Goal: Task Accomplishment & Management: Manage account settings

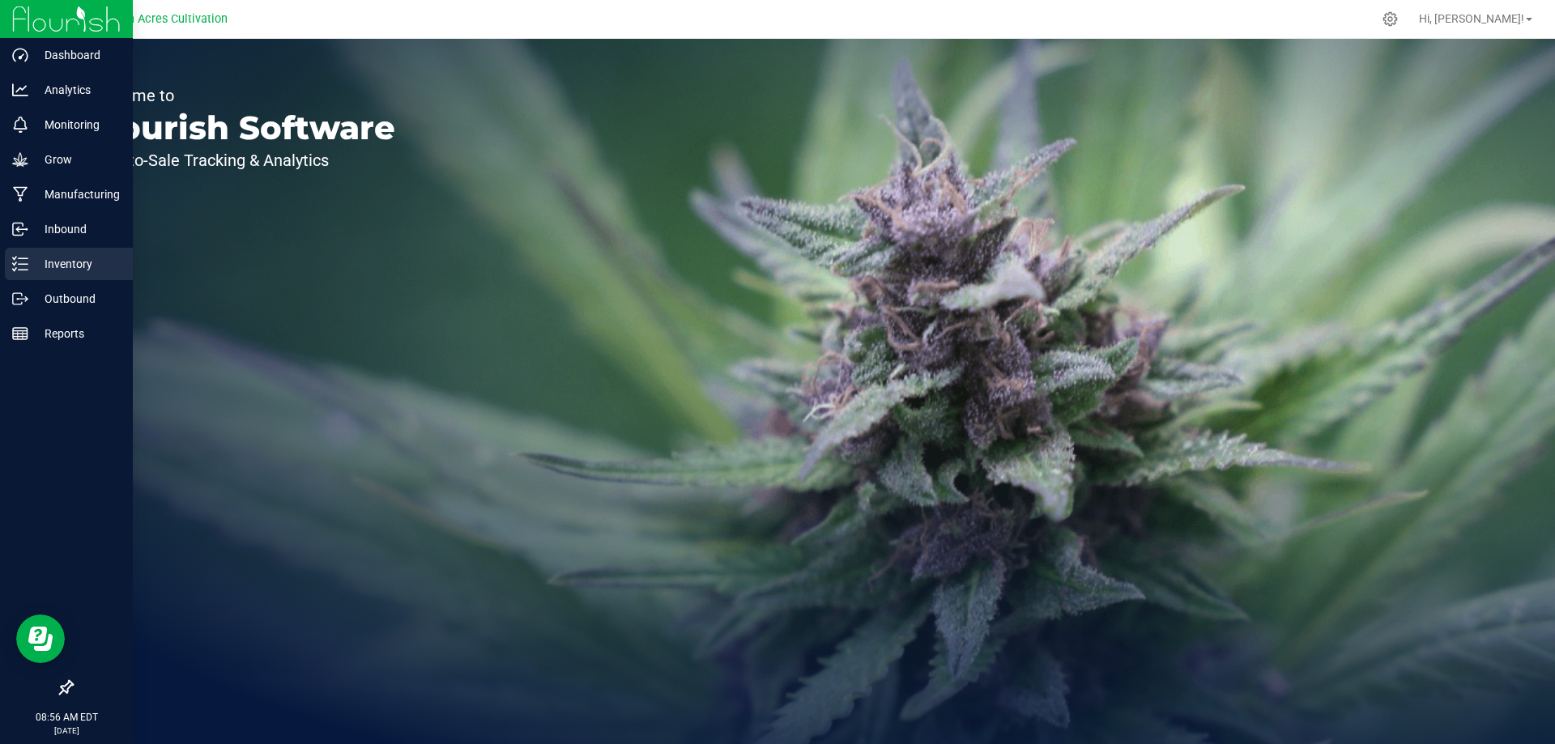
click at [67, 260] on p "Inventory" at bounding box center [76, 263] width 97 height 19
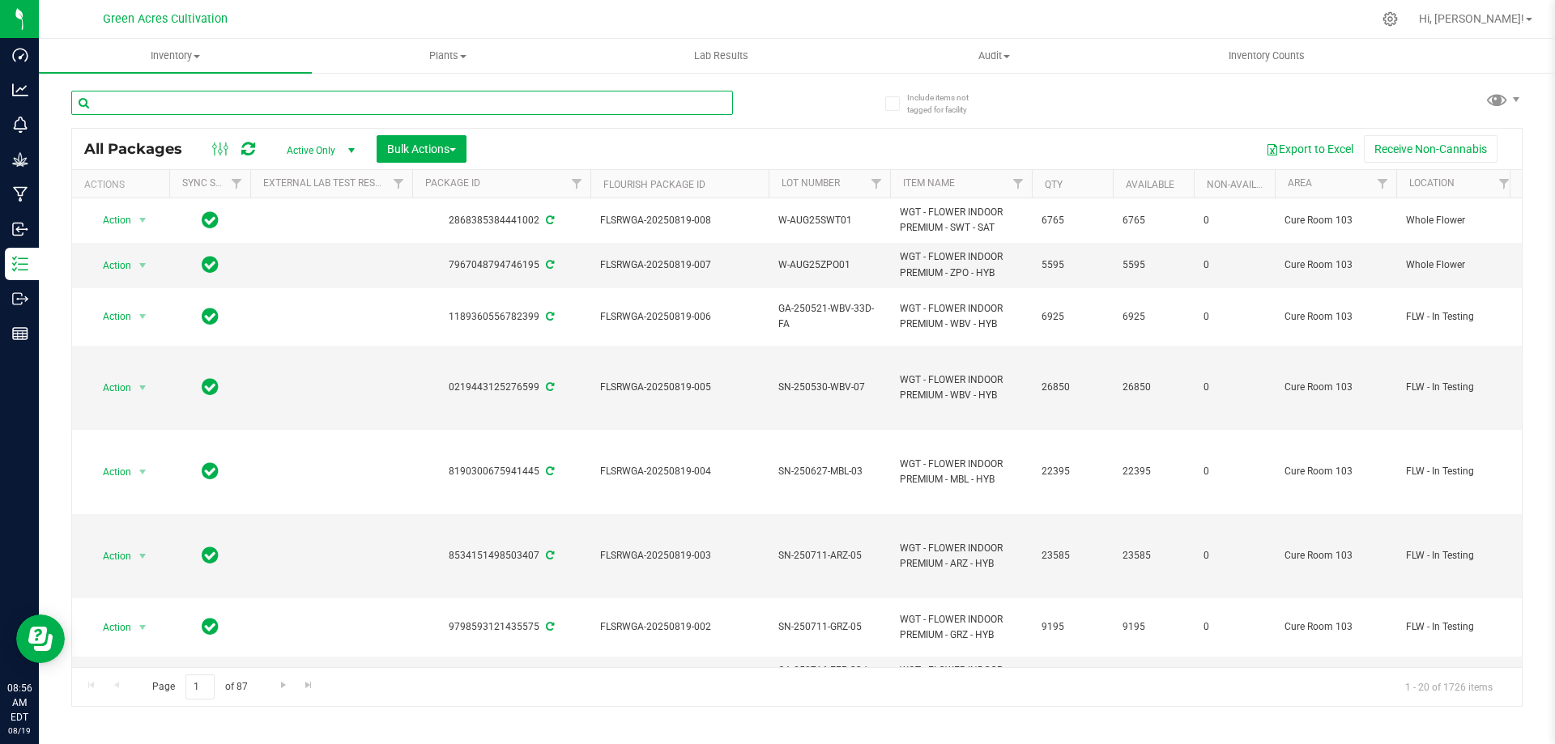
click at [209, 99] on input "text" at bounding box center [402, 103] width 662 height 24
paste input "FLSRWGA-20250804-018"
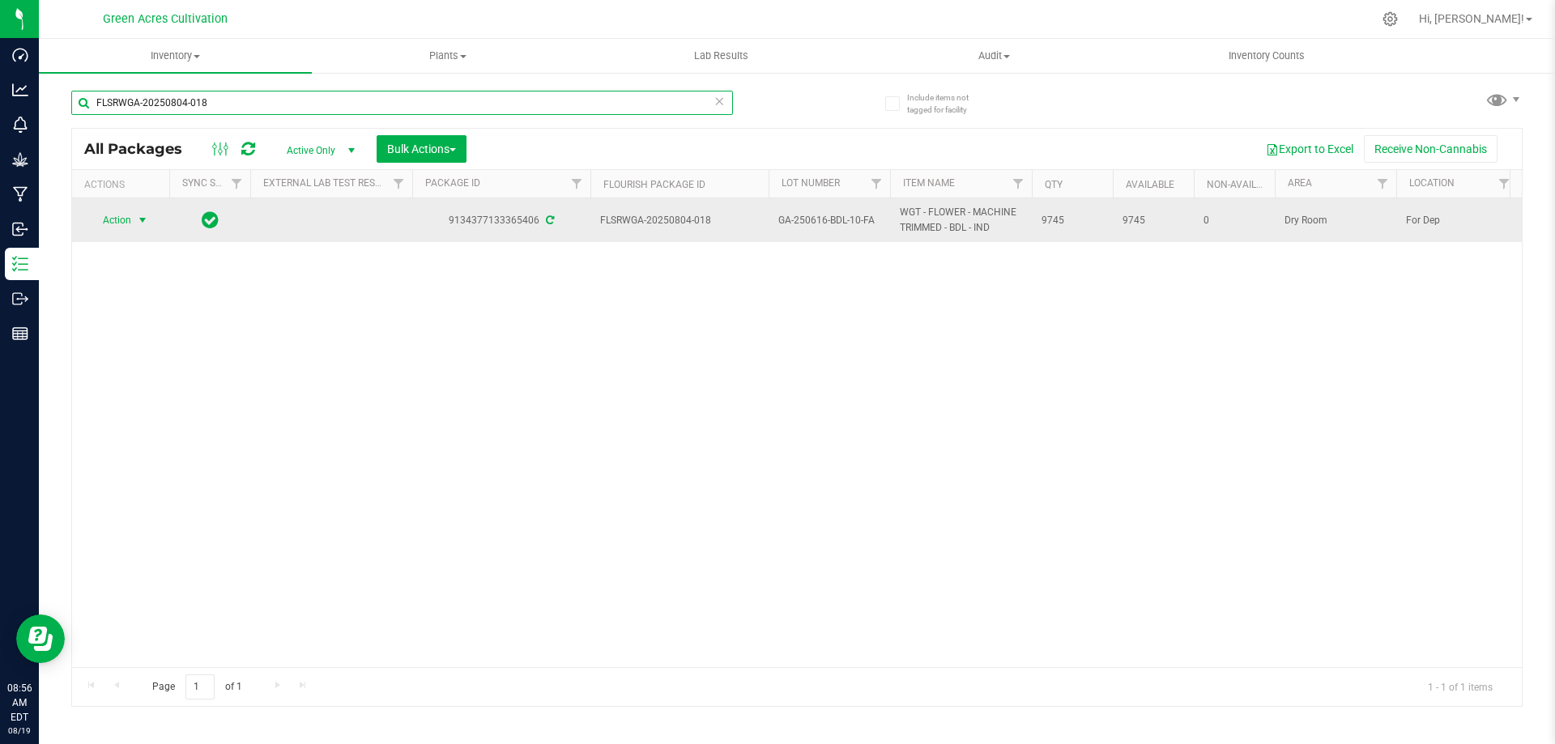
type input "FLSRWGA-20250804-018"
click at [147, 215] on span "select" at bounding box center [142, 220] width 13 height 13
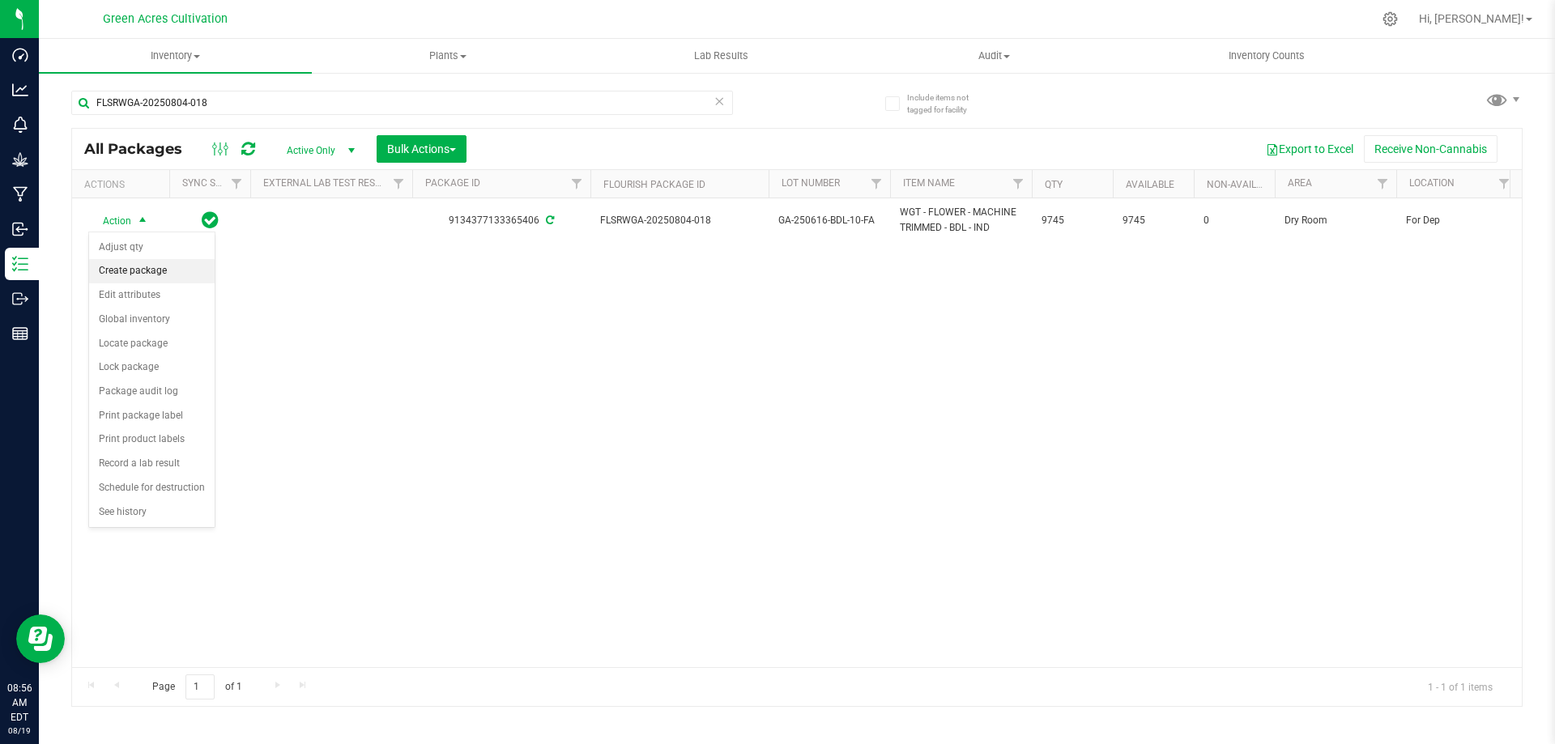
click at [147, 276] on li "Create package" at bounding box center [152, 271] width 126 height 24
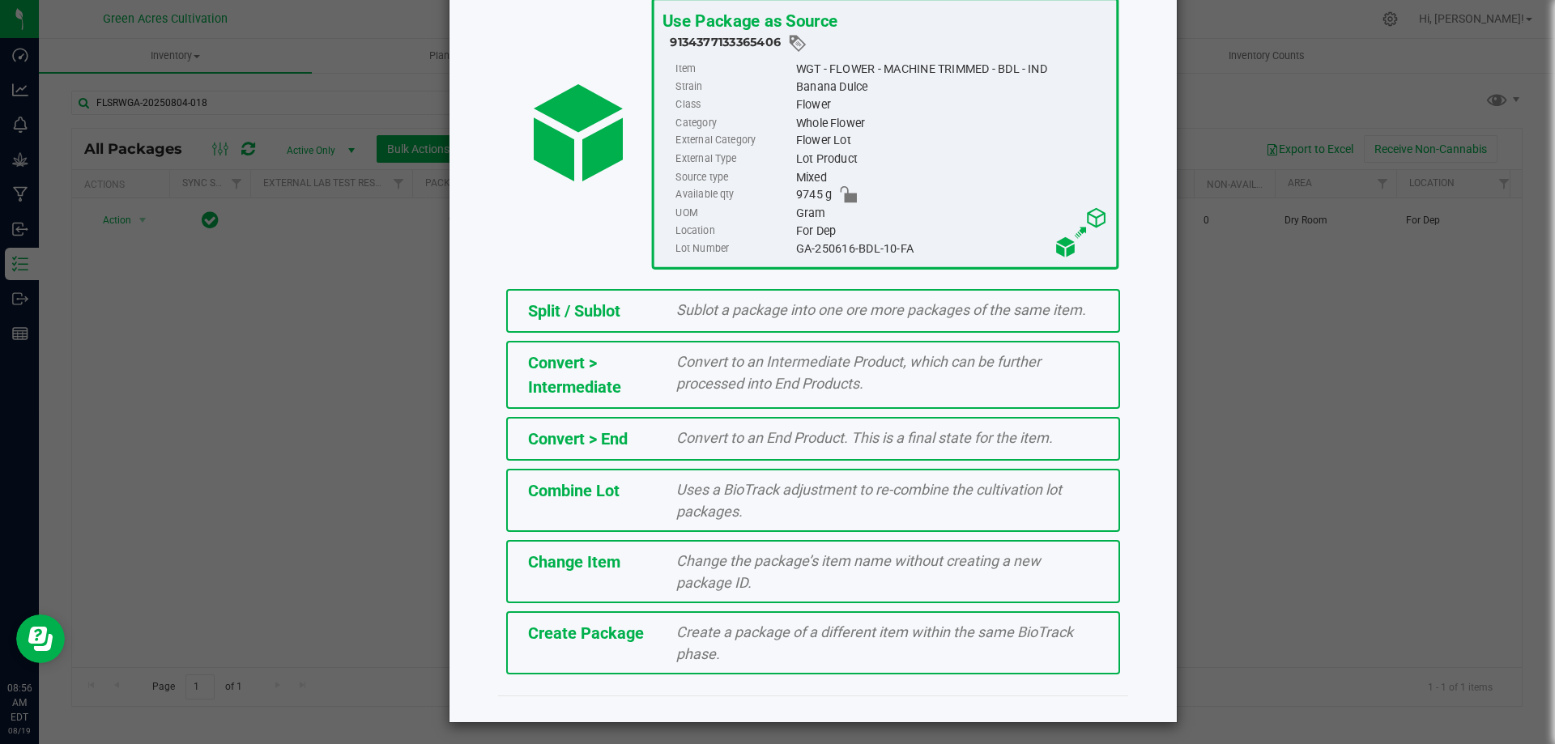
scroll to position [117, 0]
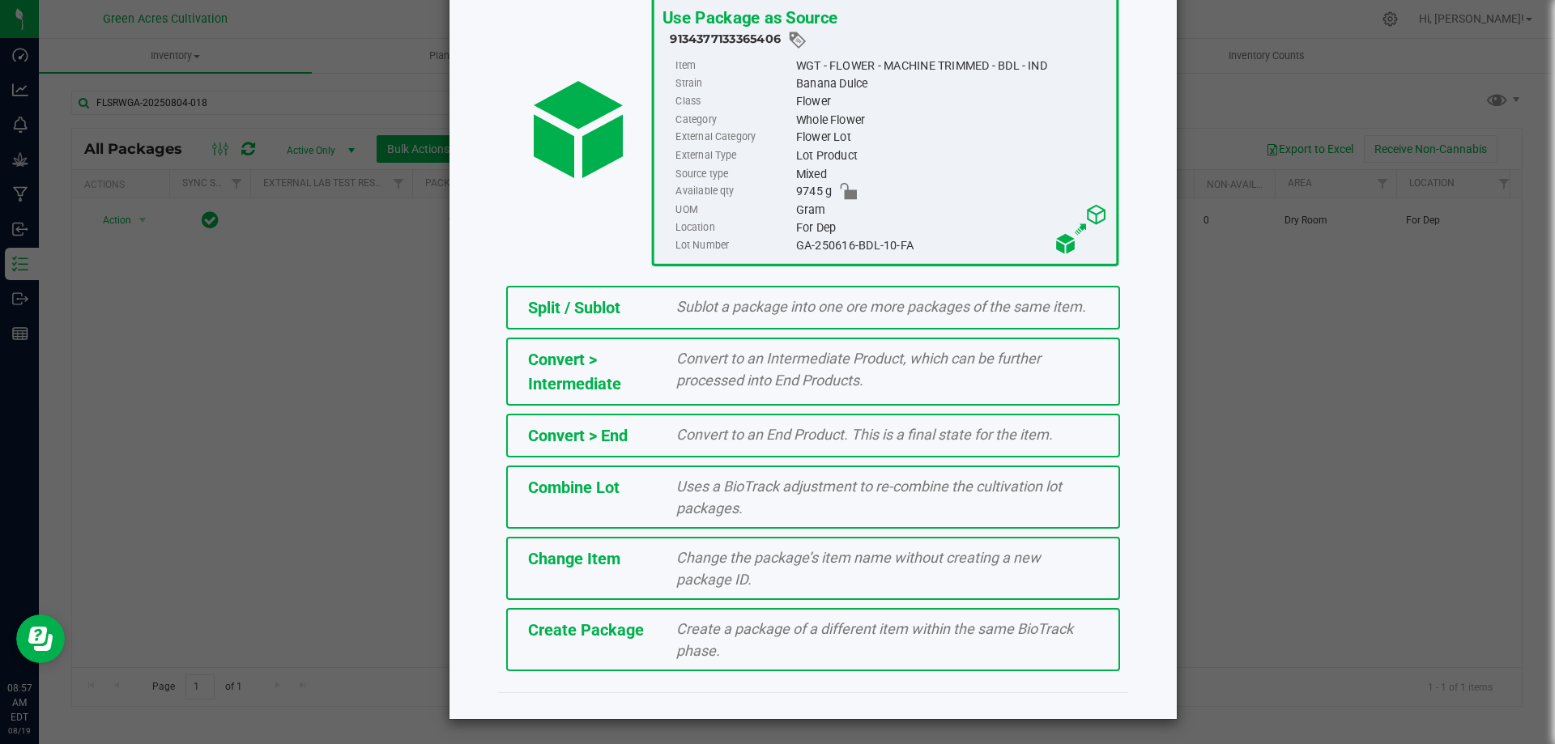
click at [809, 633] on span "Create a package of a different item within the same BioTrack phase." at bounding box center [874, 639] width 397 height 39
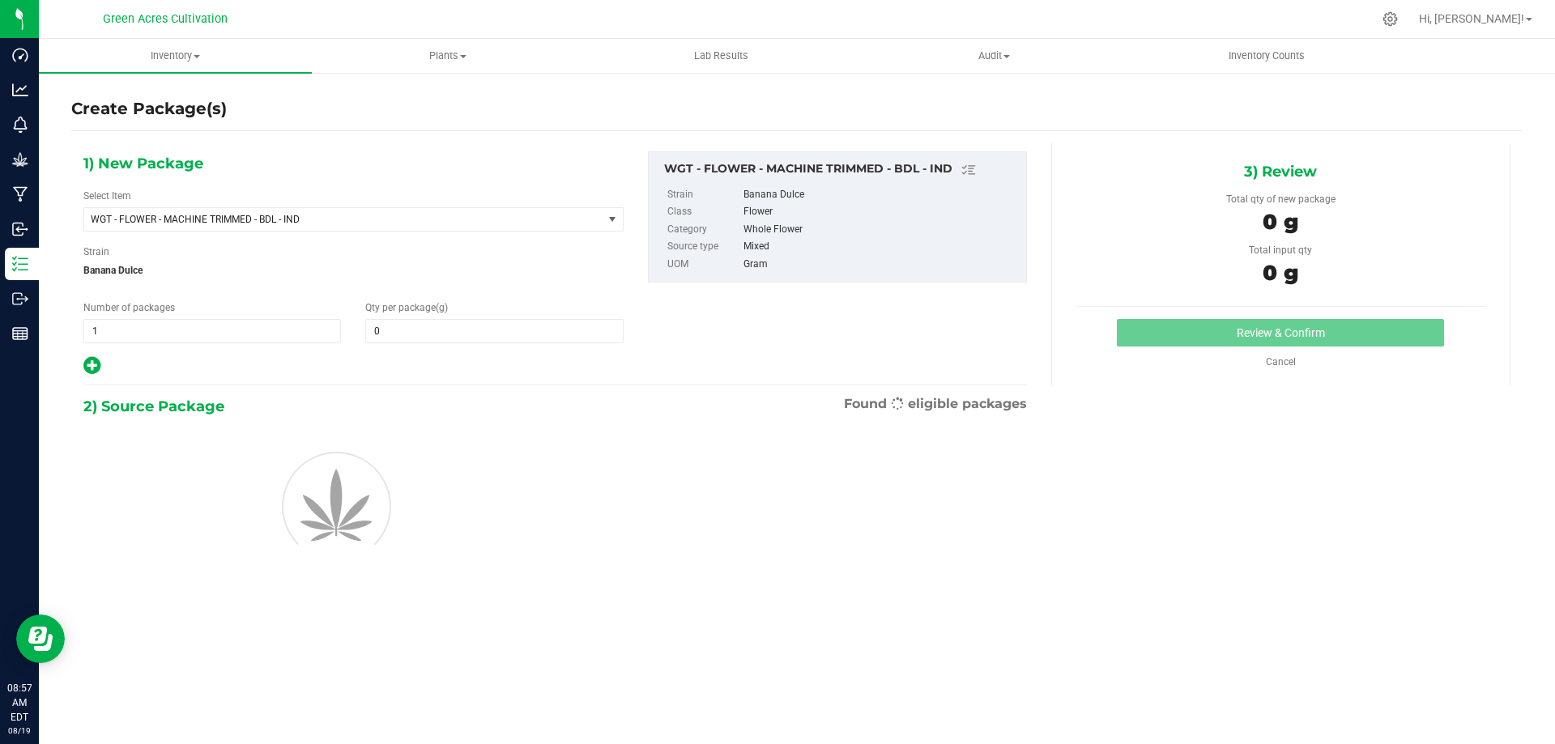
type input "0.0000"
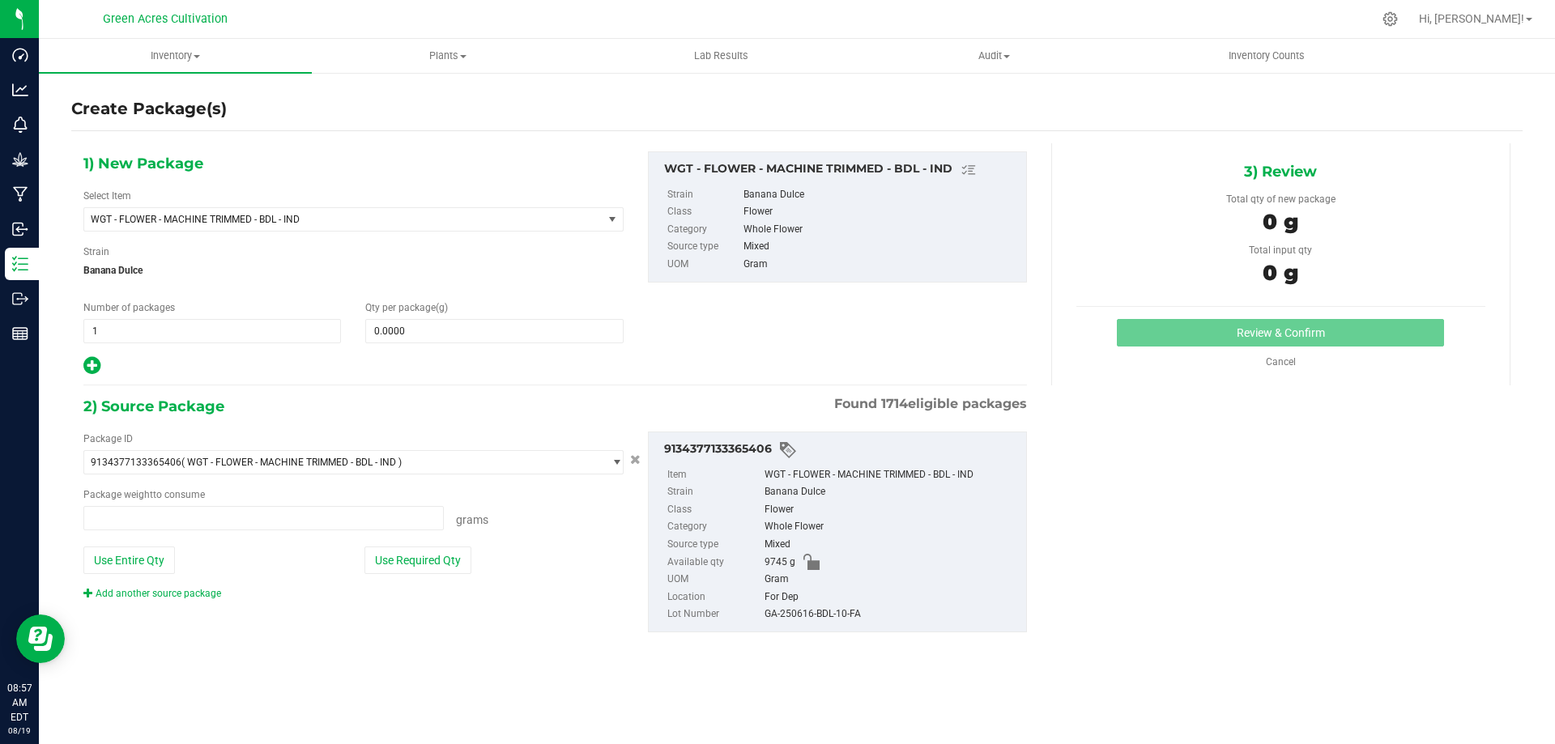
type input "0.0000 g"
click at [220, 210] on span "WGT - FLOWER - MACHINE TRIMMED - BDL - IND" at bounding box center [343, 219] width 518 height 23
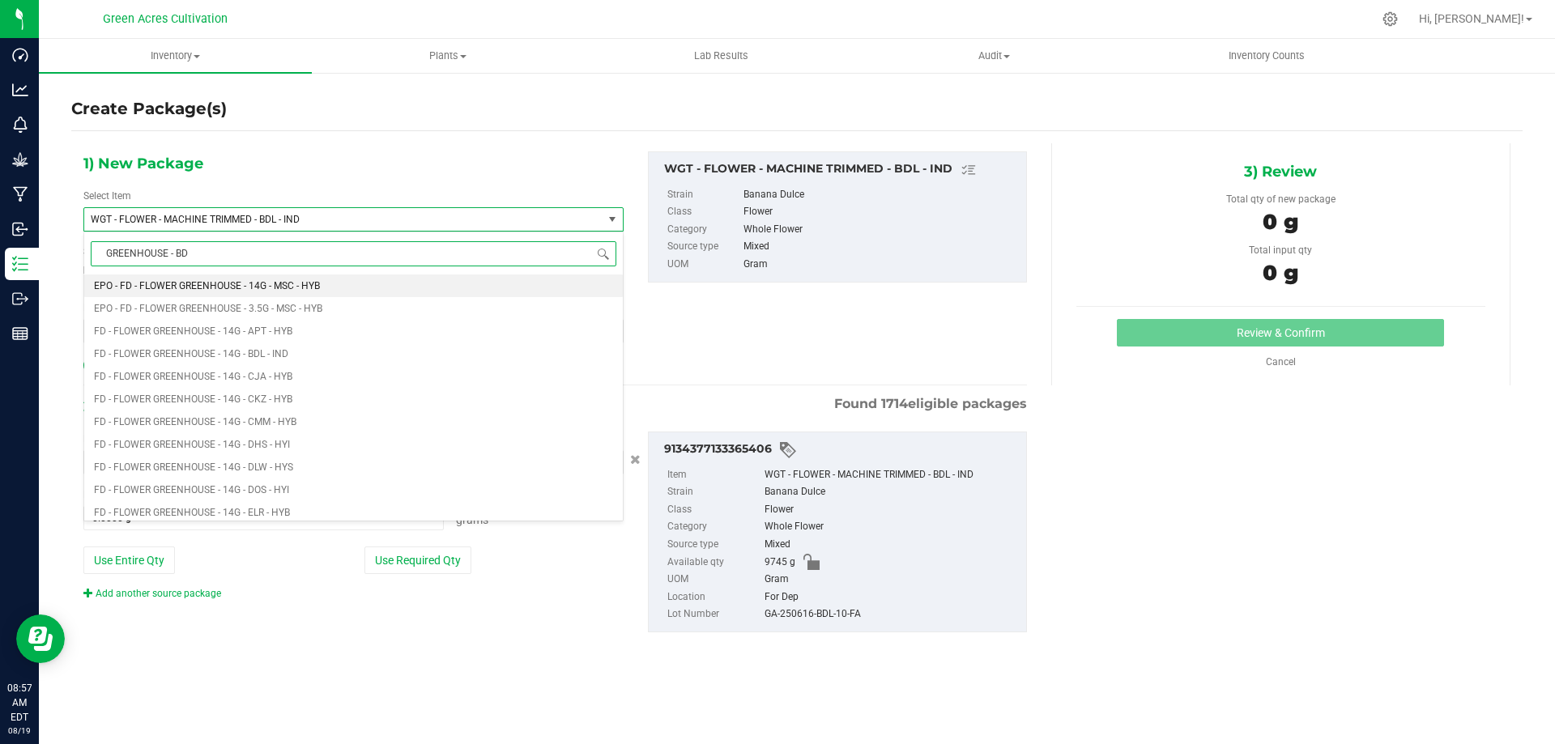
type input "GREENHOUSE - BDL"
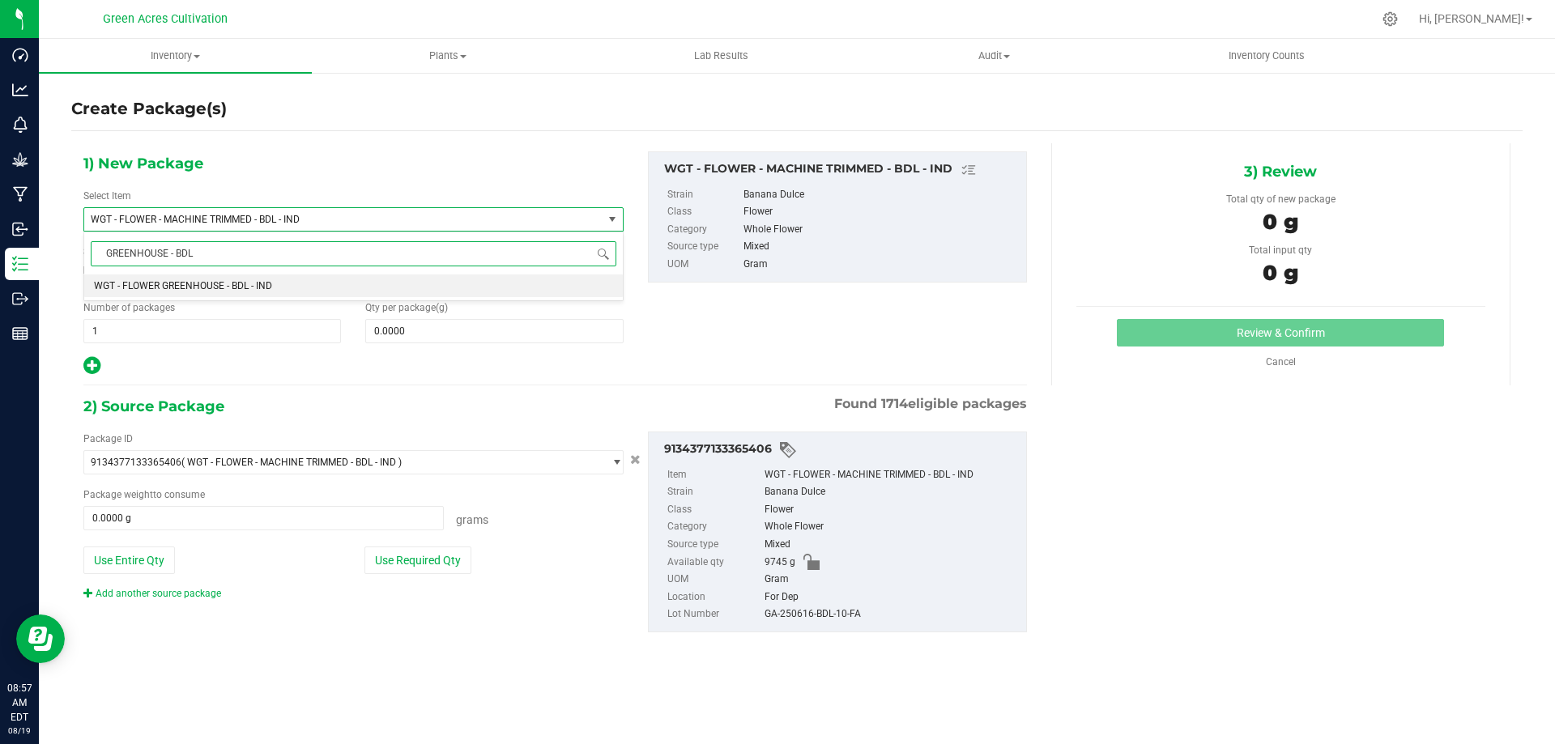
click at [274, 288] on li "WGT - FLOWER GREENHOUSE - BDL - IND" at bounding box center [353, 286] width 539 height 23
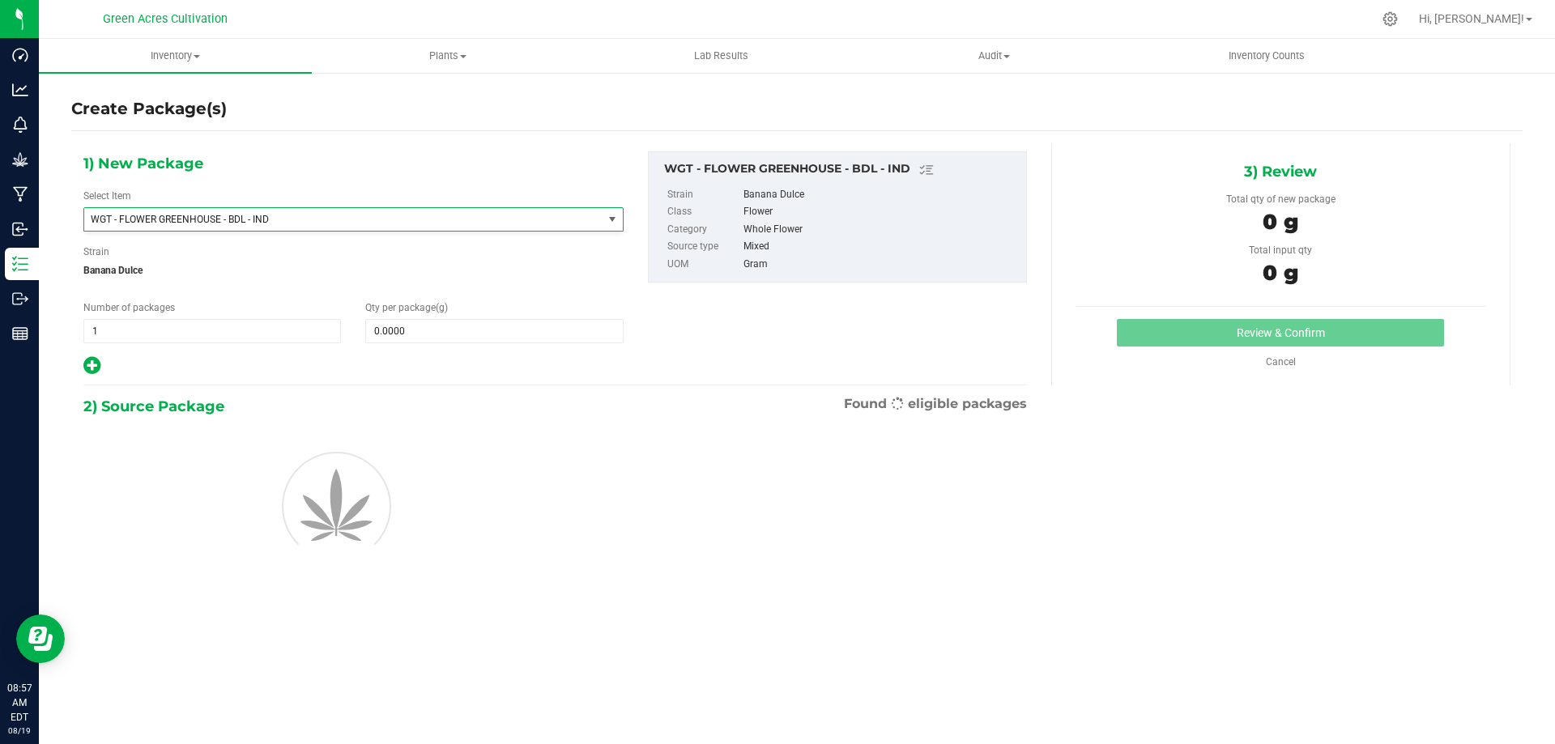
type input "0.0000"
click at [402, 329] on span at bounding box center [494, 331] width 258 height 24
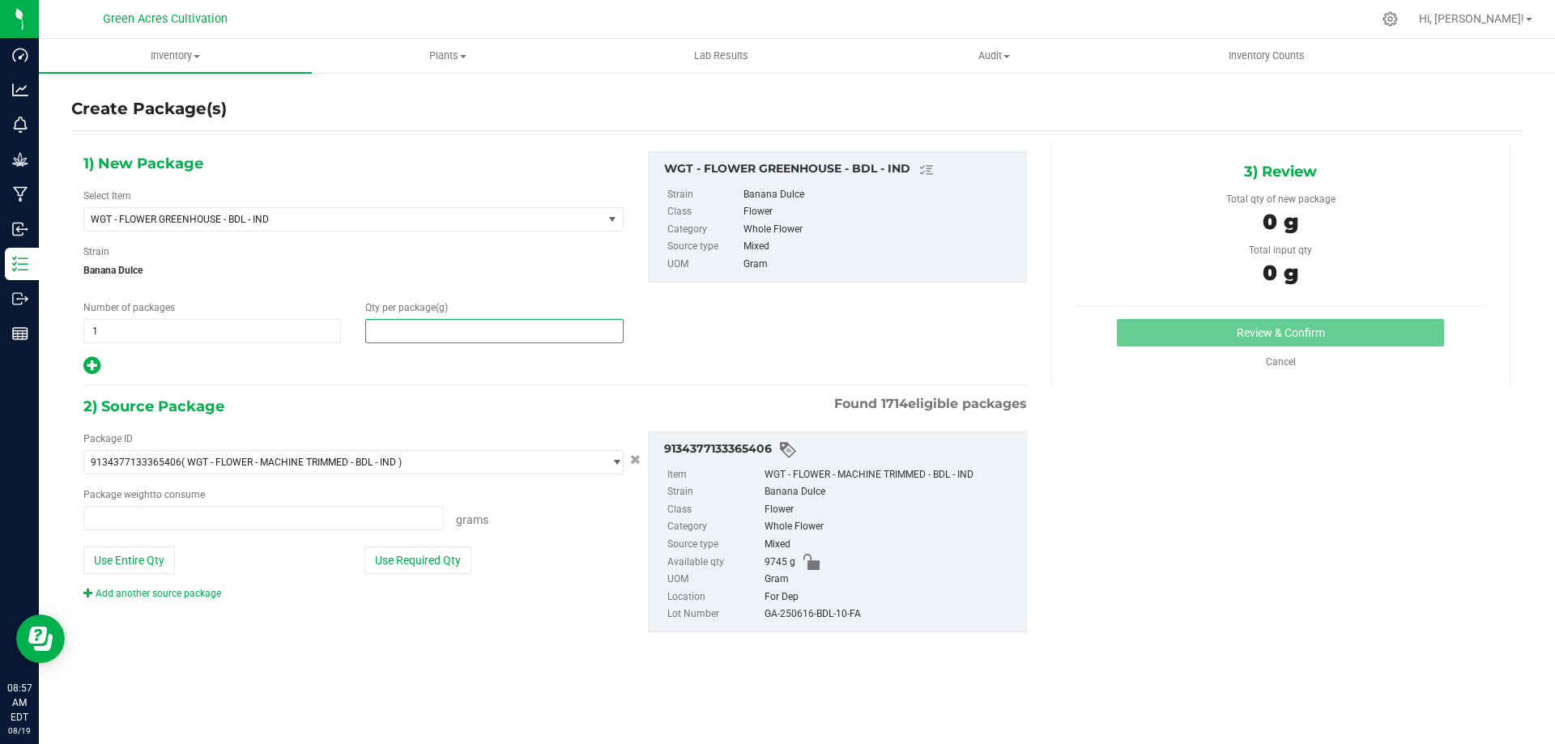
type input "0.0000 g"
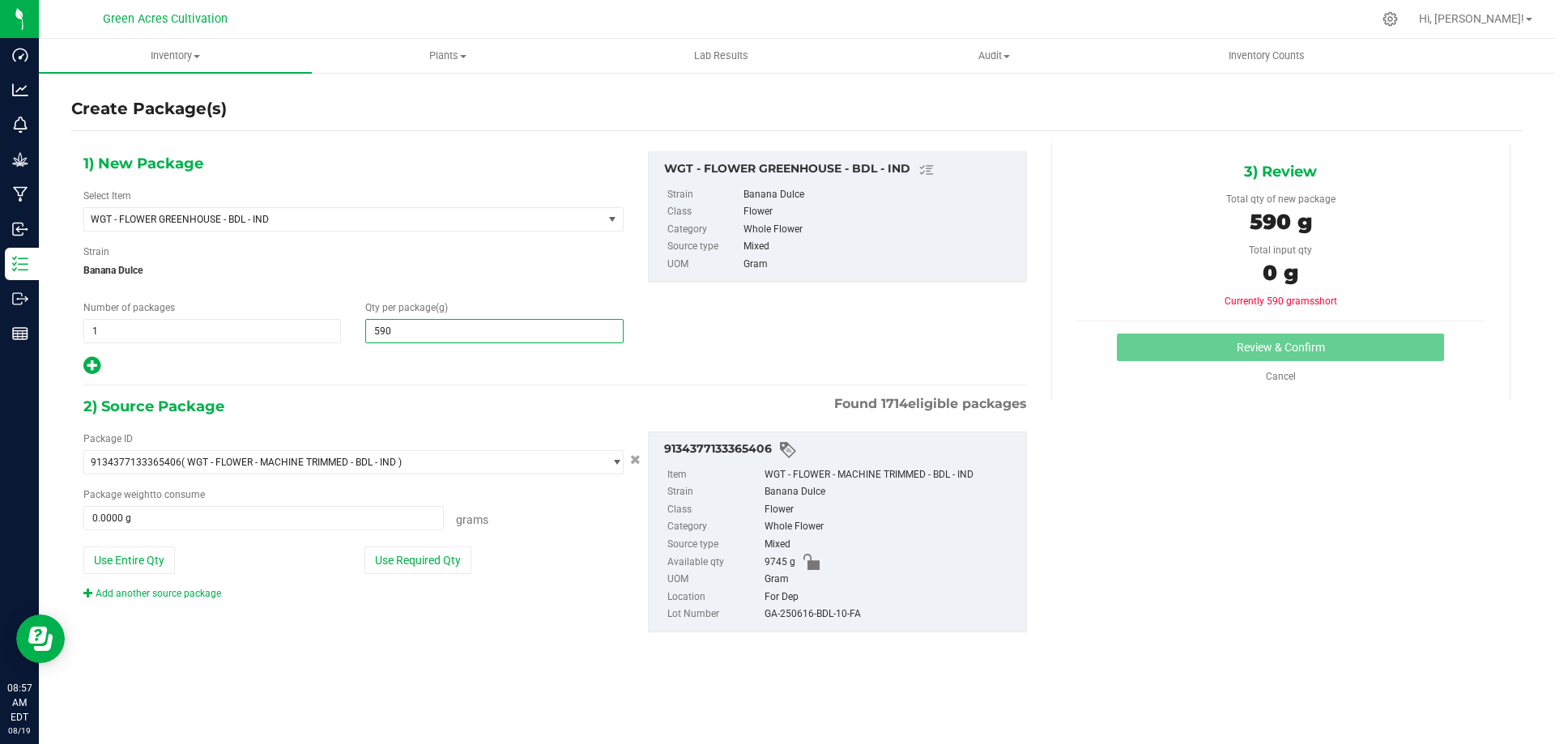
type input "5905"
type input "5,905.0000"
click at [419, 385] on hr at bounding box center [554, 386] width 943 height 2
click at [429, 560] on button "Use Required Qty" at bounding box center [417, 561] width 107 height 28
type input "5905.0000 g"
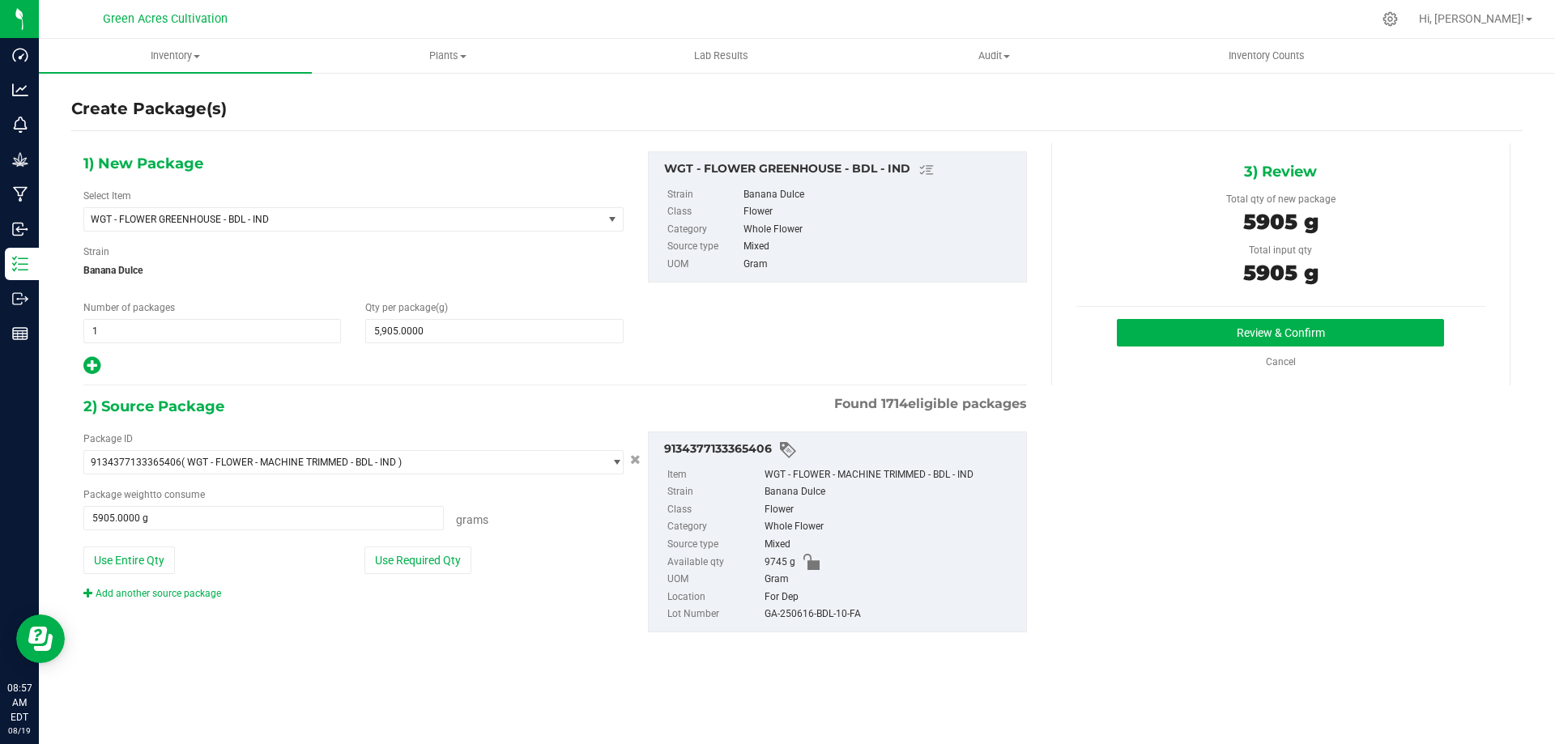
click at [798, 624] on div "9134377133365406 Item WGT - FLOWER - MACHINE TRIMMED - BDL - IND Strain Banana …" at bounding box center [837, 532] width 379 height 201
copy div "GA-250616-BDL-10-FA"
click at [1189, 336] on button "Review & Confirm" at bounding box center [1280, 333] width 327 height 28
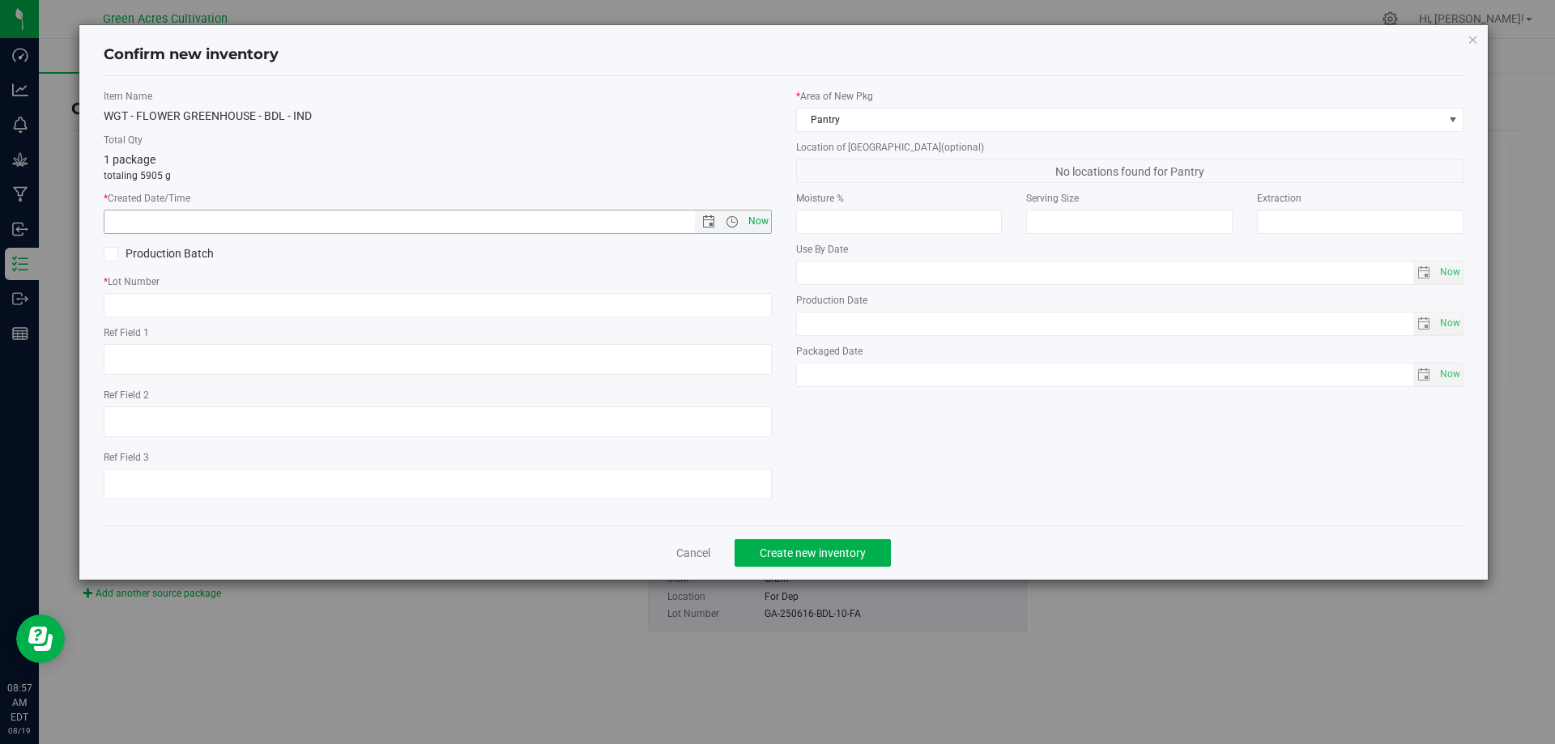
click at [759, 224] on span "Now" at bounding box center [758, 221] width 28 height 23
type input "[DATE] 8:57 AM"
click at [285, 300] on input "text" at bounding box center [438, 305] width 668 height 24
paste input "GA-250616-BDL-10-FA"
type input "GA-250616-BDL-10-FA"
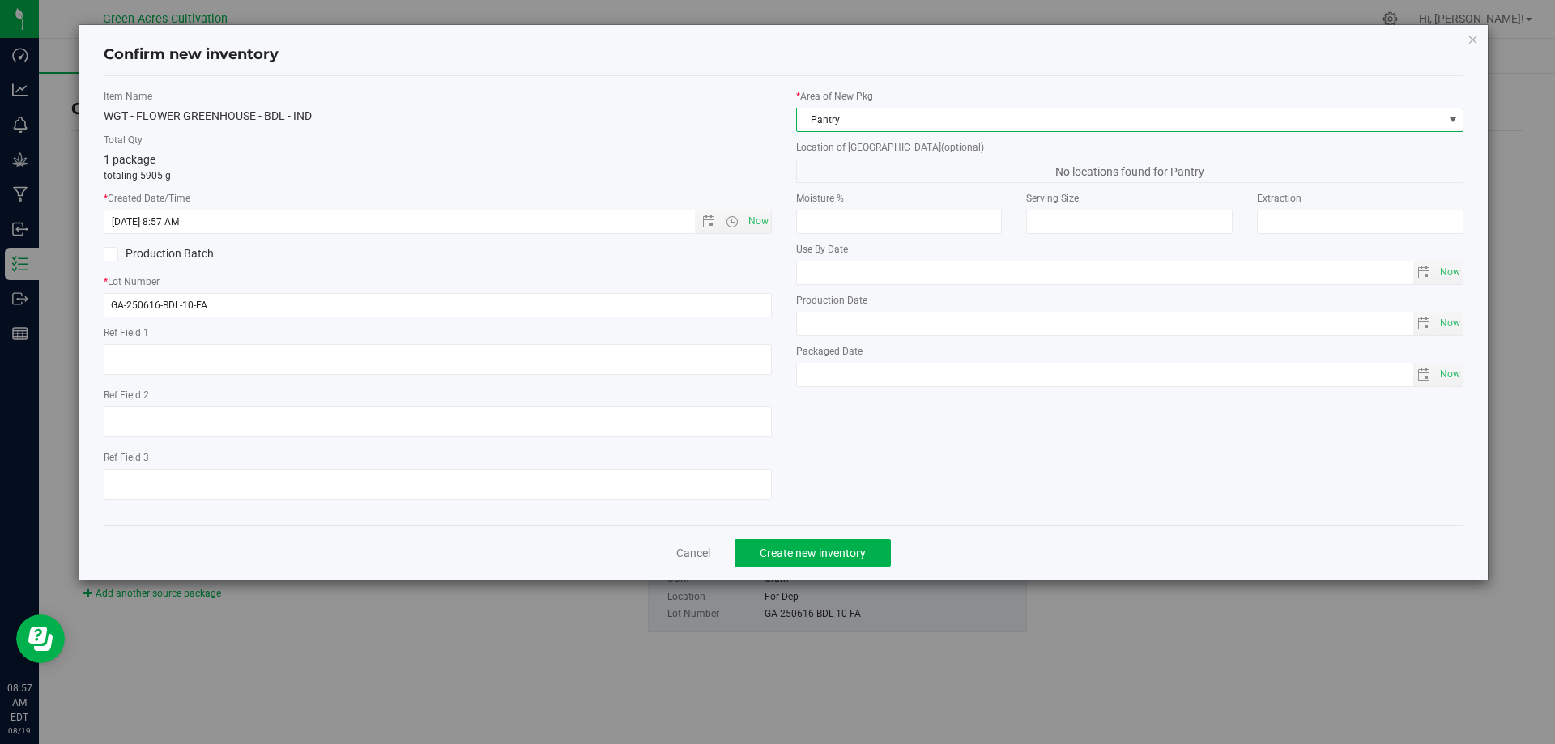
click at [834, 126] on span "Pantry" at bounding box center [1120, 120] width 646 height 23
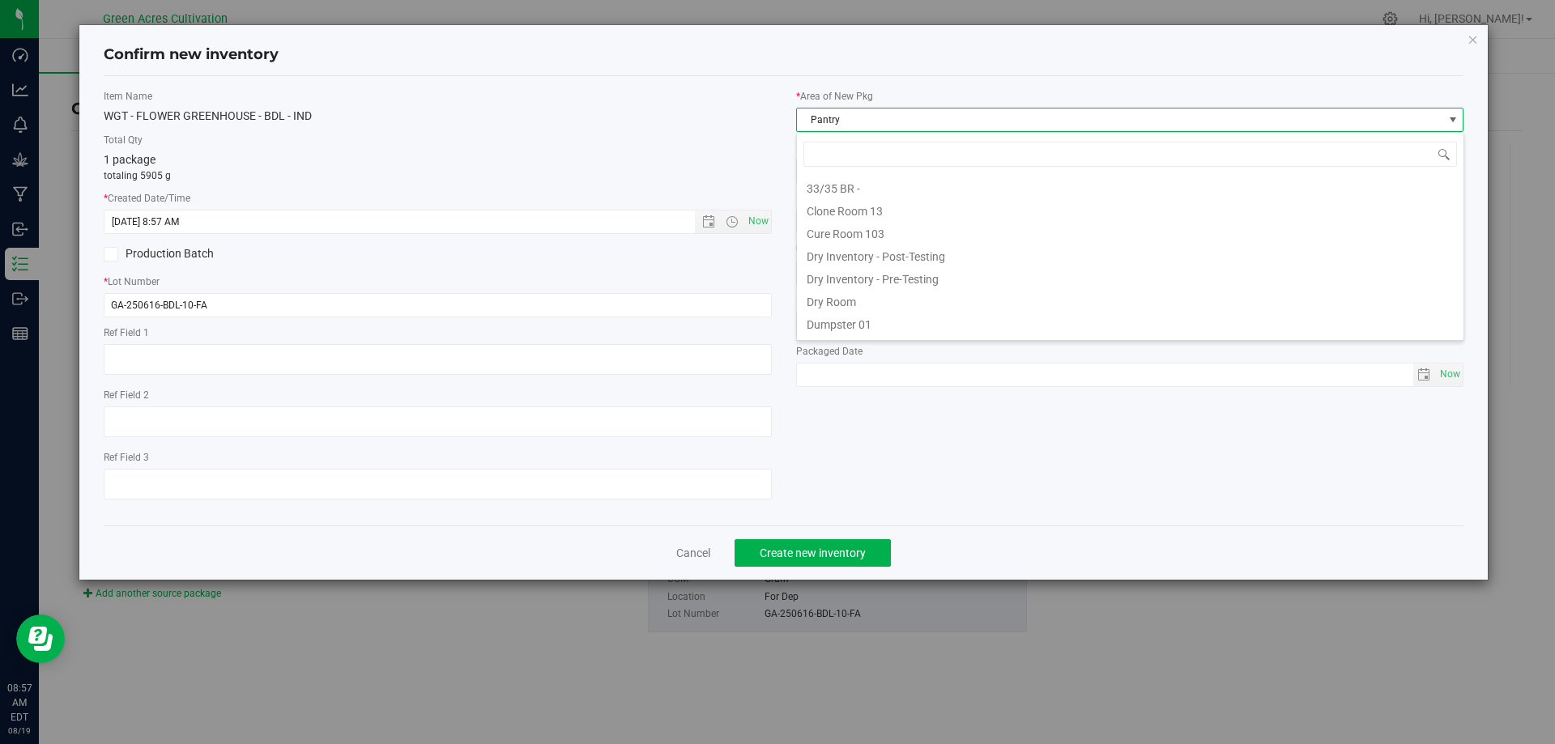
scroll to position [24, 668]
type input "DRY"
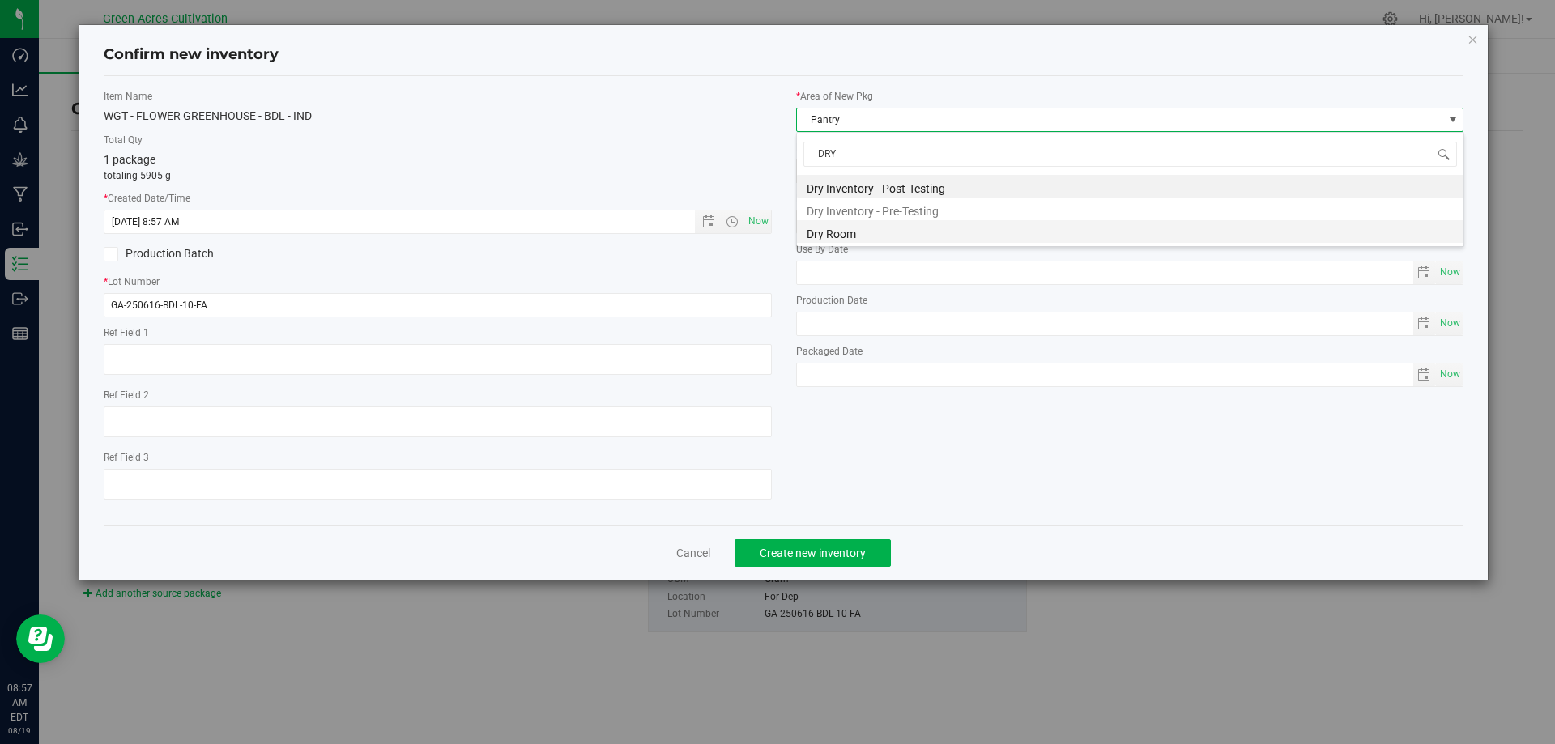
click at [845, 228] on li "Dry Room" at bounding box center [1130, 231] width 667 height 23
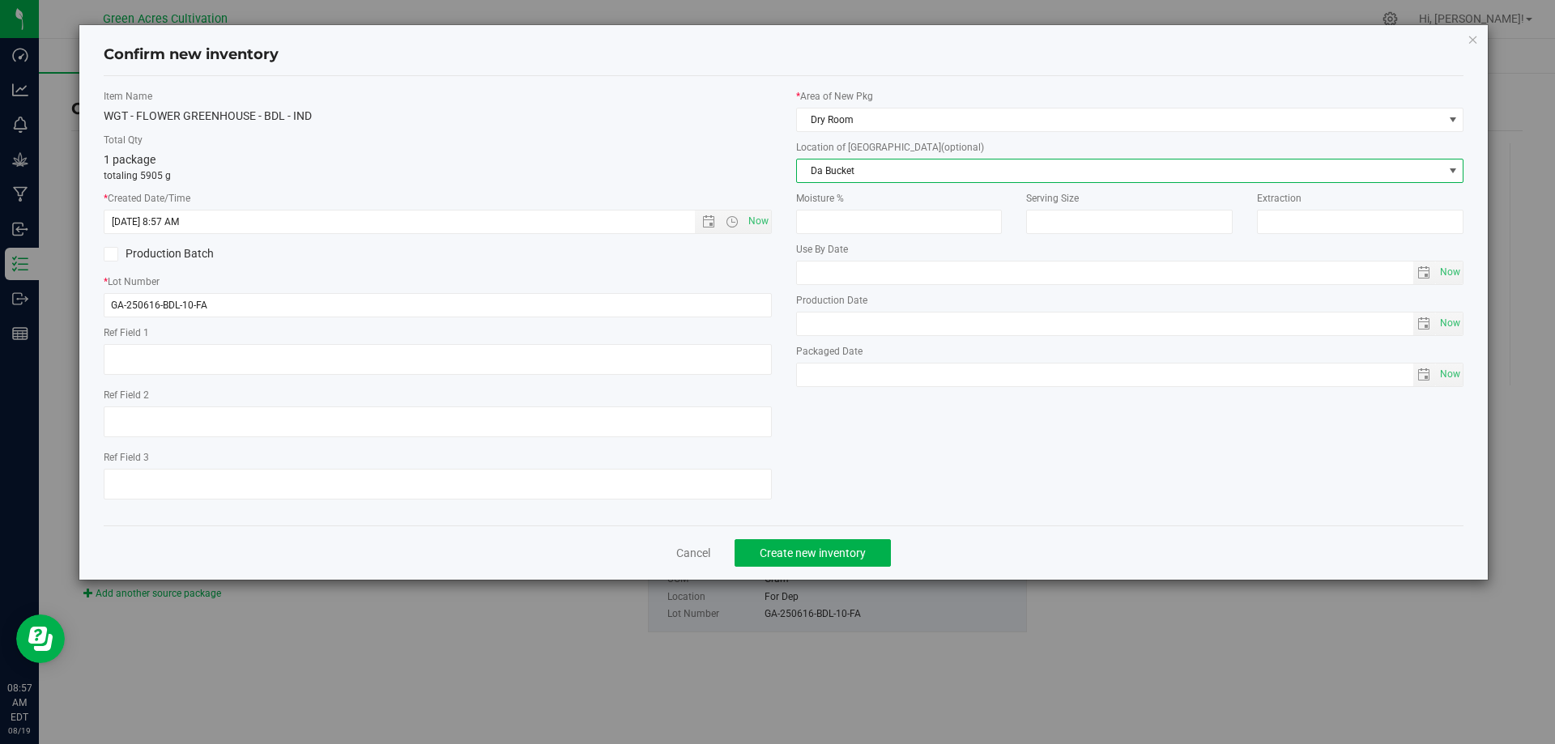
click at [849, 174] on span "Da Bucket" at bounding box center [1120, 171] width 646 height 23
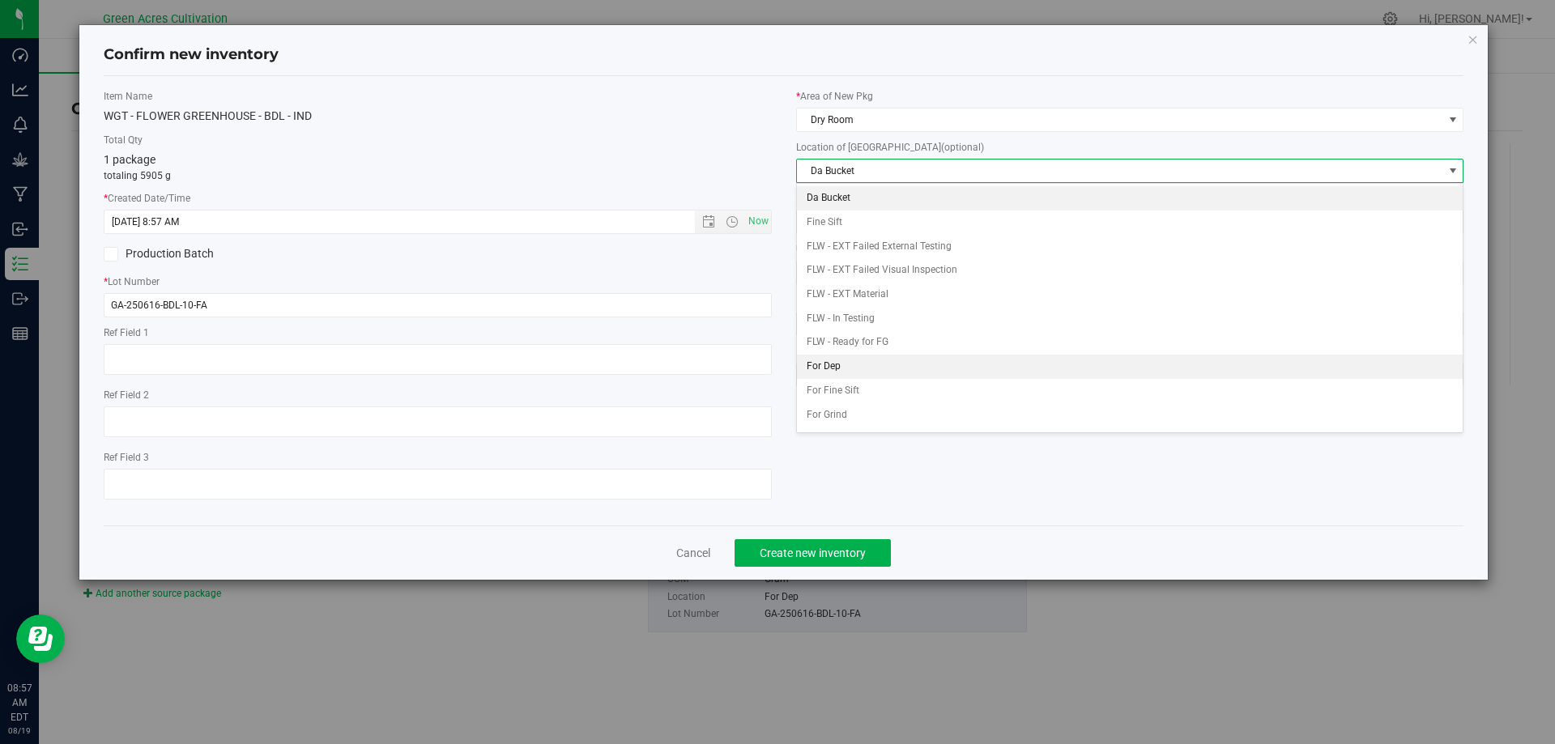
click at [843, 369] on li "For Dep" at bounding box center [1130, 367] width 667 height 24
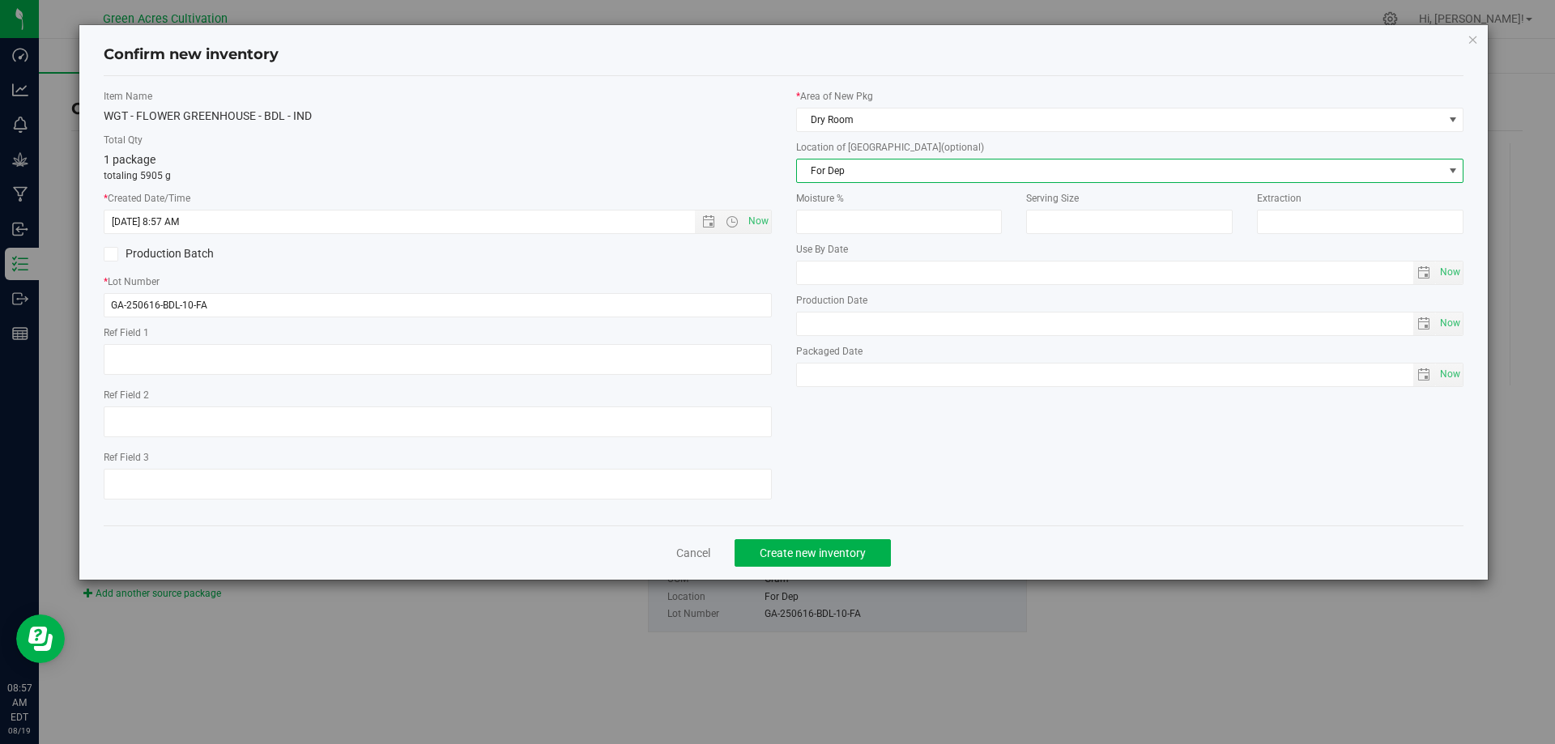
click at [889, 471] on div "Item Name WGT - FLOWER GREENHOUSE - BDL - IND Total Qty 1 package totaling 5905…" at bounding box center [784, 301] width 1385 height 424
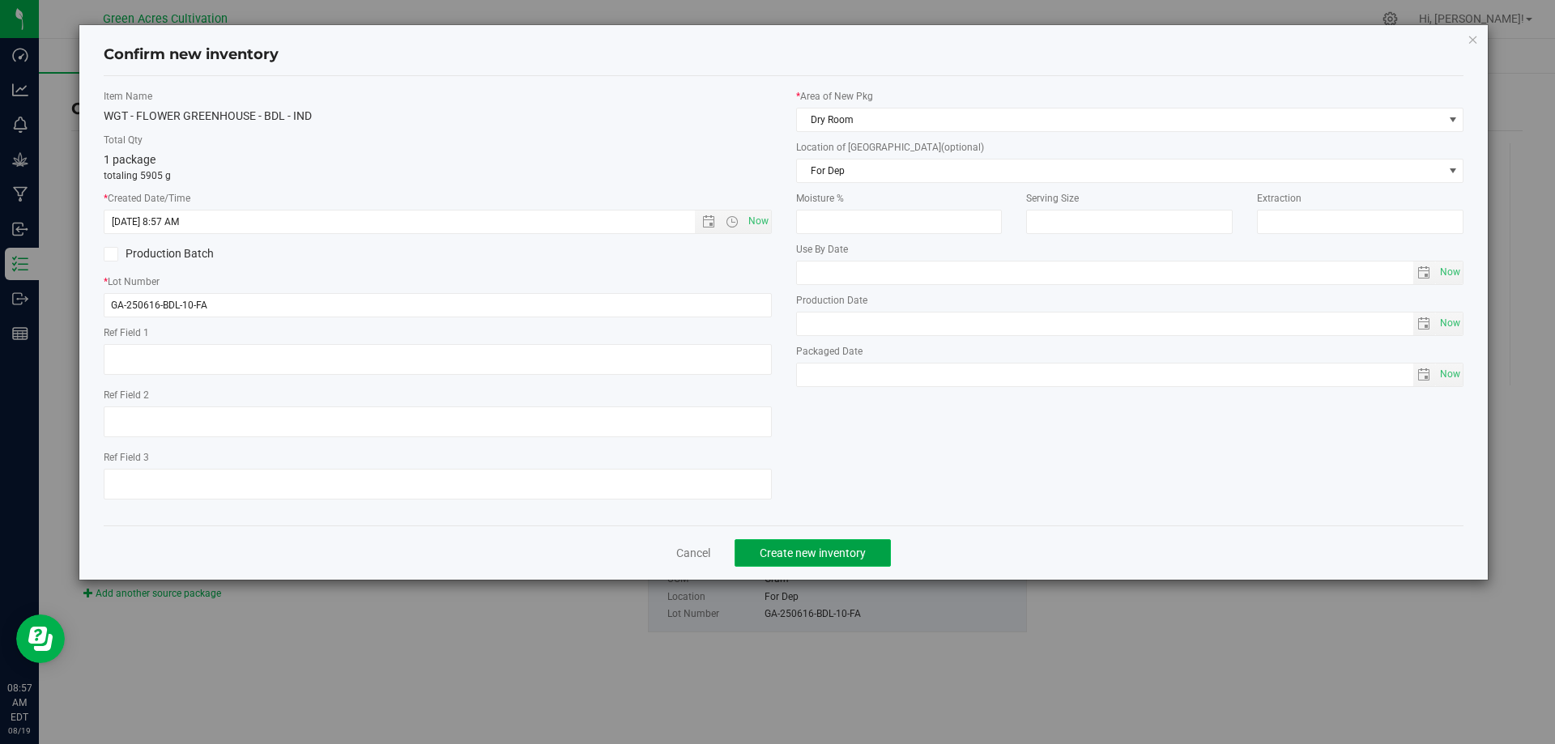
click at [856, 547] on span "Create new inventory" at bounding box center [813, 553] width 106 height 13
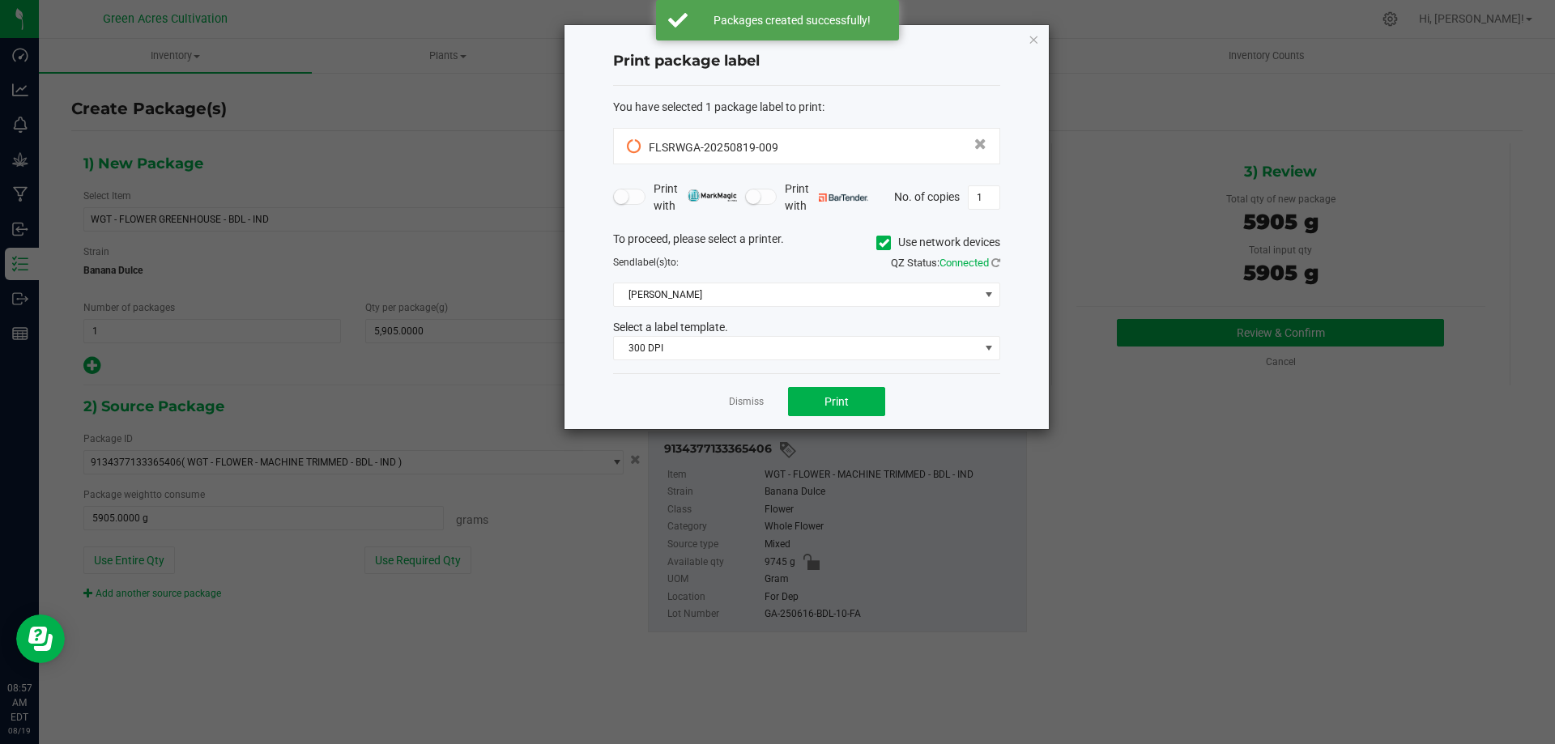
click at [876, 244] on span at bounding box center [883, 243] width 15 height 15
click at [0, 0] on input "Use network devices" at bounding box center [0, 0] width 0 height 0
click at [869, 302] on span at bounding box center [796, 294] width 365 height 23
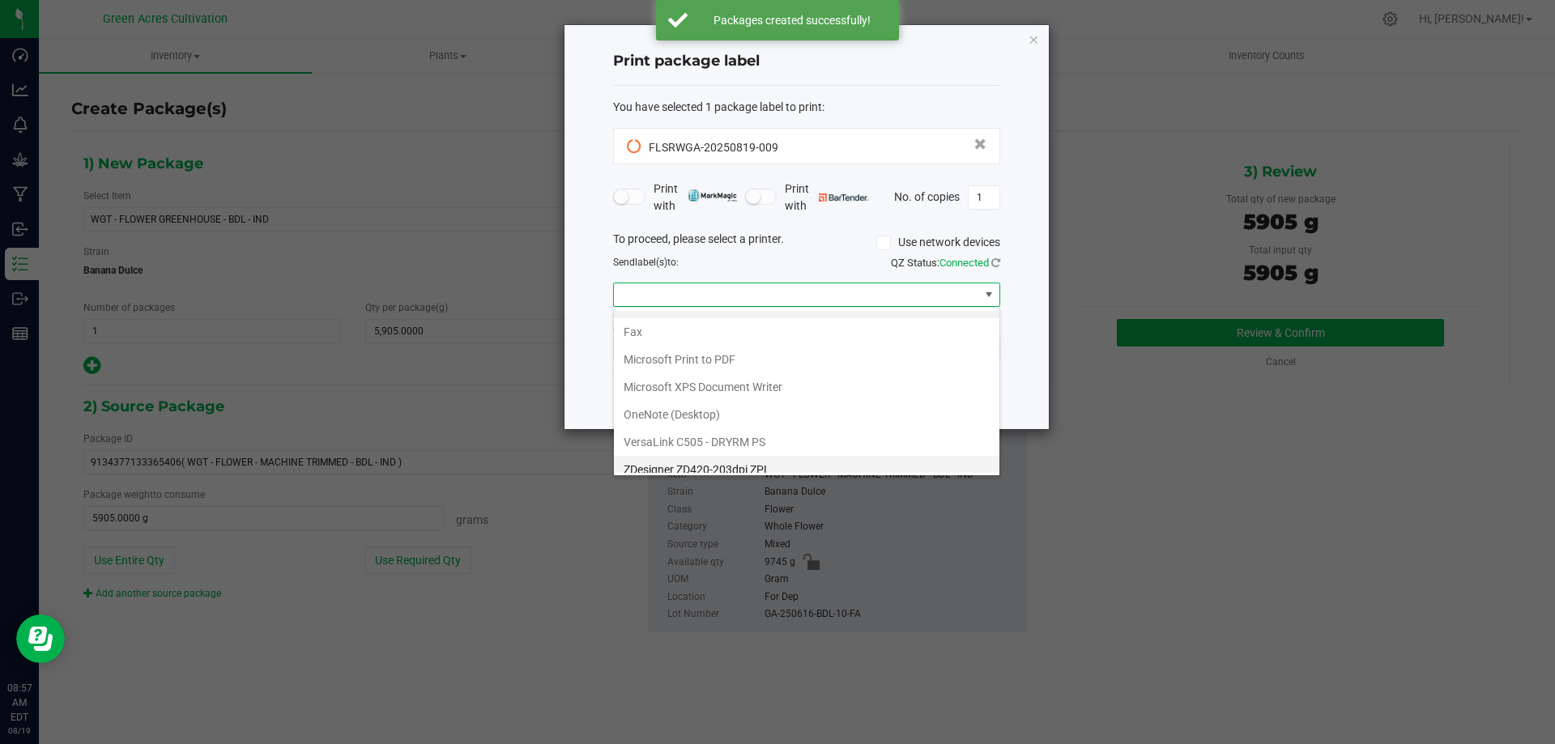
scroll to position [31, 0]
click at [739, 461] on ZPL "ZDesigner ZD420-203dpi ZPL" at bounding box center [806, 459] width 385 height 28
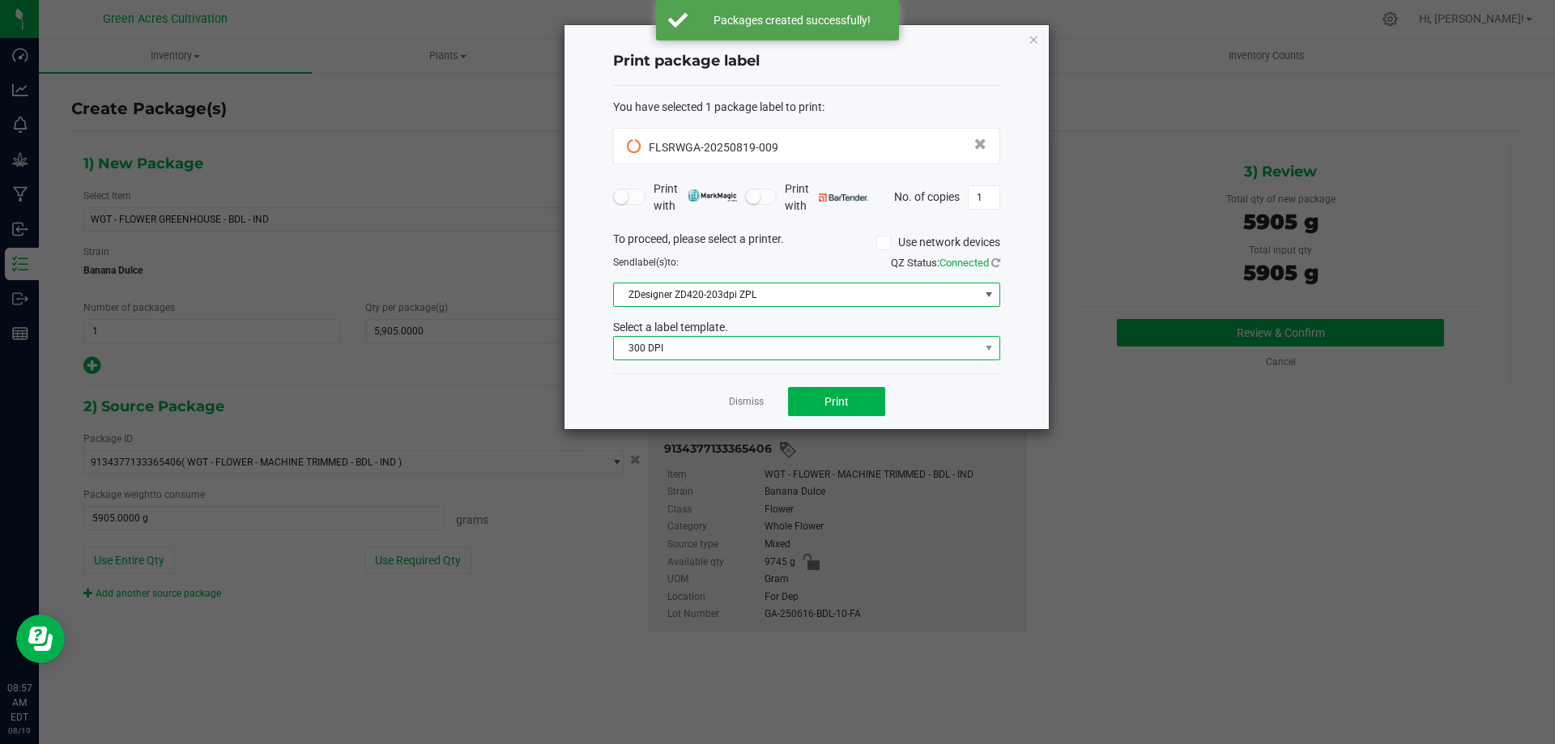
click at [807, 349] on span "300 DPI" at bounding box center [796, 348] width 365 height 23
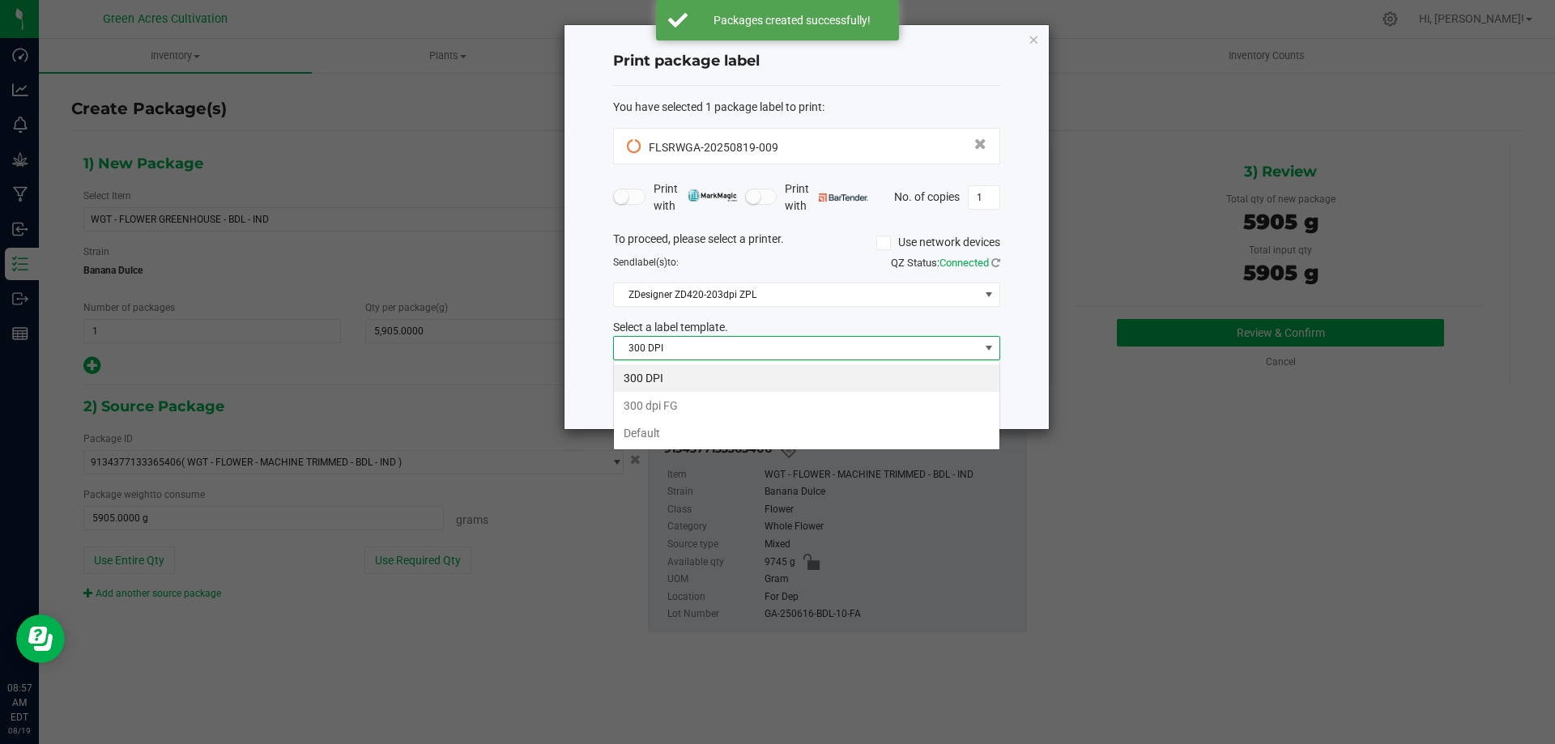
scroll to position [24, 387]
click at [624, 432] on li "Default" at bounding box center [806, 434] width 385 height 28
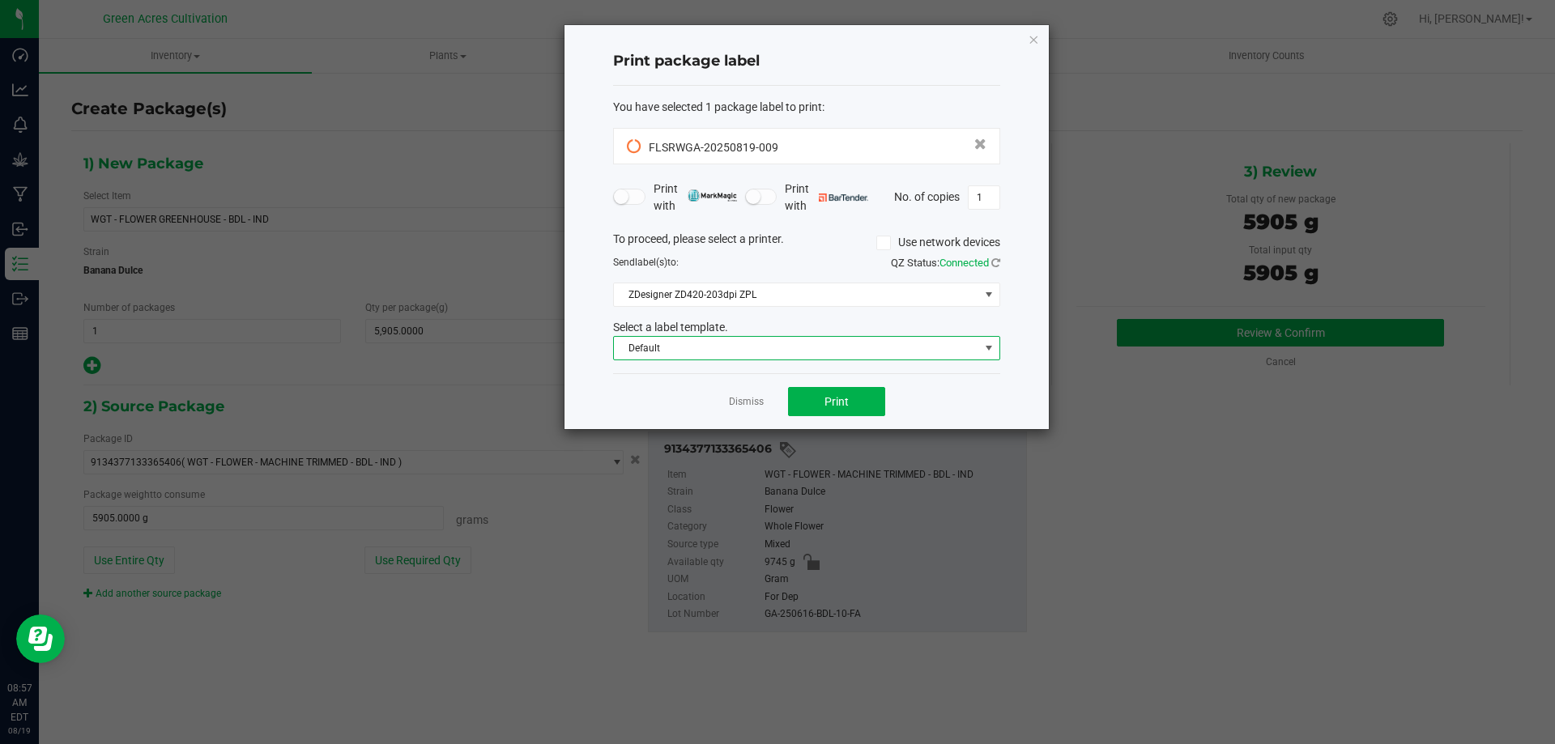
click at [901, 414] on div "Dismiss Print" at bounding box center [806, 401] width 387 height 56
click at [828, 395] on span "Print" at bounding box center [836, 401] width 24 height 13
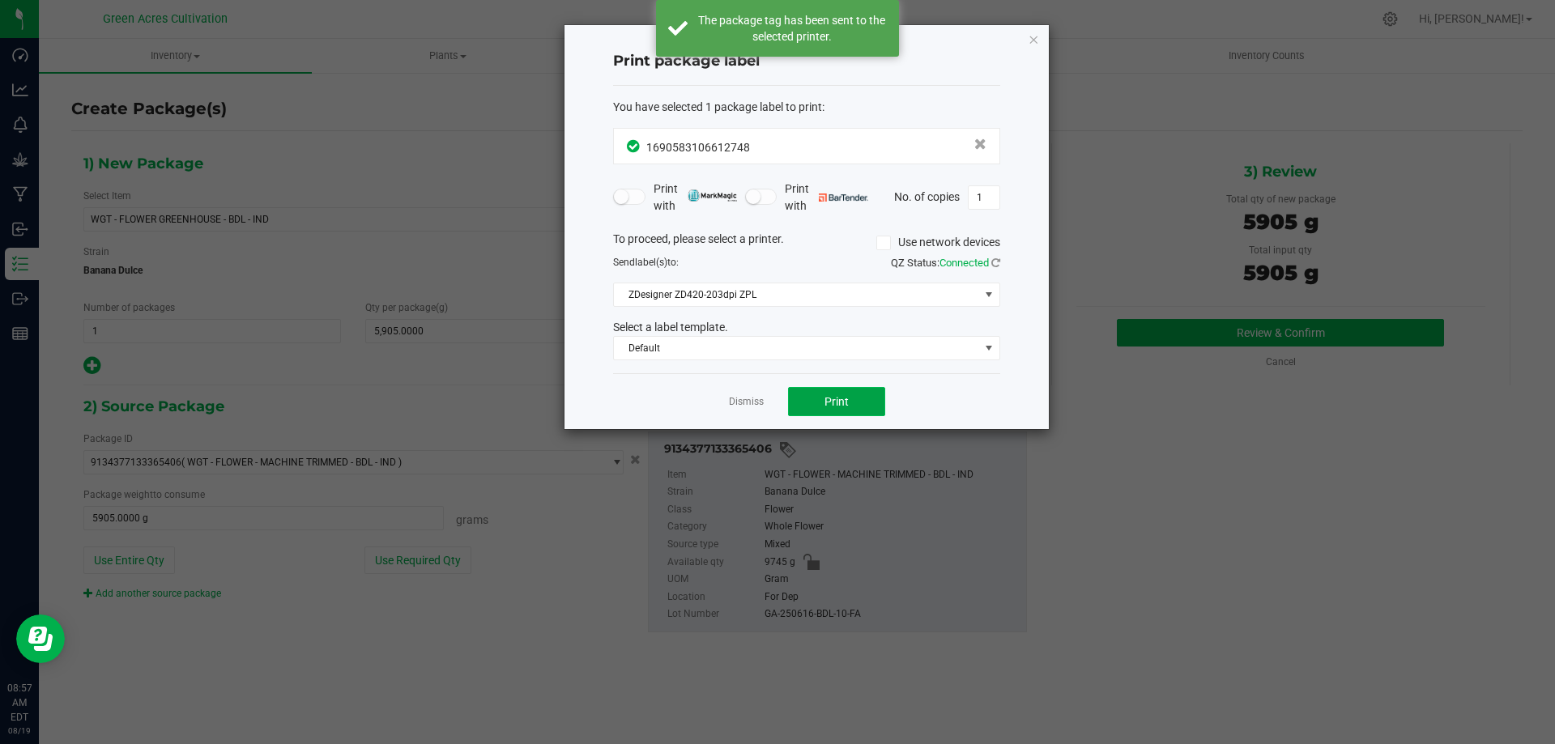
click at [828, 395] on span "Print" at bounding box center [836, 401] width 24 height 13
click at [752, 402] on link "Dismiss" at bounding box center [746, 402] width 35 height 14
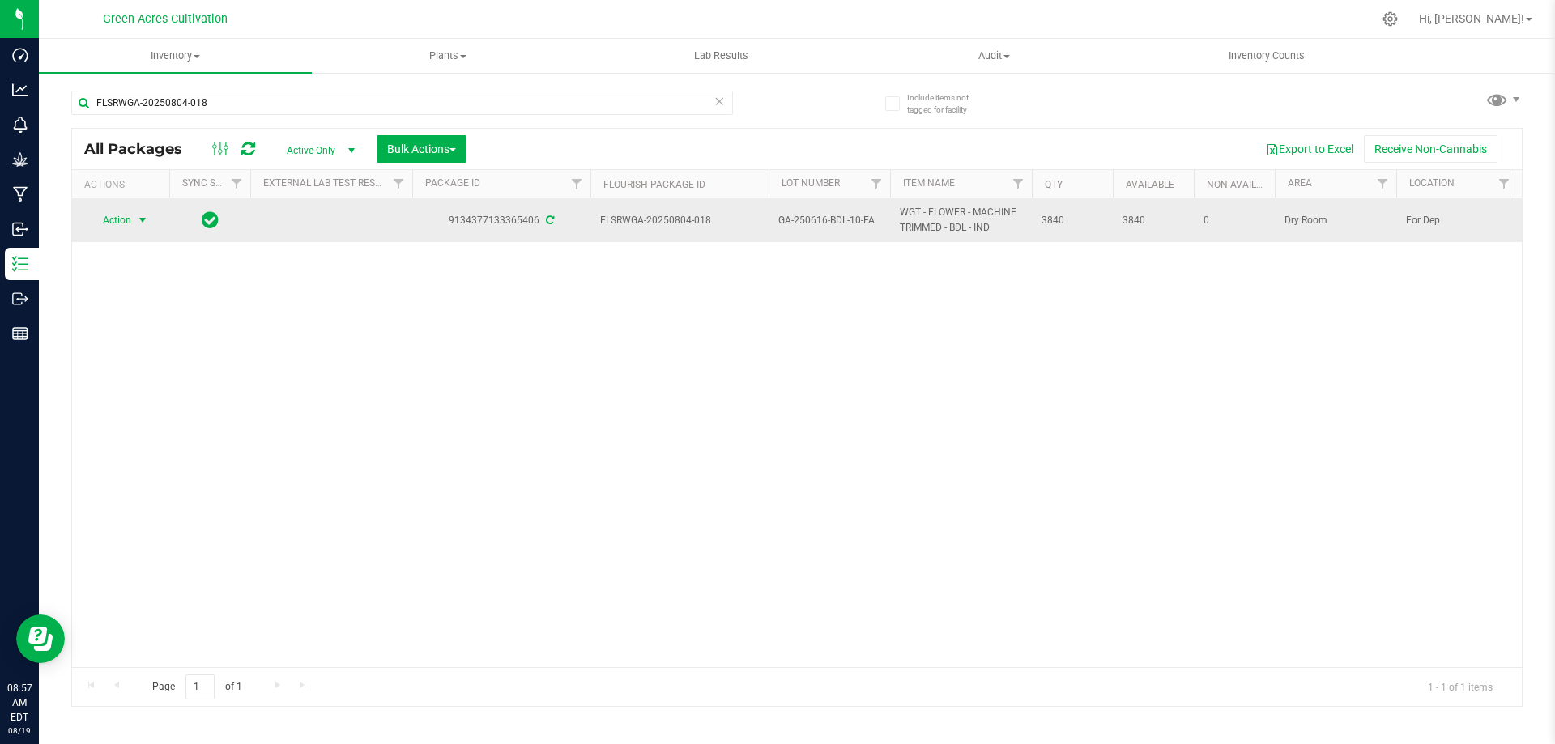
click at [140, 218] on span "select" at bounding box center [142, 220] width 13 height 13
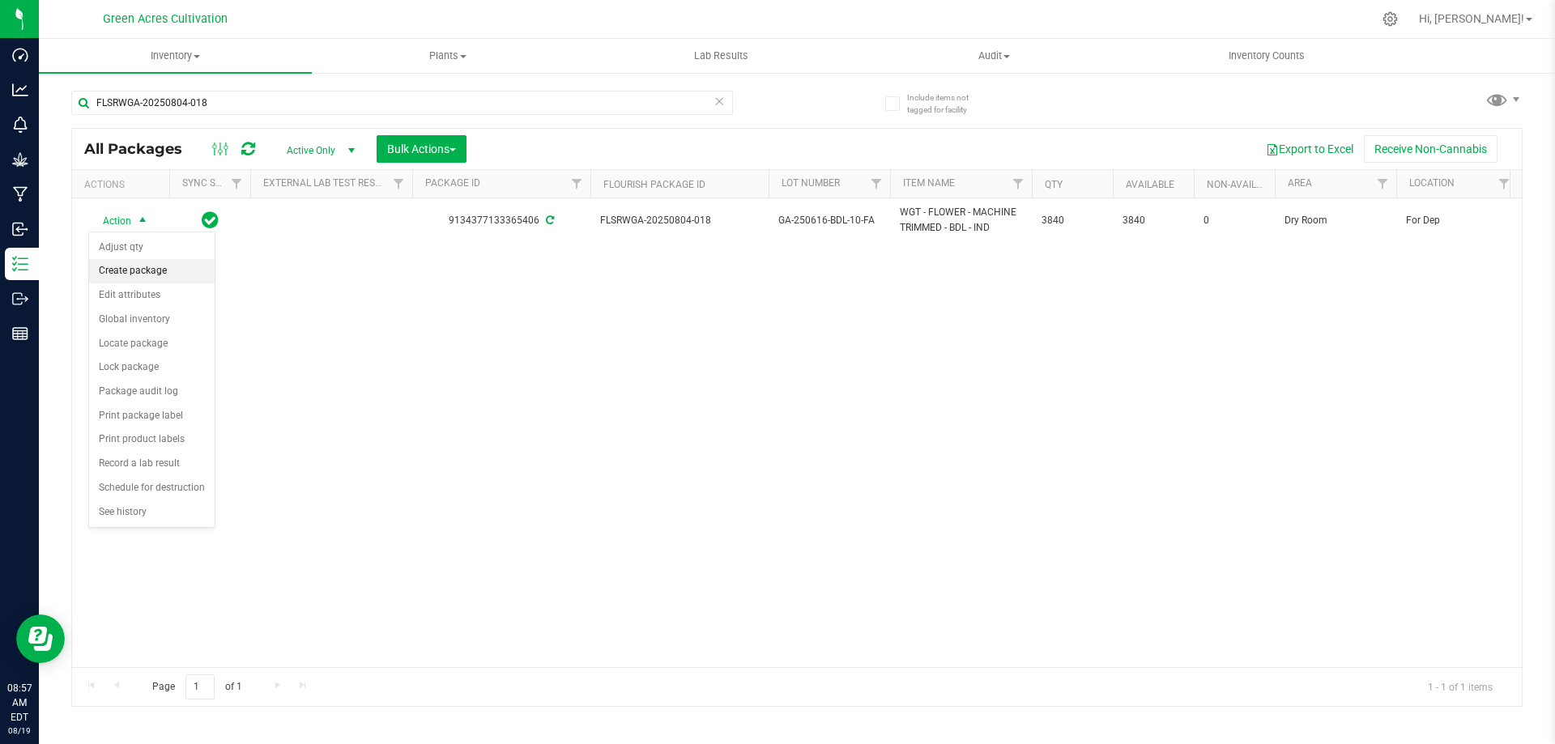
click at [156, 262] on li "Create package" at bounding box center [152, 271] width 126 height 24
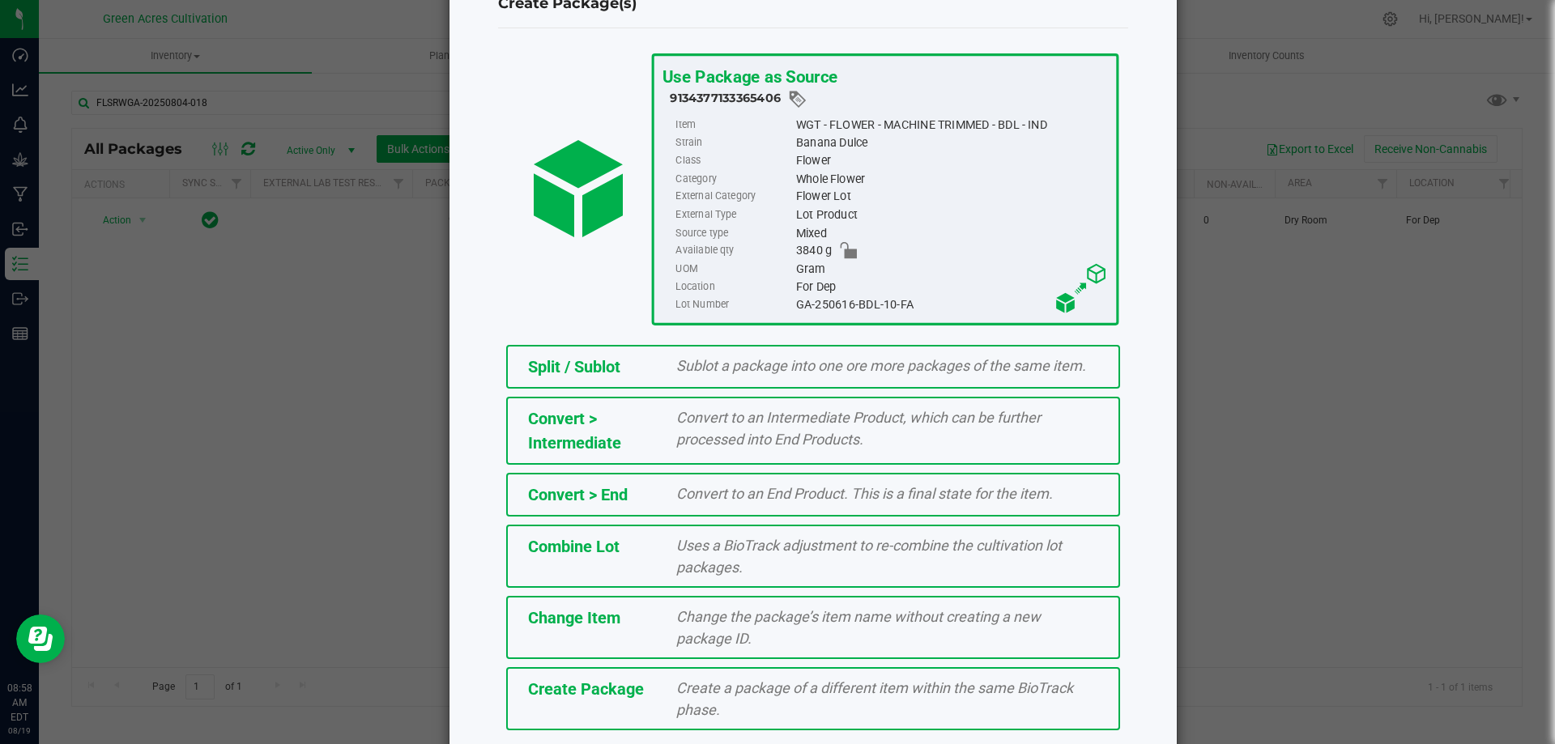
scroll to position [117, 0]
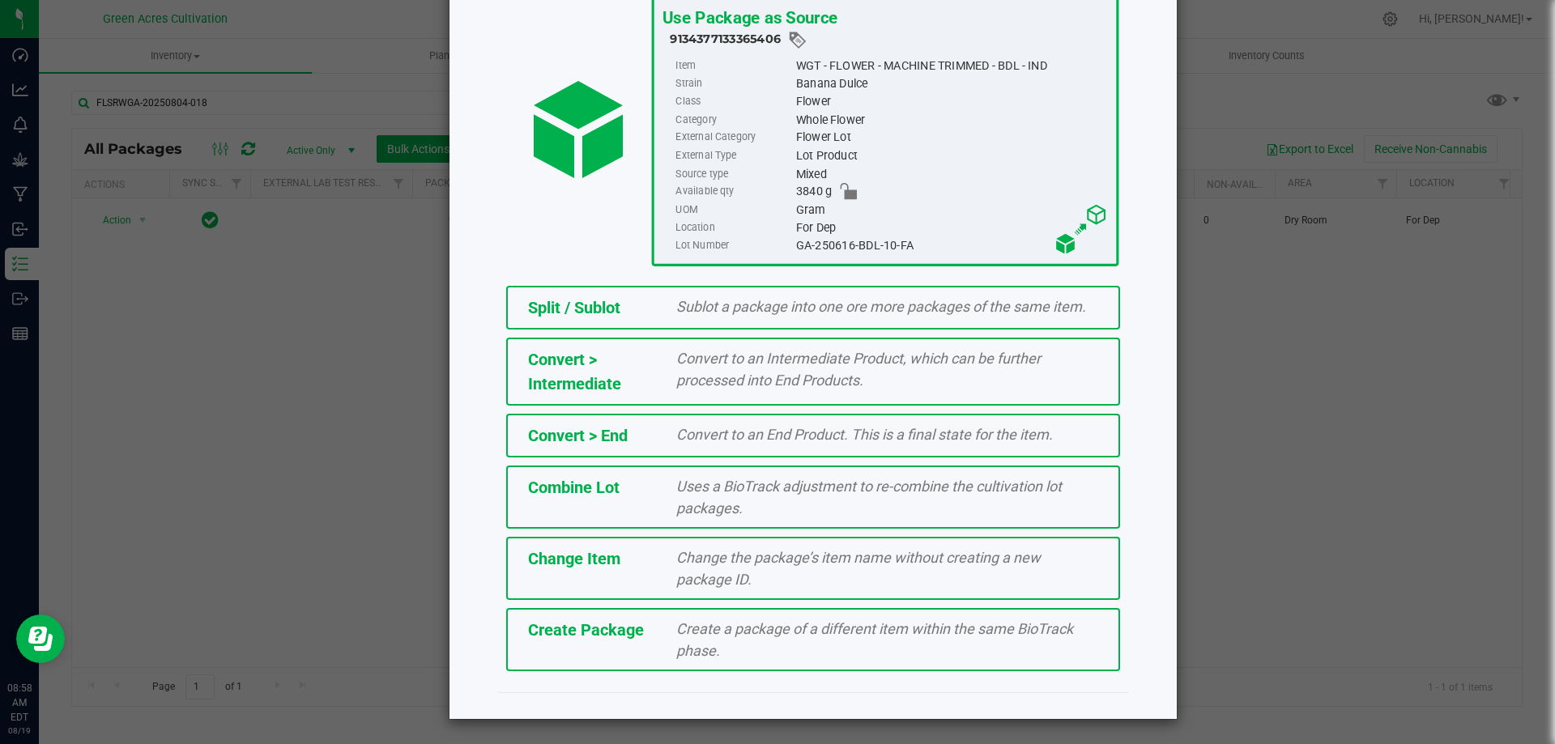
click at [643, 646] on div "Create Package Create a package of a different item within the same BioTrack ph…" at bounding box center [813, 639] width 614 height 63
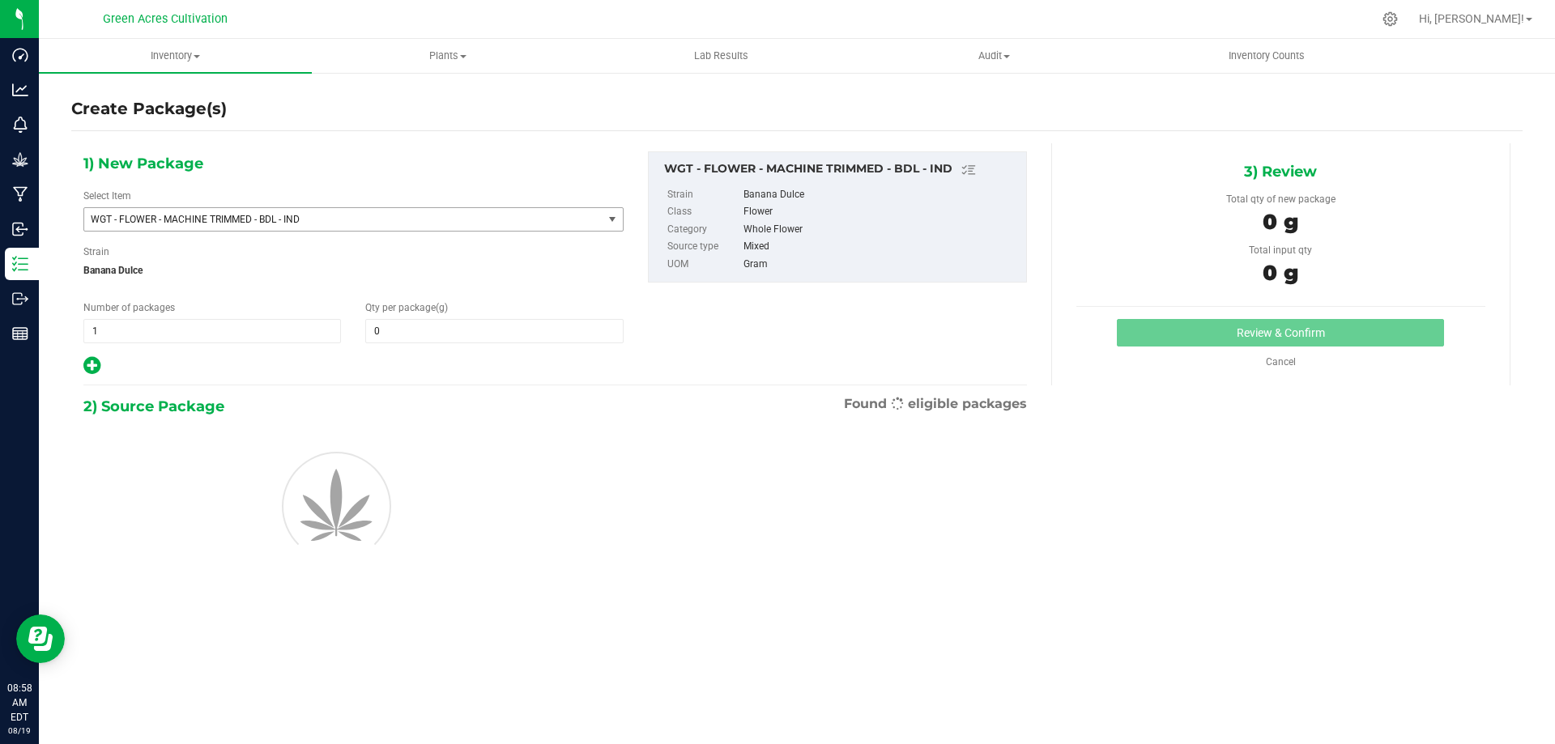
type input "0.0000"
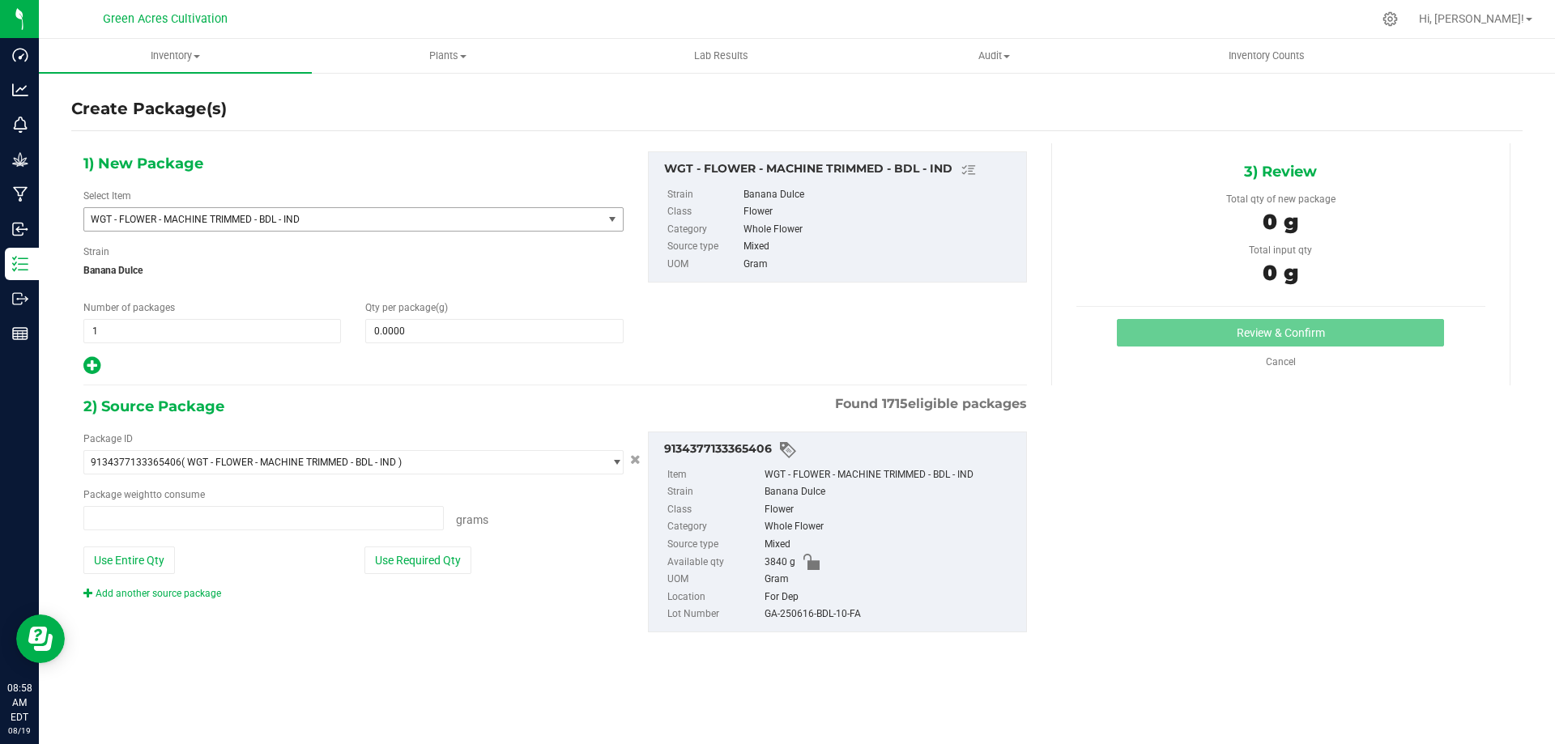
type input "0.0000 g"
click at [420, 327] on span at bounding box center [494, 331] width 258 height 24
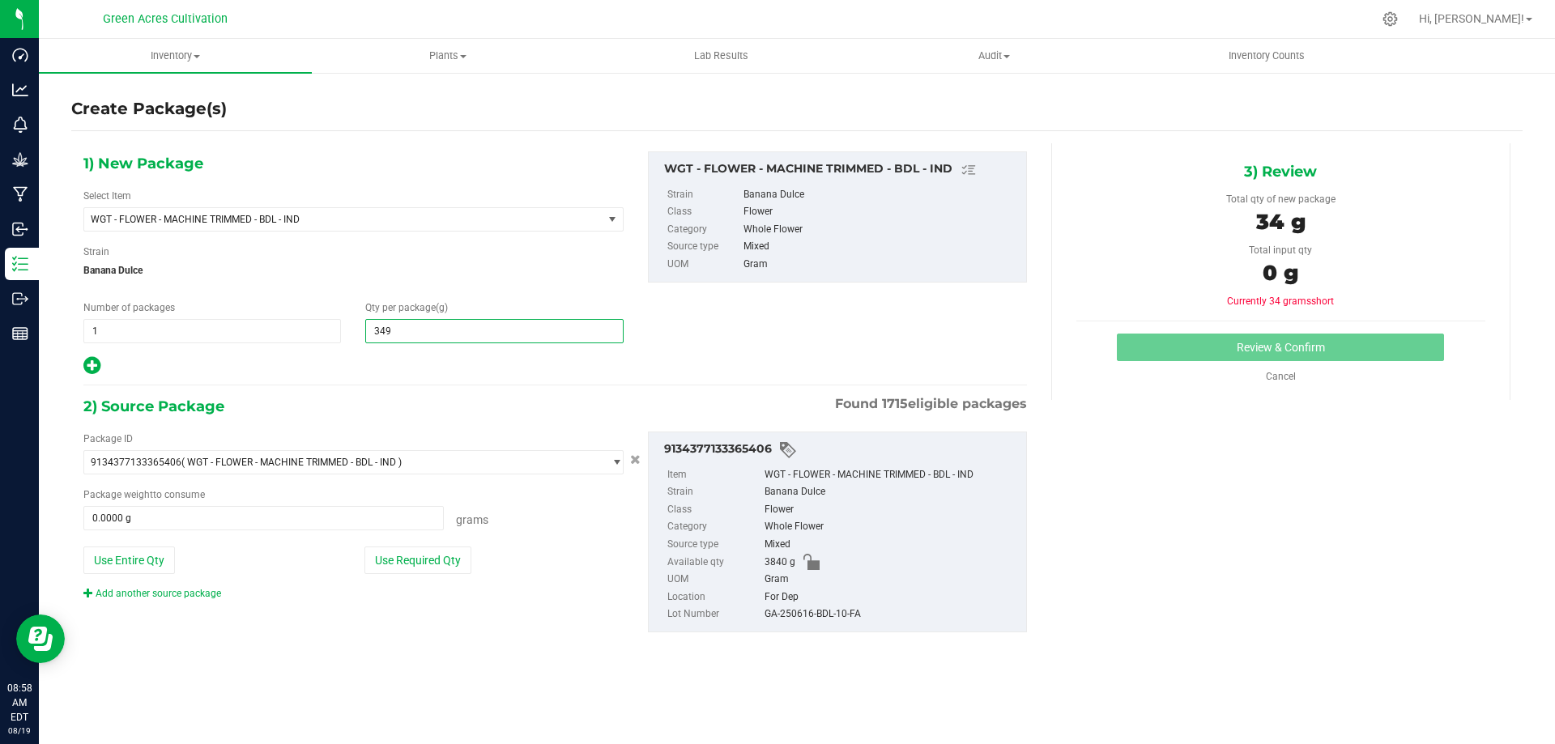
type input "3495"
type input "3,495.0000"
click at [354, 637] on div "Package ID 9134377133365406 ( WGT - FLOWER - MACHINE TRIMMED - BDL - IND ) 0004…" at bounding box center [555, 532] width 968 height 227
click at [413, 560] on button "Use Required Qty" at bounding box center [417, 561] width 107 height 28
type input "3495.0000 g"
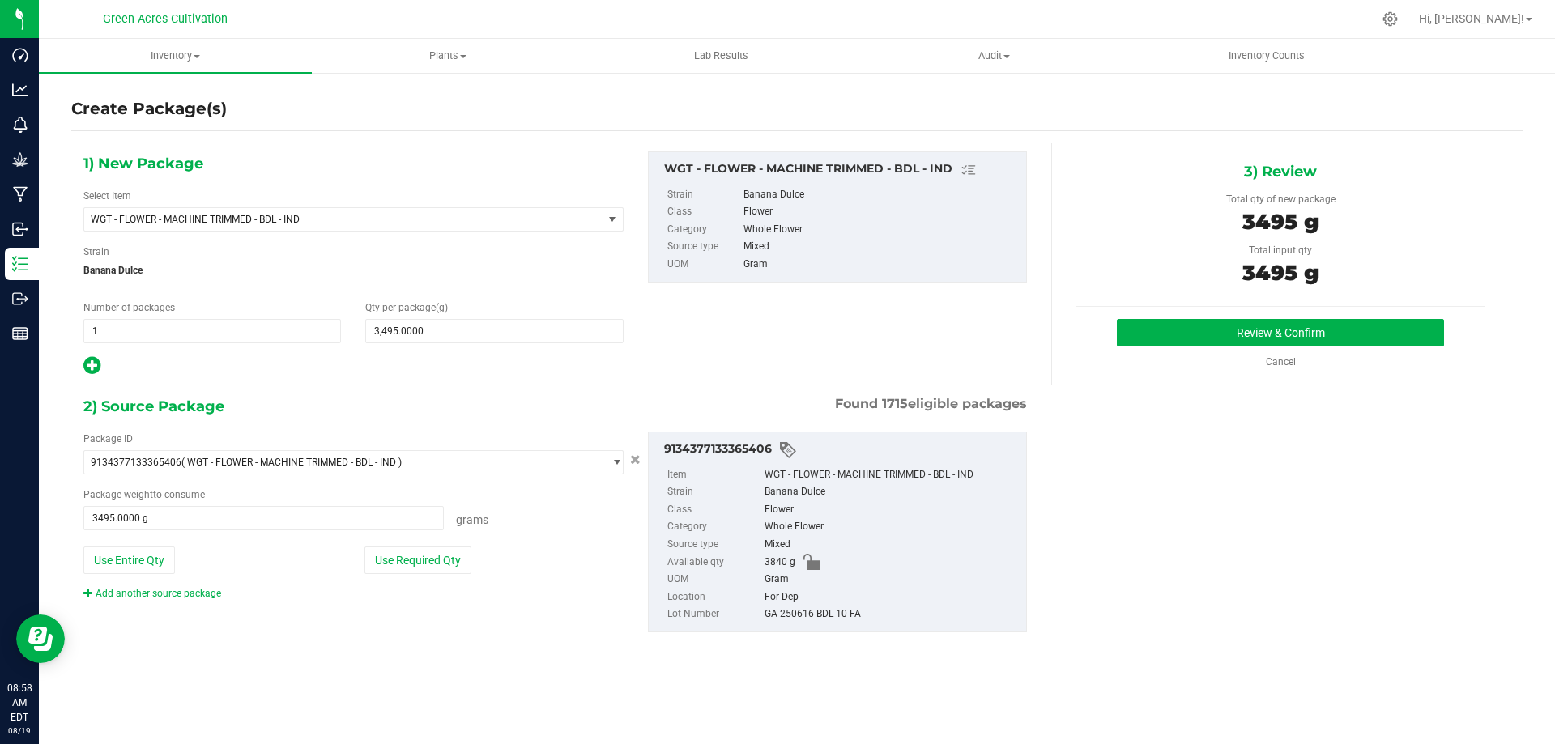
click at [827, 627] on div "9134377133365406 Item WGT - FLOWER - MACHINE TRIMMED - BDL - IND Strain Banana …" at bounding box center [837, 532] width 379 height 201
copy div "GA-250616-BDL-10-FA"
click at [1194, 346] on button "Review & Confirm" at bounding box center [1280, 333] width 327 height 28
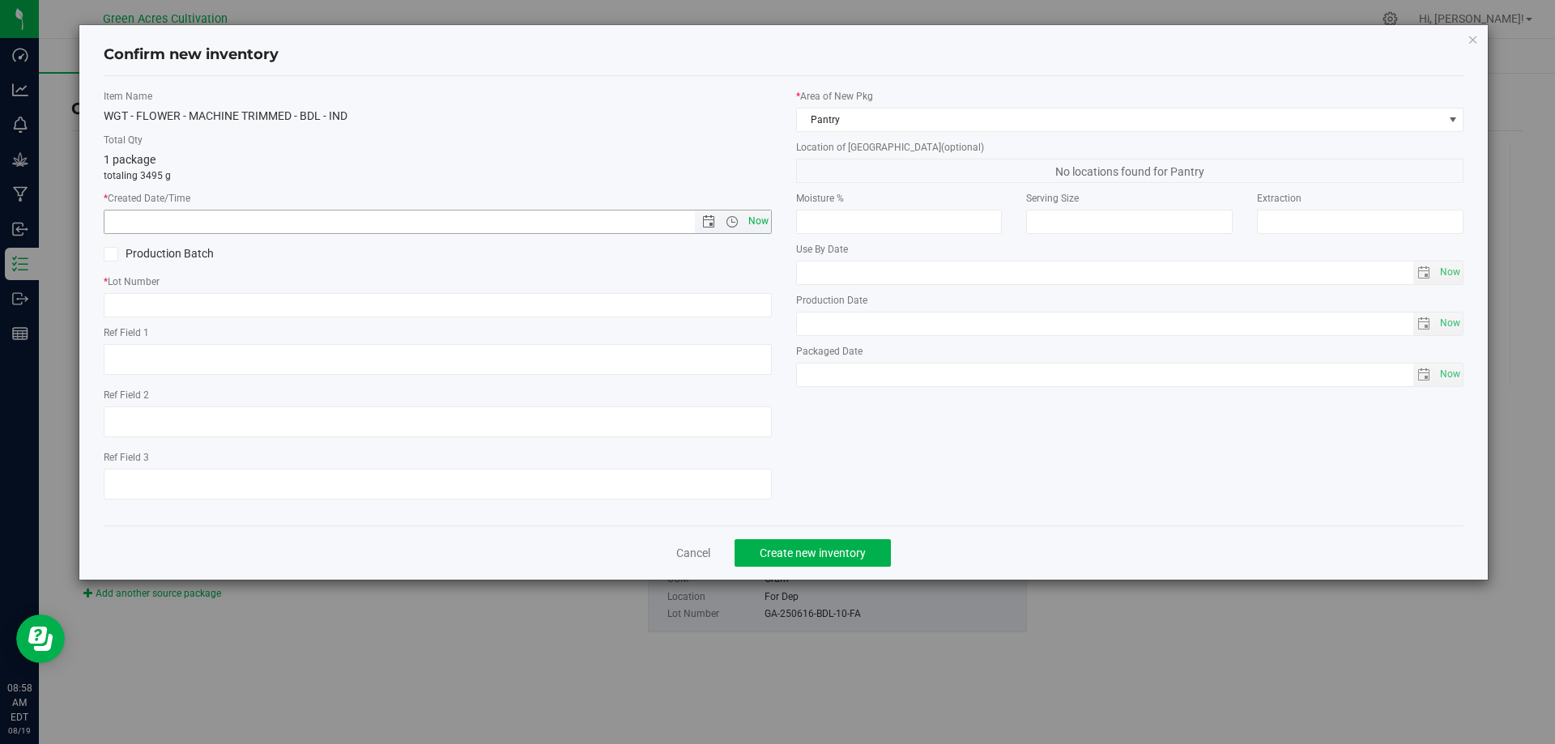
click at [751, 224] on span "Now" at bounding box center [758, 221] width 28 height 23
type input "[DATE] 8:58 AM"
click at [203, 304] on input "text" at bounding box center [438, 305] width 668 height 24
paste input "GA-250616-BDL-10-FA"
type input "GA-250616-BDL-10-FA"
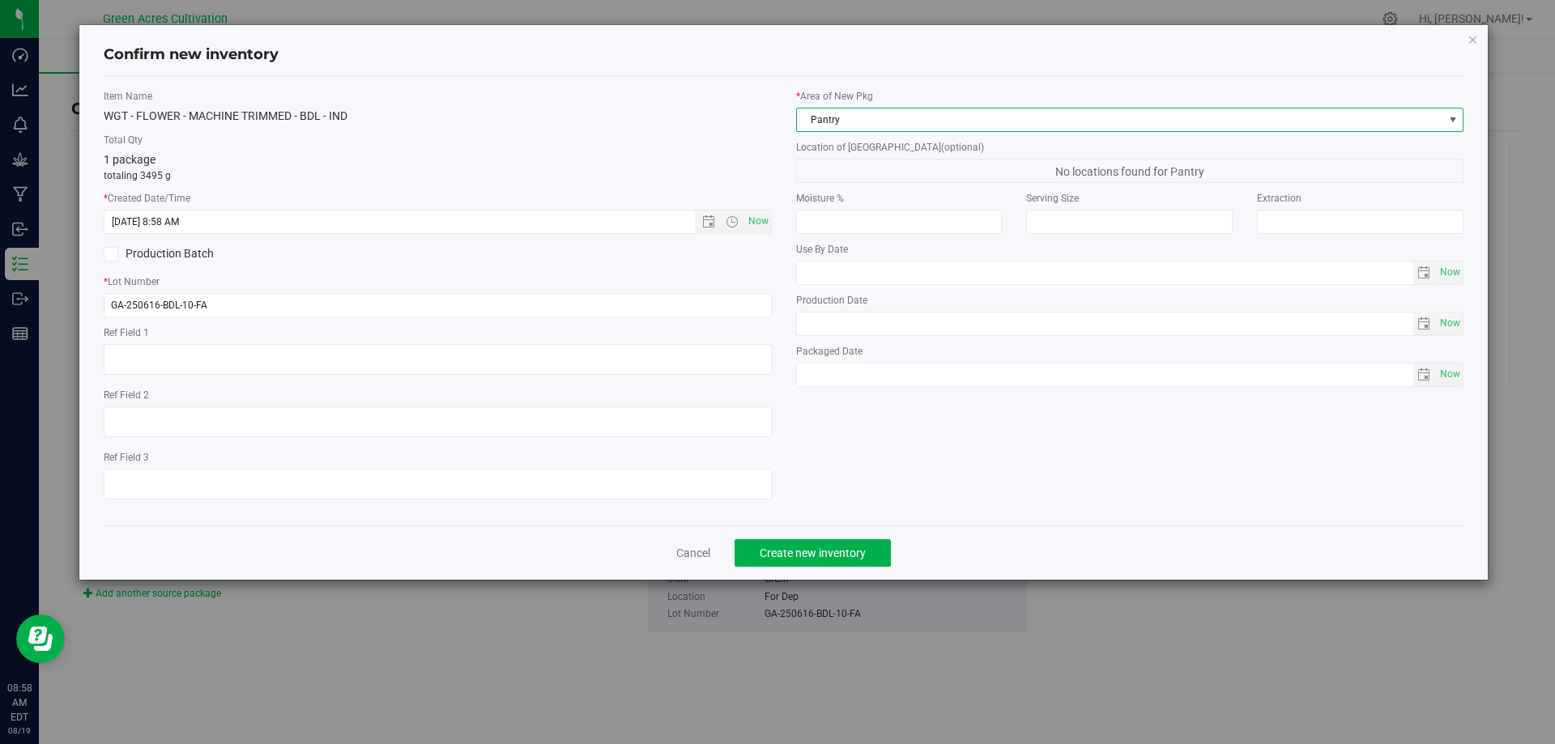
click at [847, 113] on span "Pantry" at bounding box center [1120, 120] width 646 height 23
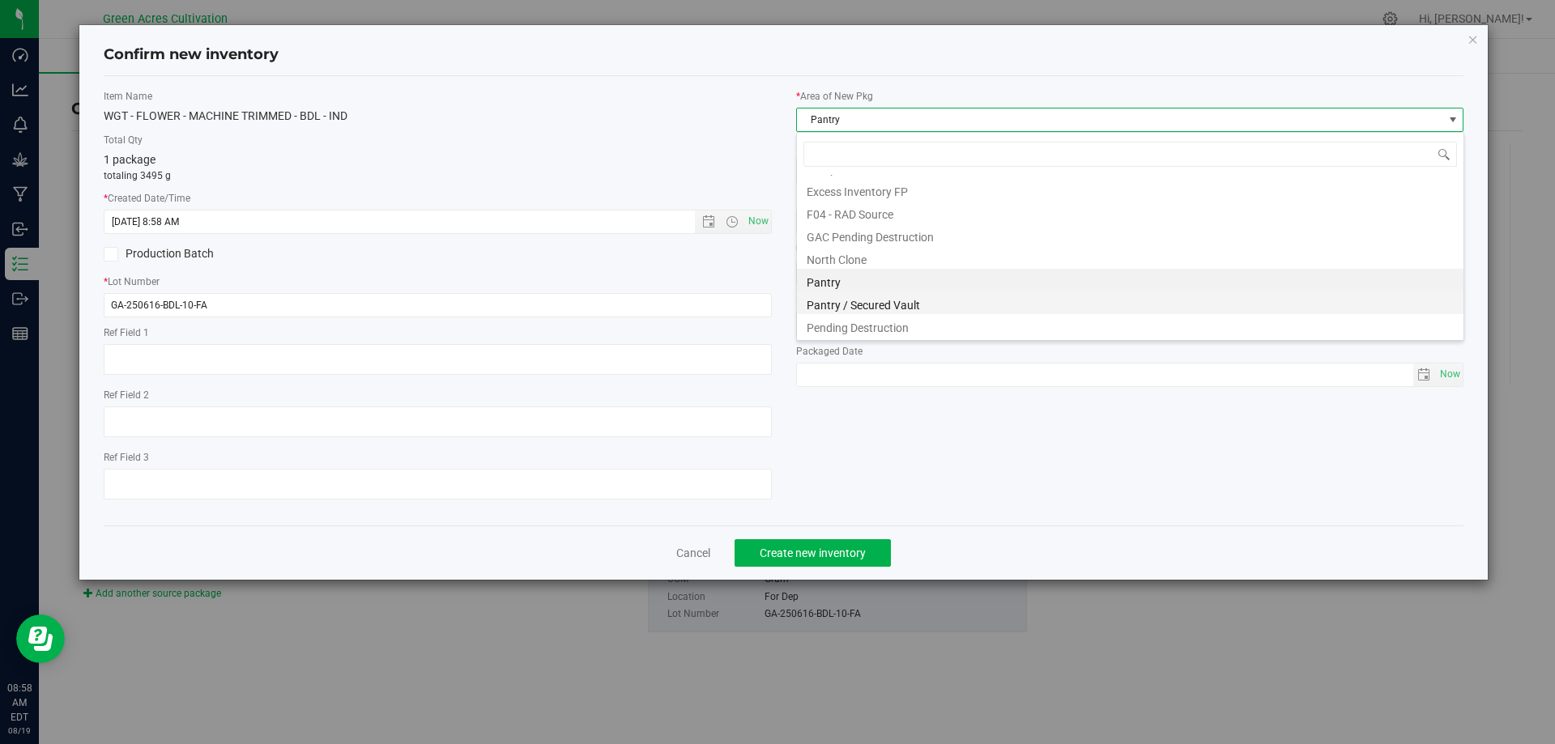
scroll to position [224, 0]
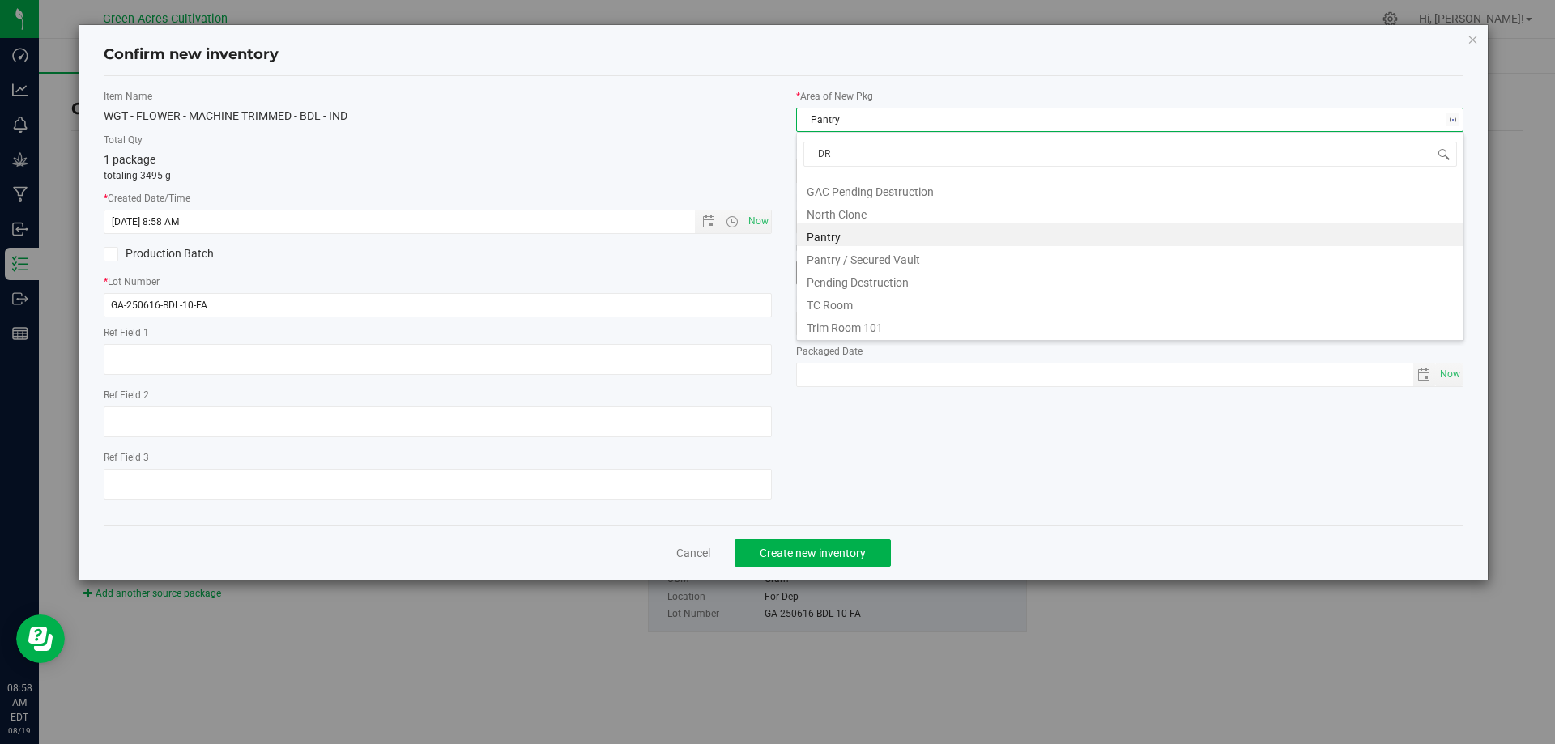
type input "DRY"
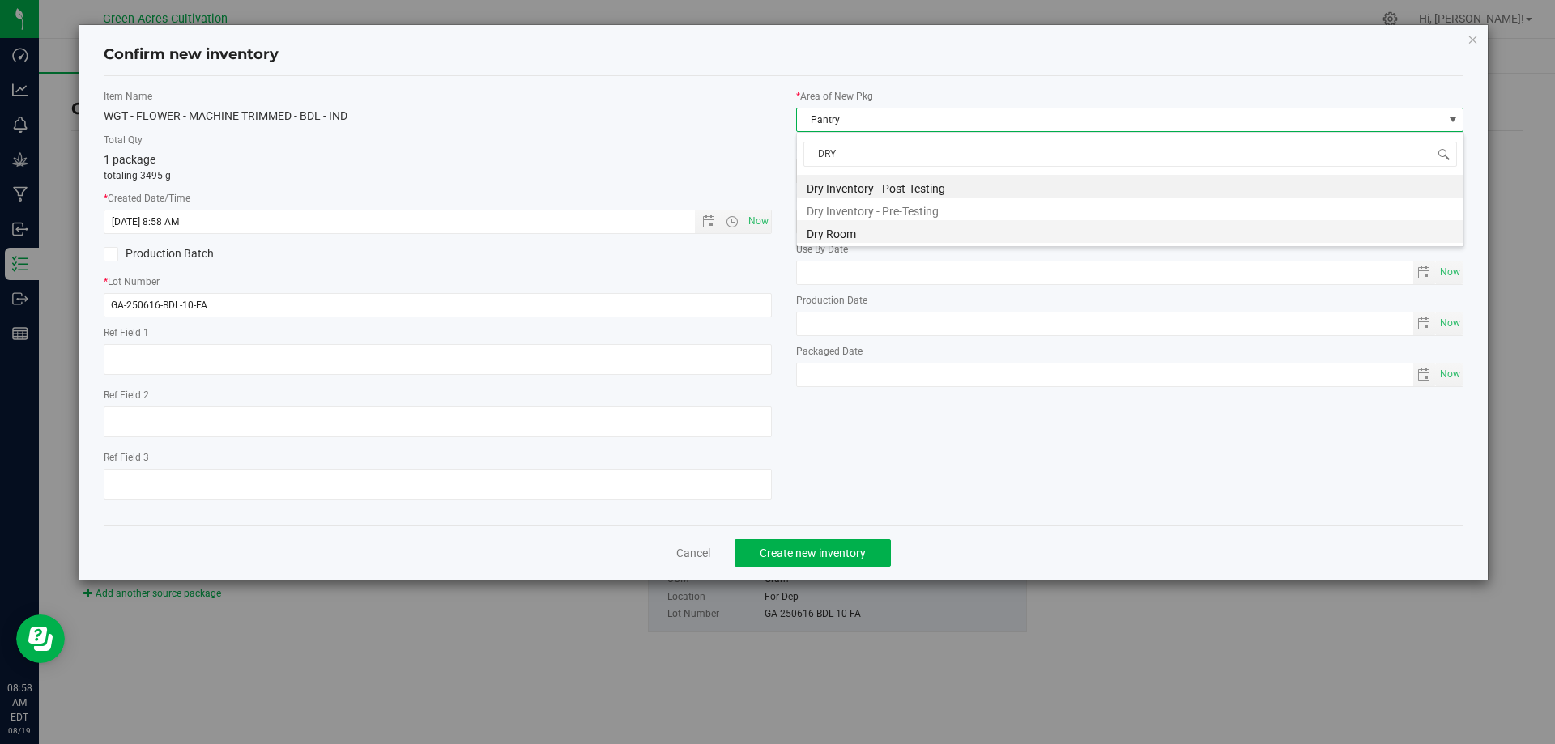
click at [847, 228] on li "Dry Room" at bounding box center [1130, 231] width 667 height 23
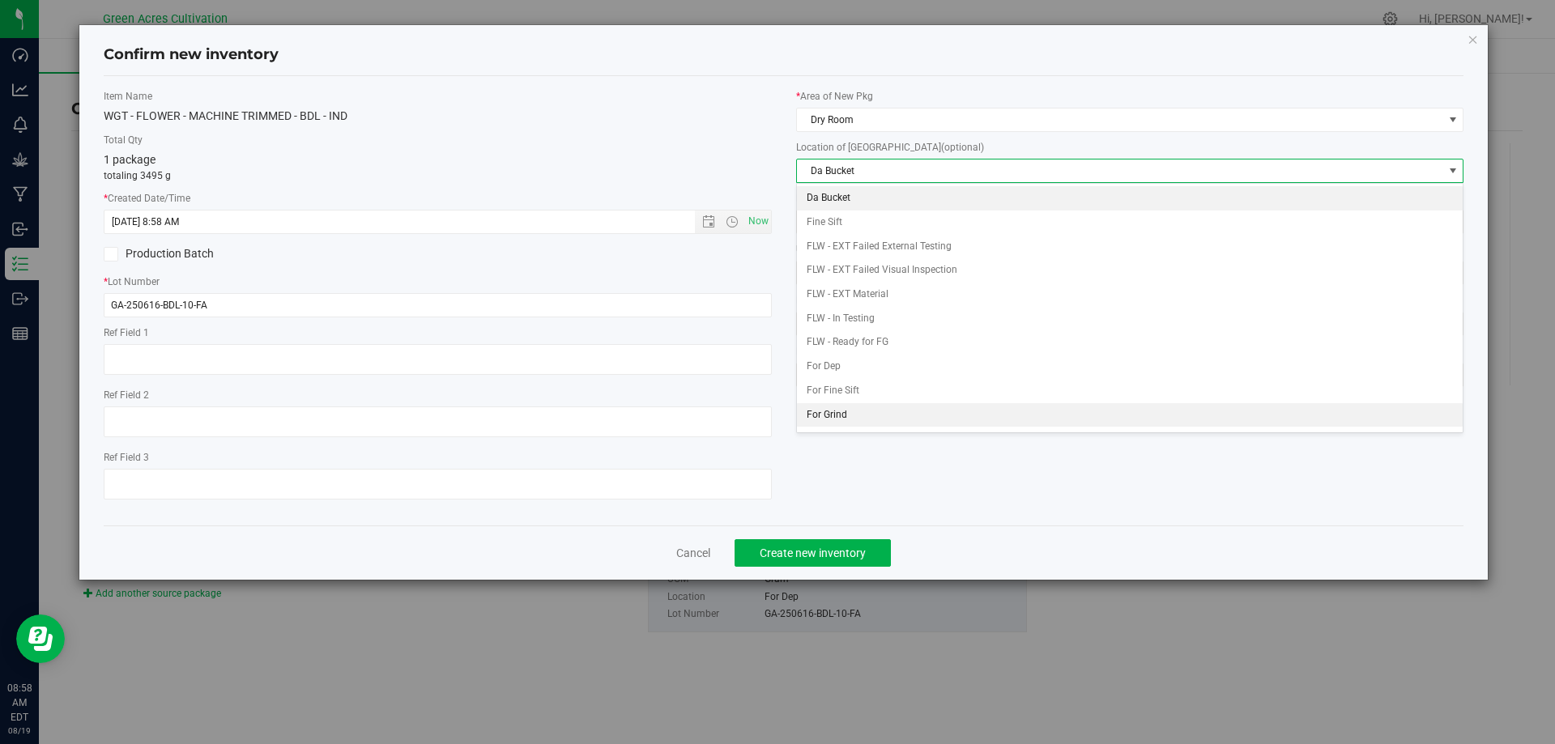
click at [826, 409] on li "For Grind" at bounding box center [1130, 415] width 667 height 24
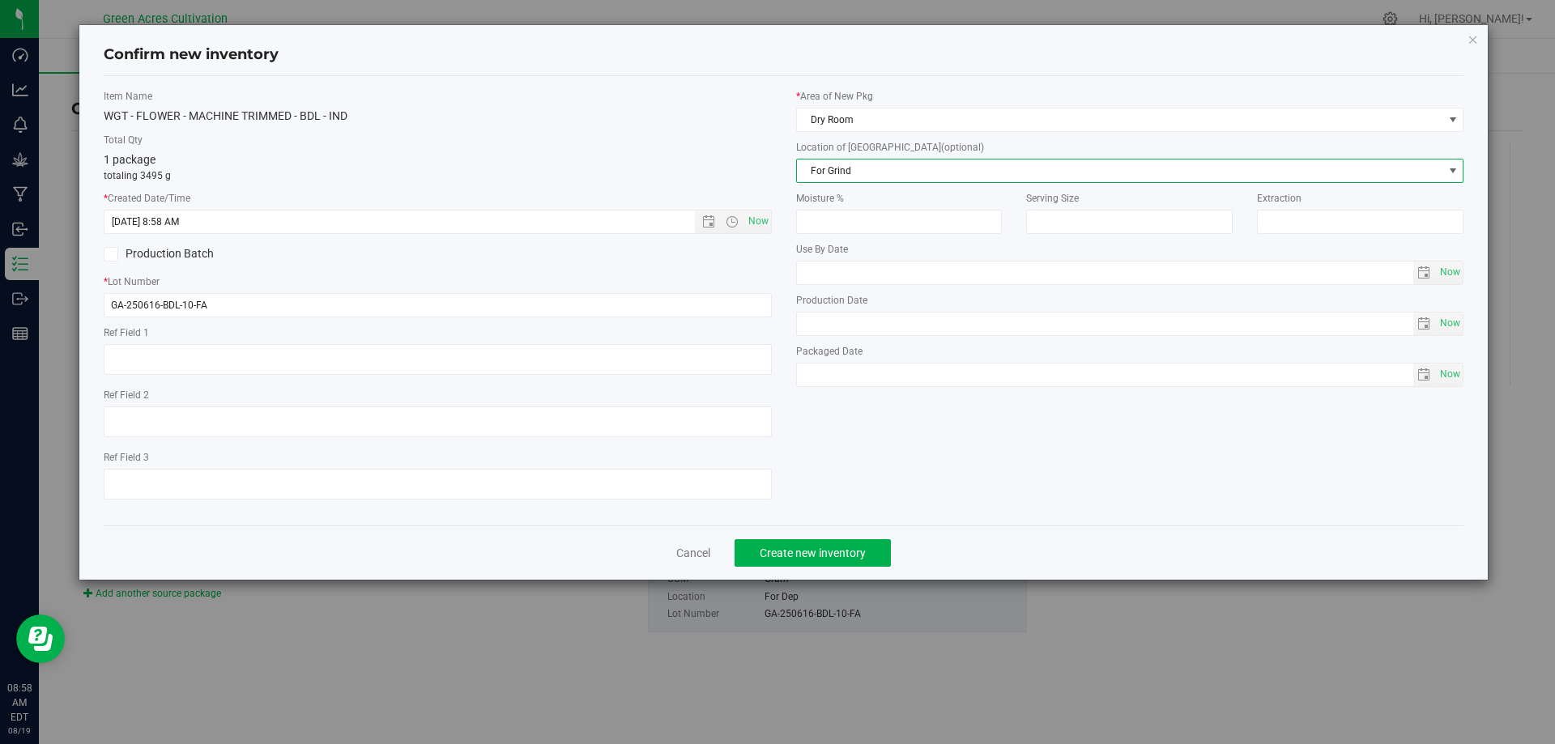
click at [874, 483] on div "Item Name WGT - FLOWER - MACHINE TRIMMED - BDL - IND Total Qty 1 package totali…" at bounding box center [784, 301] width 1385 height 424
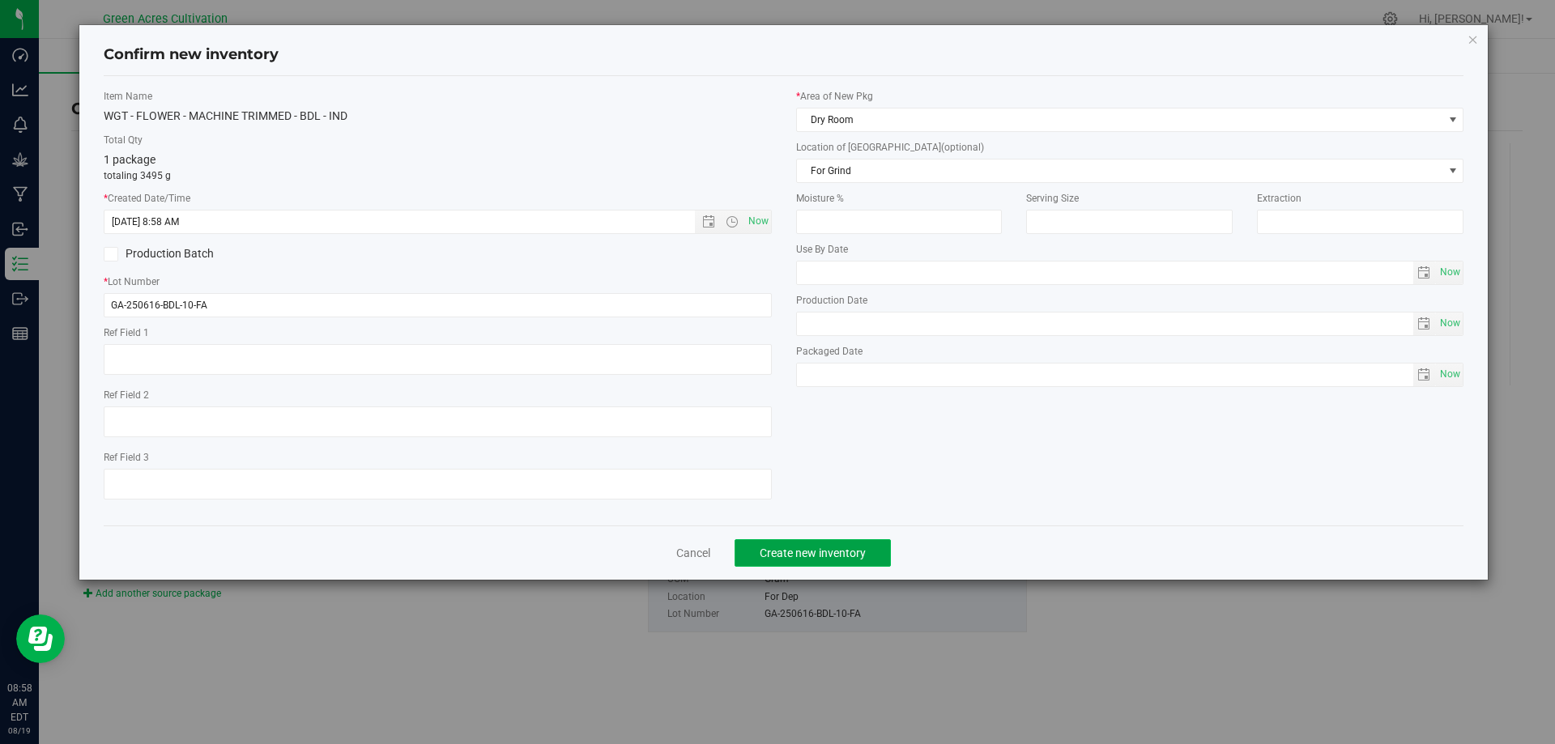
click at [866, 553] on button "Create new inventory" at bounding box center [813, 553] width 156 height 28
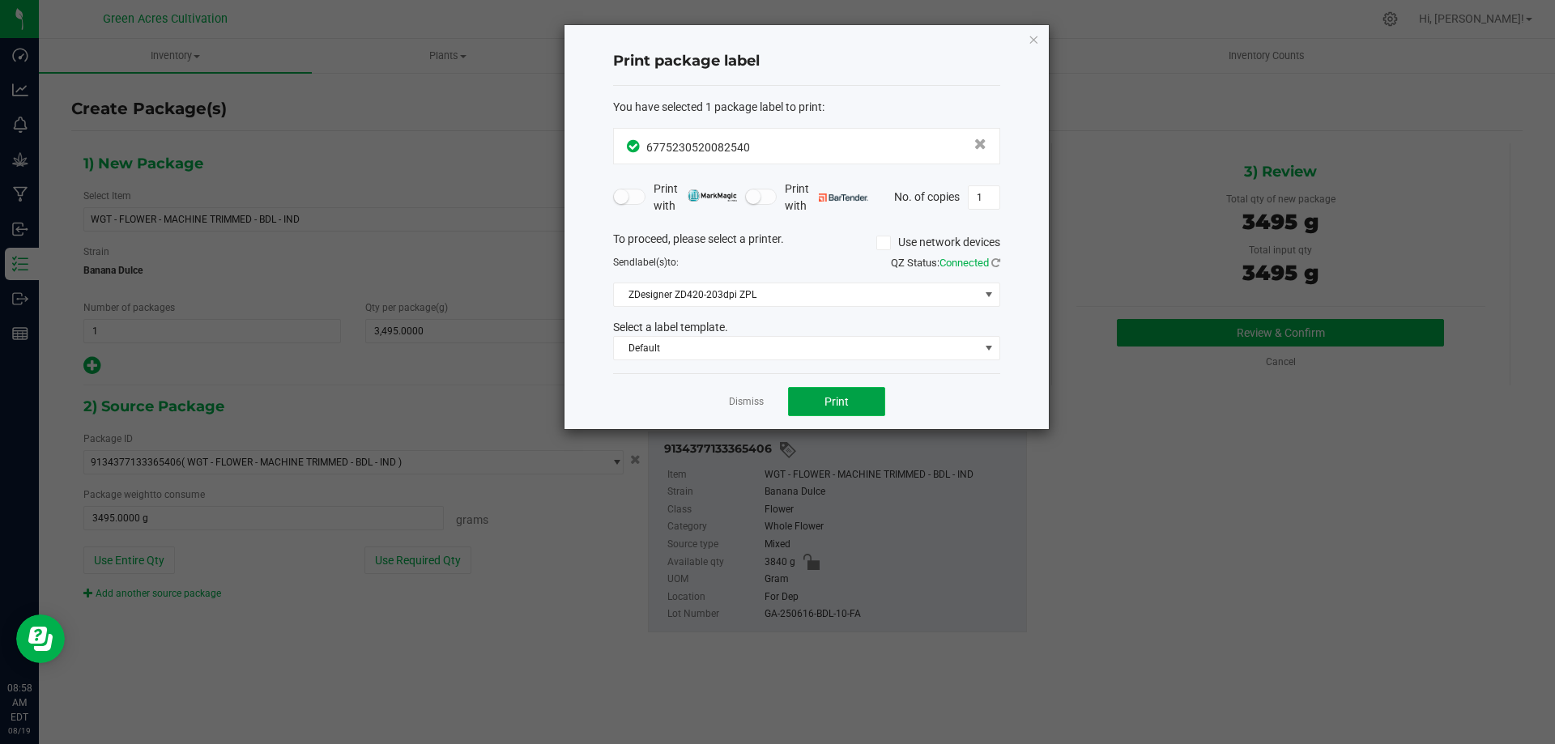
click at [850, 400] on button "Print" at bounding box center [836, 401] width 97 height 29
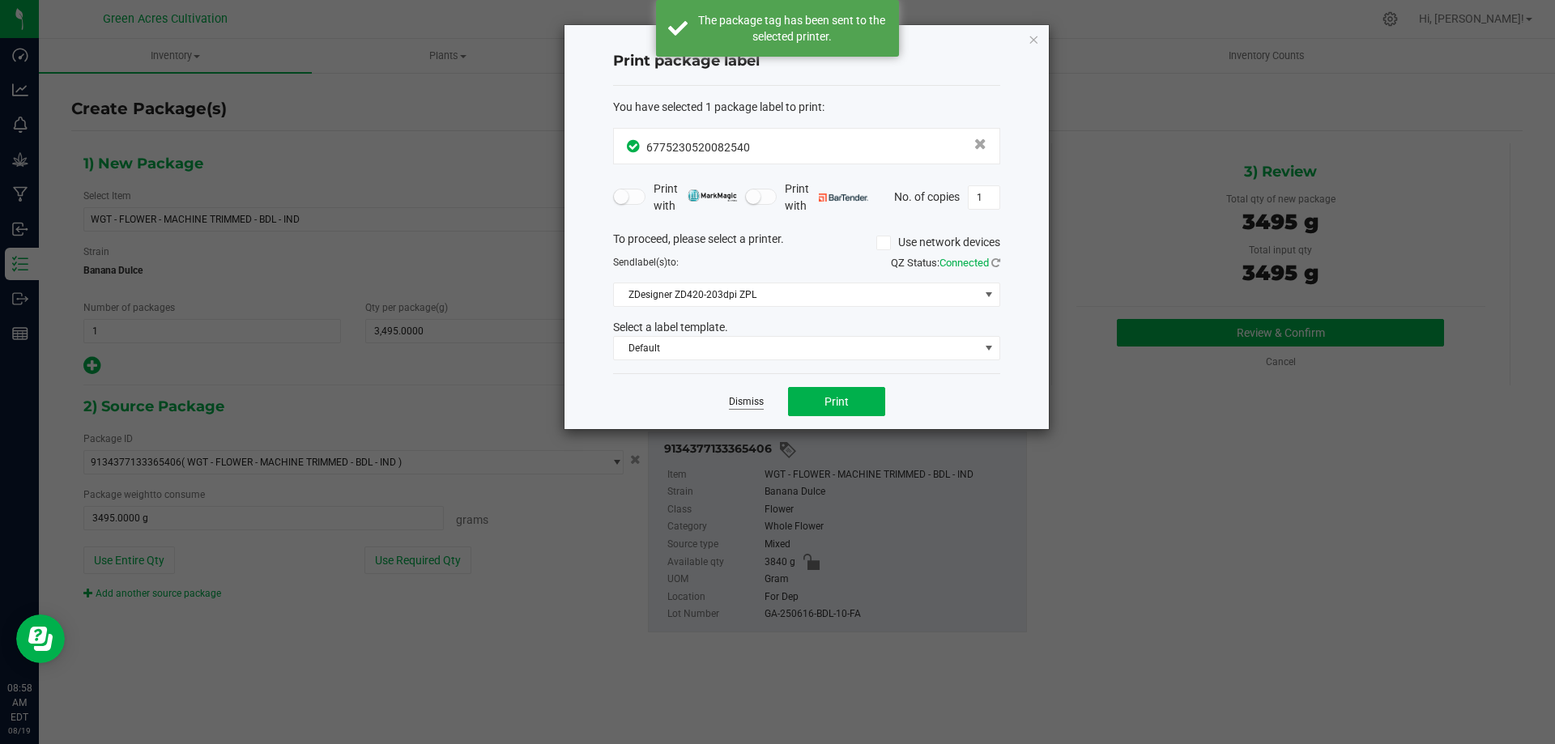
click at [739, 397] on link "Dismiss" at bounding box center [746, 402] width 35 height 14
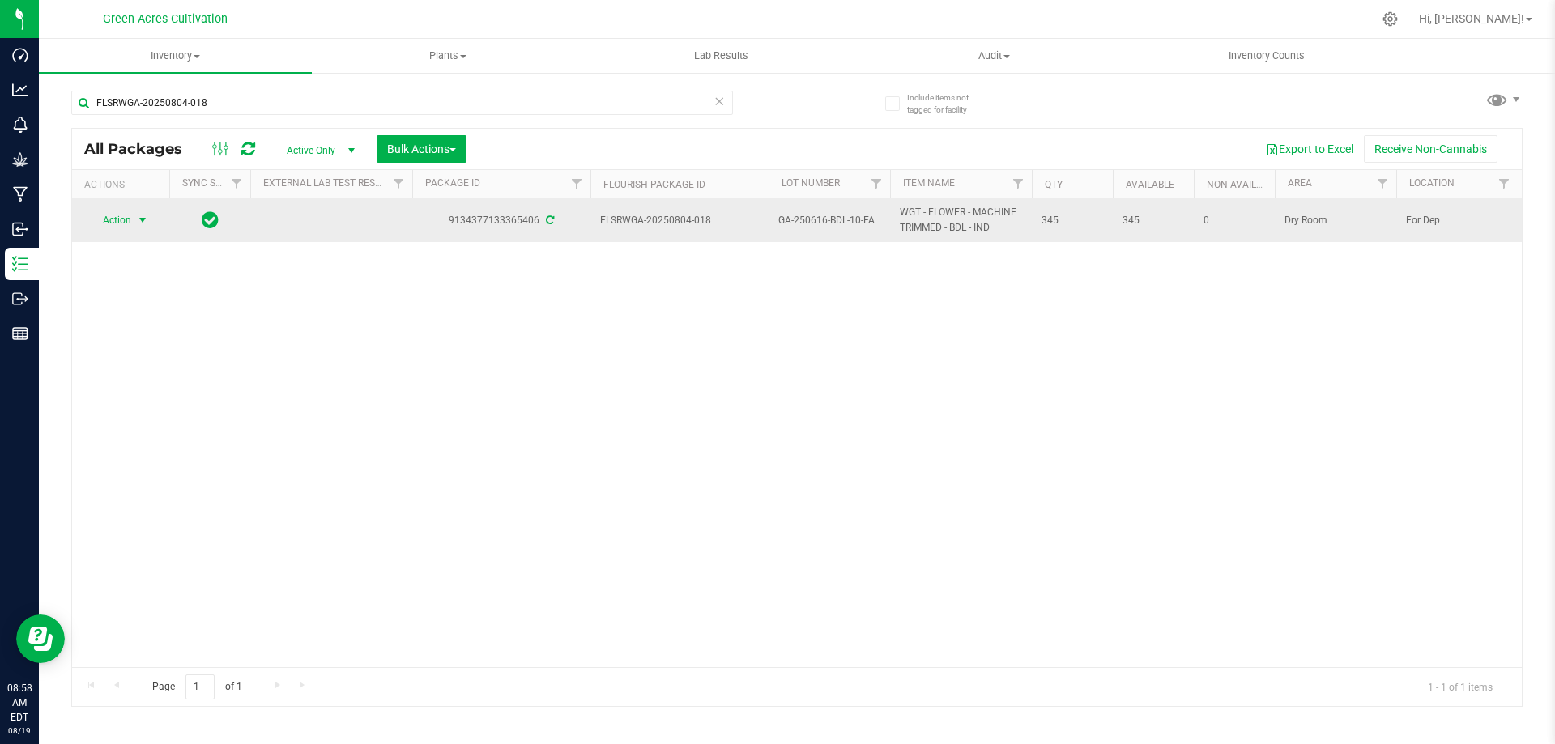
click at [143, 213] on span "select" at bounding box center [143, 220] width 20 height 23
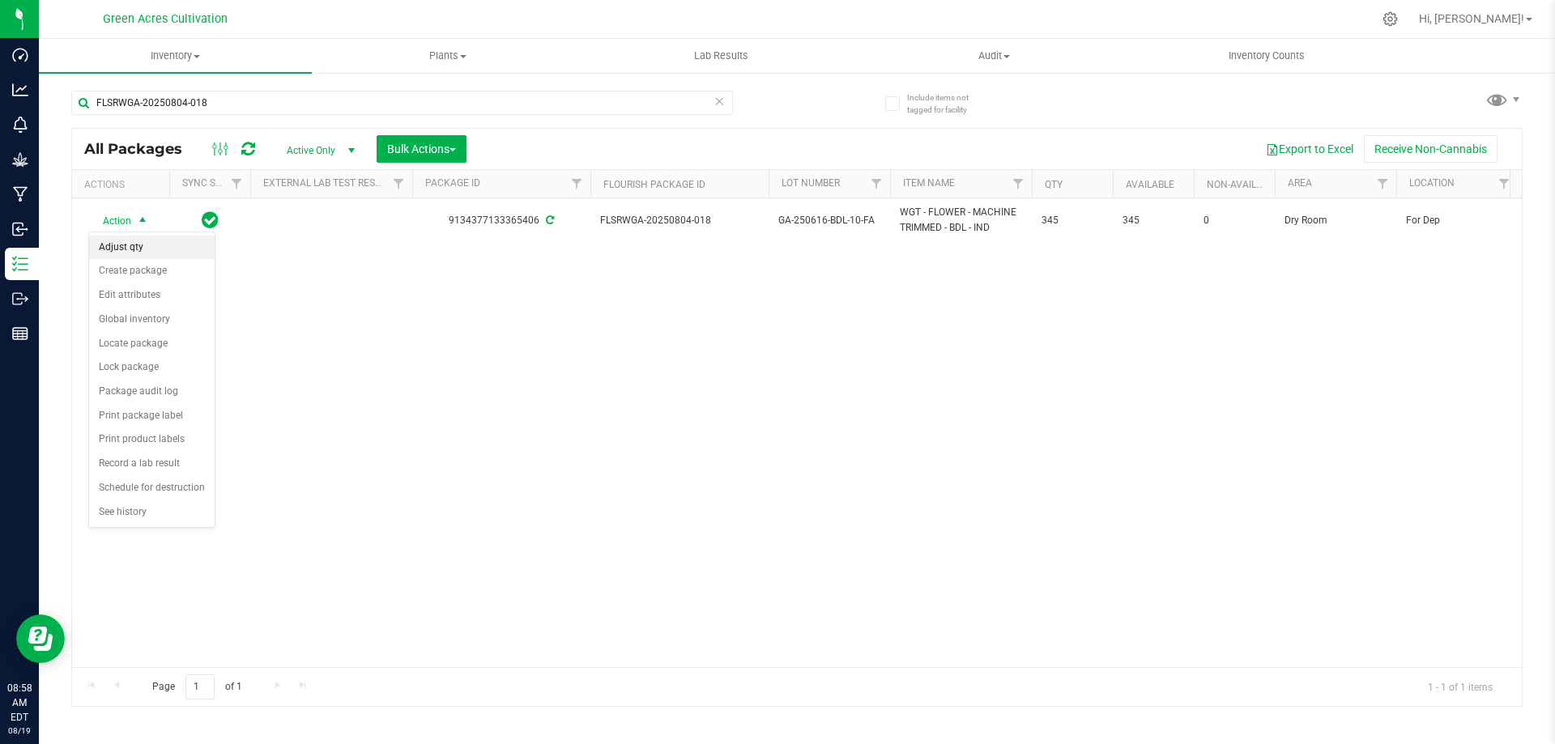
click at [138, 249] on li "Adjust qty" at bounding box center [152, 248] width 126 height 24
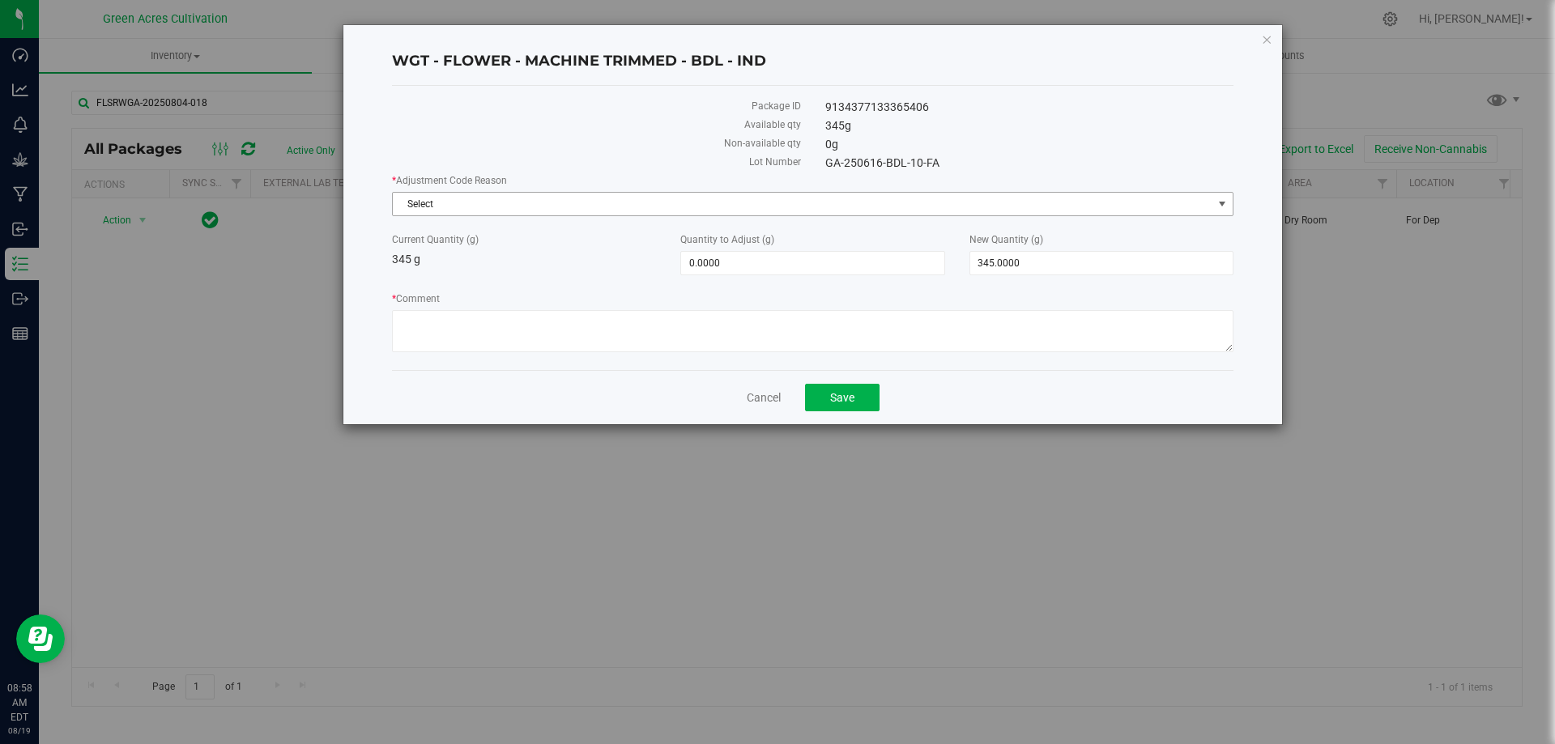
click at [807, 195] on span "Select" at bounding box center [803, 204] width 820 height 23
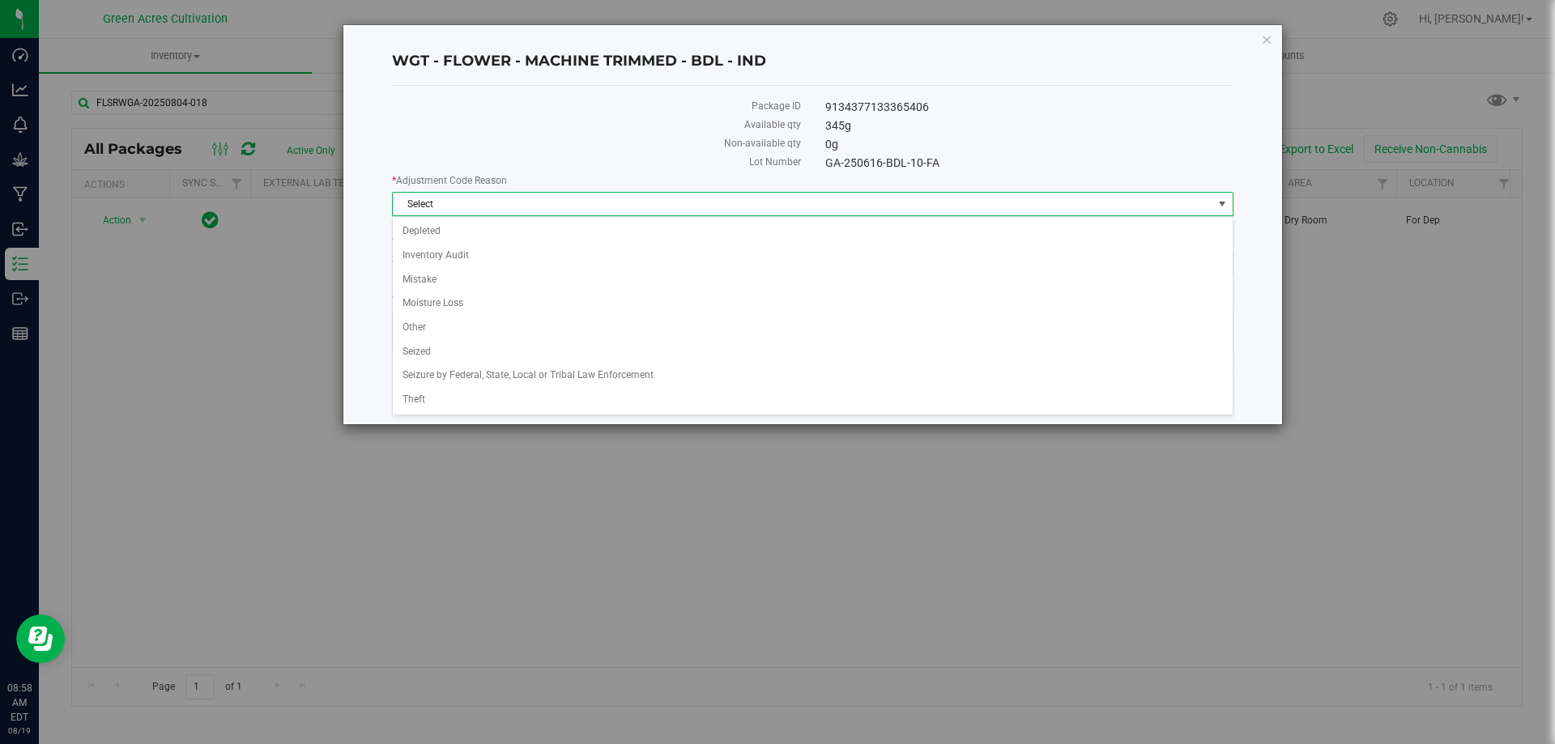
click at [319, 451] on div "WGT - FLOWER - MACHINE TRIMMED - BDL - IND Package ID 9134377133365406 Availabl…" at bounding box center [783, 372] width 1567 height 744
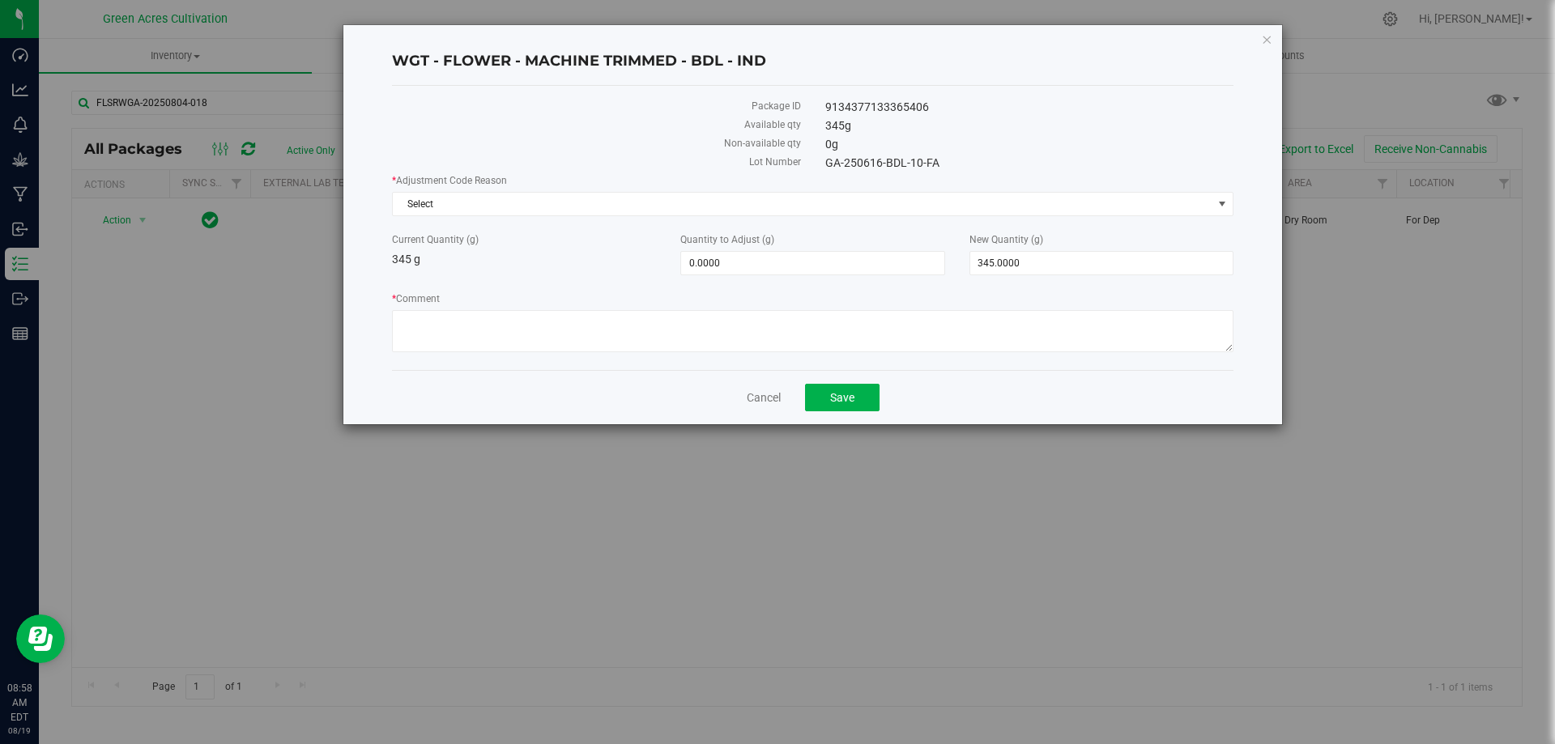
click at [744, 394] on div "Cancel Save" at bounding box center [812, 397] width 841 height 54
click at [756, 394] on link "Cancel" at bounding box center [764, 398] width 34 height 16
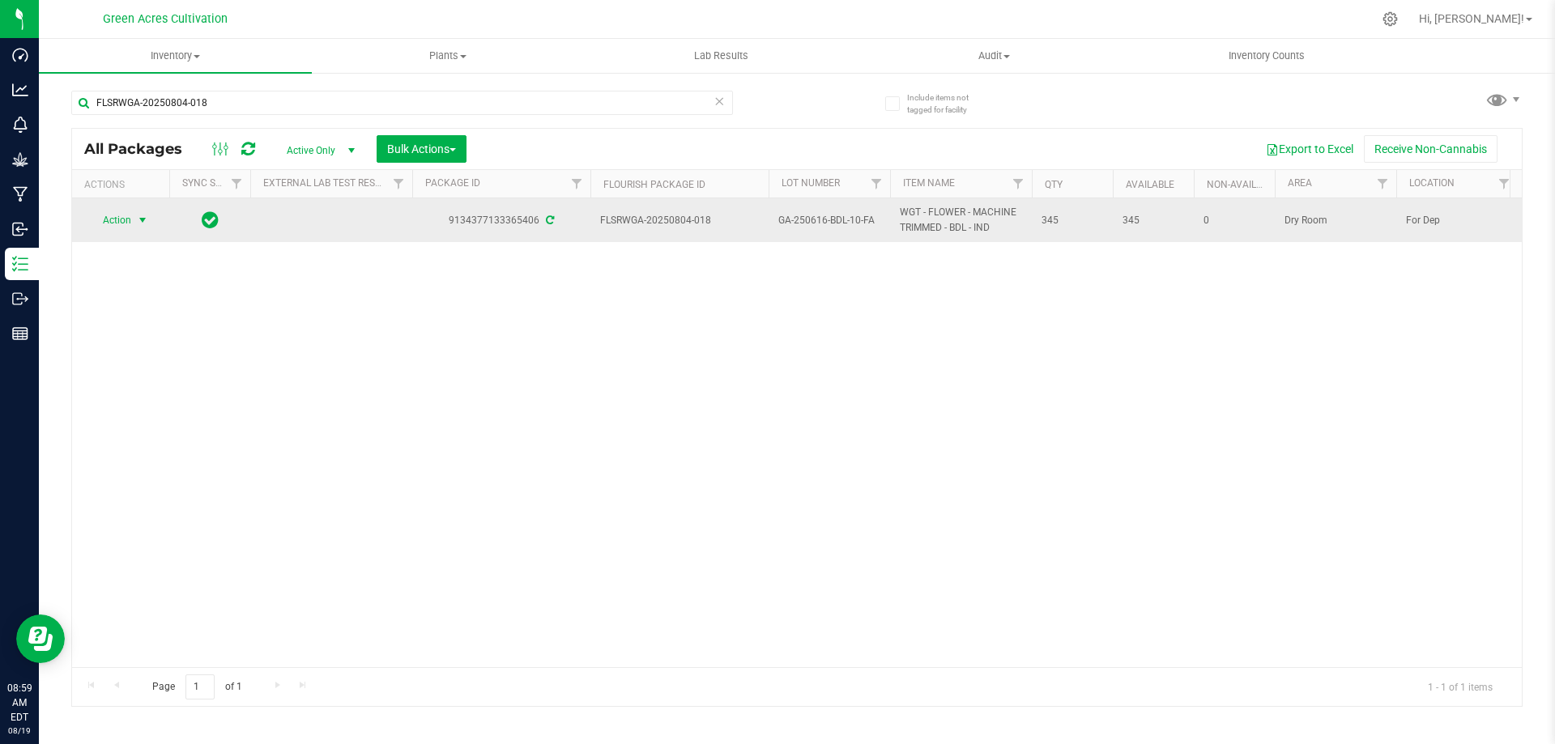
click at [137, 221] on span "select" at bounding box center [142, 220] width 13 height 13
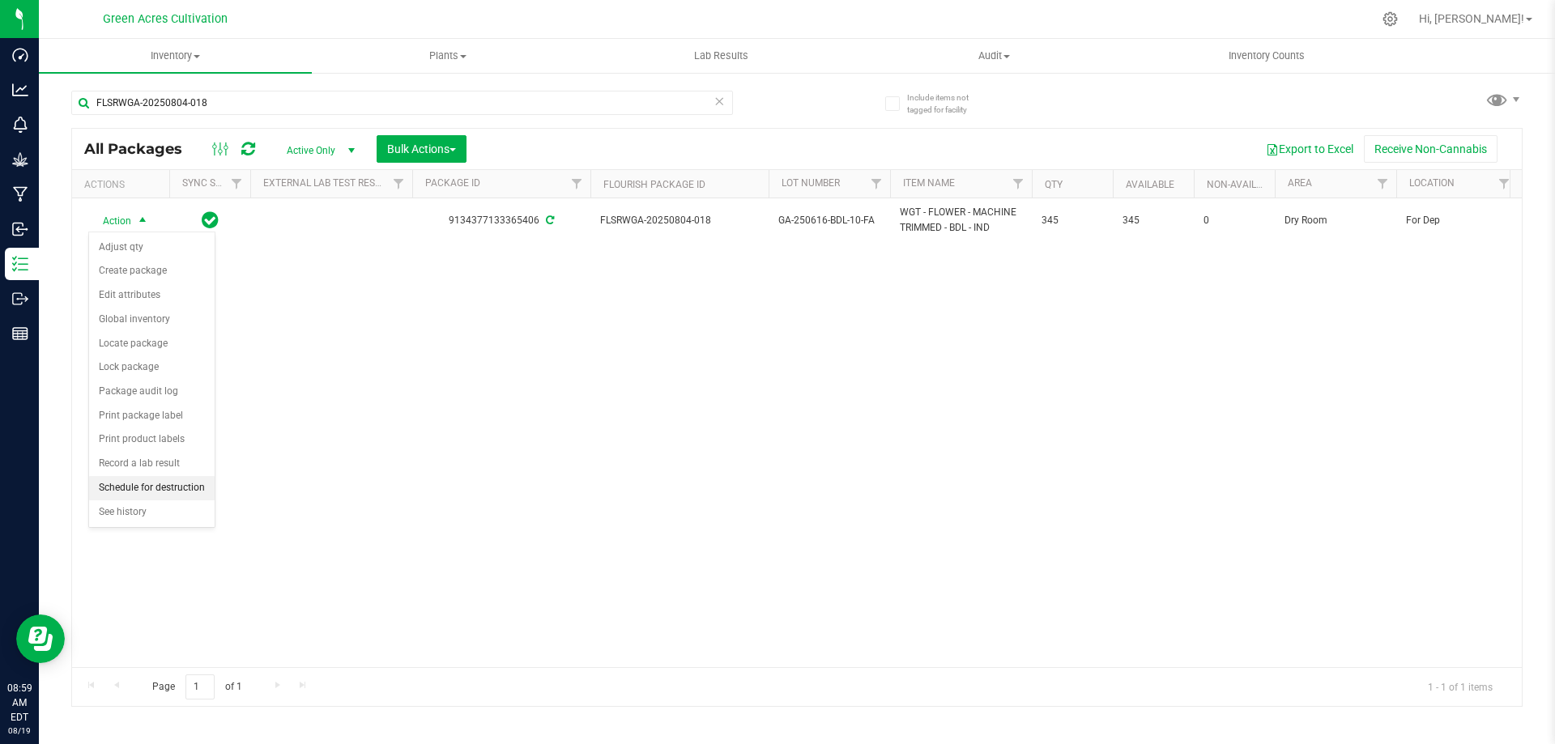
click at [134, 487] on li "Schedule for destruction" at bounding box center [152, 488] width 126 height 24
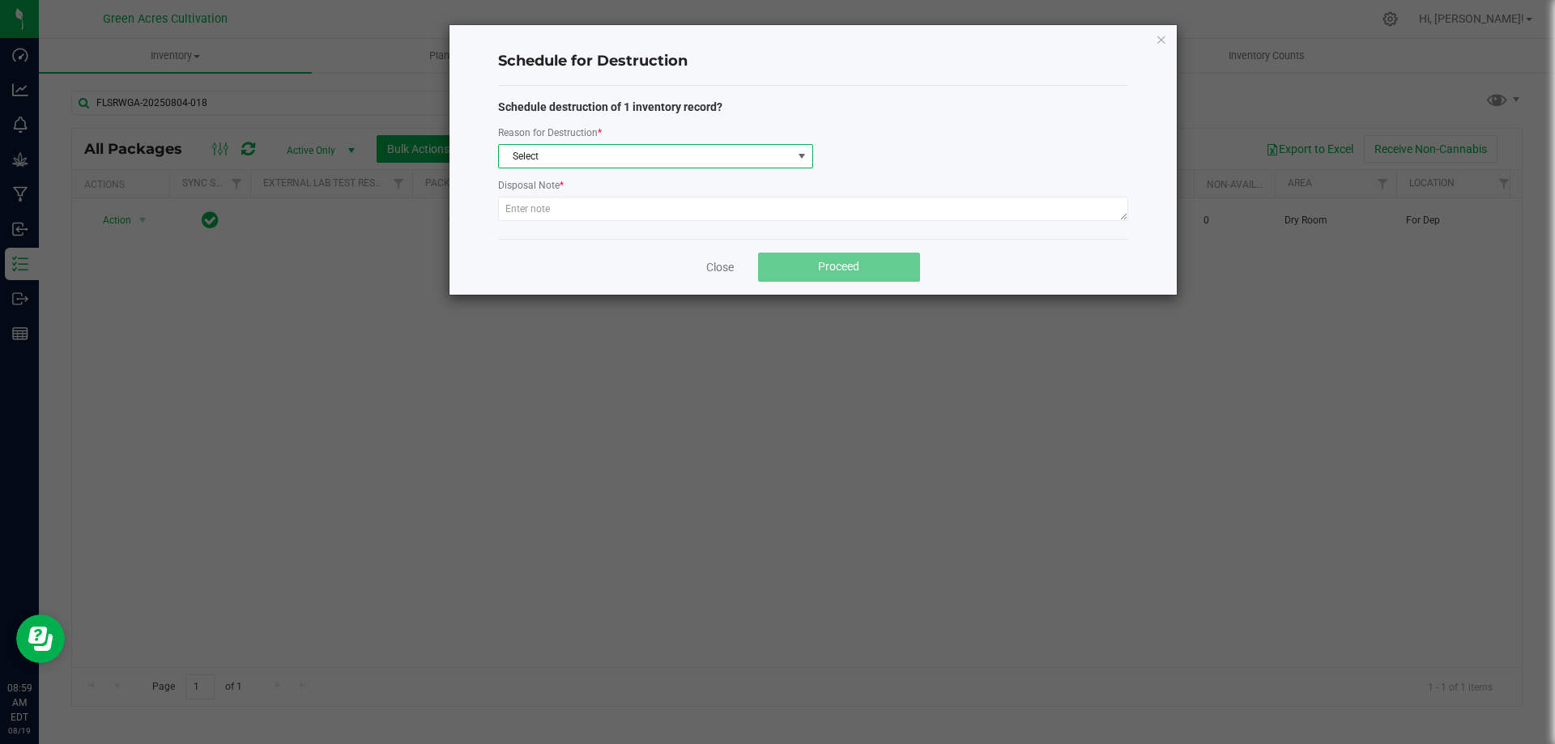
click at [558, 155] on span "Select" at bounding box center [645, 156] width 293 height 23
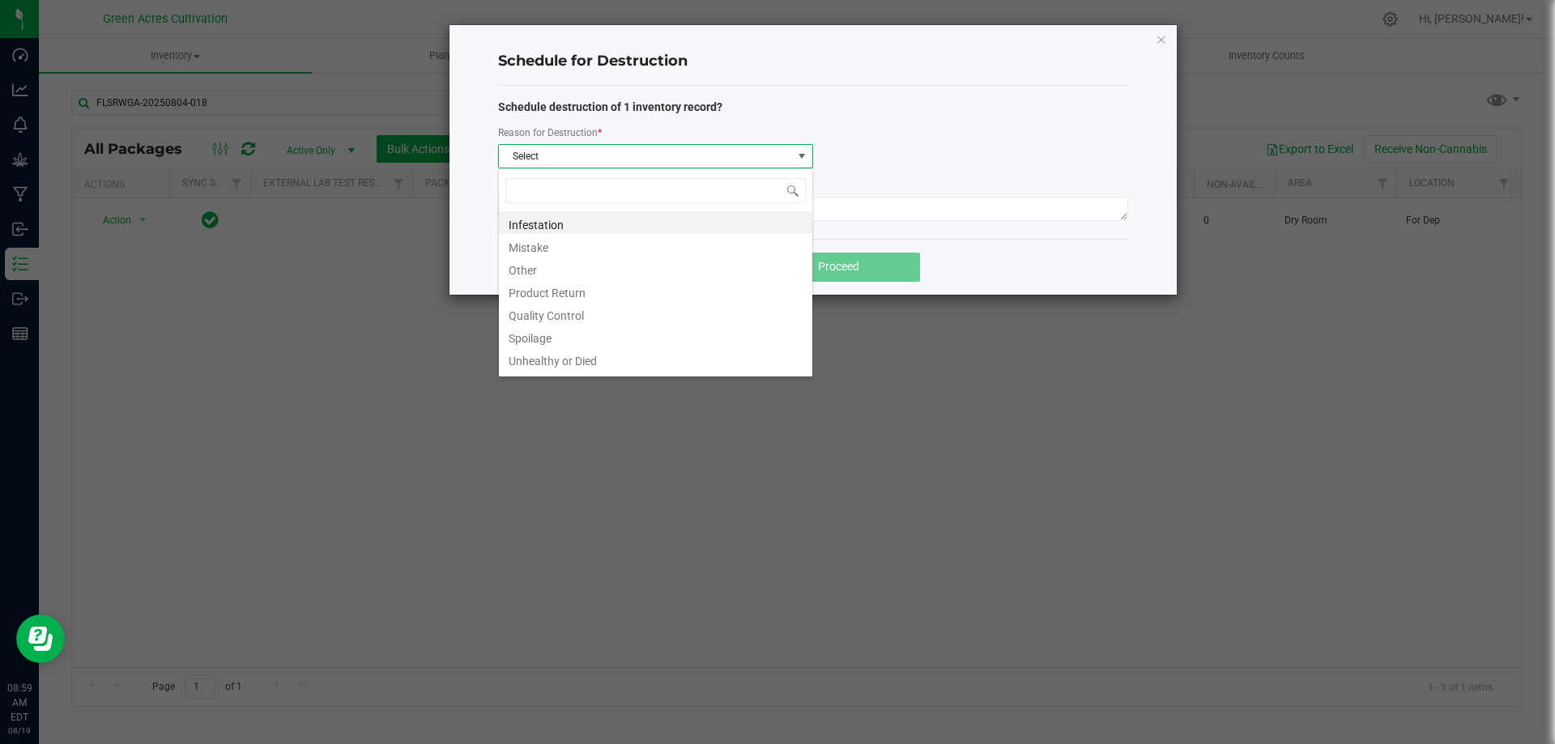
scroll to position [24, 315]
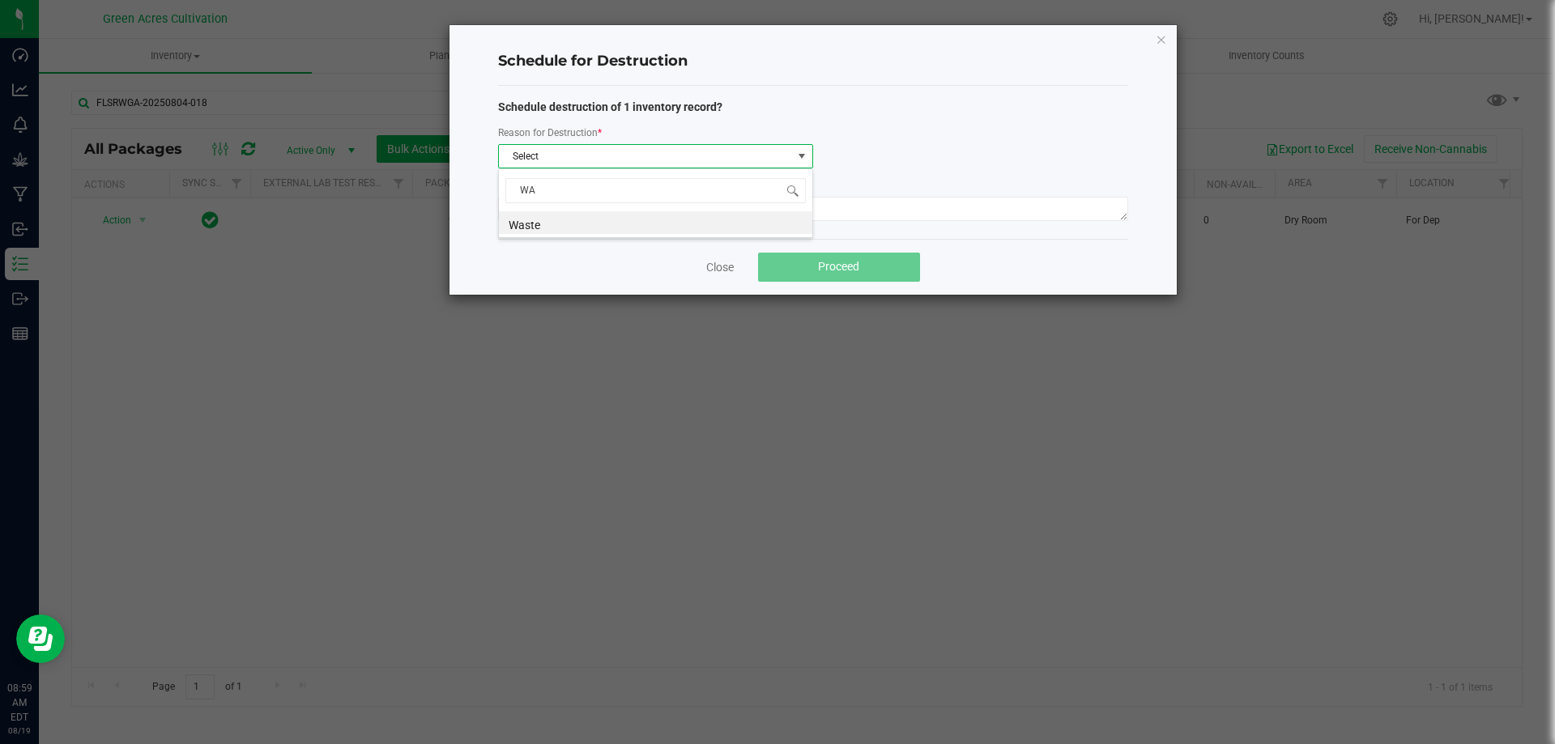
type input "WAS"
click at [541, 222] on li "Waste" at bounding box center [655, 222] width 313 height 23
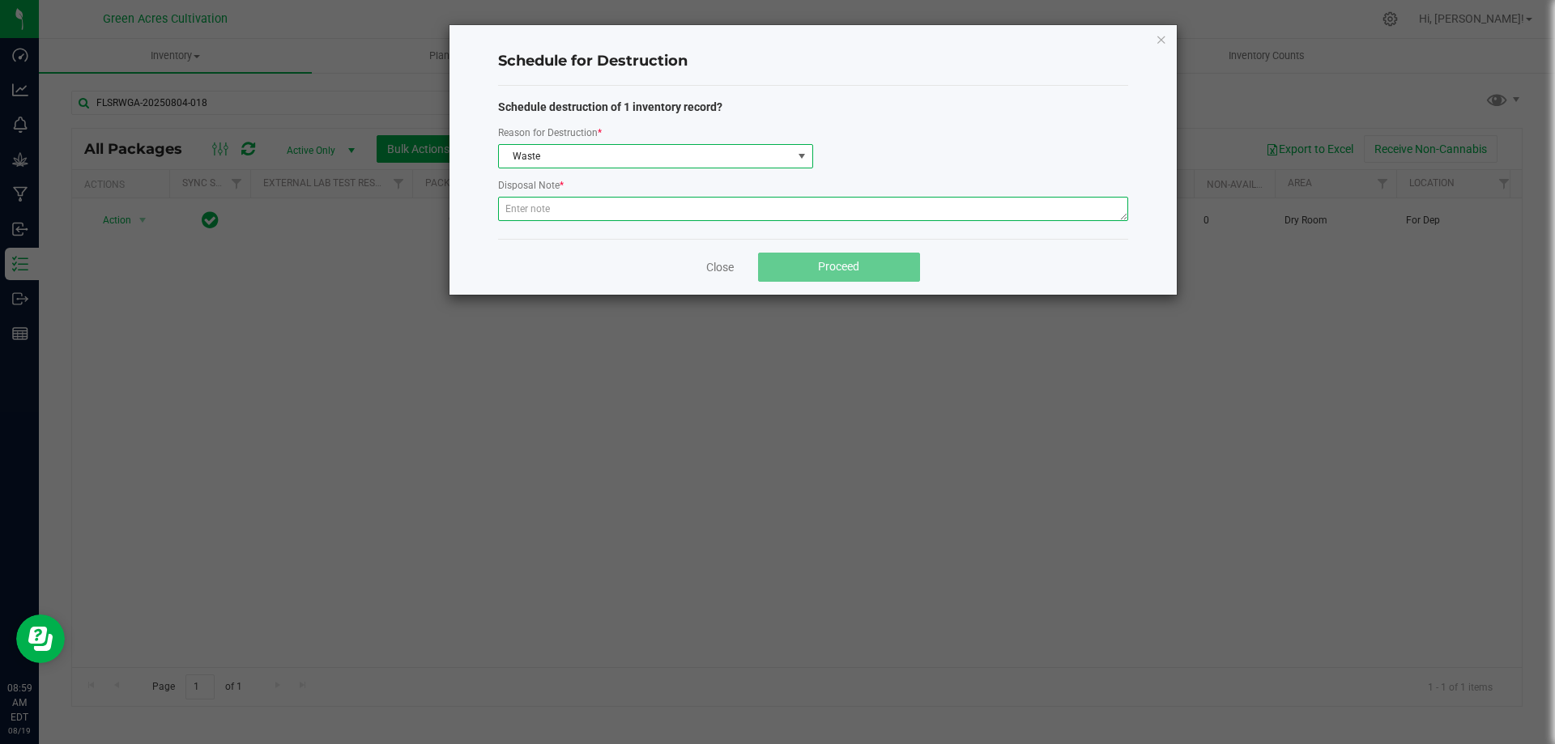
click at [544, 213] on textarea at bounding box center [813, 209] width 630 height 24
type textarea "POST QC"
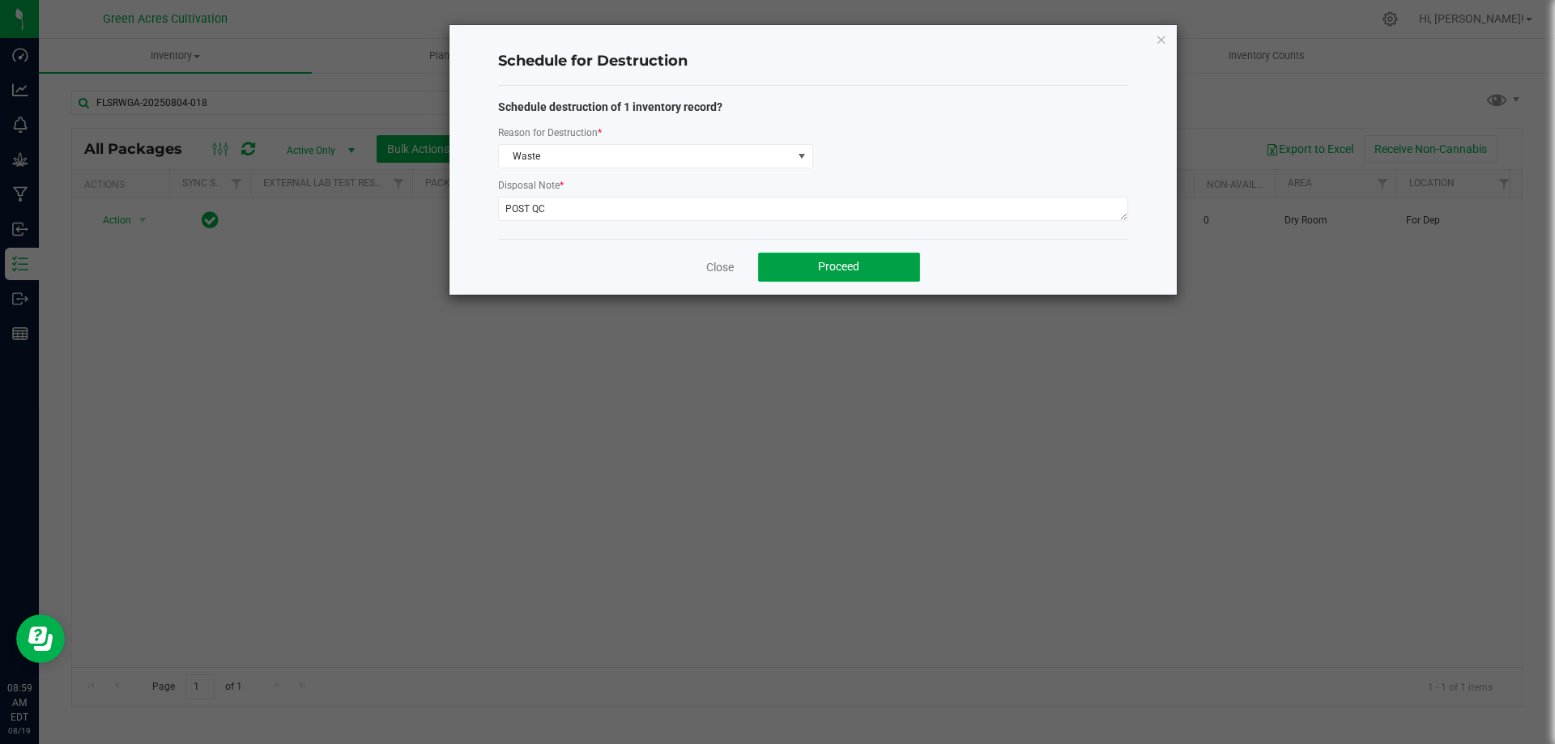
click at [824, 275] on button "Proceed" at bounding box center [839, 267] width 162 height 29
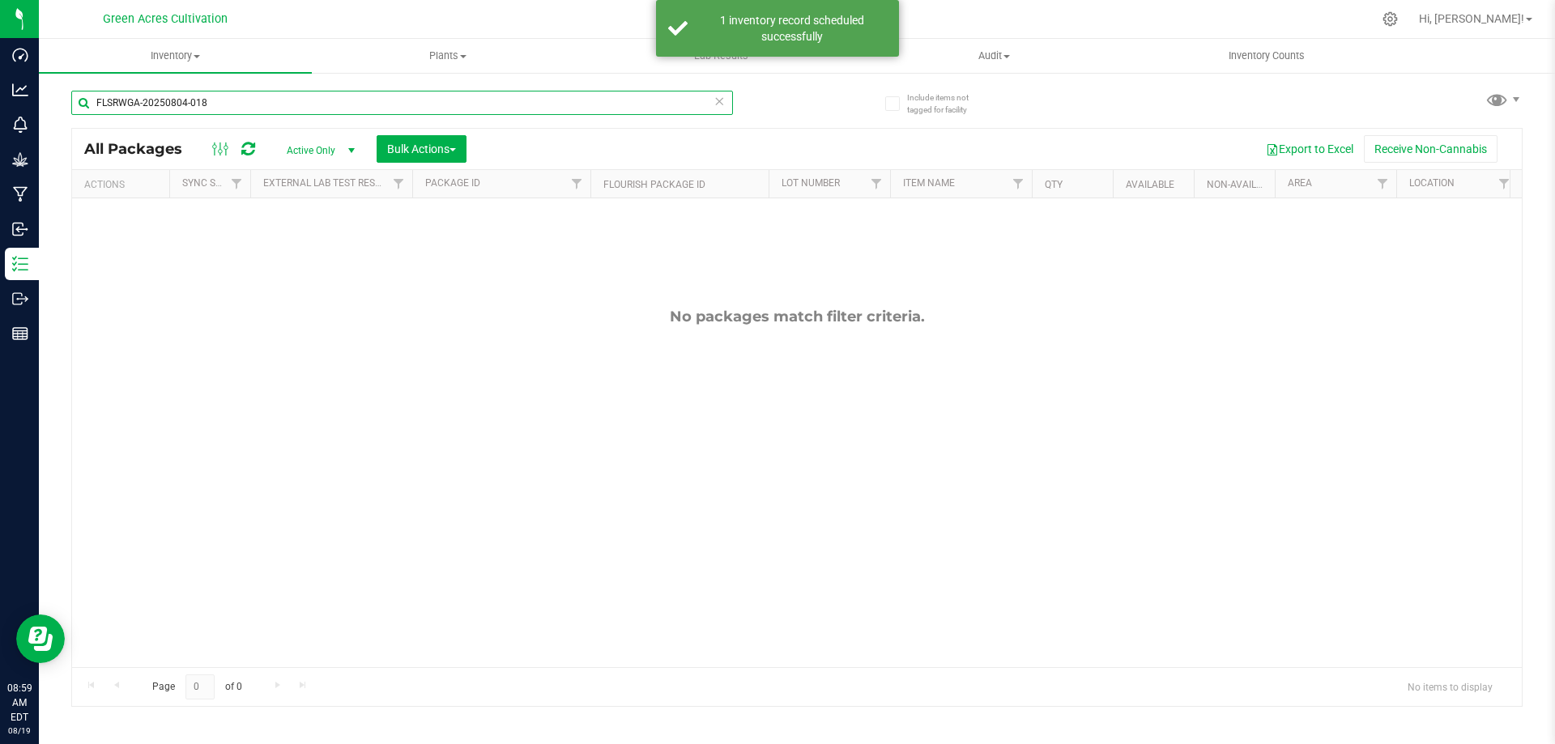
click at [237, 109] on input "FLSRWGA-20250804-018" at bounding box center [402, 103] width 662 height 24
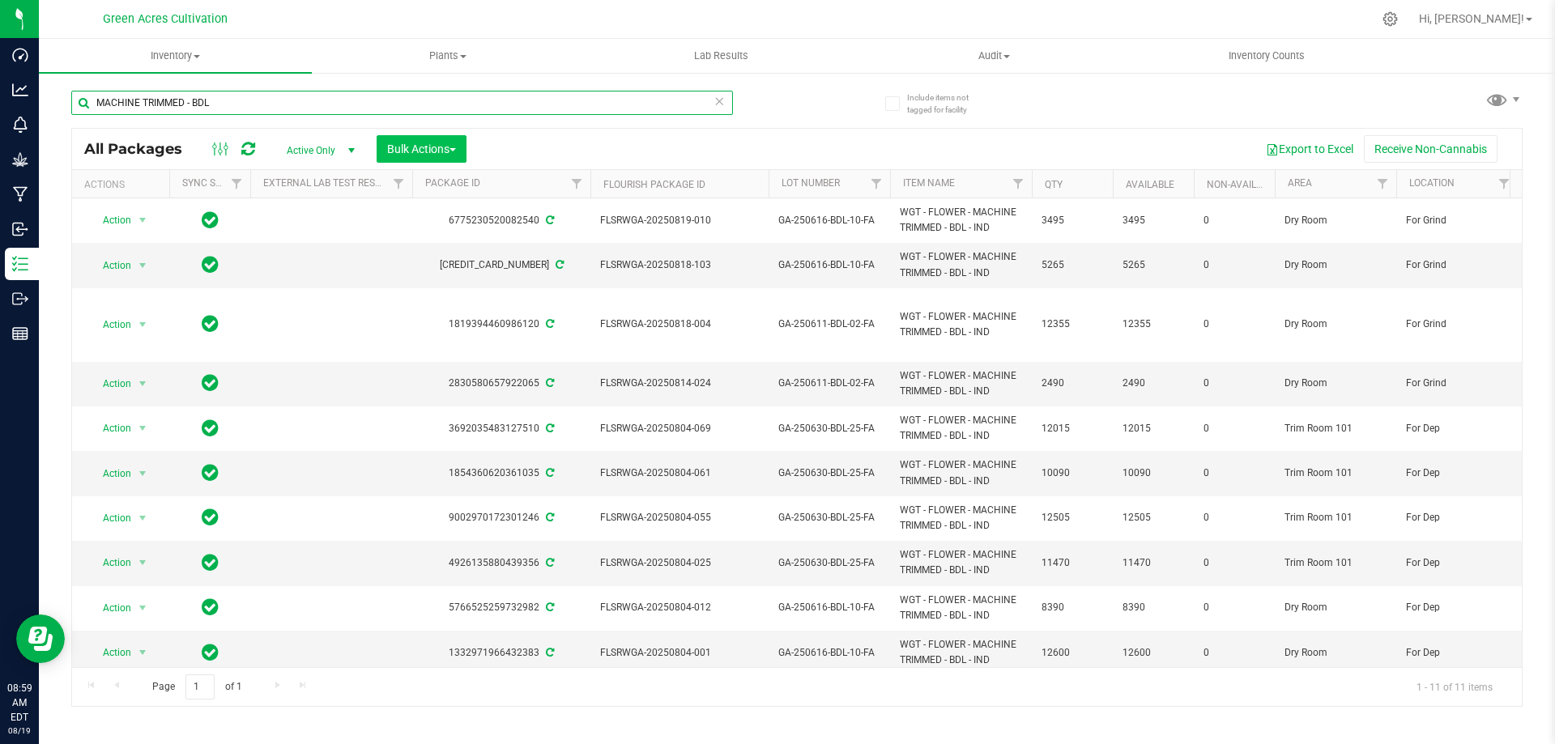
type input "MACHINE TRIMMED - BDL"
click at [451, 158] on button "Bulk Actions" at bounding box center [422, 149] width 90 height 28
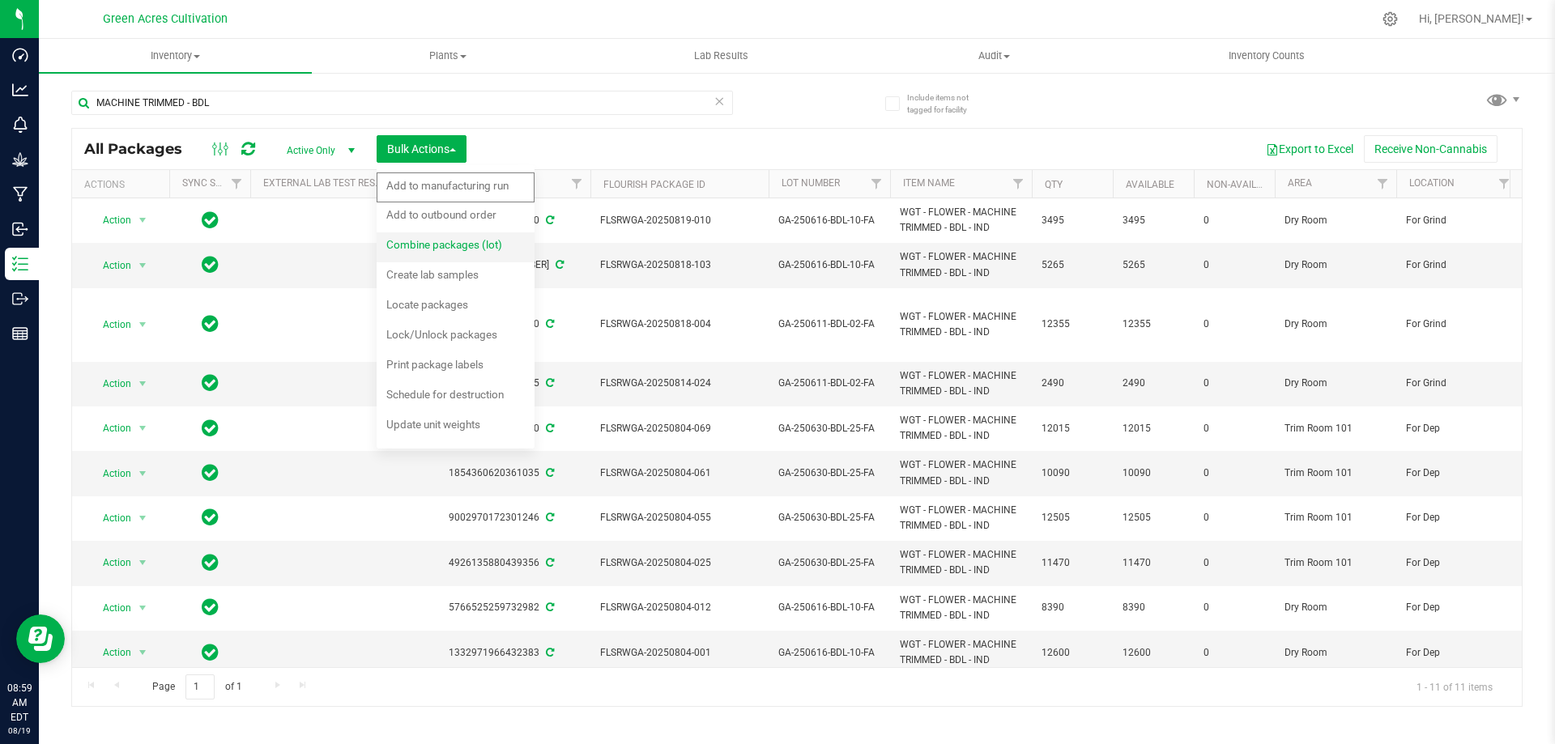
click at [453, 240] on span "Combine packages (lot)" at bounding box center [444, 244] width 116 height 13
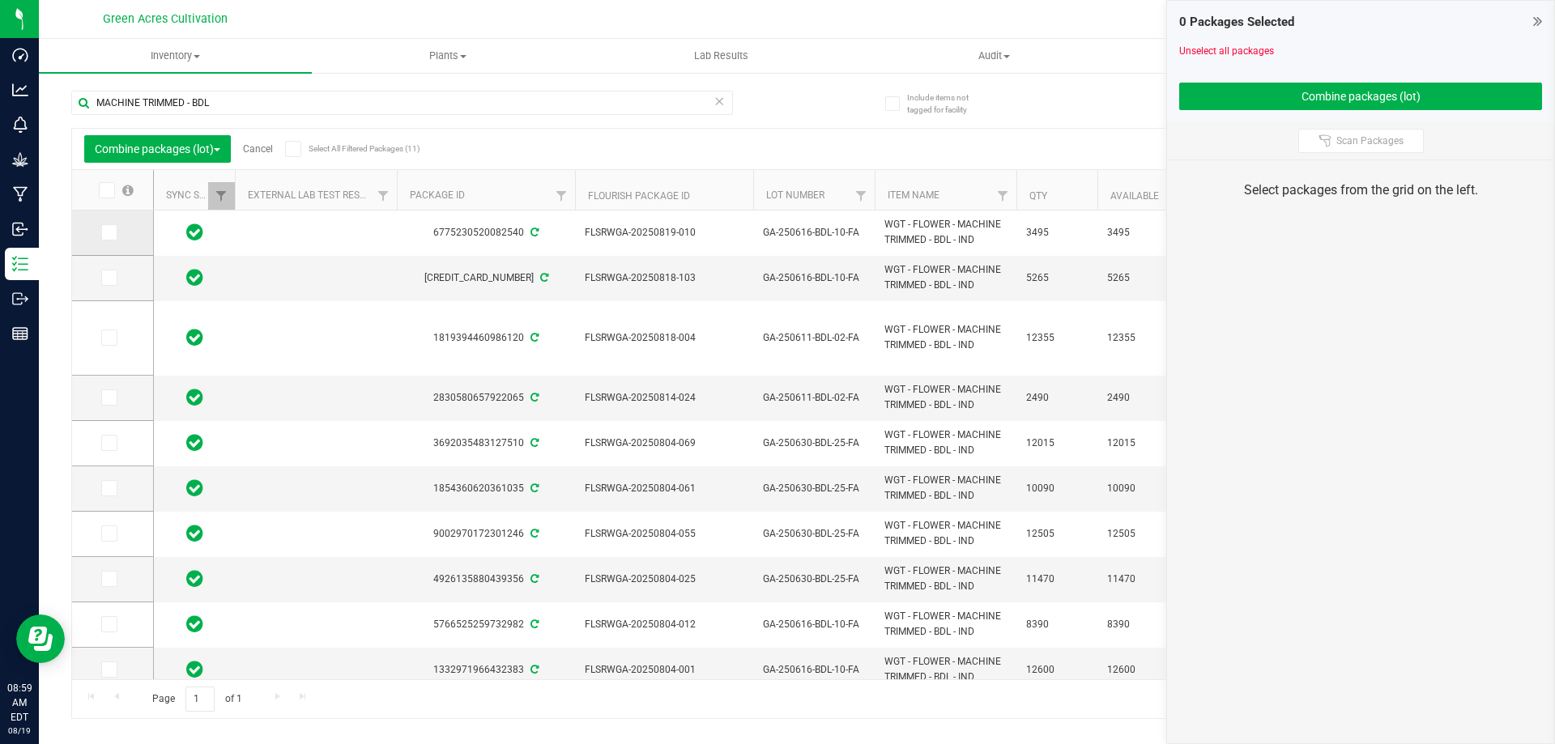
click at [111, 232] on icon at bounding box center [108, 232] width 11 height 0
click at [0, 0] on input "checkbox" at bounding box center [0, 0] width 0 height 0
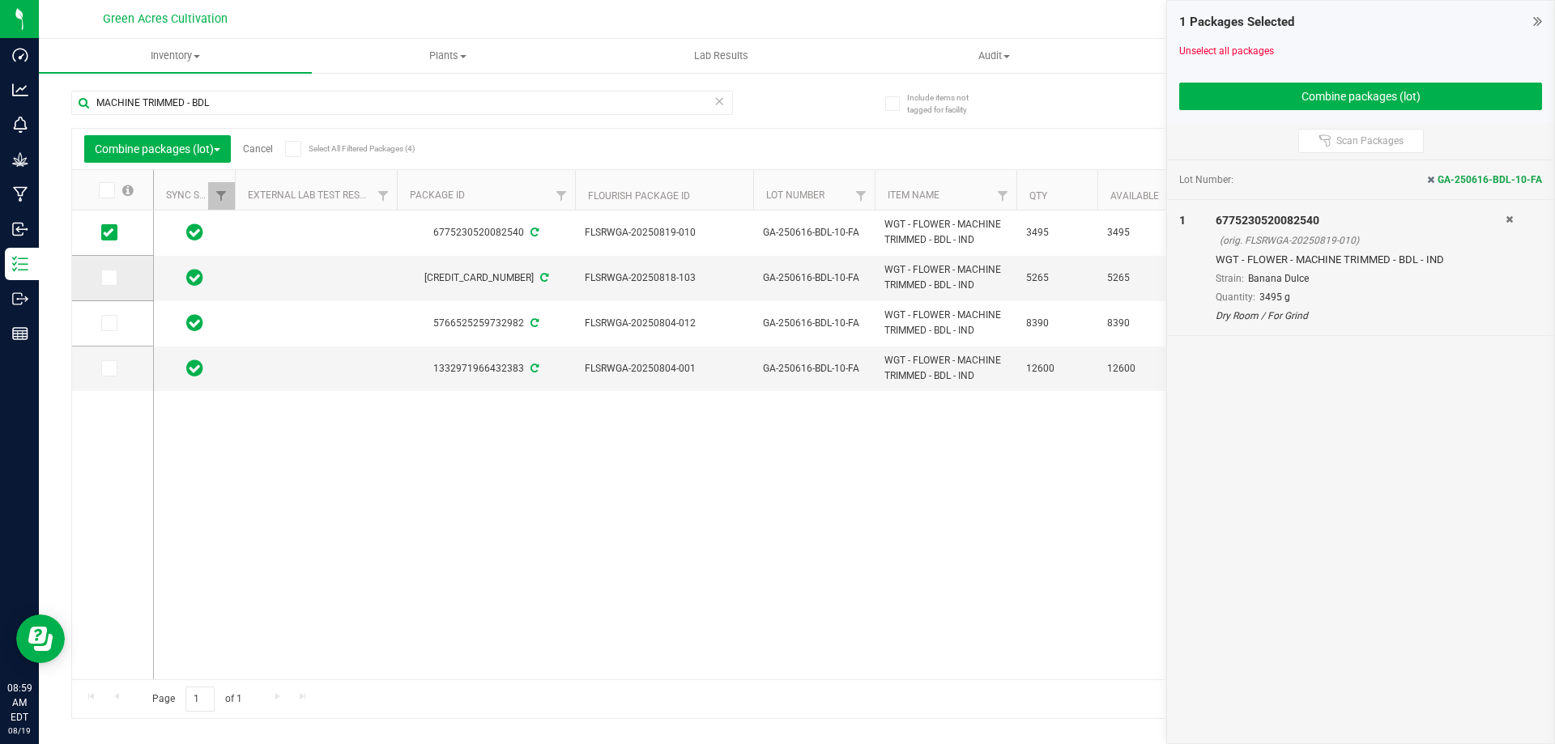
click at [113, 278] on icon at bounding box center [108, 278] width 11 height 0
click at [0, 0] on input "checkbox" at bounding box center [0, 0] width 0 height 0
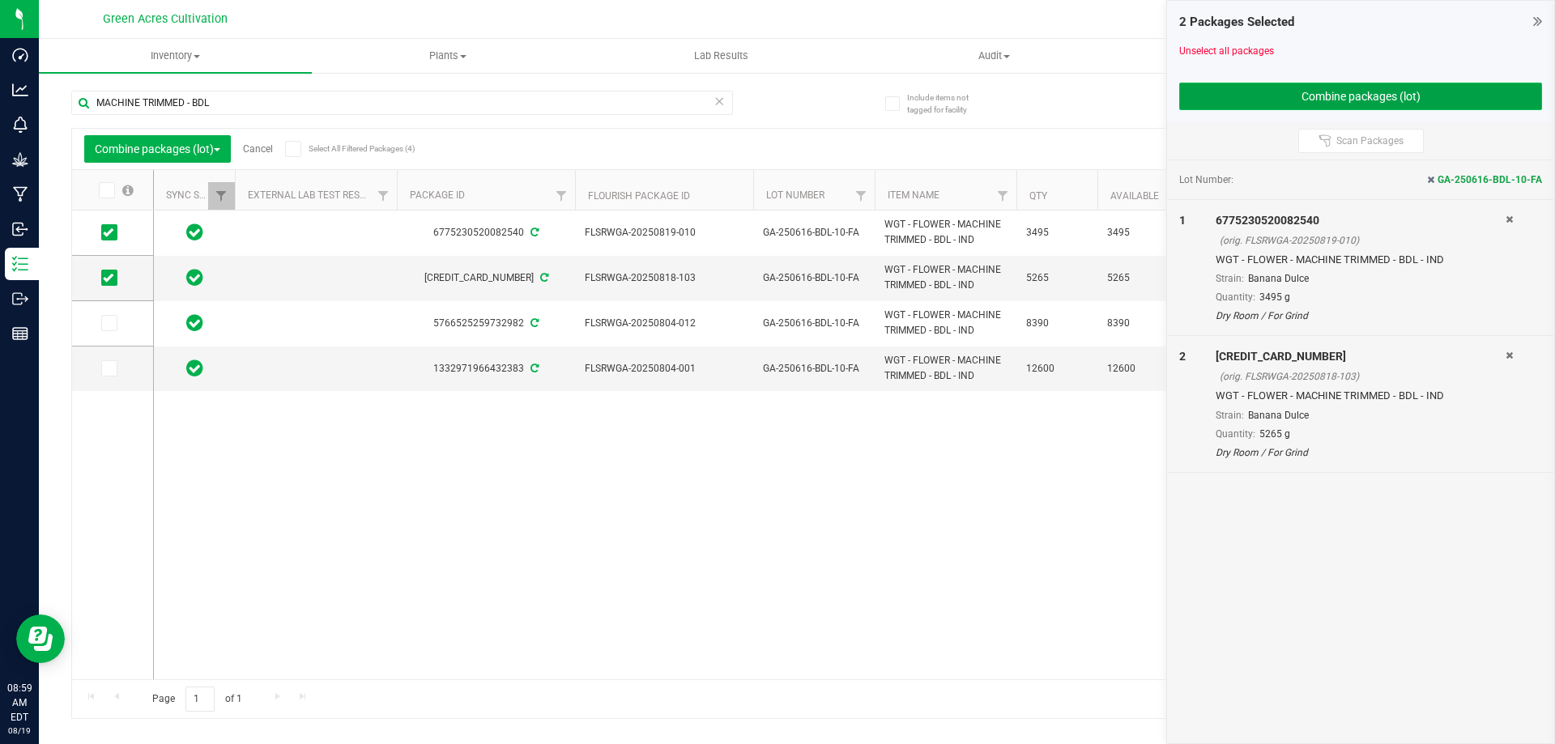
click at [1217, 100] on button "Combine packages (lot)" at bounding box center [1360, 97] width 363 height 28
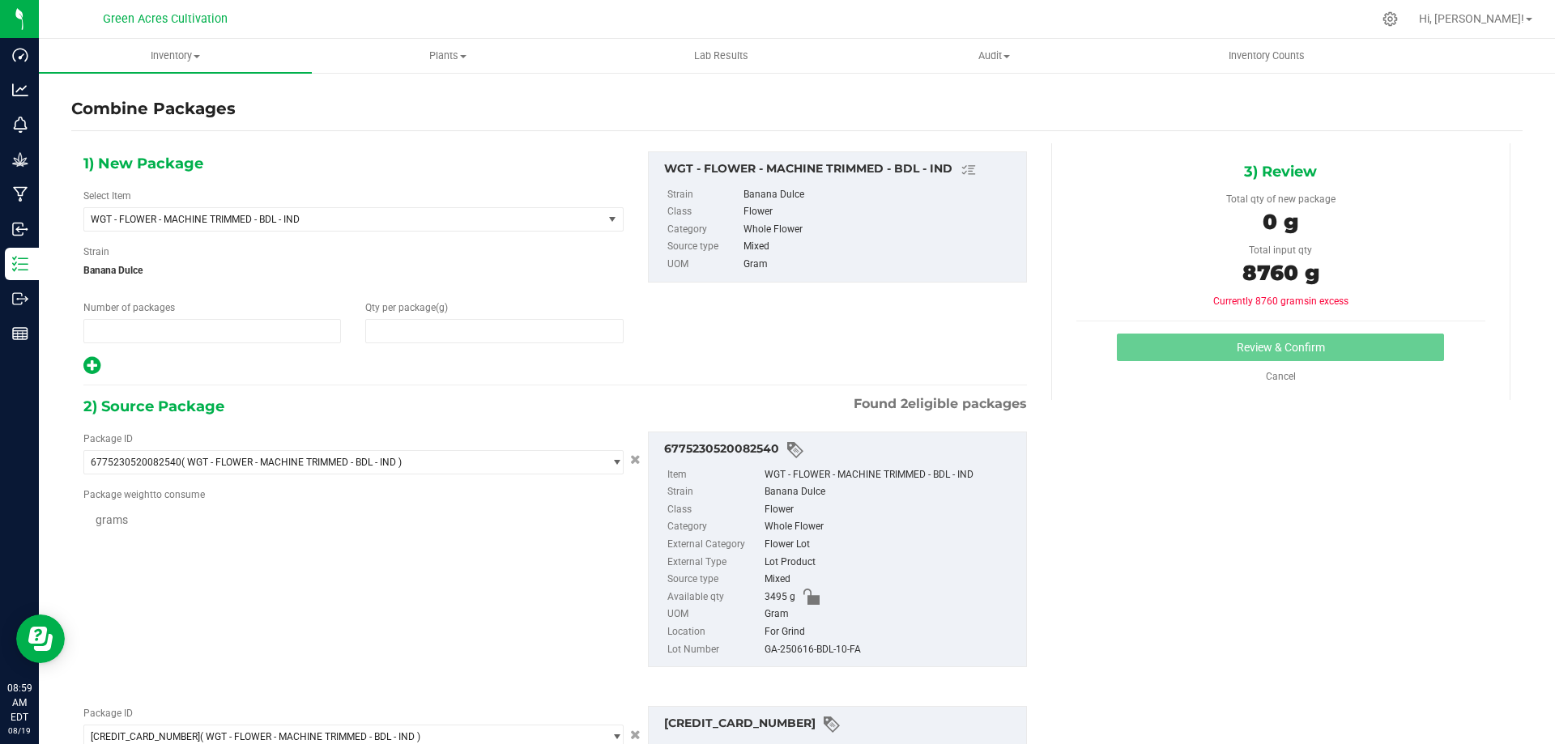
type input "1"
type input "0"
click at [404, 333] on span at bounding box center [494, 331] width 258 height 24
type input "8760"
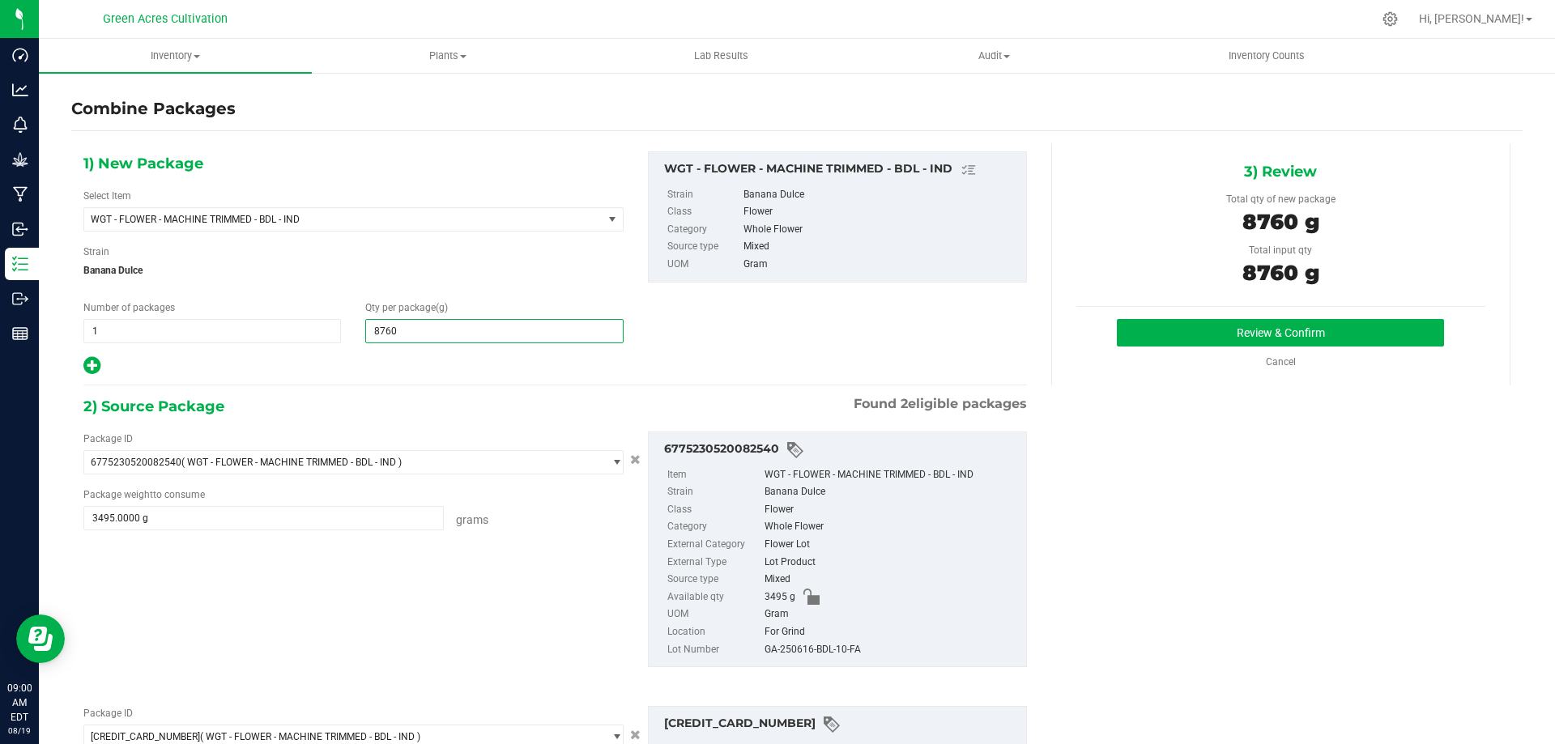
type input "8,760"
click at [811, 643] on div "GA-250616-BDL-10-FA" at bounding box center [891, 650] width 253 height 18
copy div "GA-250616-BDL-10-FA"
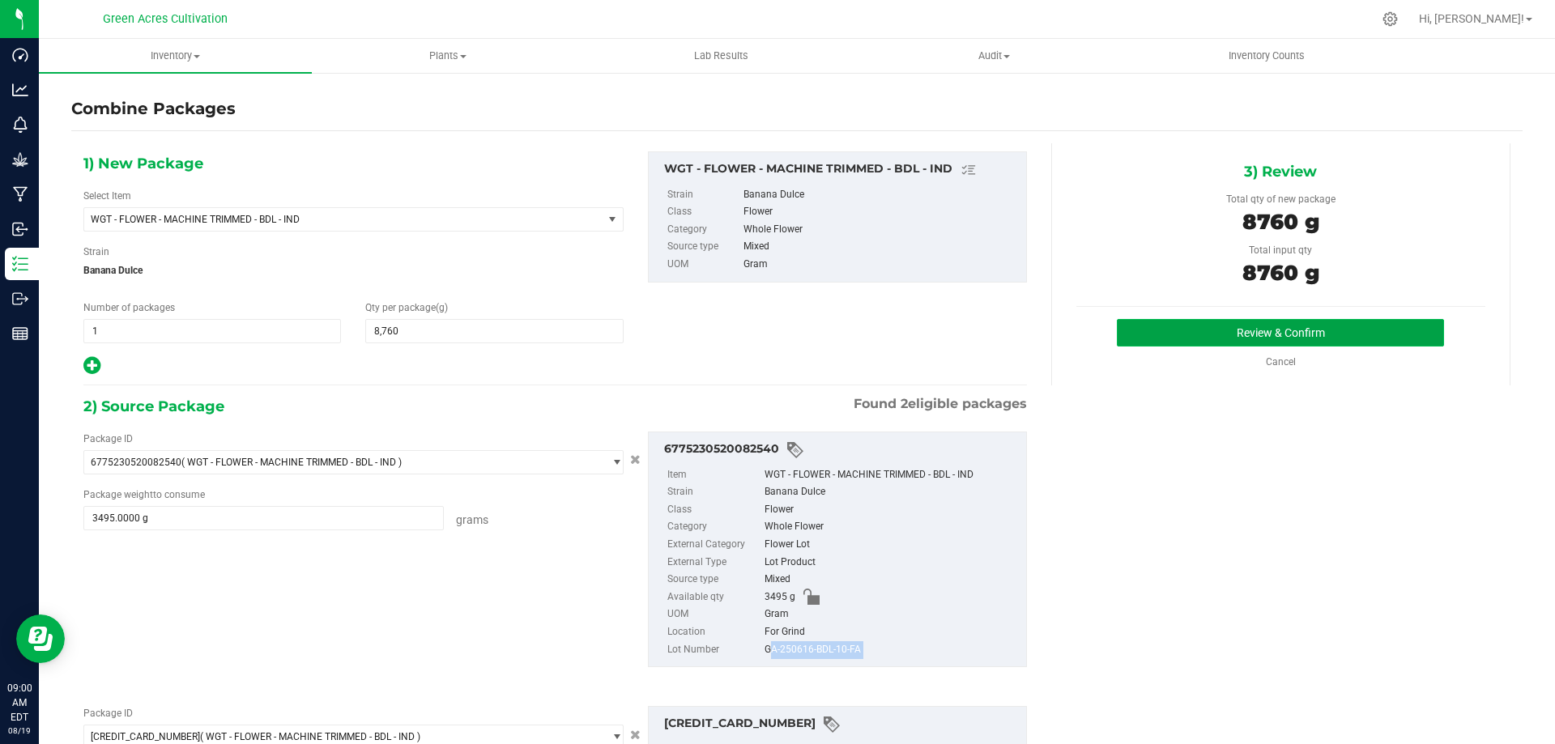
click at [1223, 327] on button "Review & Confirm" at bounding box center [1280, 333] width 327 height 28
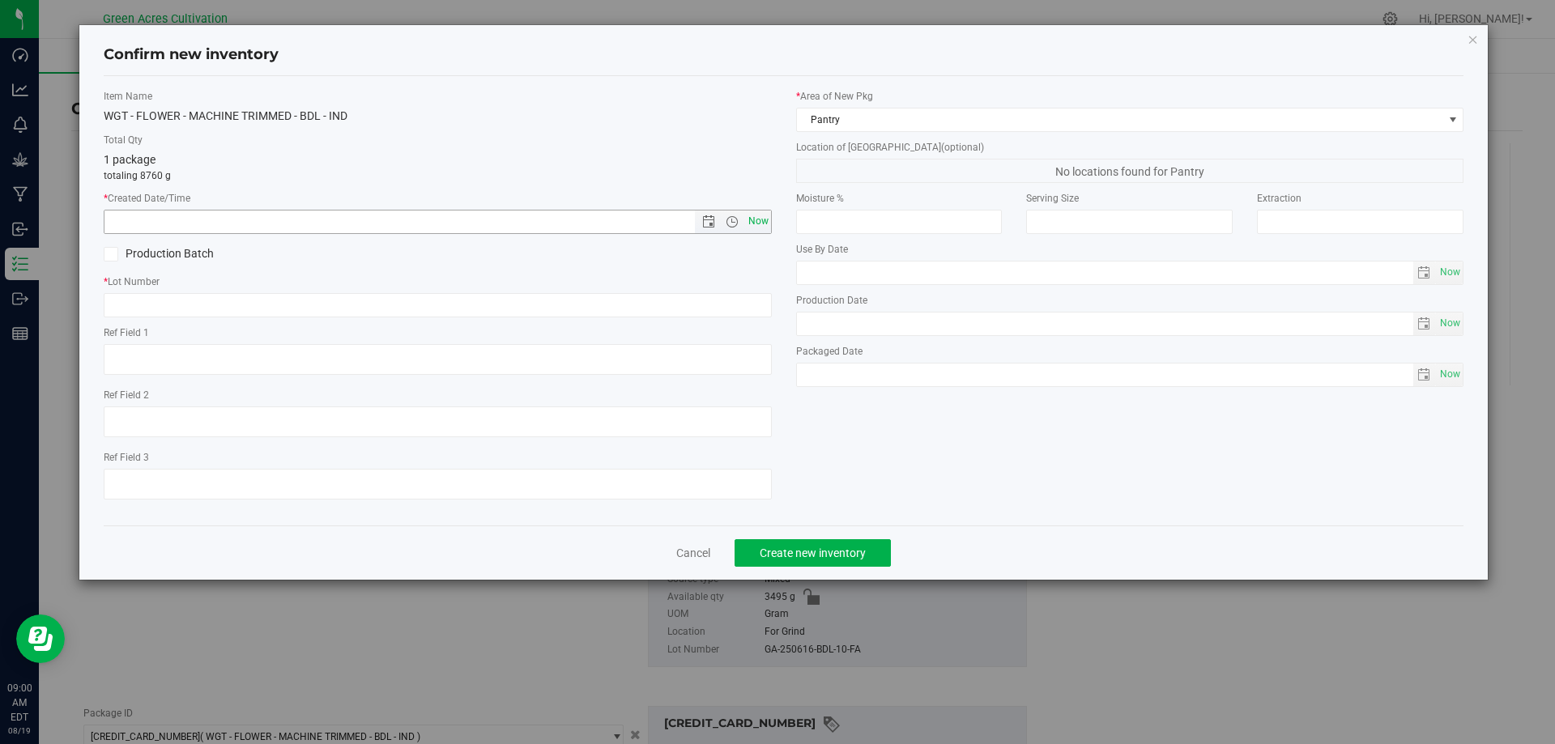
drag, startPoint x: 759, startPoint y: 220, endPoint x: 710, endPoint y: 240, distance: 52.3
click at [759, 221] on span "Now" at bounding box center [758, 221] width 28 height 23
type input "[DATE] 9:00 AM"
click at [405, 295] on input "text" at bounding box center [438, 305] width 668 height 24
paste input "GA-250616-BDL-10-FA"
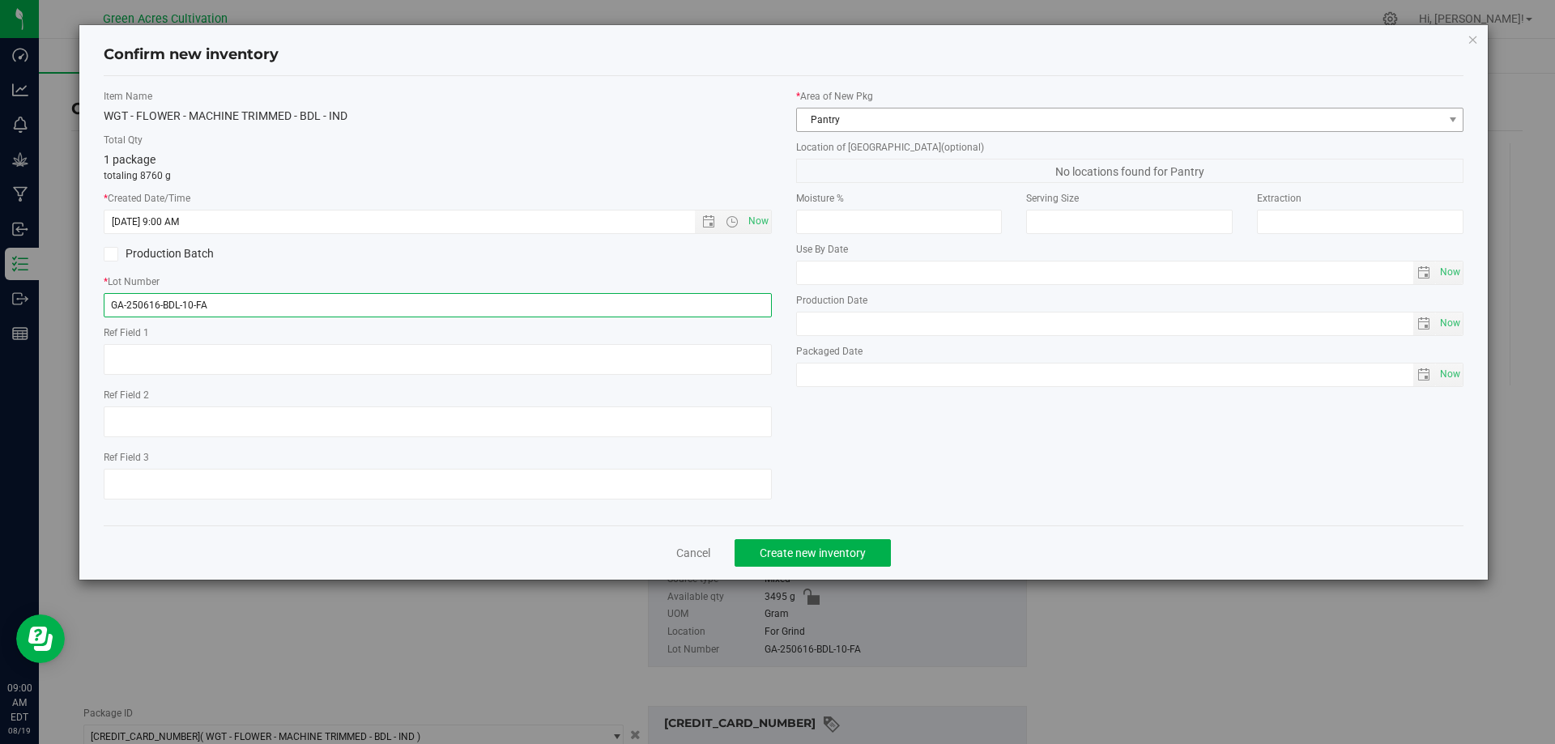
type input "GA-250616-BDL-10-FA"
click at [914, 111] on span "Pantry" at bounding box center [1120, 120] width 646 height 23
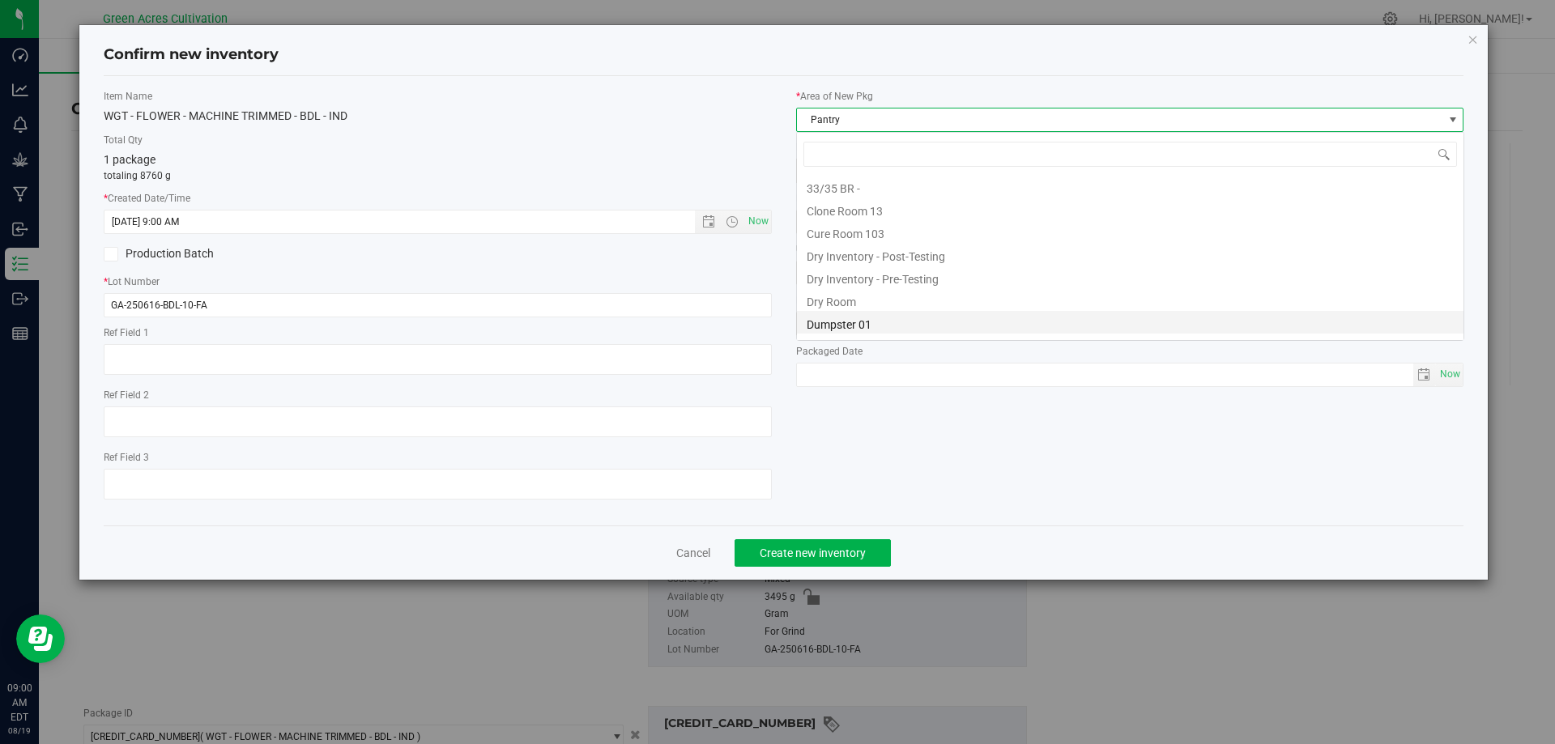
scroll to position [133, 0]
type input "DRY"
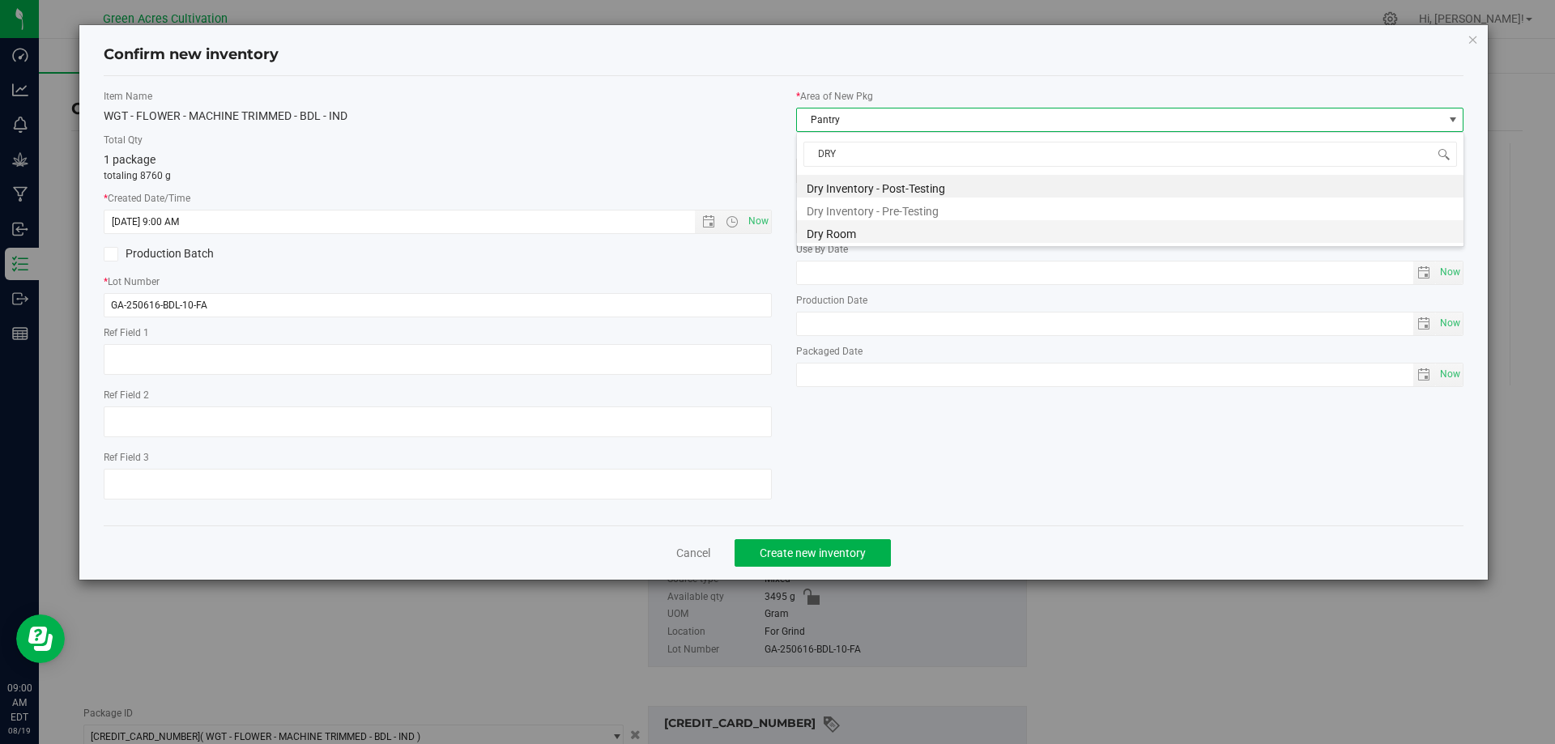
click at [868, 235] on li "Dry Room" at bounding box center [1130, 231] width 667 height 23
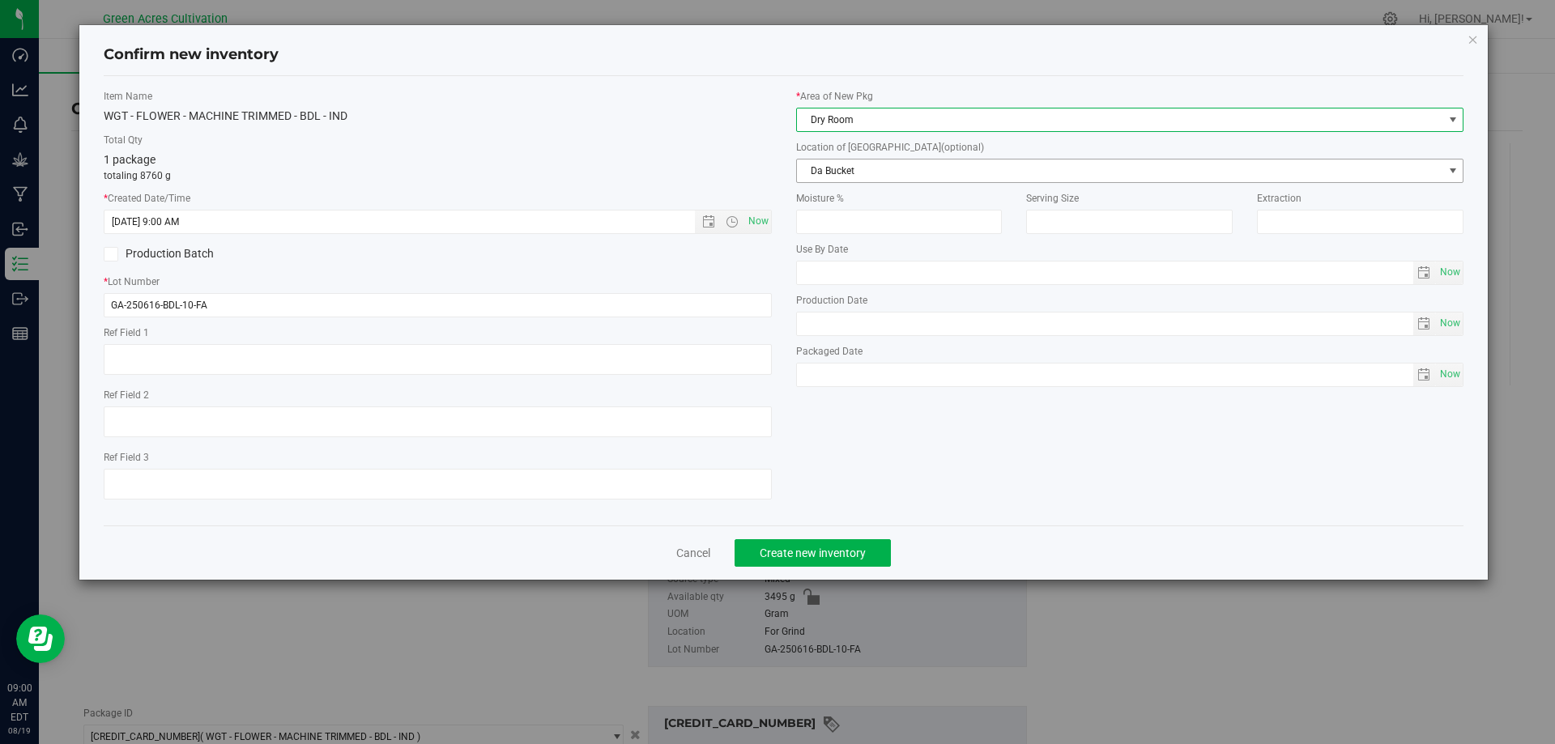
click at [854, 175] on span "Da Bucket" at bounding box center [1120, 171] width 646 height 23
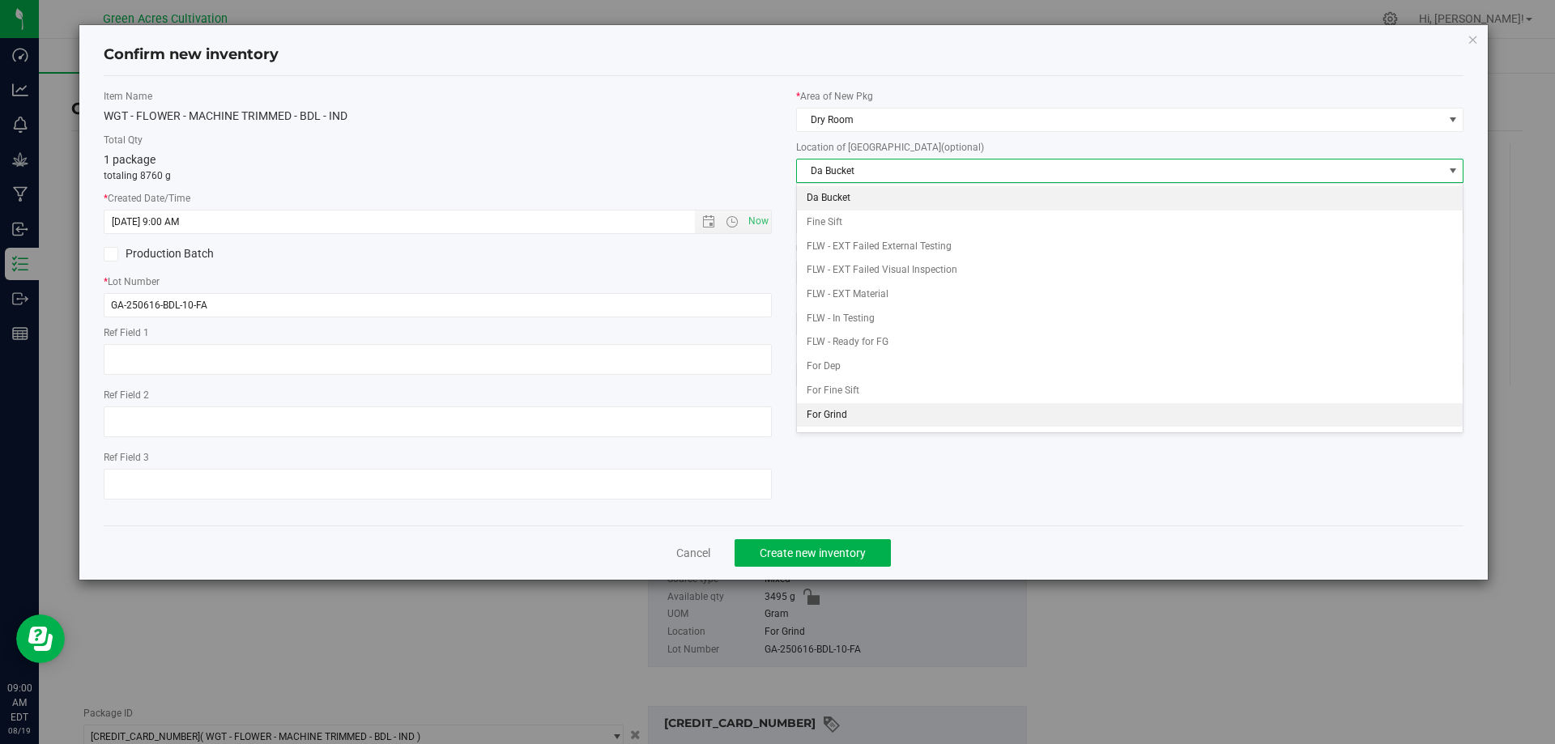
click at [828, 410] on li "For Grind" at bounding box center [1130, 415] width 667 height 24
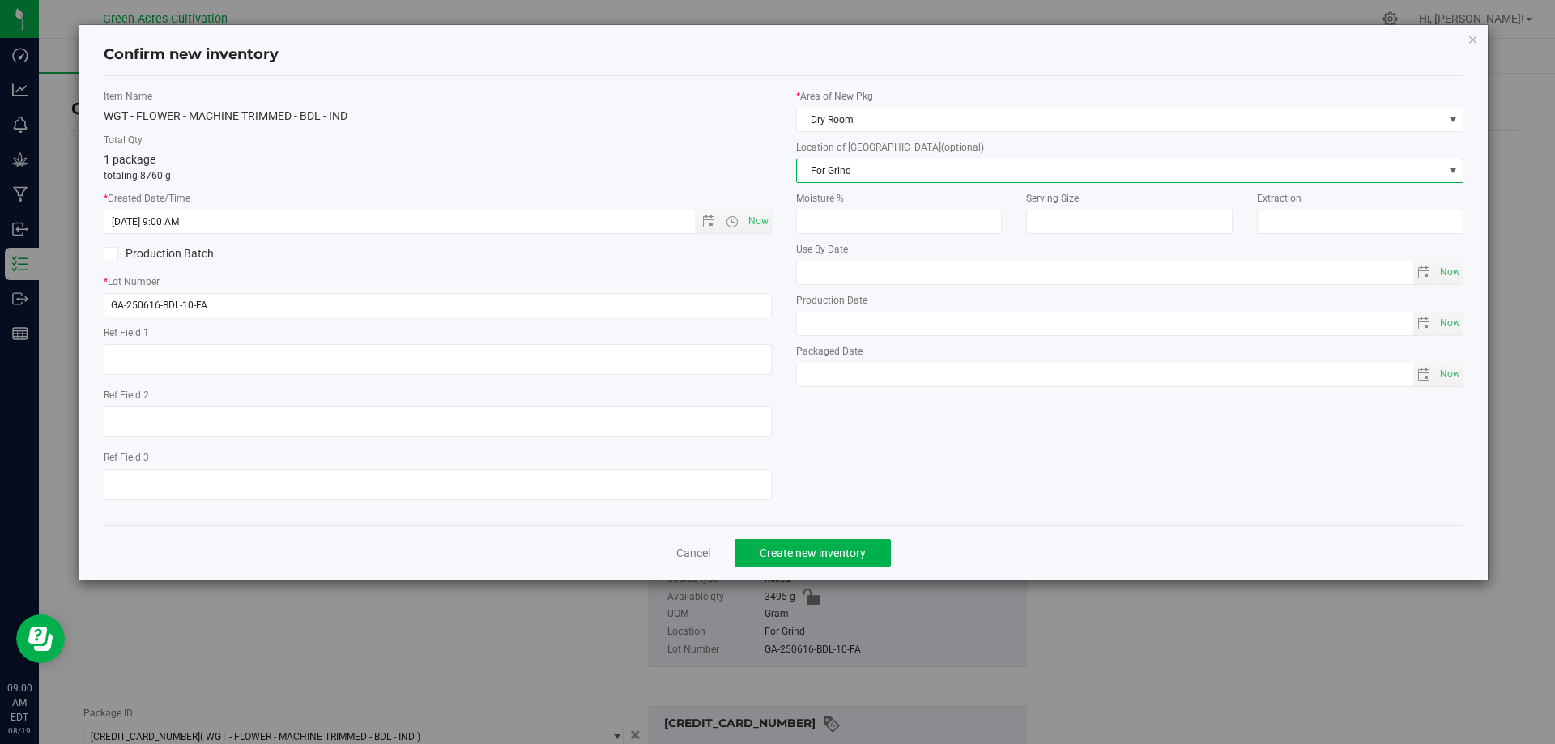
click at [969, 493] on div "Item Name WGT - FLOWER - MACHINE TRIMMED - BDL - IND Total Qty 1 package totali…" at bounding box center [784, 301] width 1385 height 424
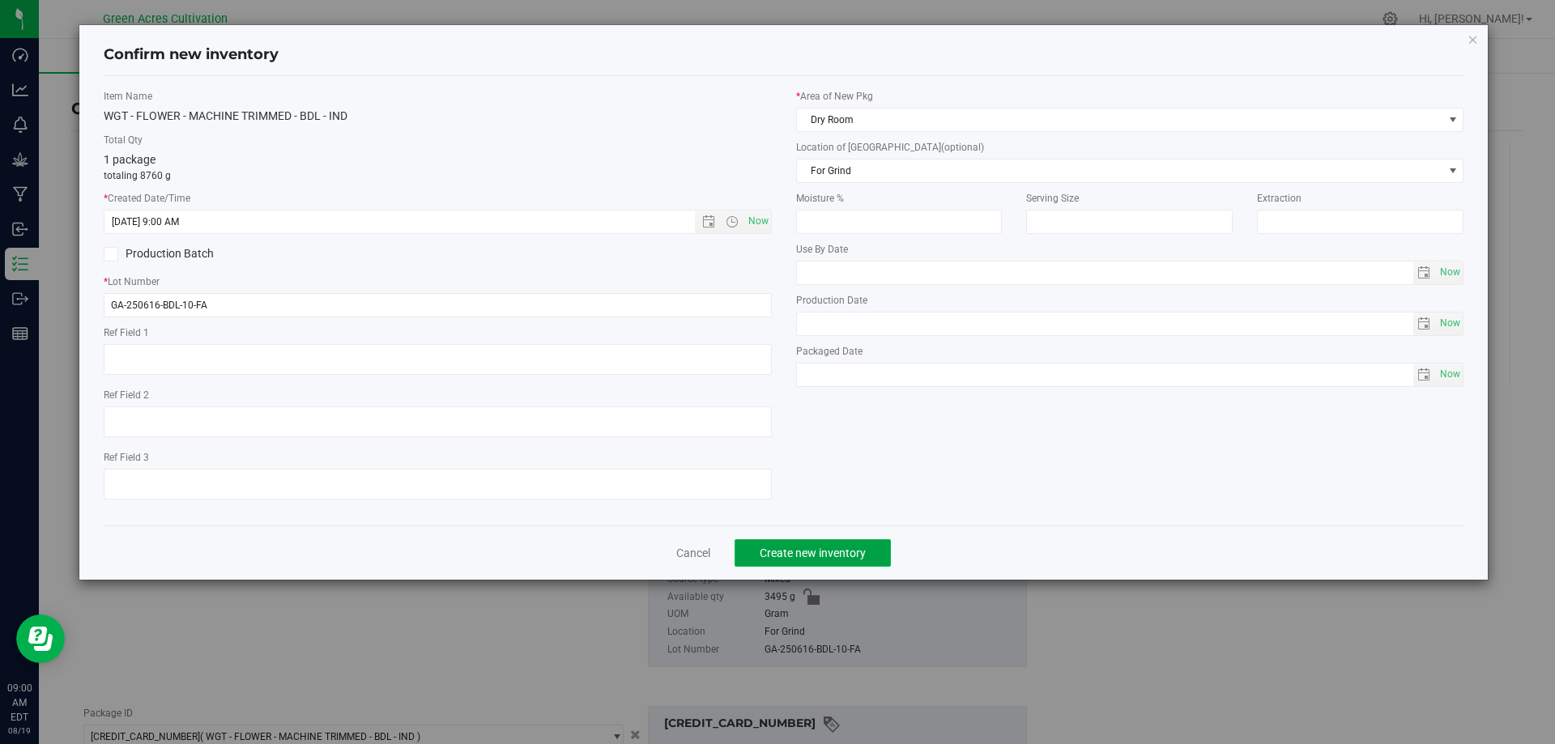
click at [845, 551] on span "Create new inventory" at bounding box center [813, 553] width 106 height 13
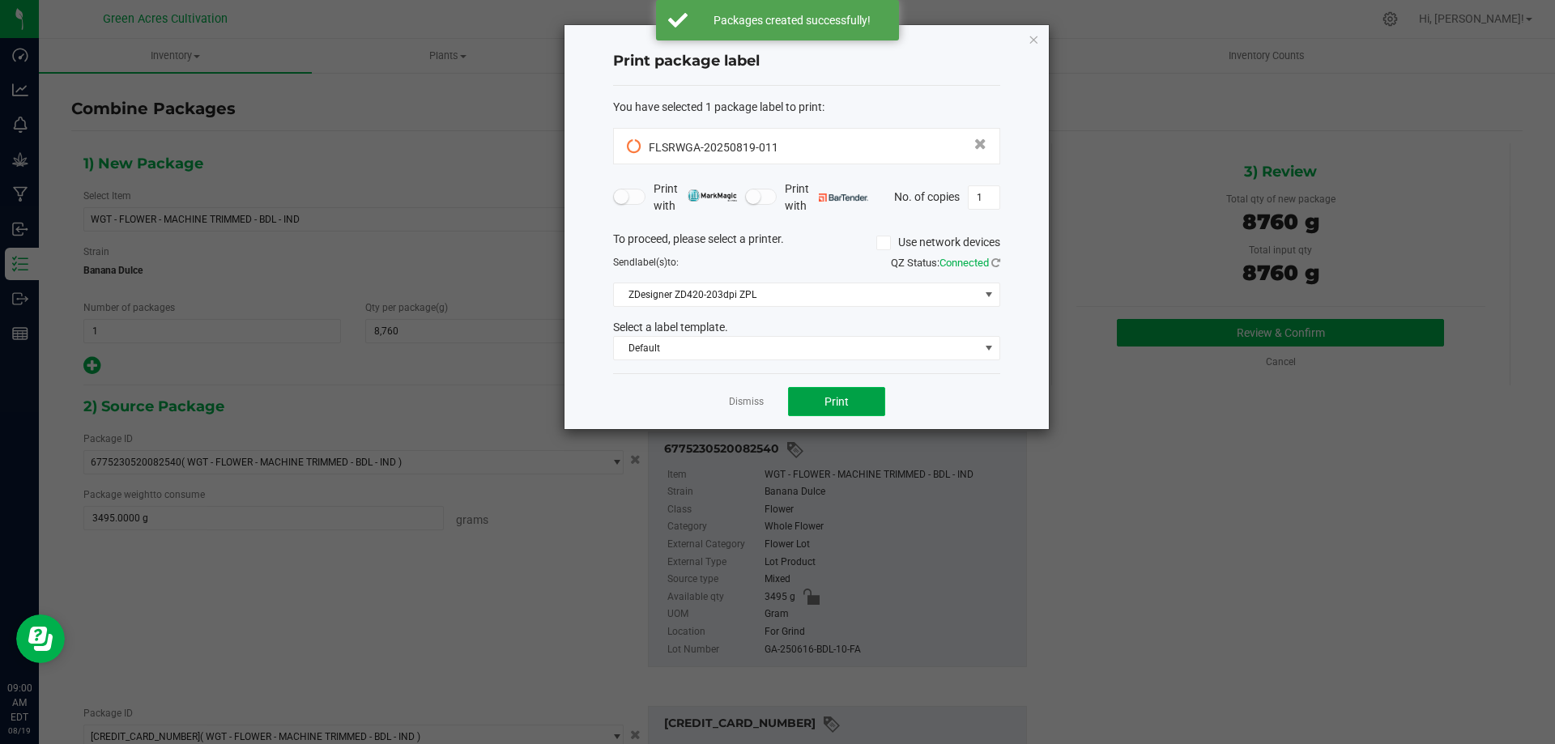
click at [870, 411] on button "Print" at bounding box center [836, 401] width 97 height 29
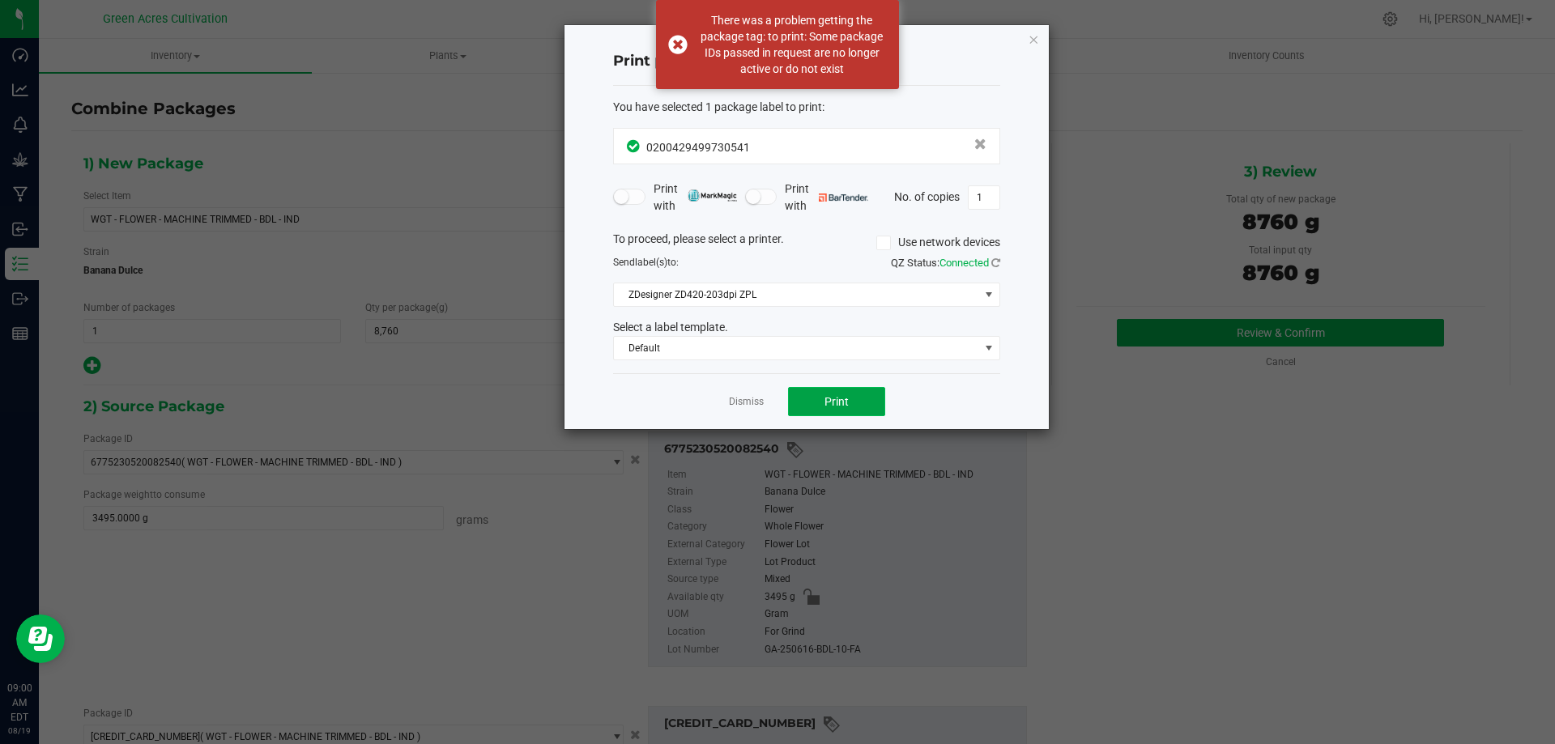
click at [860, 411] on button "Print" at bounding box center [836, 401] width 97 height 29
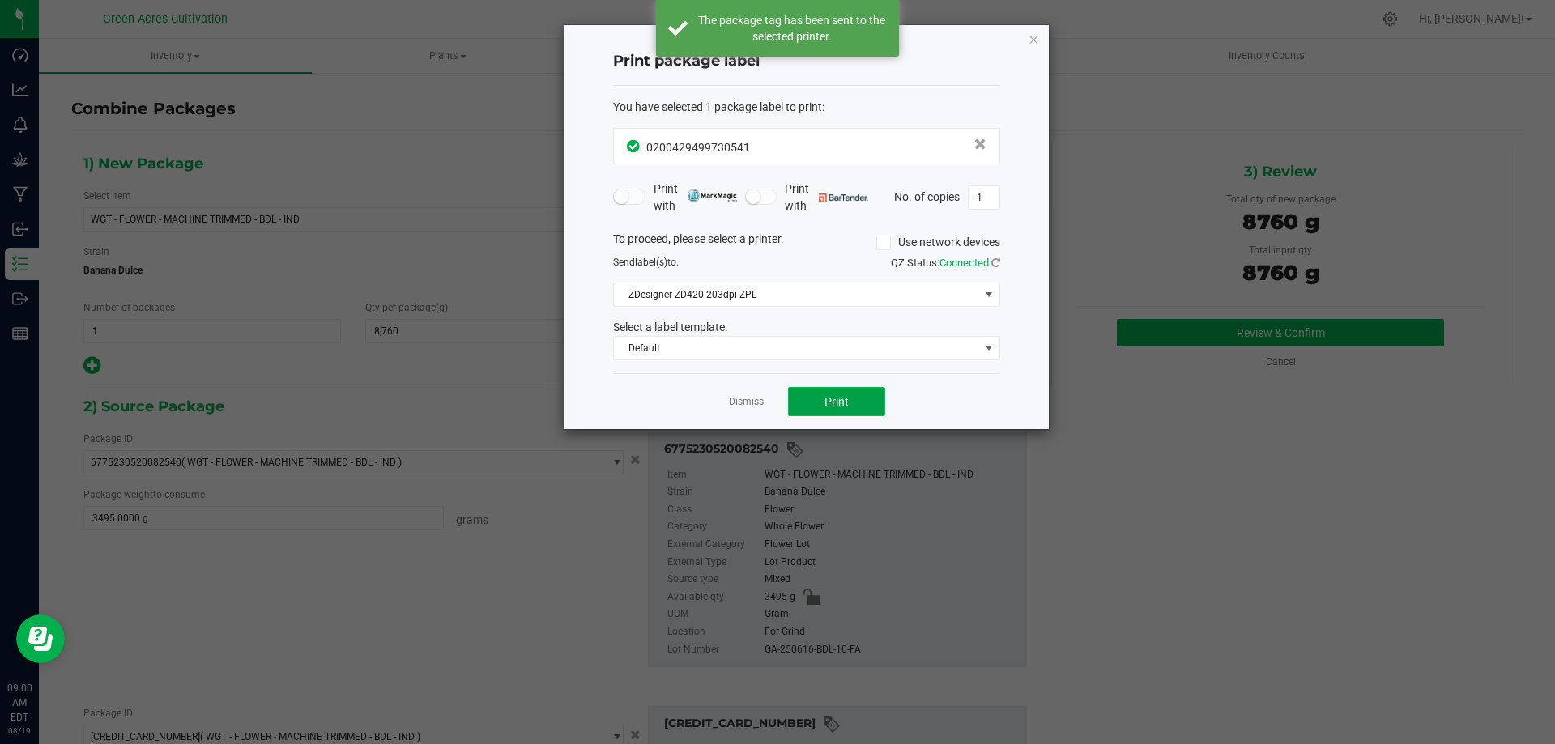
click at [859, 409] on button "Print" at bounding box center [836, 401] width 97 height 29
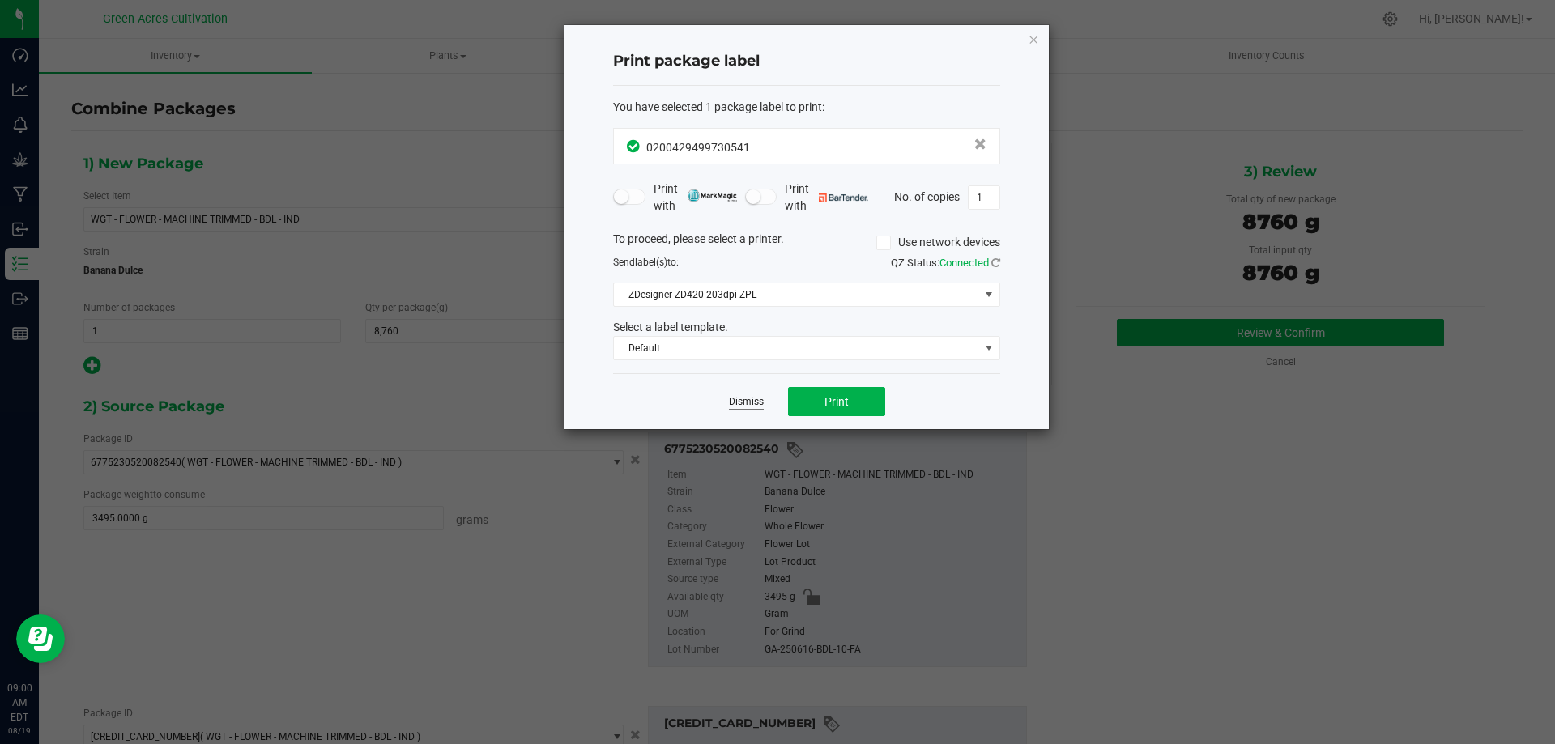
click at [739, 395] on link "Dismiss" at bounding box center [746, 402] width 35 height 14
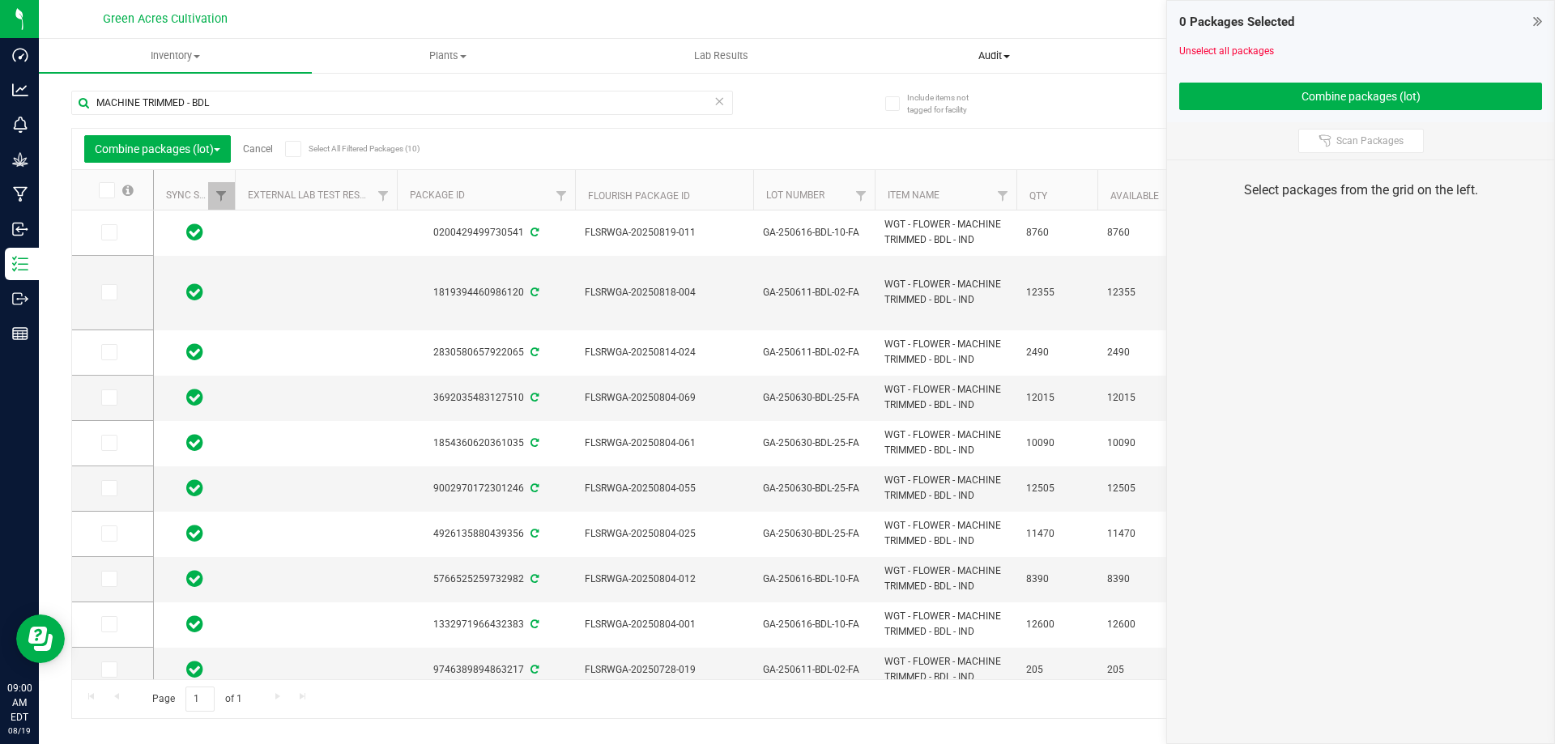
drag, startPoint x: 1055, startPoint y: 40, endPoint x: 1071, endPoint y: 57, distance: 22.9
click at [1056, 40] on uib-tab-heading "Audit Inventory auditing Package history" at bounding box center [993, 56] width 271 height 32
click at [1530, 29] on div "0 Packages Selected" at bounding box center [1360, 22] width 363 height 19
click at [1543, 20] on div "0 Packages Selected Unselect all packages Combine packages (lot)" at bounding box center [1360, 61] width 387 height 121
click at [1537, 23] on icon at bounding box center [1537, 21] width 9 height 16
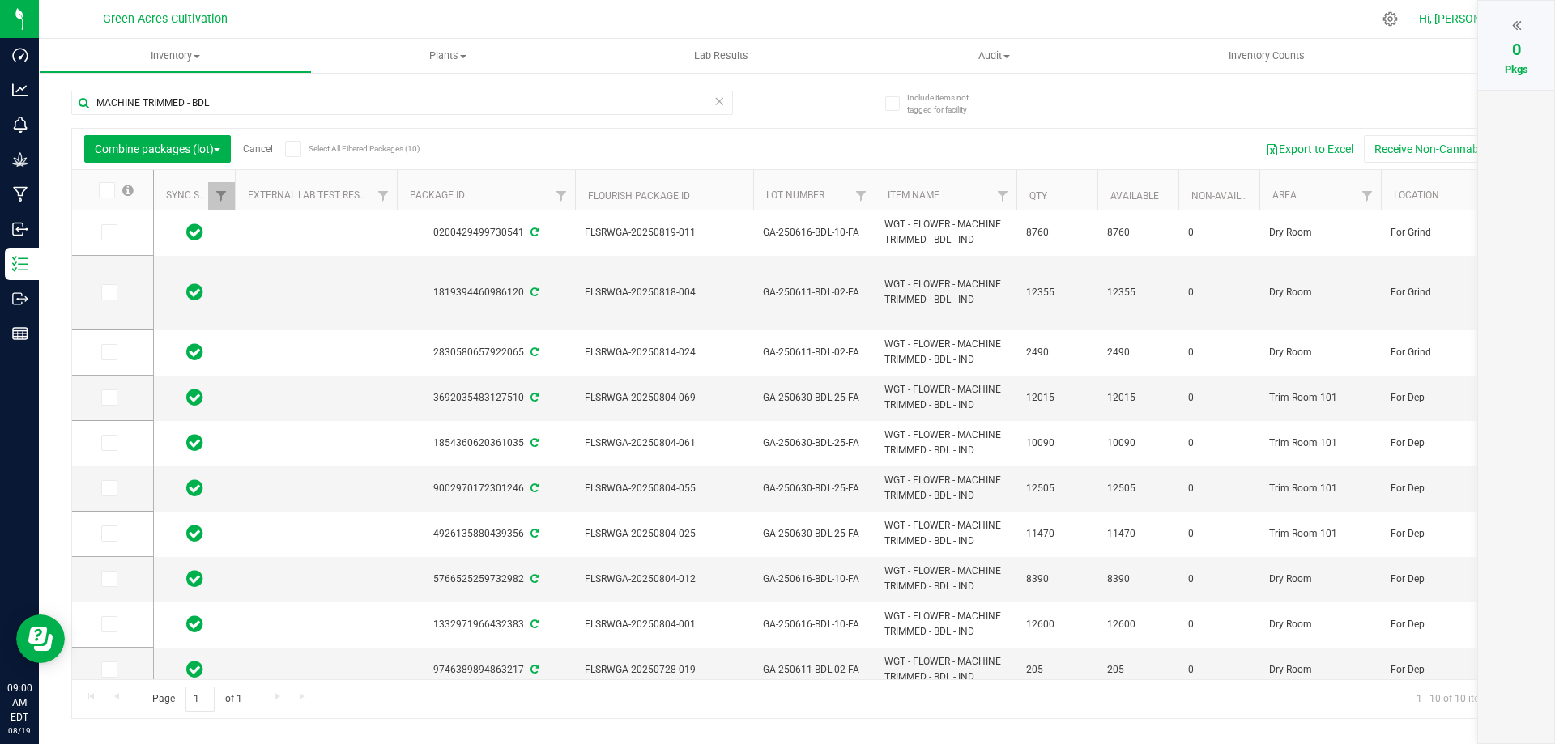
click at [1461, 12] on span "Hi, [PERSON_NAME]!" at bounding box center [1471, 18] width 105 height 13
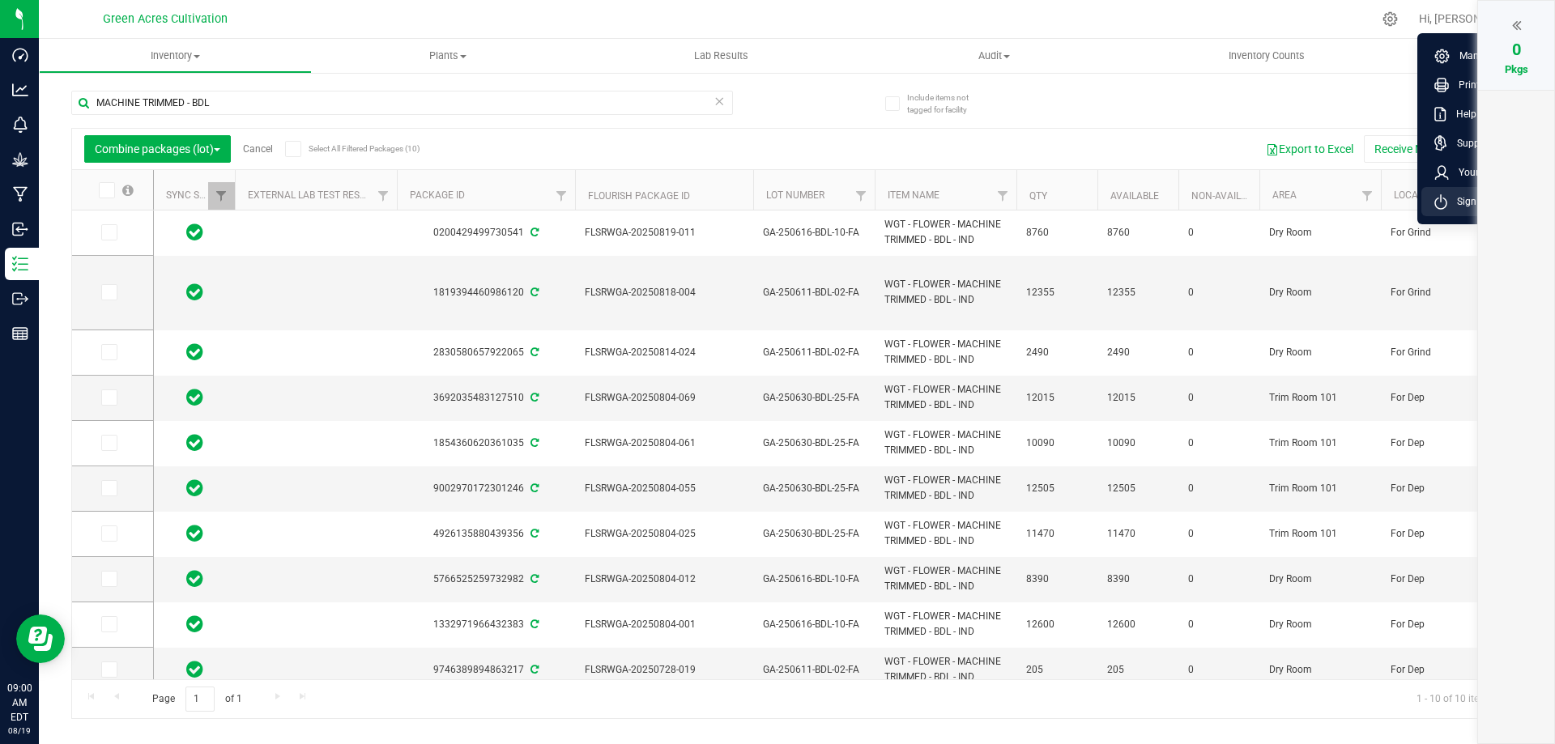
click at [1461, 207] on span "Sign Out" at bounding box center [1470, 202] width 47 height 16
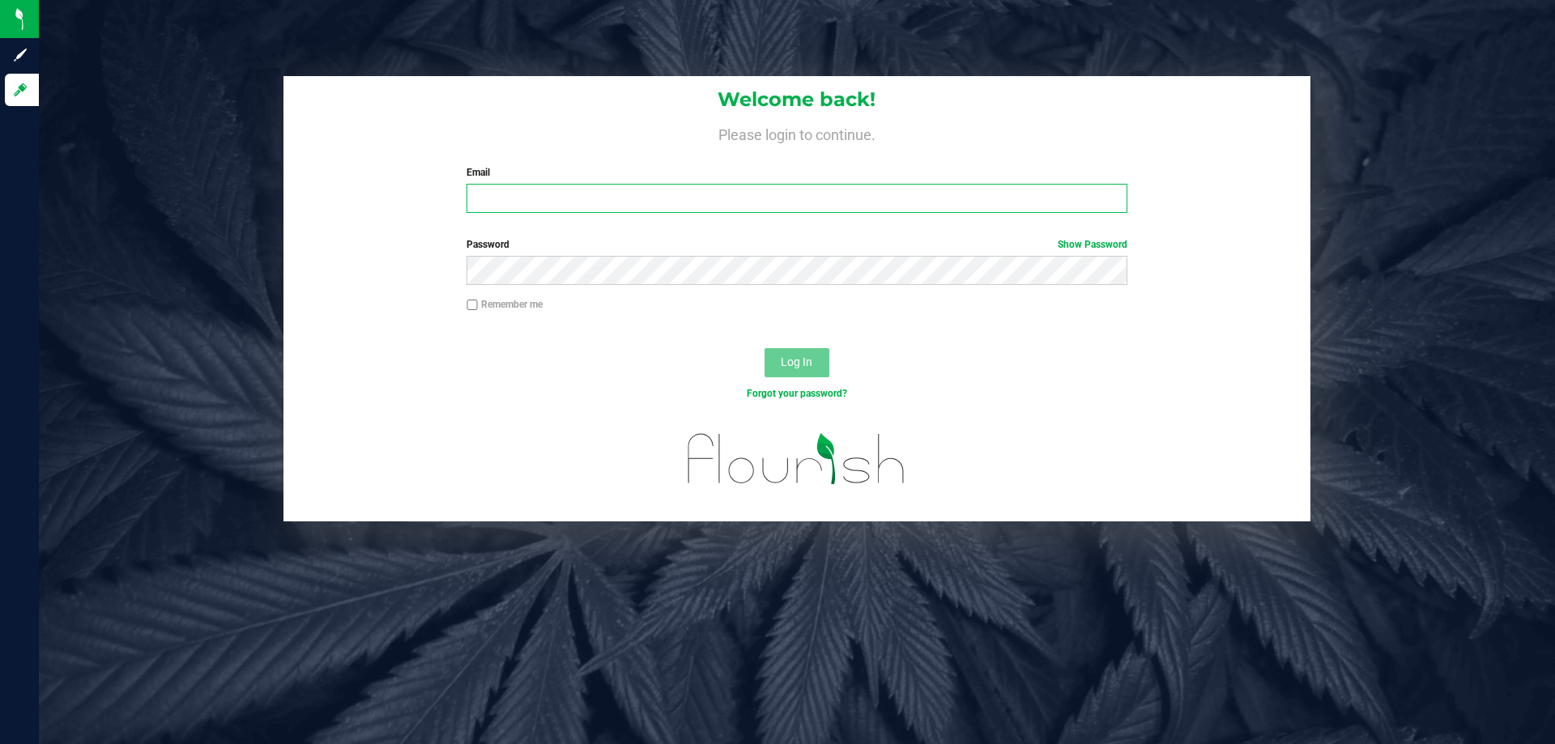
click at [665, 202] on input "Email" at bounding box center [796, 198] width 660 height 29
type input "[EMAIL_ADDRESS][DOMAIN_NAME]"
click at [765, 348] on button "Log In" at bounding box center [797, 362] width 65 height 29
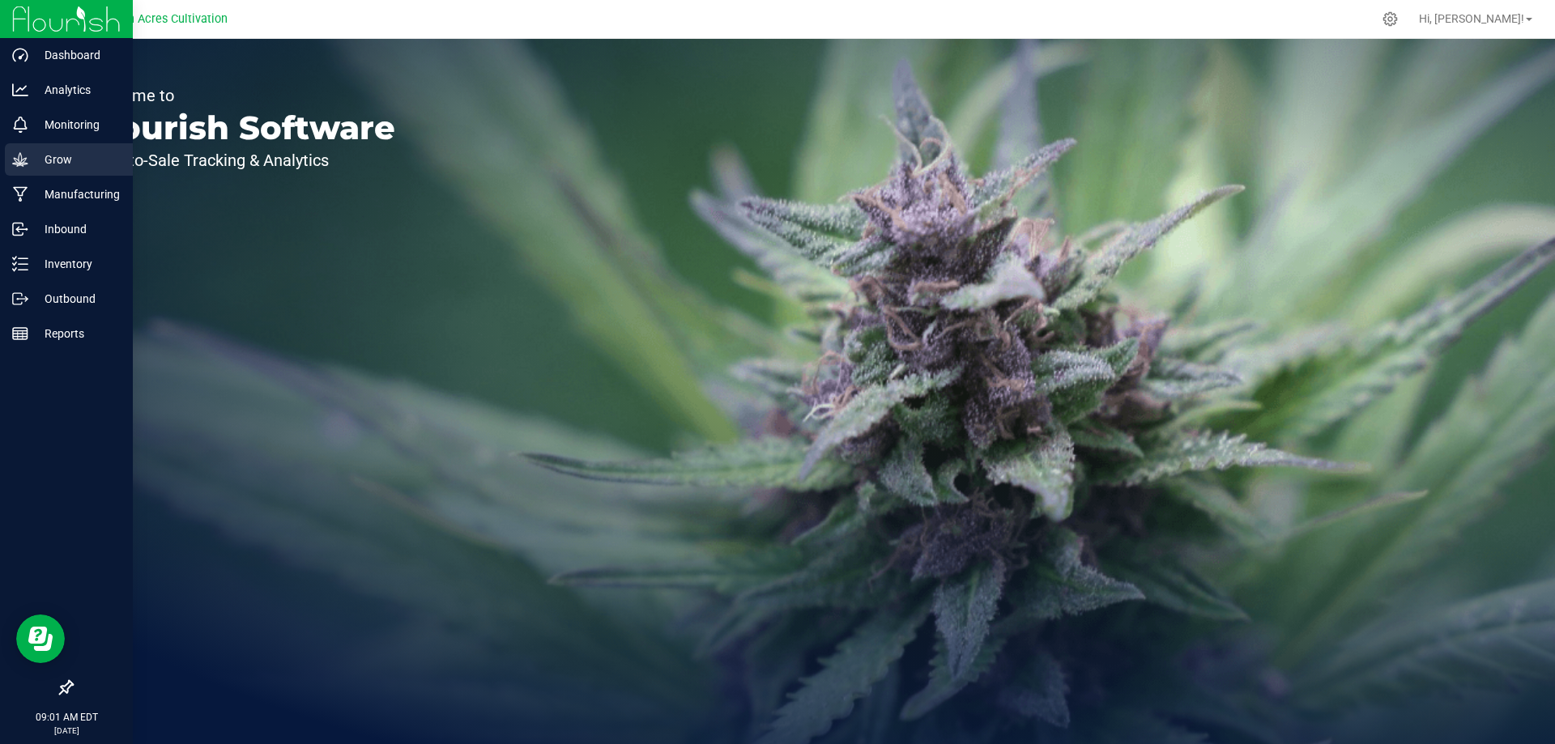
click at [74, 156] on p "Grow" at bounding box center [76, 159] width 97 height 19
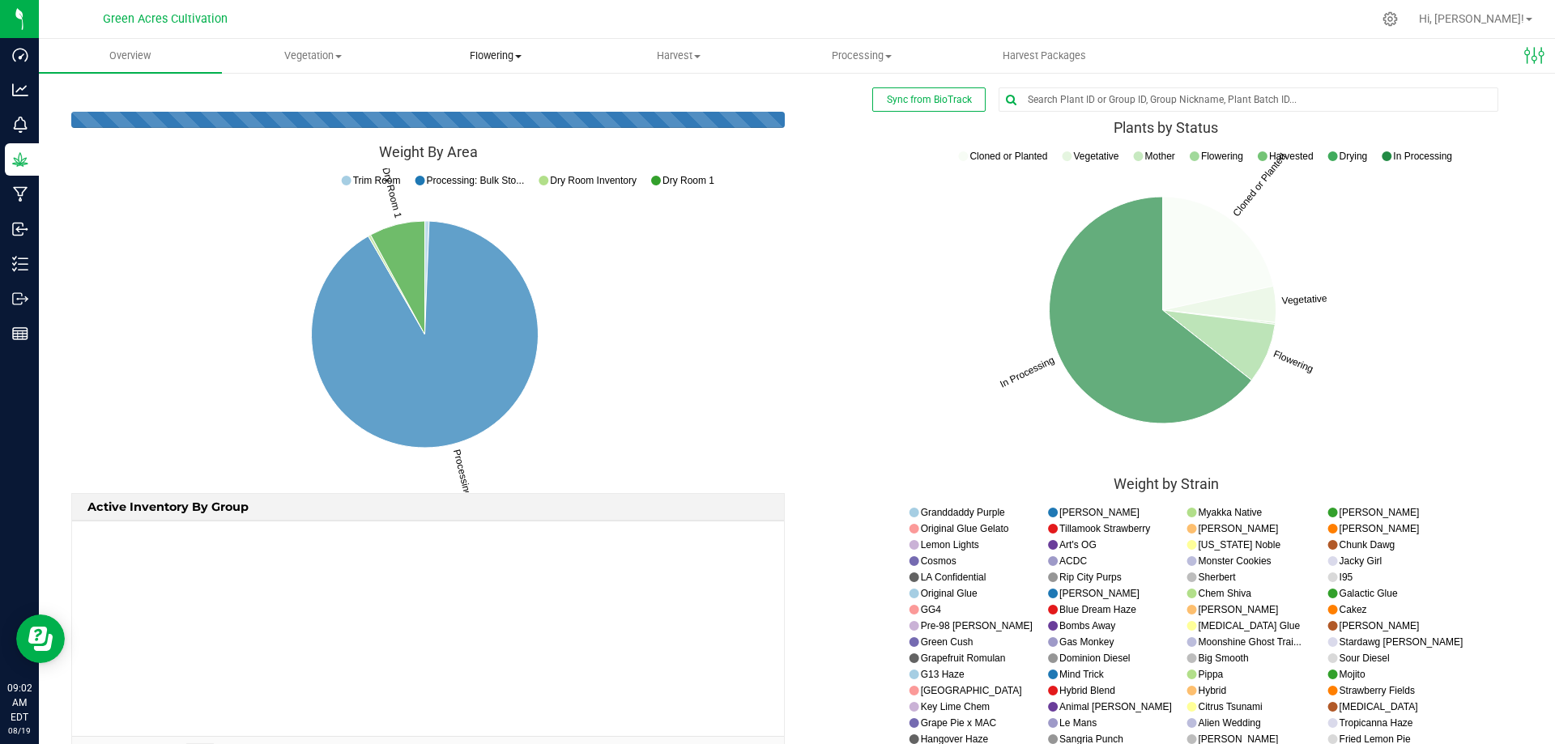
click at [512, 55] on span "Flowering" at bounding box center [496, 56] width 181 height 15
click at [497, 113] on span "Flowering groups" at bounding box center [472, 117] width 134 height 14
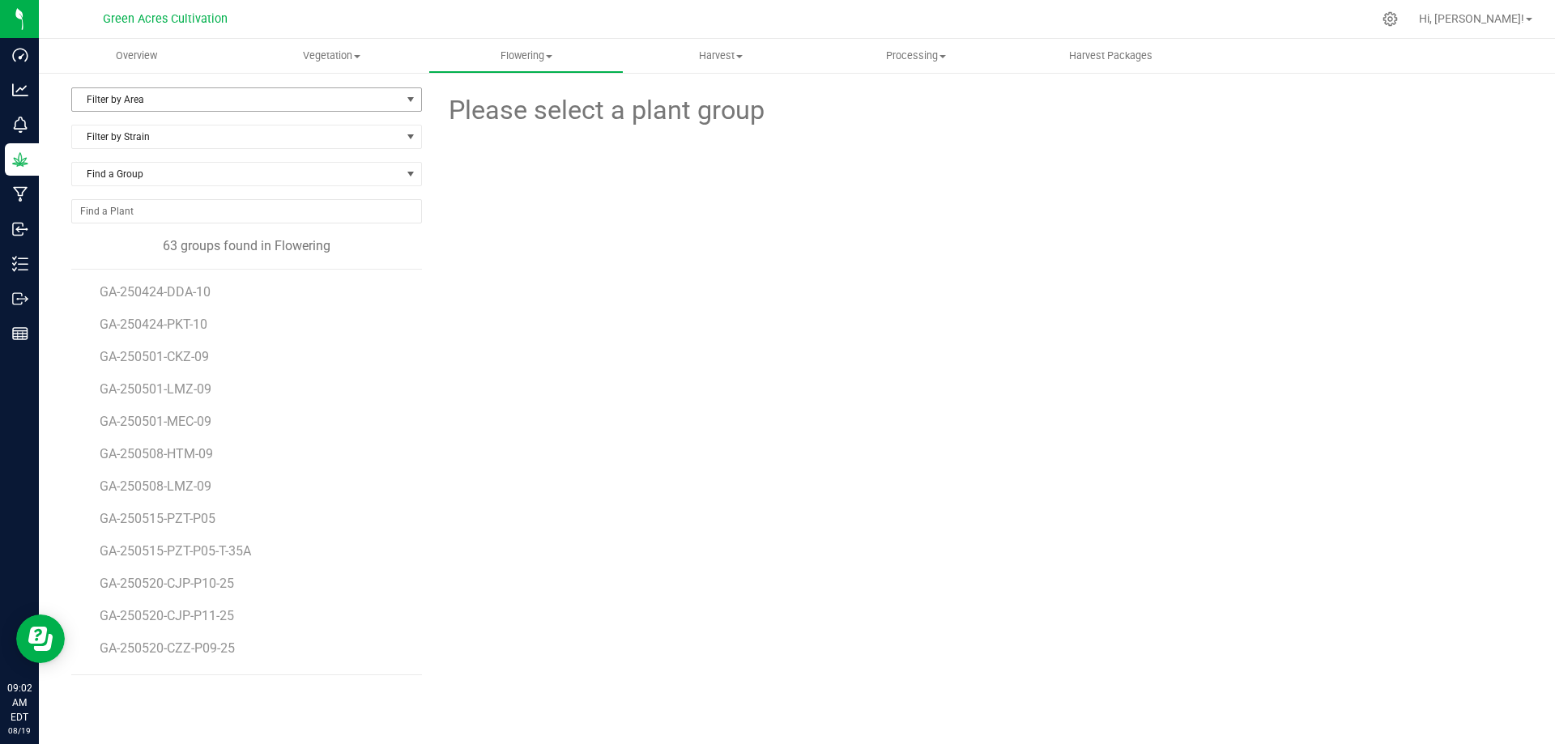
click at [188, 94] on span "Filter by Area" at bounding box center [236, 99] width 329 height 23
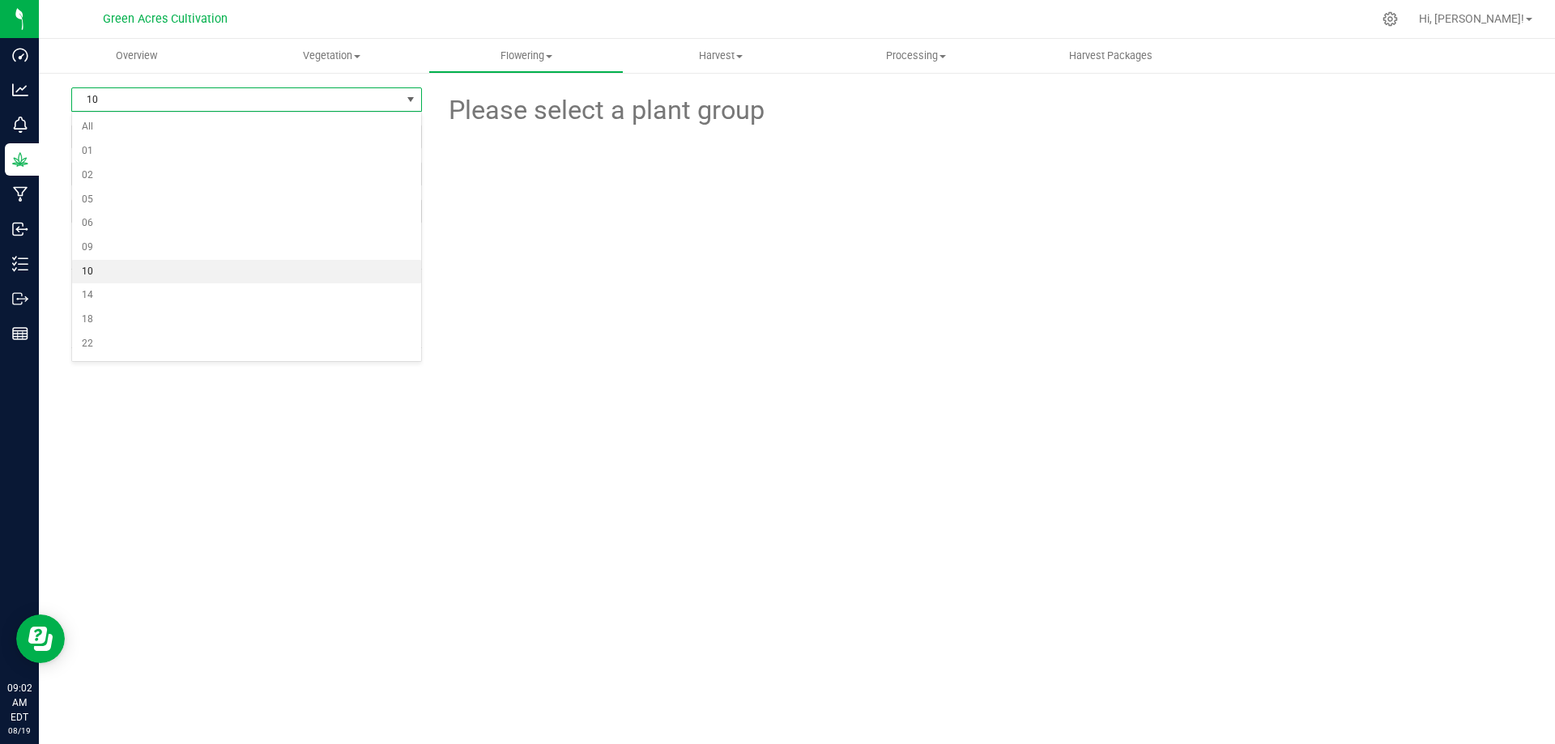
click at [112, 273] on li "10" at bounding box center [246, 272] width 349 height 24
click at [191, 323] on span "GA-250424-PKT-10" at bounding box center [156, 324] width 113 height 15
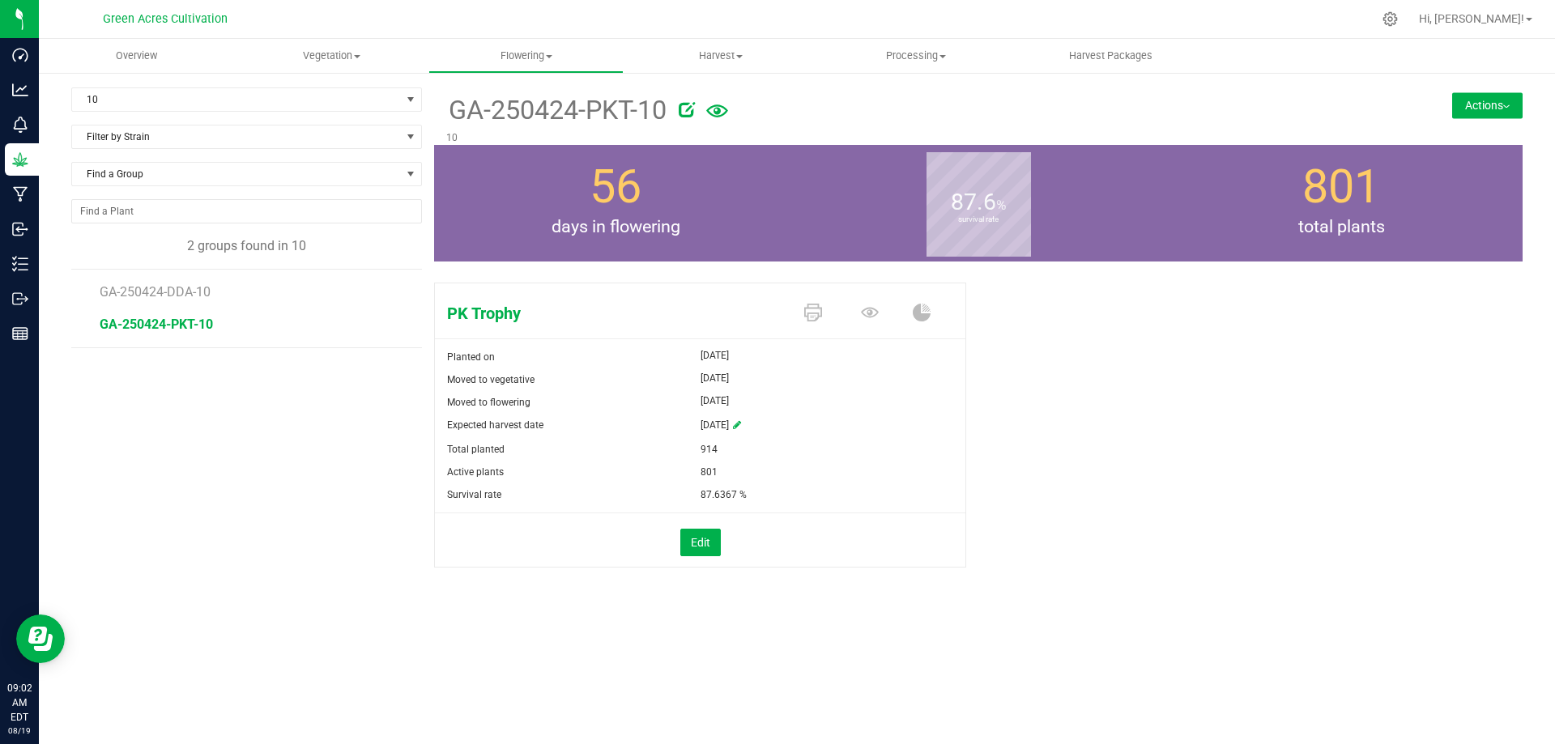
click at [1495, 110] on button "Actions" at bounding box center [1487, 105] width 70 height 26
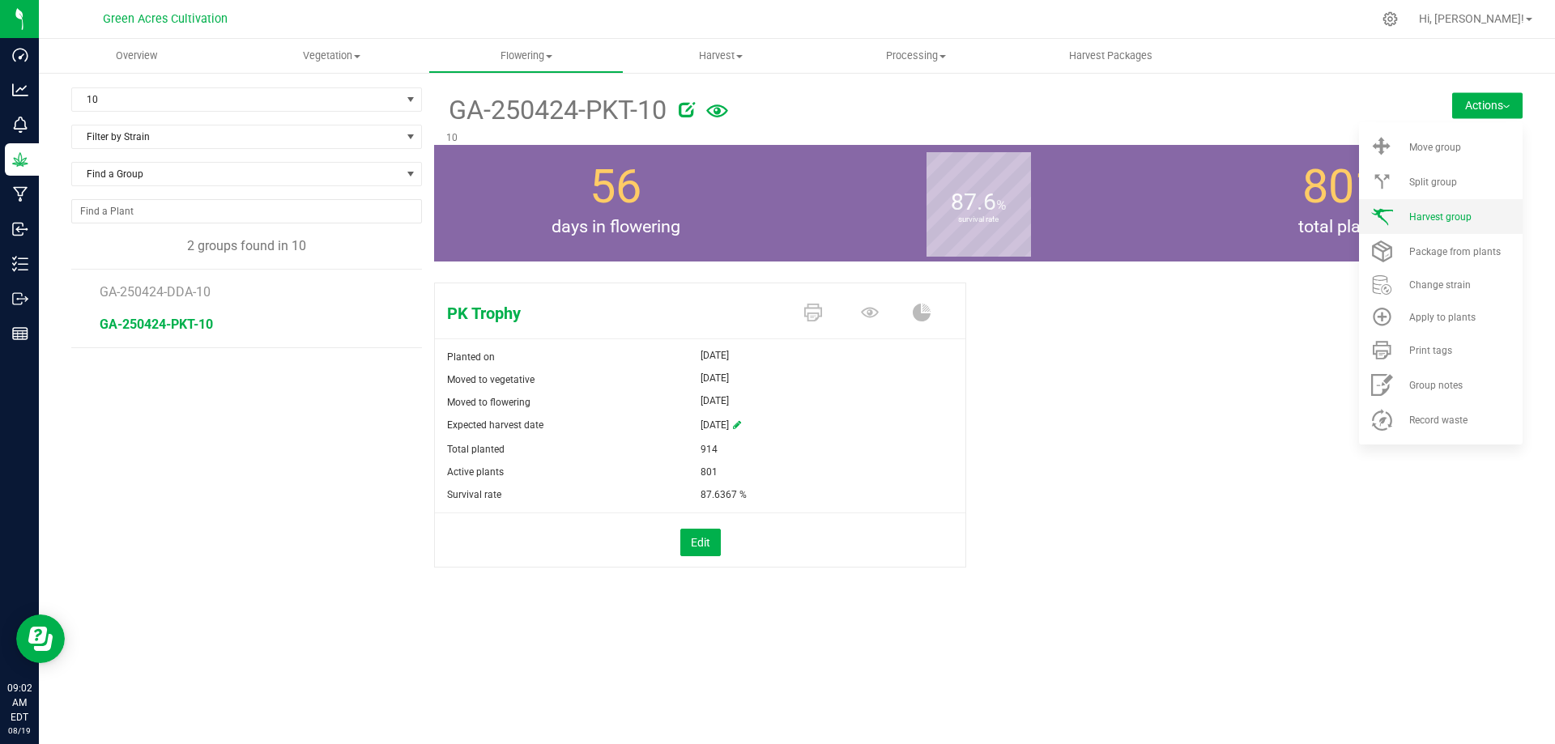
click at [1452, 214] on span "Harvest group" at bounding box center [1440, 216] width 62 height 11
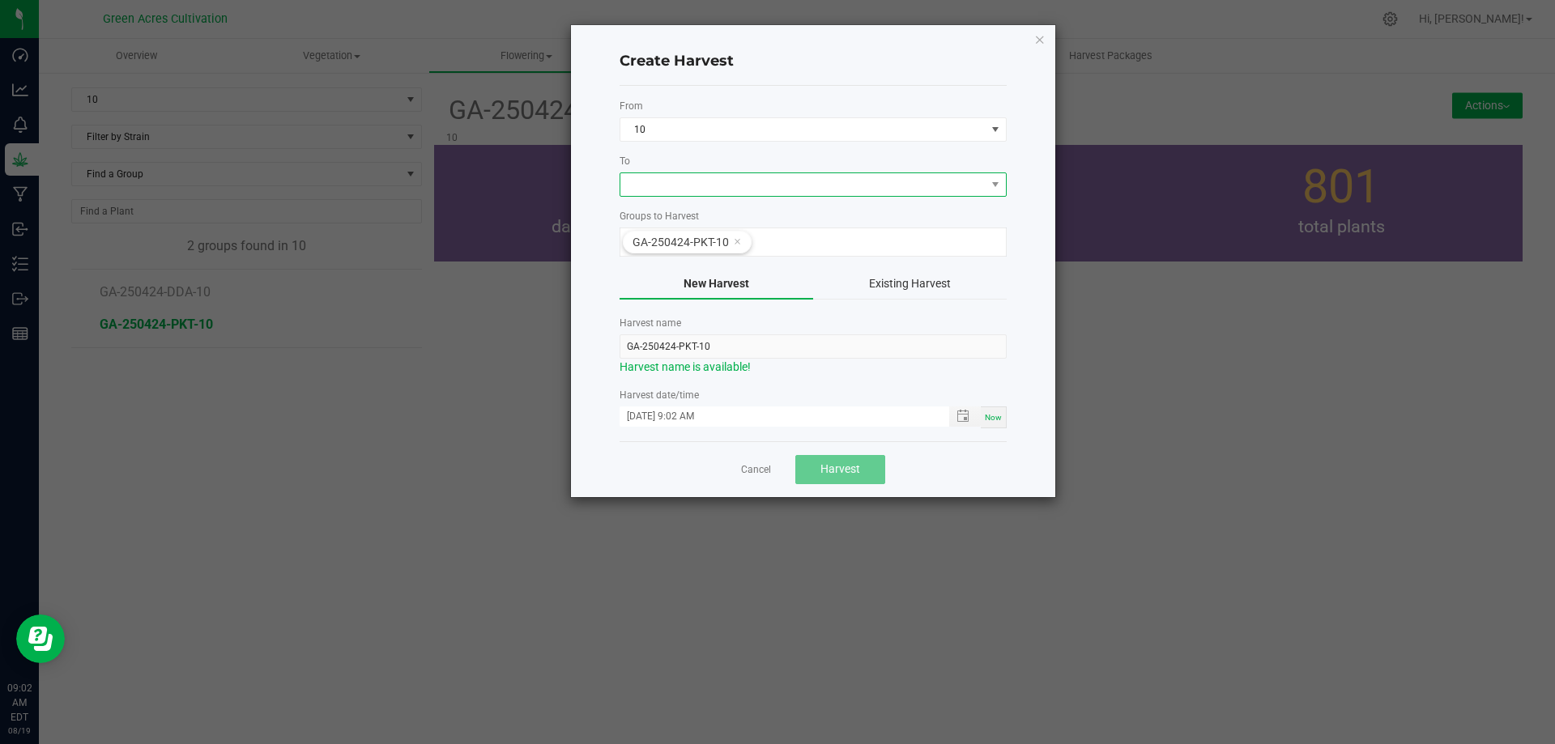
click at [689, 190] on span at bounding box center [802, 184] width 365 height 23
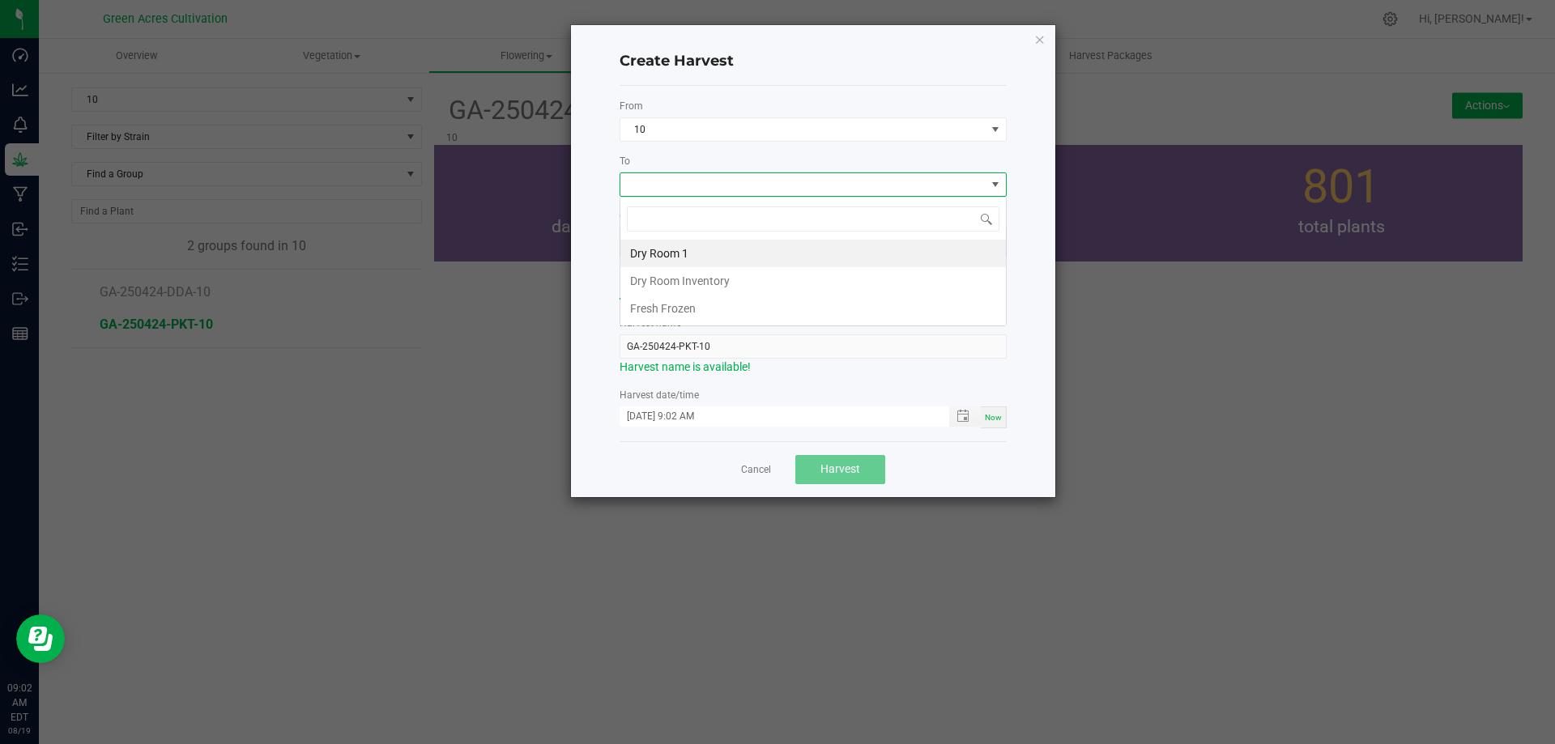
scroll to position [24, 387]
click at [684, 261] on li "Dry Room 1" at bounding box center [812, 254] width 385 height 28
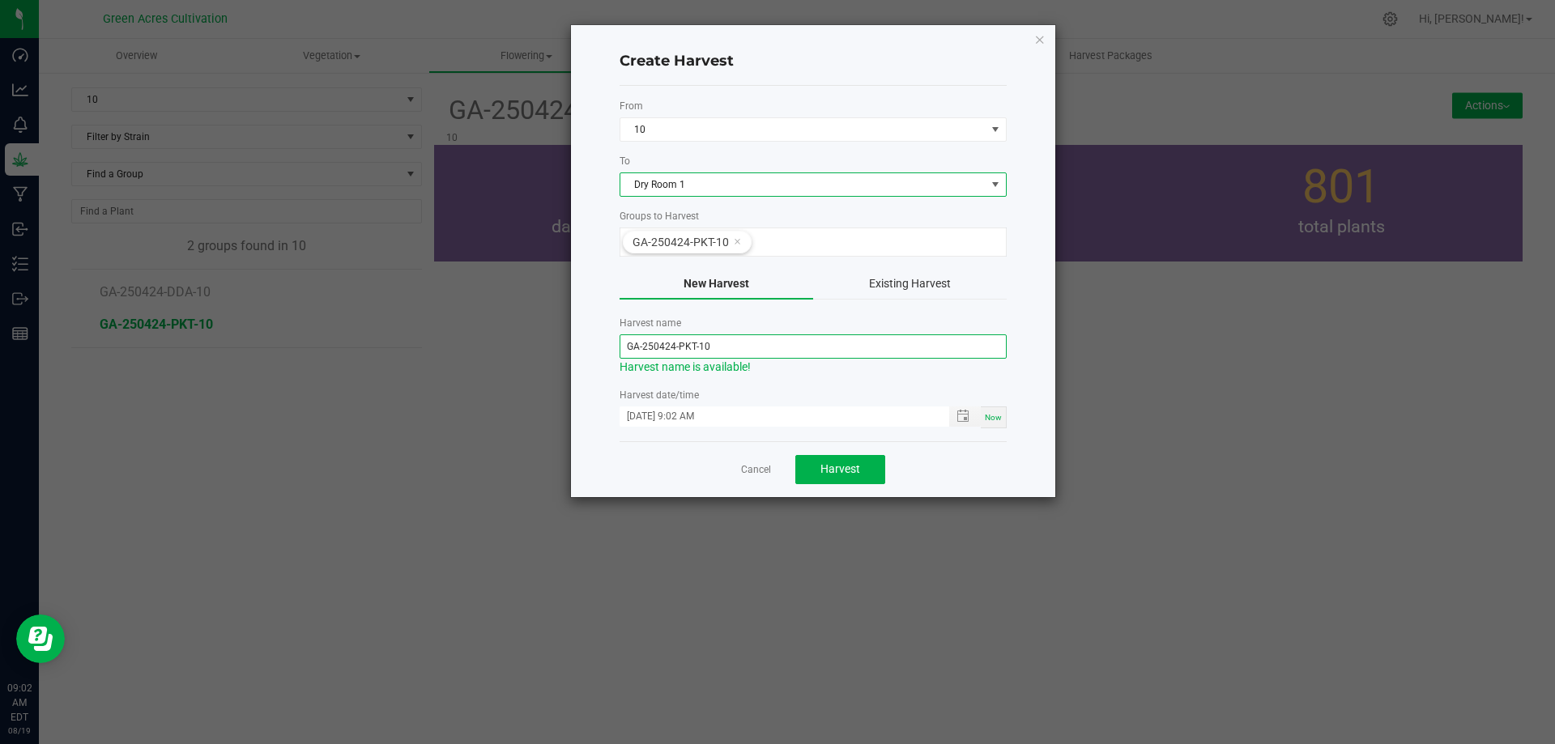
click at [674, 343] on input "GA-250424-PKT-10" at bounding box center [813, 346] width 387 height 24
click at [742, 351] on input "GA-250819-PKT-10" at bounding box center [813, 346] width 387 height 24
type input "GA-250819-PKT-10"
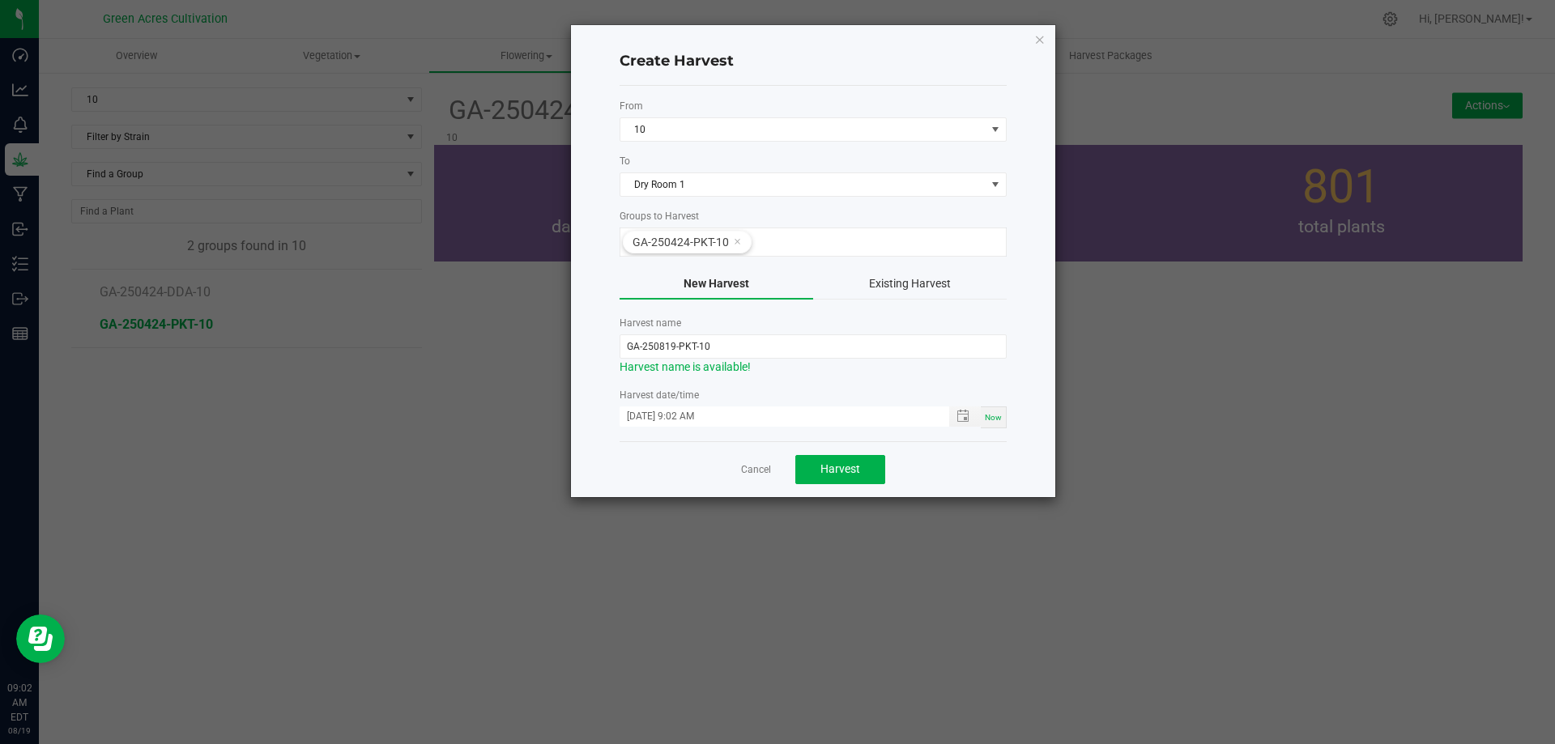
click at [882, 392] on label "Harvest date/time" at bounding box center [813, 395] width 387 height 15
click at [998, 422] on span "Now" at bounding box center [993, 417] width 17 height 9
click at [995, 422] on span "Now" at bounding box center [993, 417] width 17 height 9
click at [841, 471] on span "Harvest" at bounding box center [840, 468] width 40 height 13
click at [853, 466] on span "Harvest" at bounding box center [840, 468] width 40 height 13
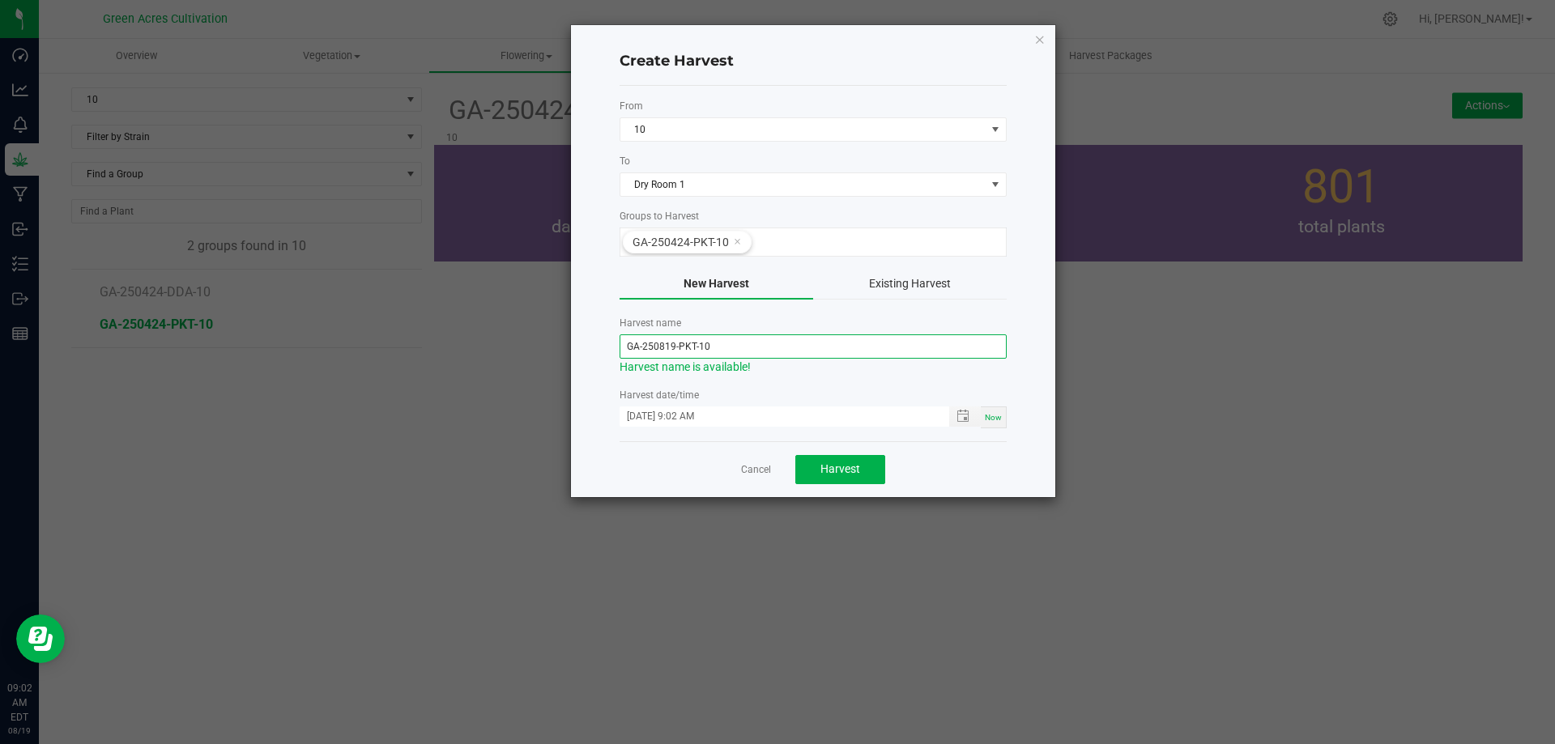
click at [739, 351] on input "GA-250819-PKT-10" at bounding box center [813, 346] width 387 height 24
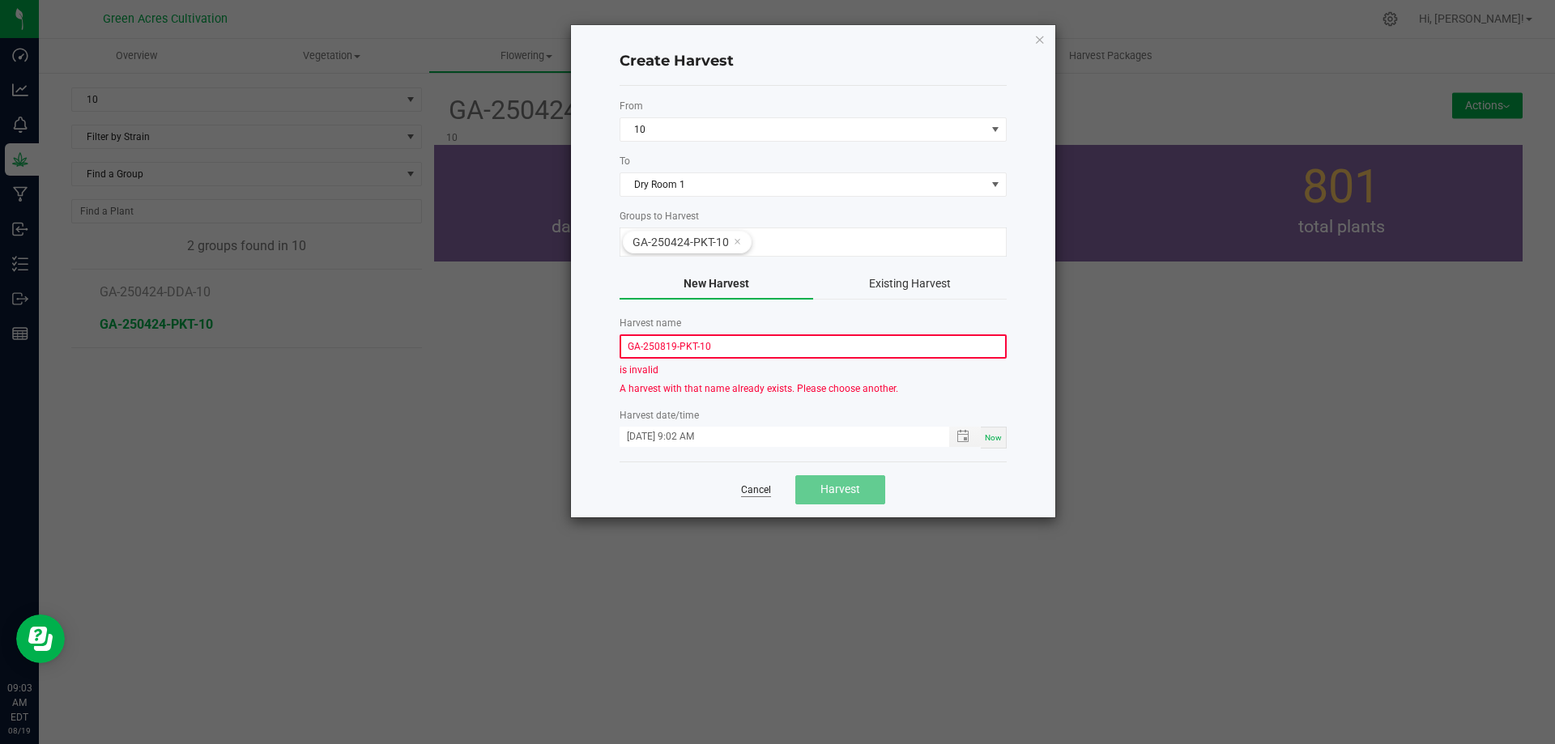
click at [752, 492] on link "Cancel" at bounding box center [756, 490] width 30 height 14
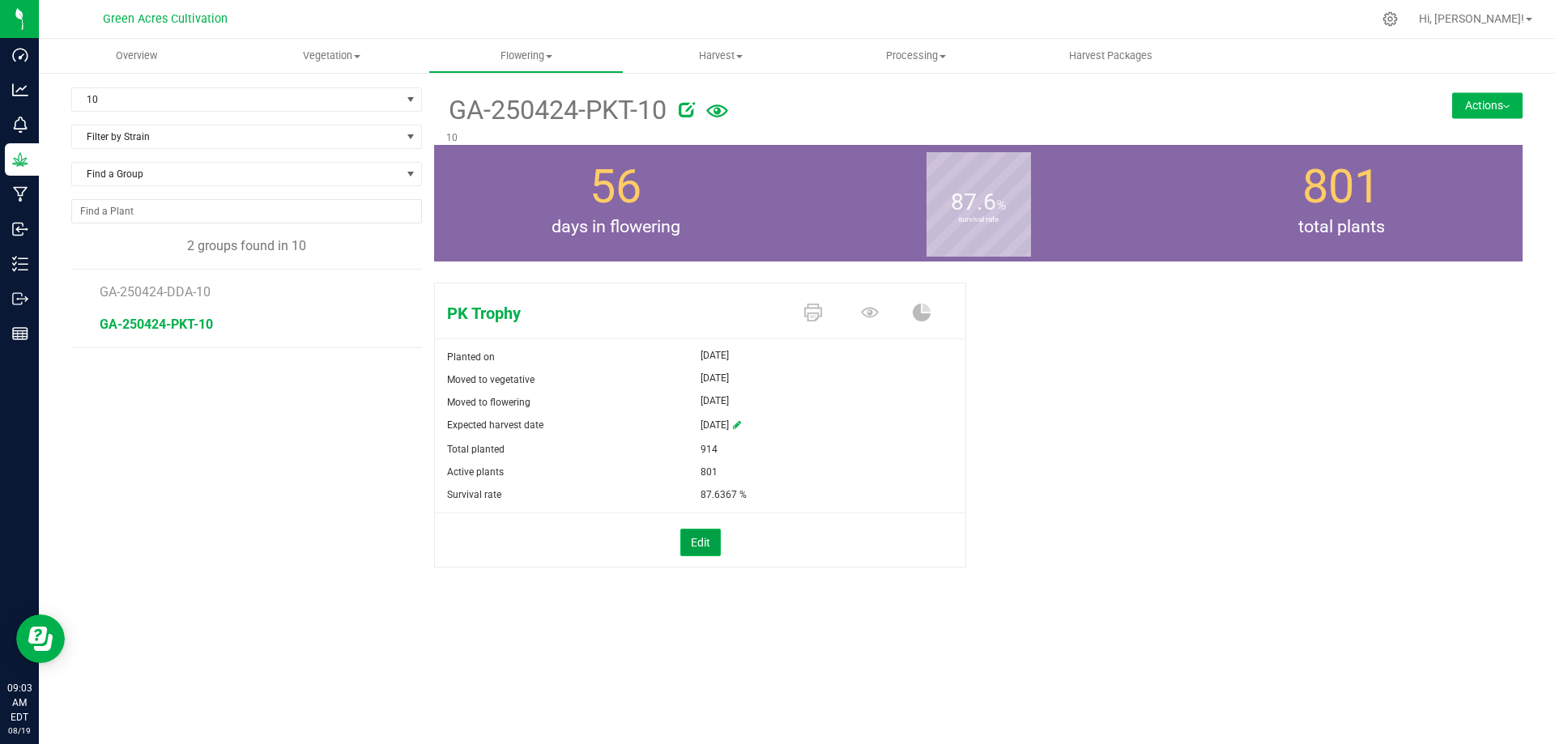
click at [697, 540] on button "Edit" at bounding box center [700, 543] width 40 height 28
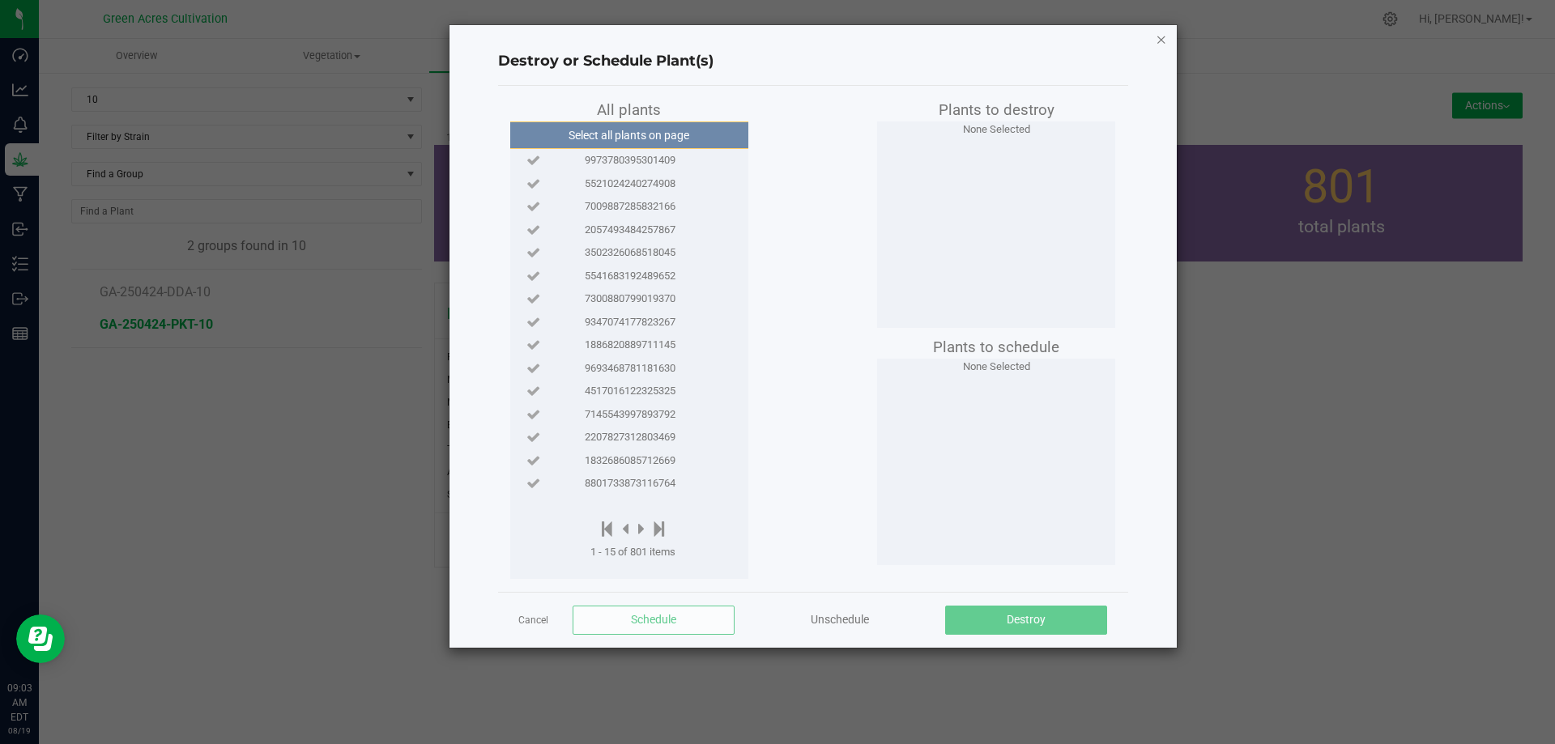
click at [1164, 34] on icon "button" at bounding box center [1161, 38] width 11 height 19
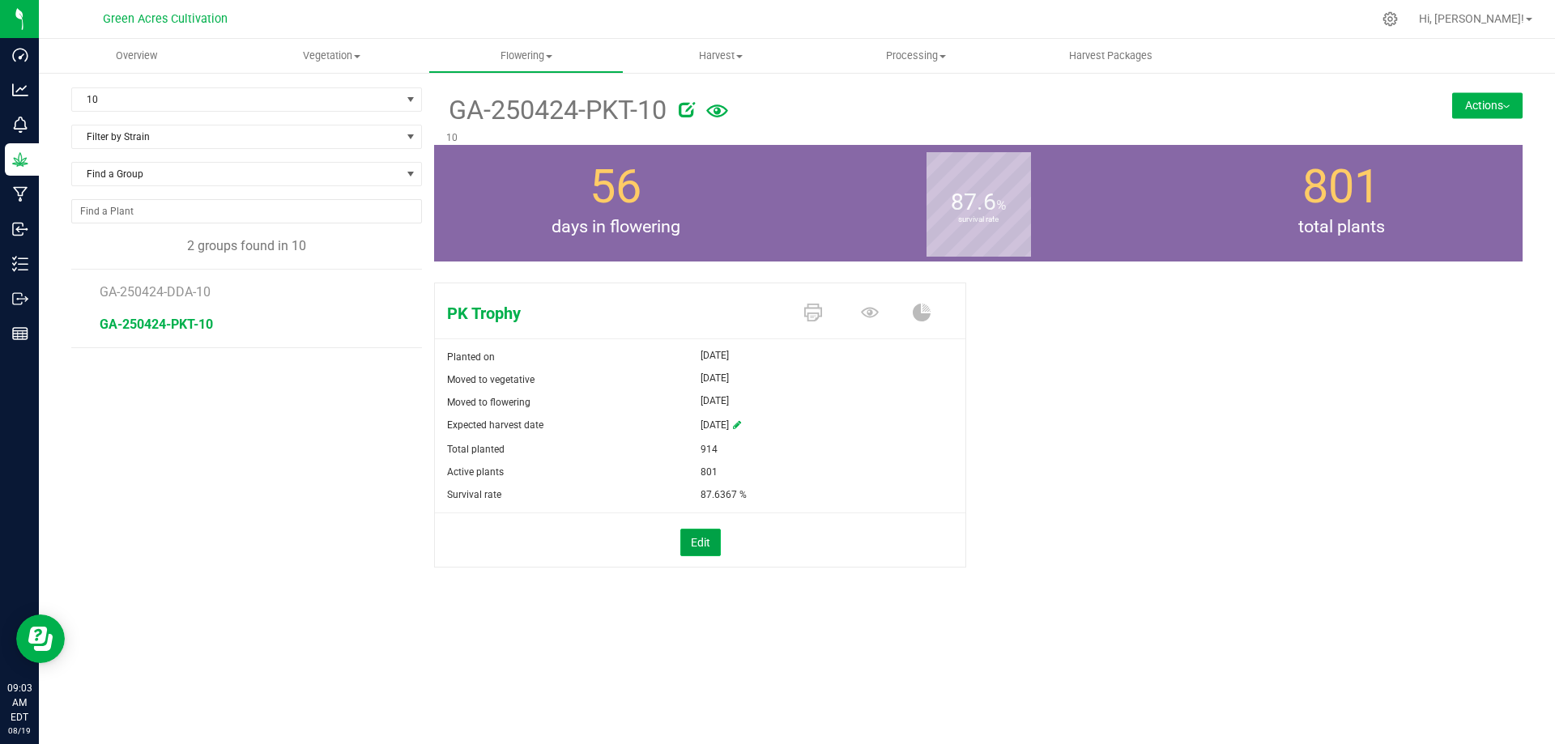
click at [706, 543] on button "Edit" at bounding box center [700, 543] width 40 height 28
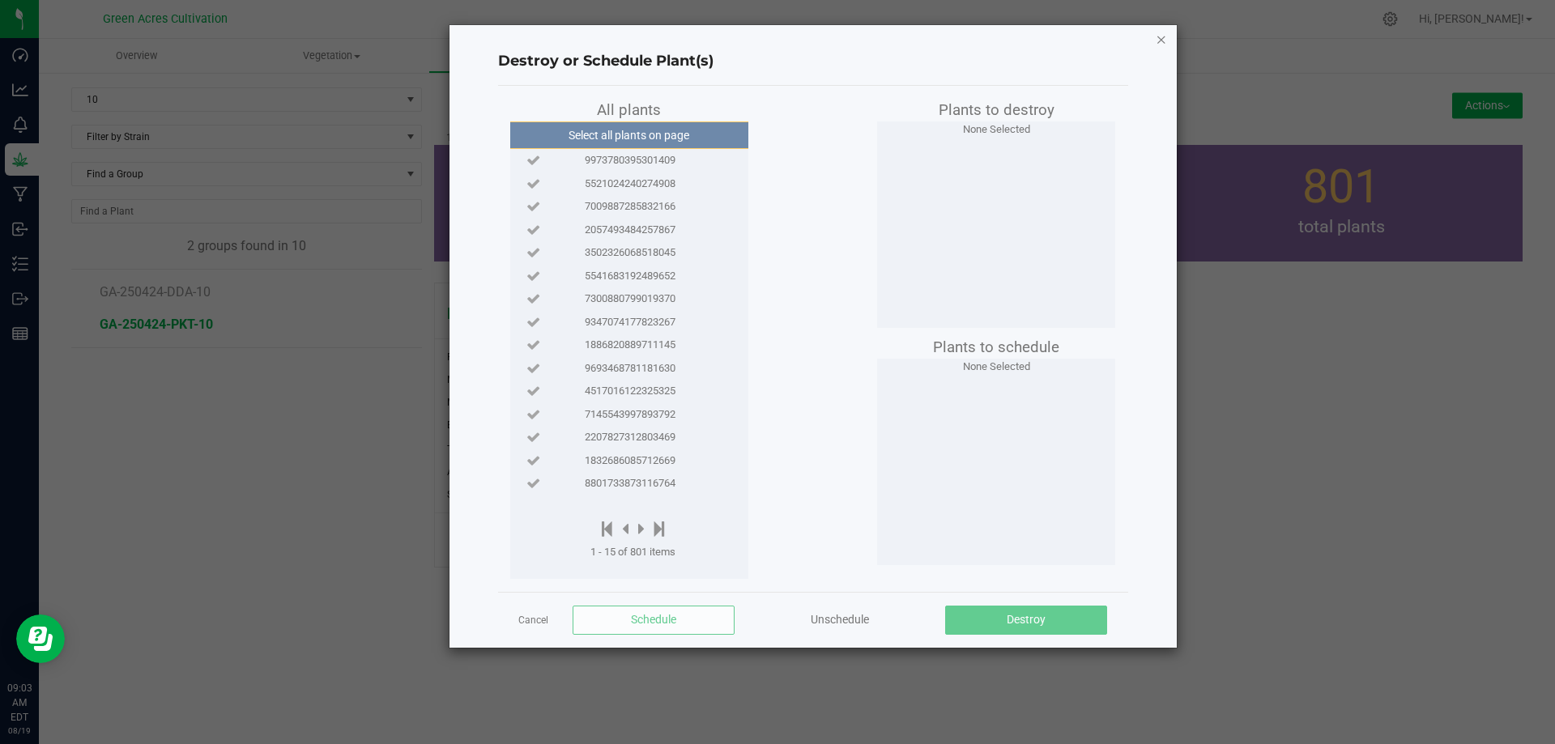
click at [1157, 46] on icon "button" at bounding box center [1161, 38] width 11 height 19
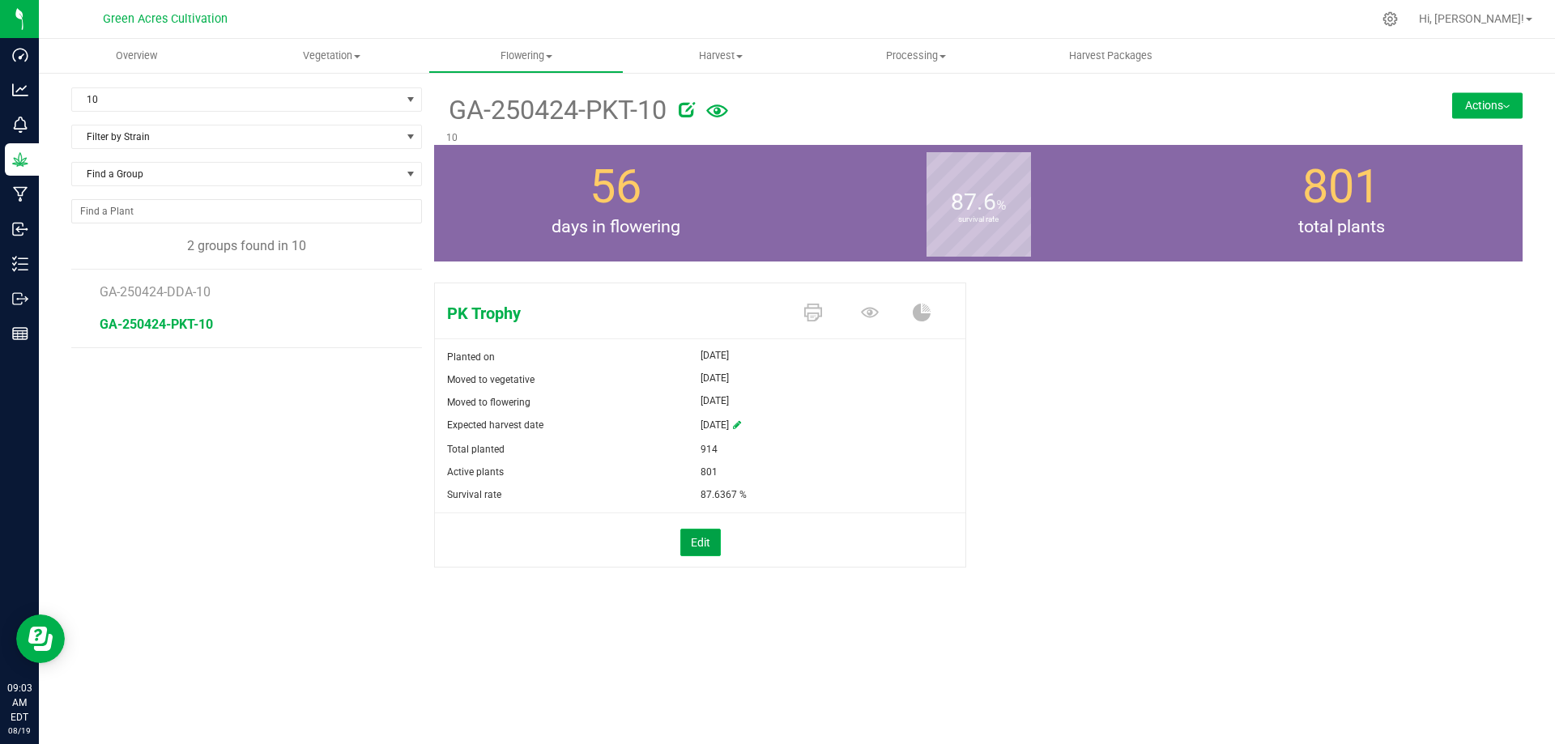
click at [687, 535] on button "Edit" at bounding box center [700, 543] width 40 height 28
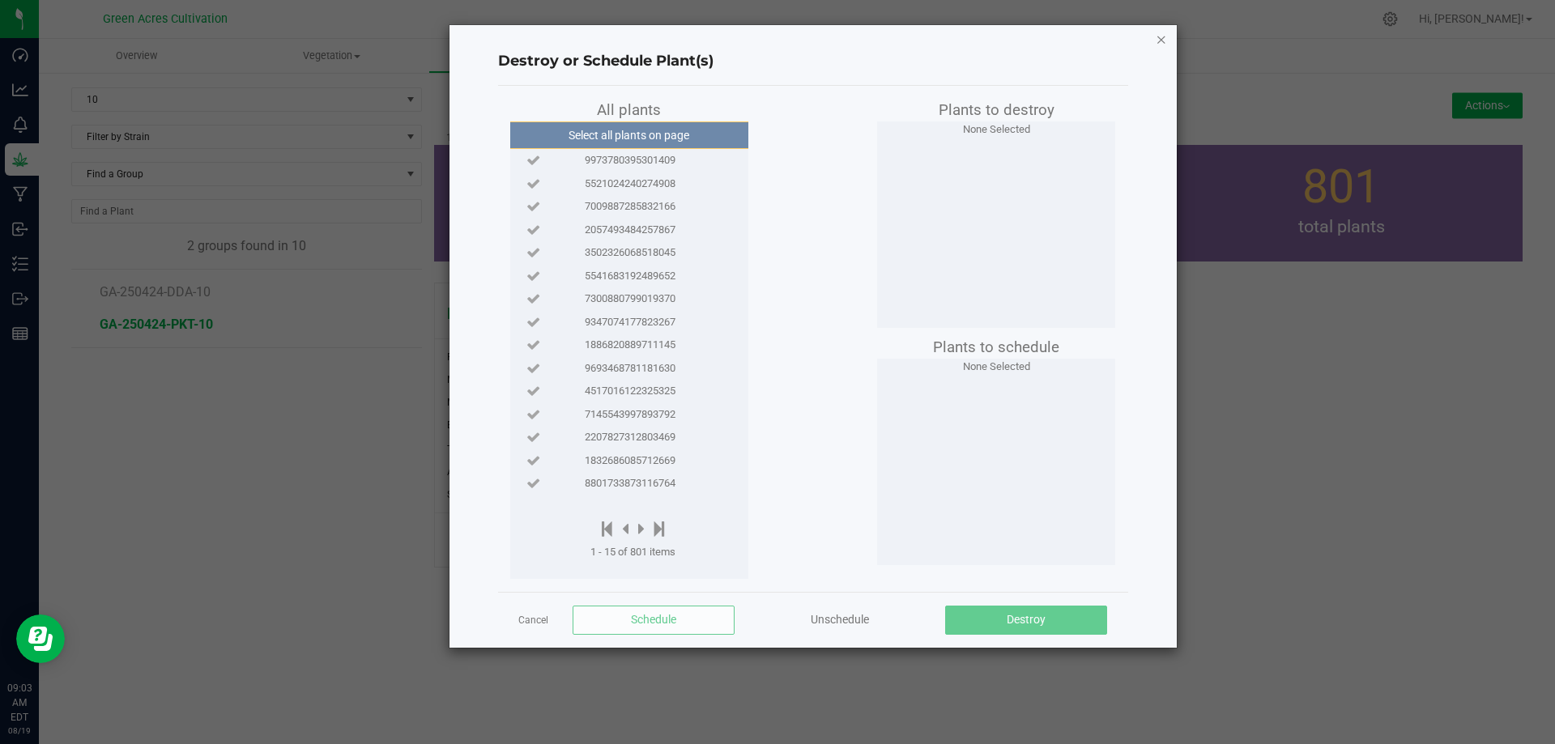
click at [1156, 32] on icon "button" at bounding box center [1161, 38] width 11 height 19
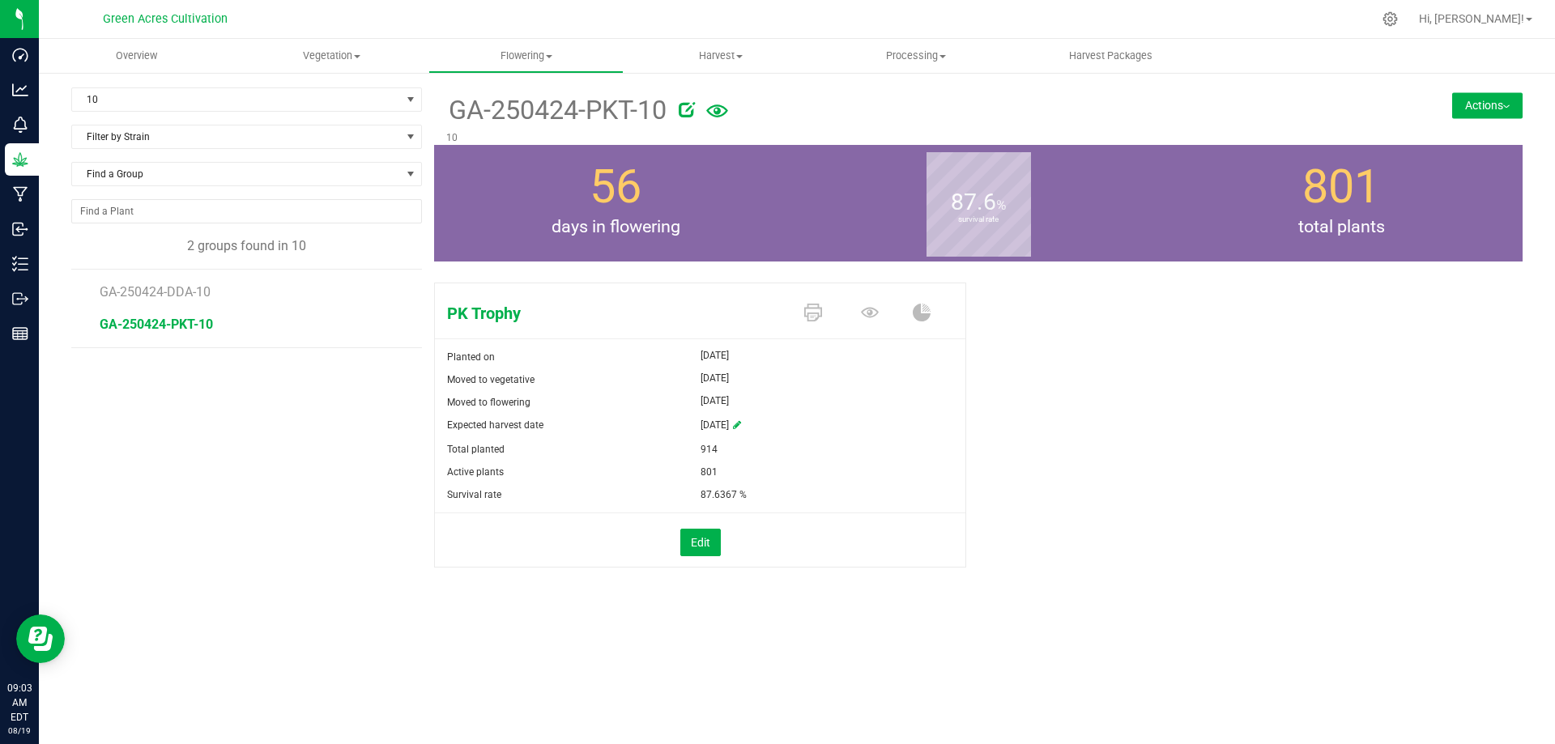
click at [1459, 103] on button "Actions" at bounding box center [1487, 105] width 70 height 26
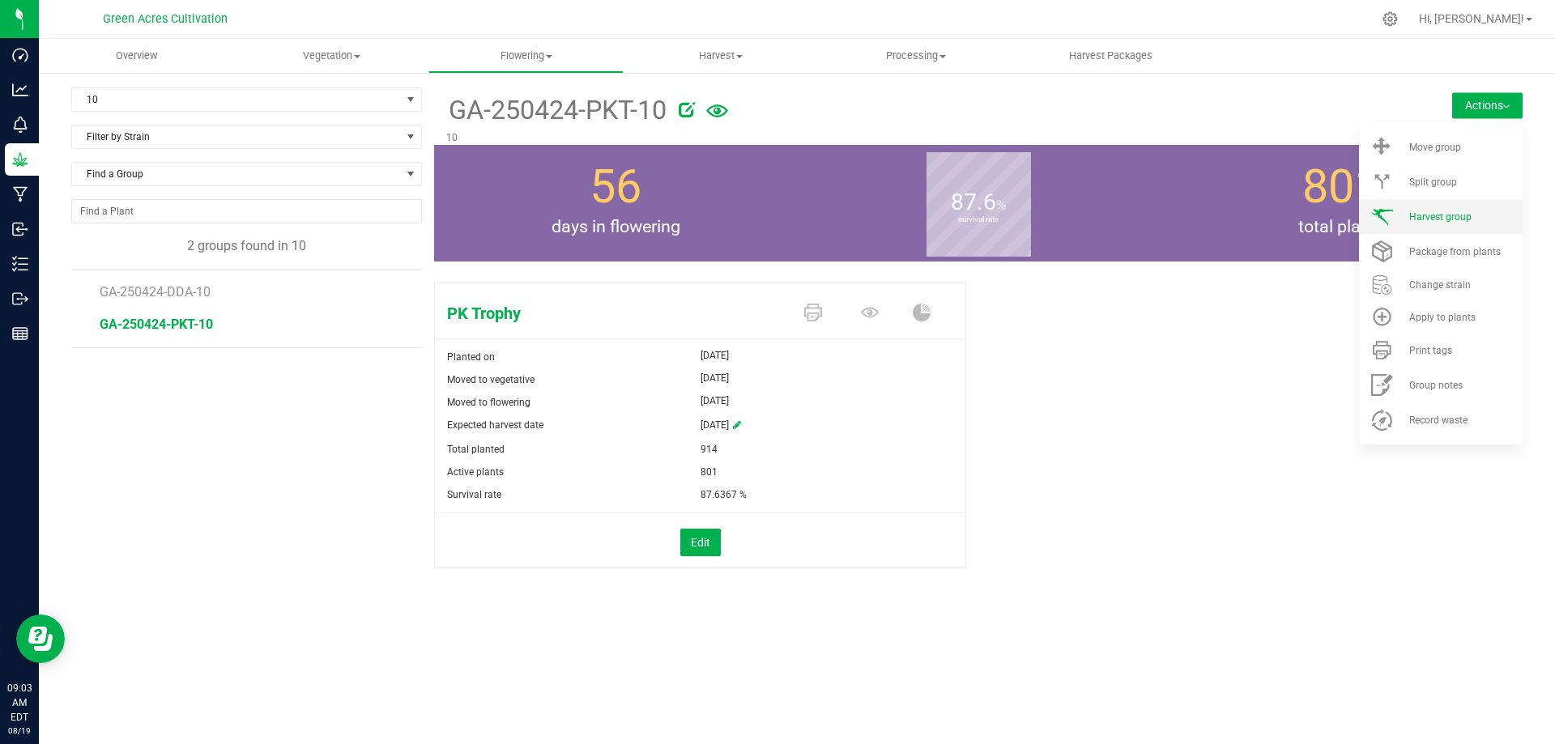
click at [1433, 228] on li "Harvest group" at bounding box center [1441, 216] width 164 height 35
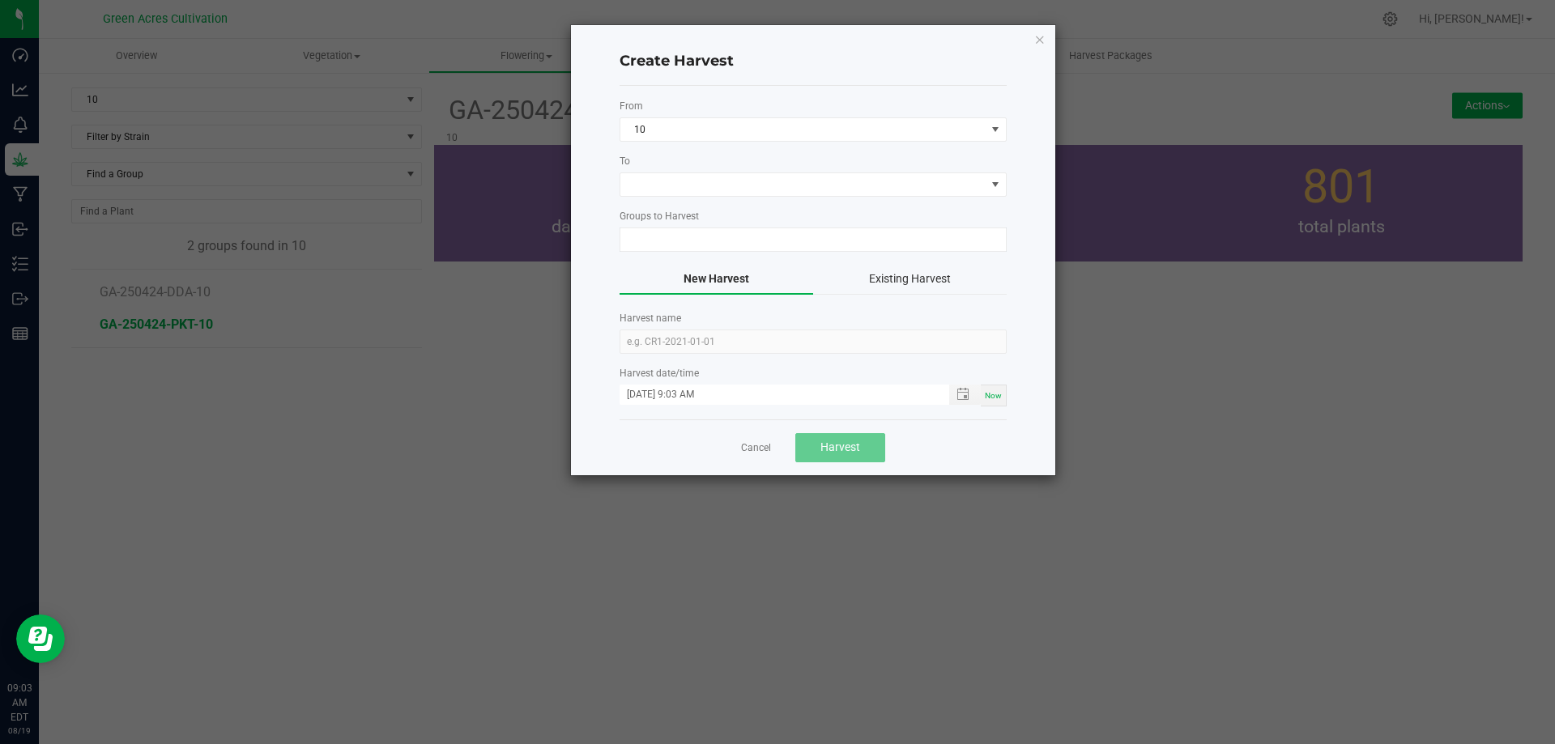
type input "GA-250424-PKT-10"
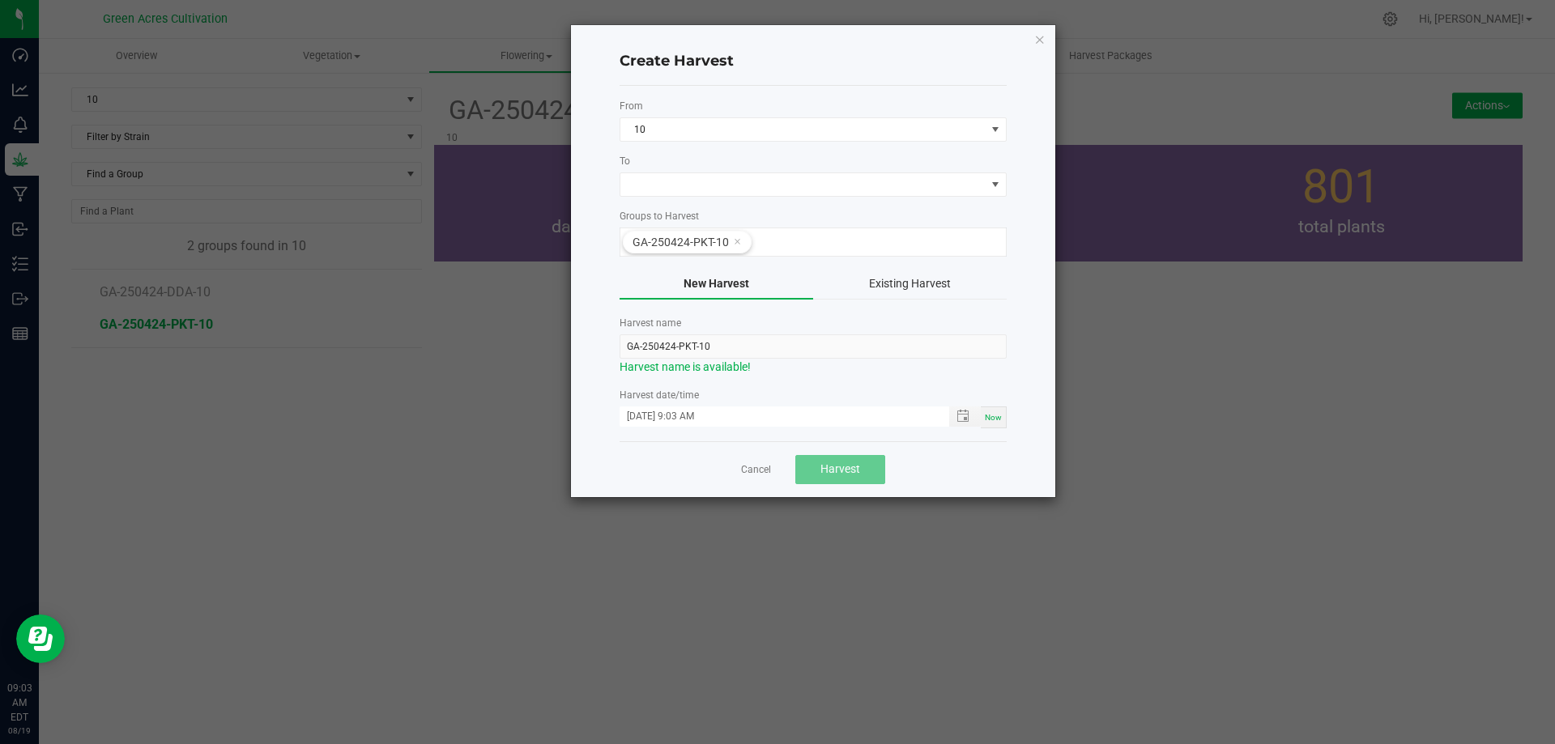
click at [715, 199] on form "From 10 To Groups to Harvest GA-250424-PKT-10 New Harvest Existing Harvest Harv…" at bounding box center [813, 264] width 387 height 330
click at [713, 187] on span at bounding box center [802, 184] width 365 height 23
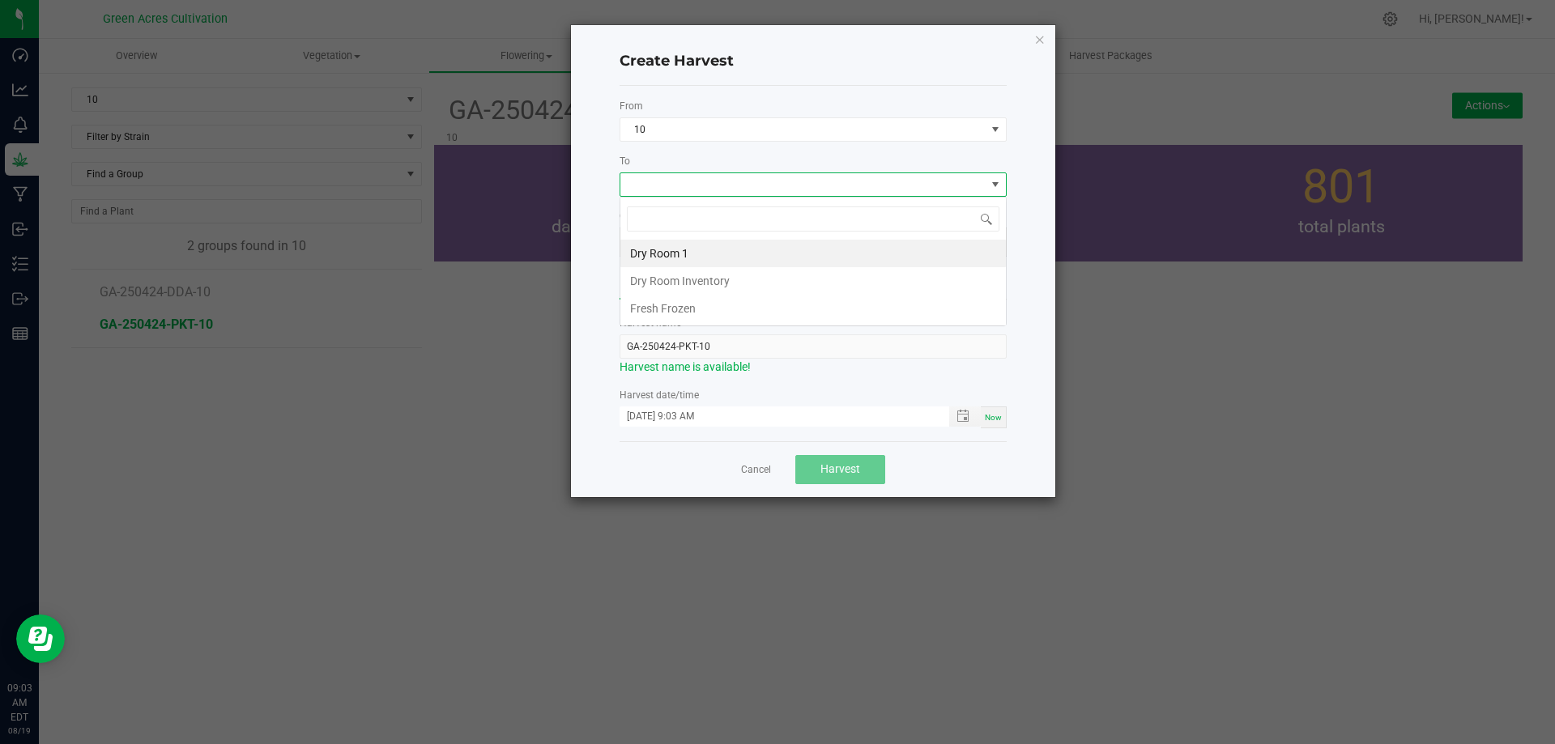
scroll to position [24, 387]
type input "dr"
click at [668, 247] on li "Dry Room 1" at bounding box center [812, 254] width 385 height 28
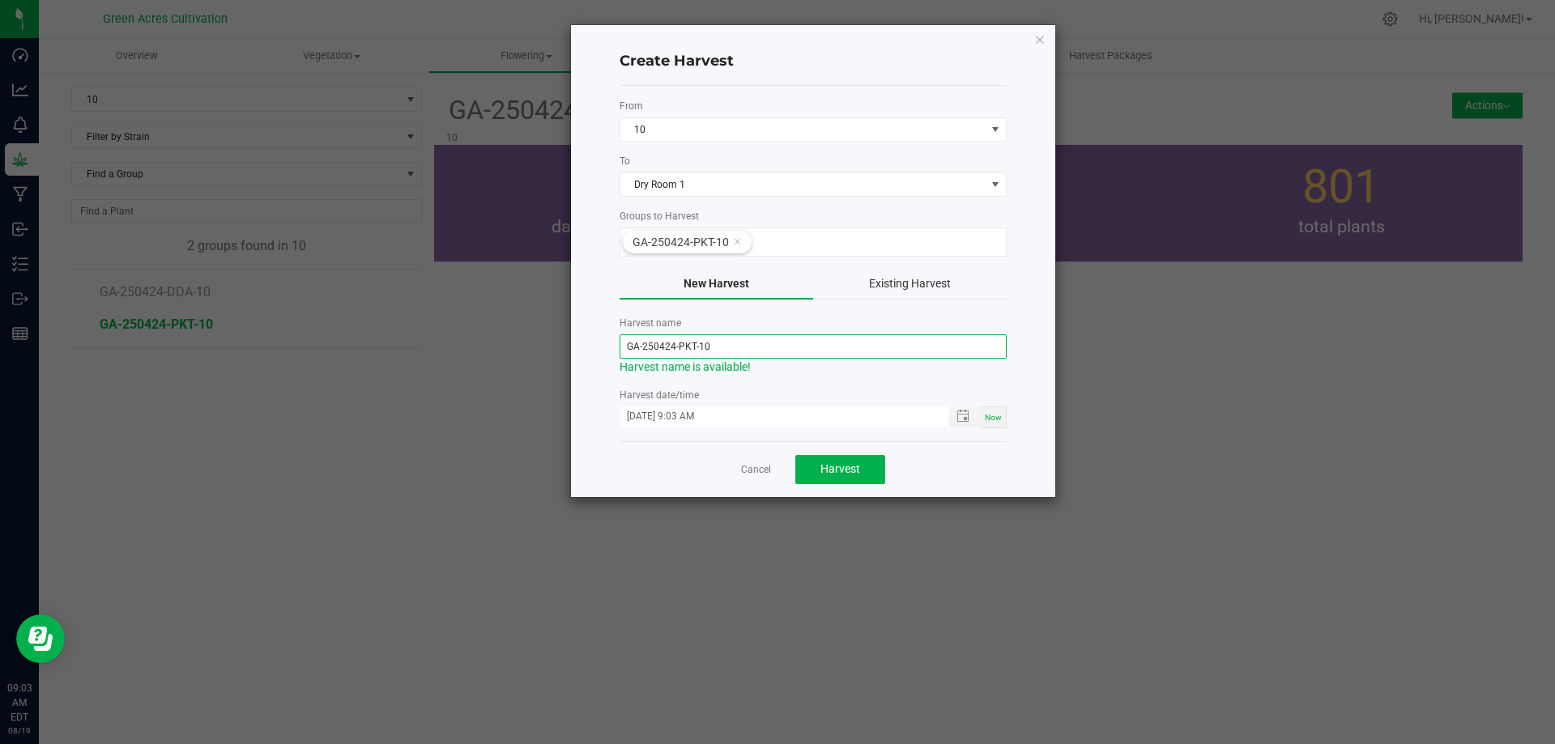
drag, startPoint x: 726, startPoint y: 342, endPoint x: 626, endPoint y: 350, distance: 100.7
click at [626, 350] on input "GA-250424-PKT-10" at bounding box center [813, 346] width 387 height 24
click at [670, 343] on input "GA-250424-PKT-10" at bounding box center [813, 346] width 387 height 24
type input "GA-250819-PKT-10"
click at [826, 377] on form "From 10 To Dry Room 1 Groups to Harvest GA-250424-PKT-10 New Harvest Existing H…" at bounding box center [813, 264] width 387 height 330
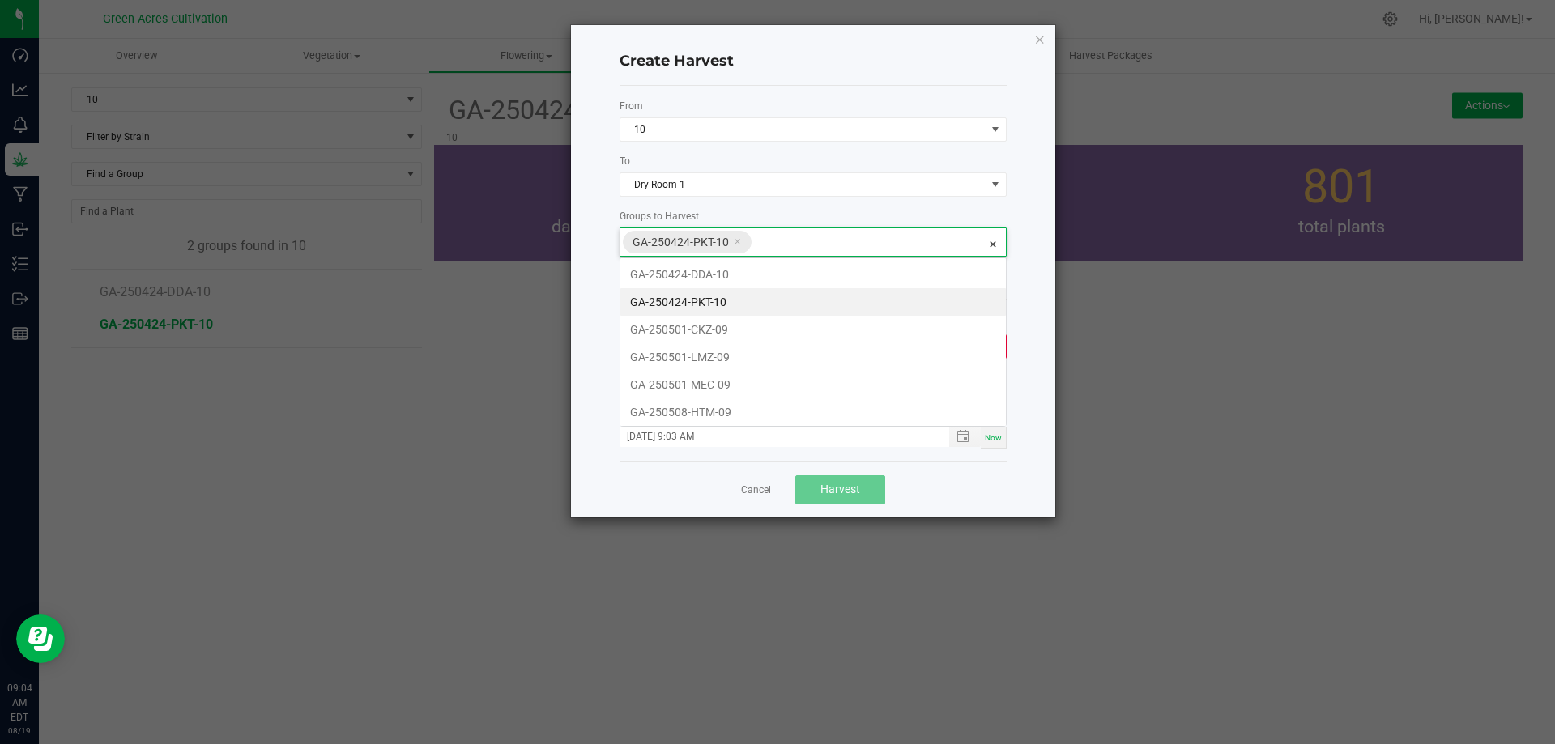
click at [742, 236] on span "GA-250424-PKT-10" at bounding box center [689, 242] width 113 height 21
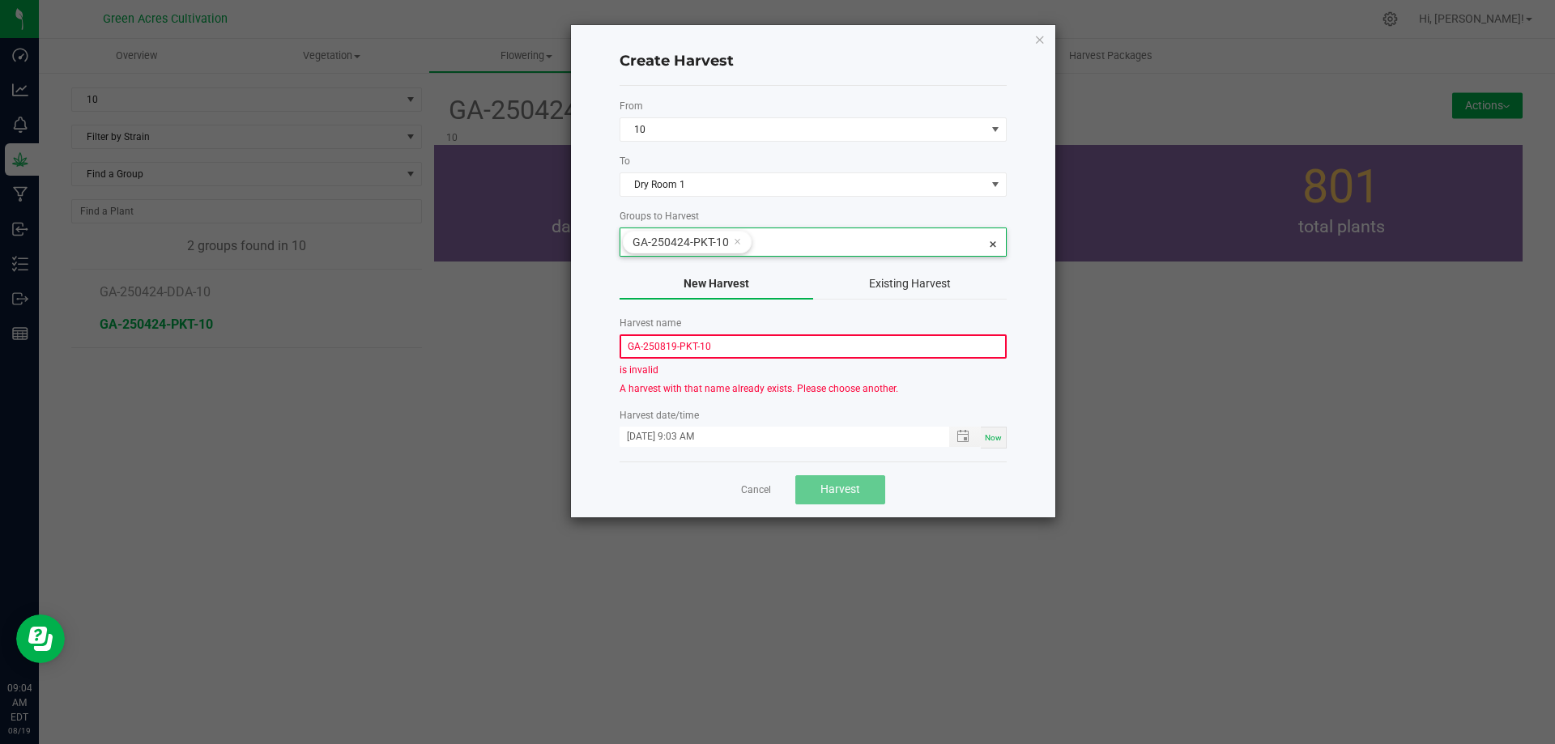
click at [1048, 305] on div "Create Harvest From 10 To Dry Room 1 Groups to Harvest GA-250424-PKT-10 New Har…" at bounding box center [813, 271] width 484 height 492
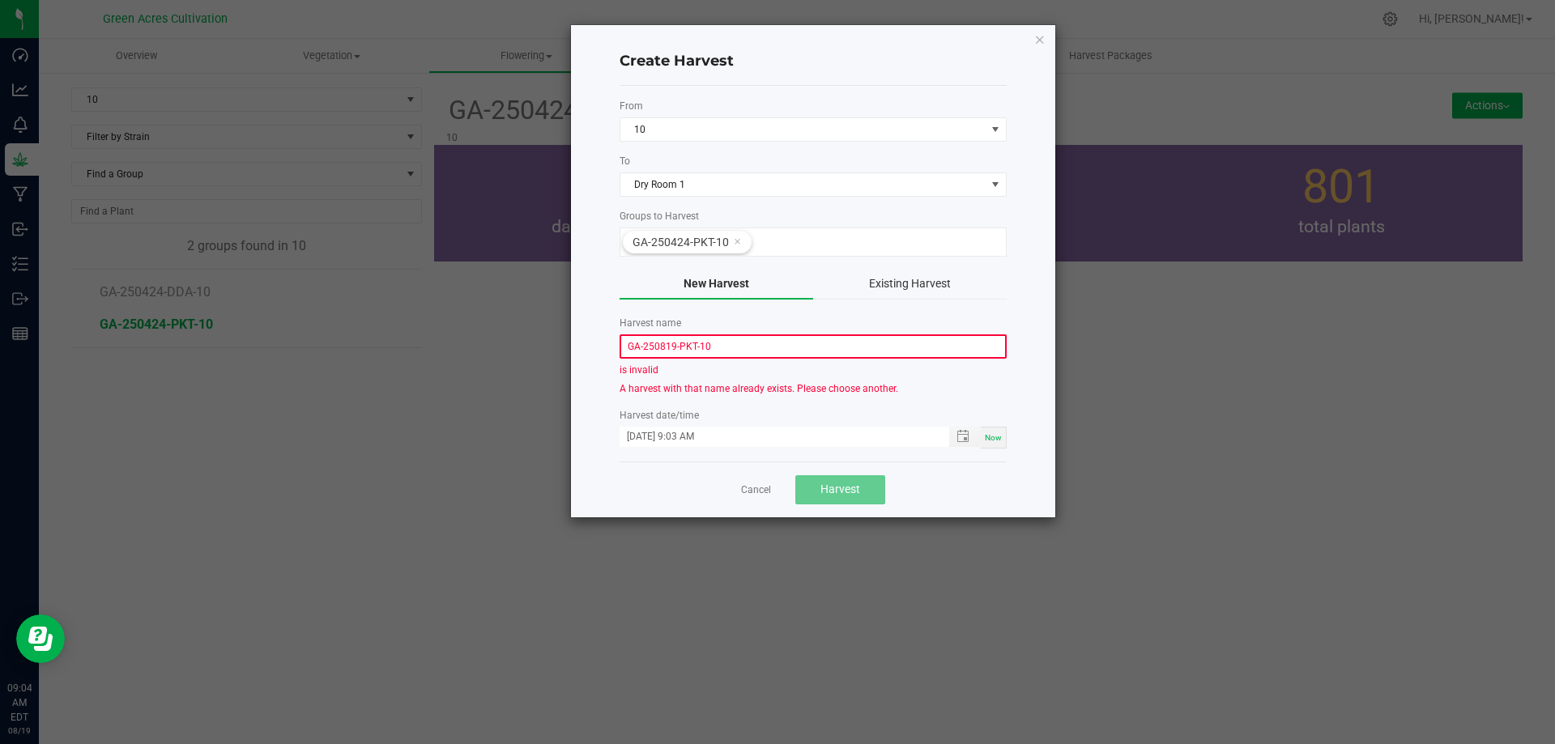
click at [930, 285] on button "Existing Harvest" at bounding box center [910, 284] width 194 height 31
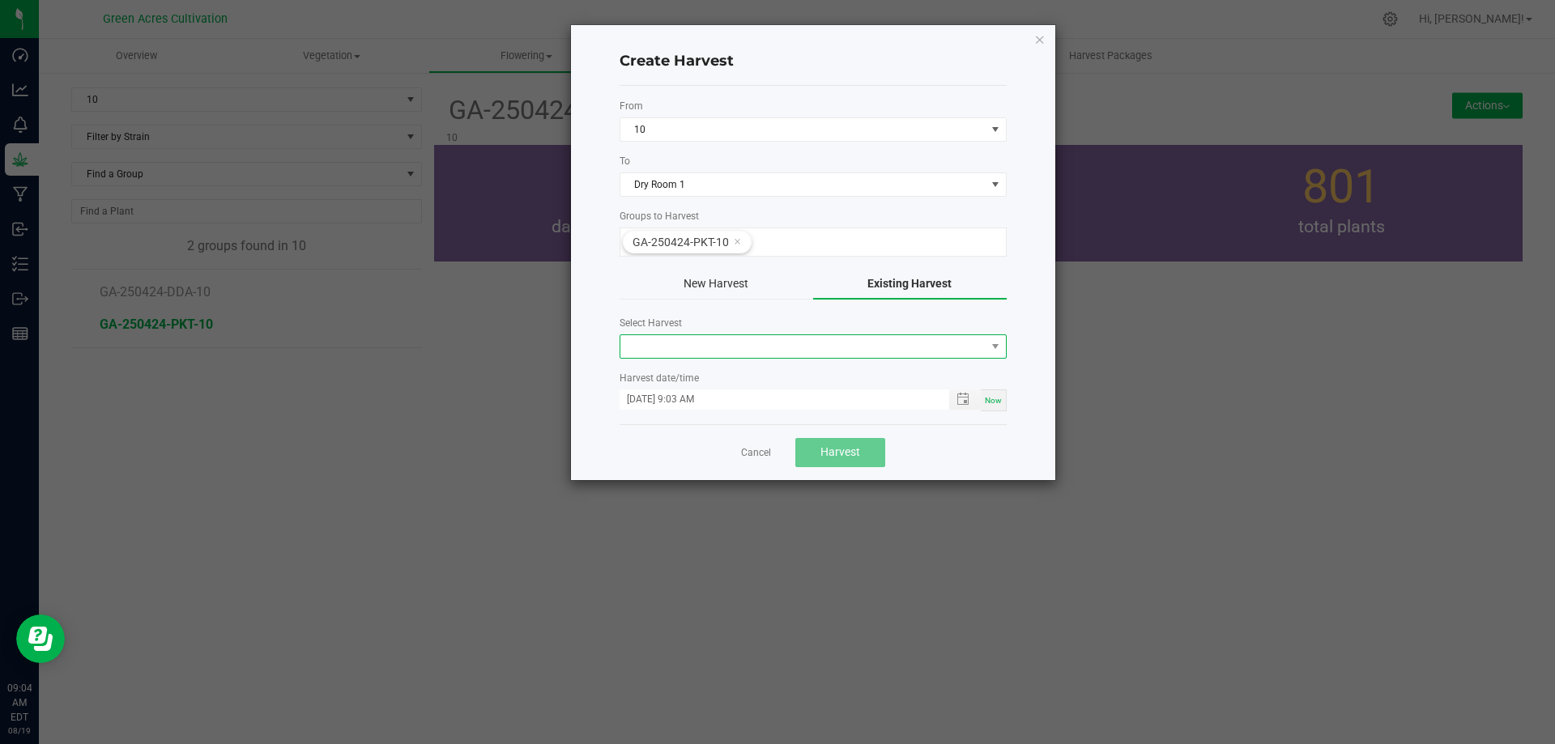
click at [755, 344] on span "NO DATA FOUND" at bounding box center [802, 346] width 365 height 23
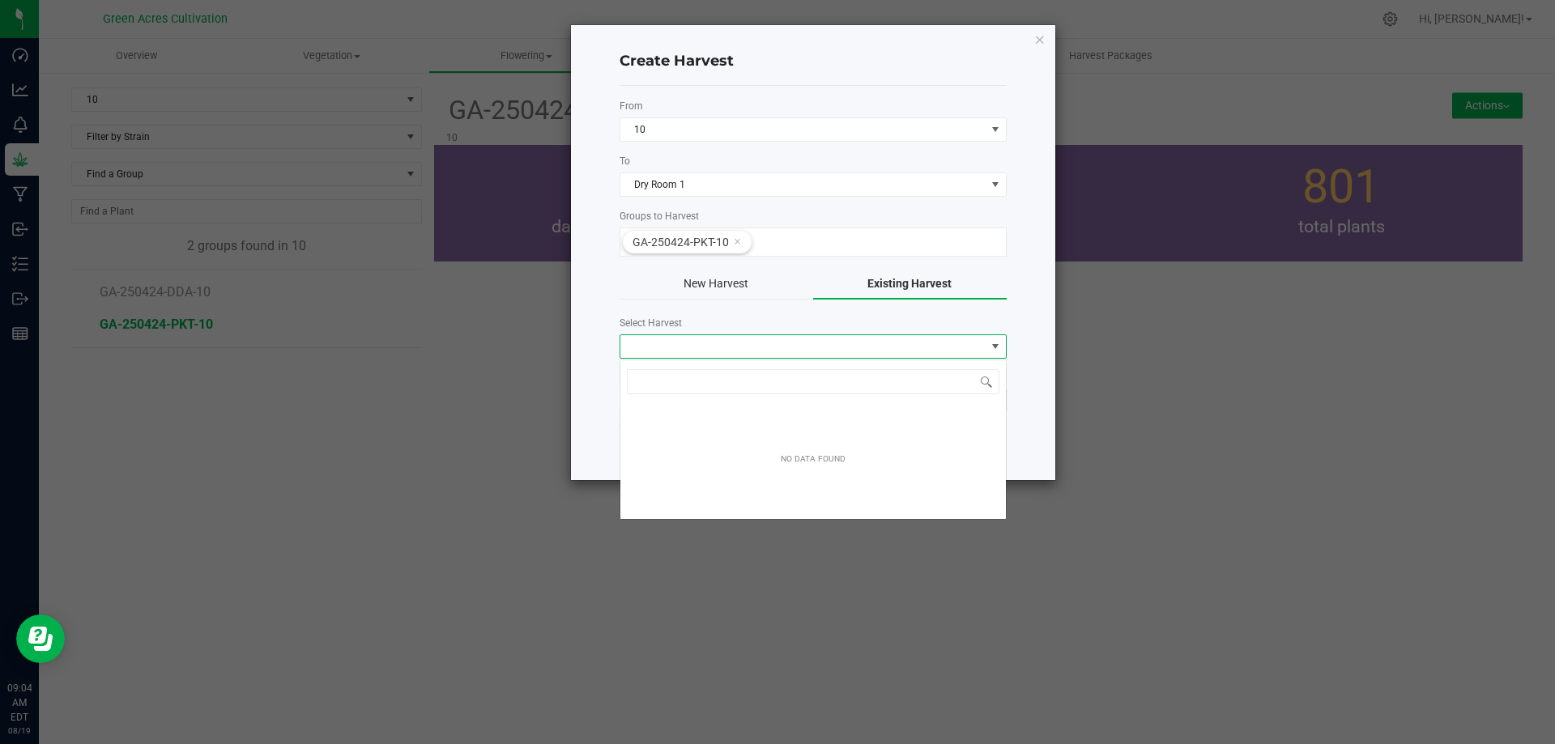
scroll to position [24, 387]
click at [716, 285] on button "New Harvest" at bounding box center [717, 284] width 194 height 31
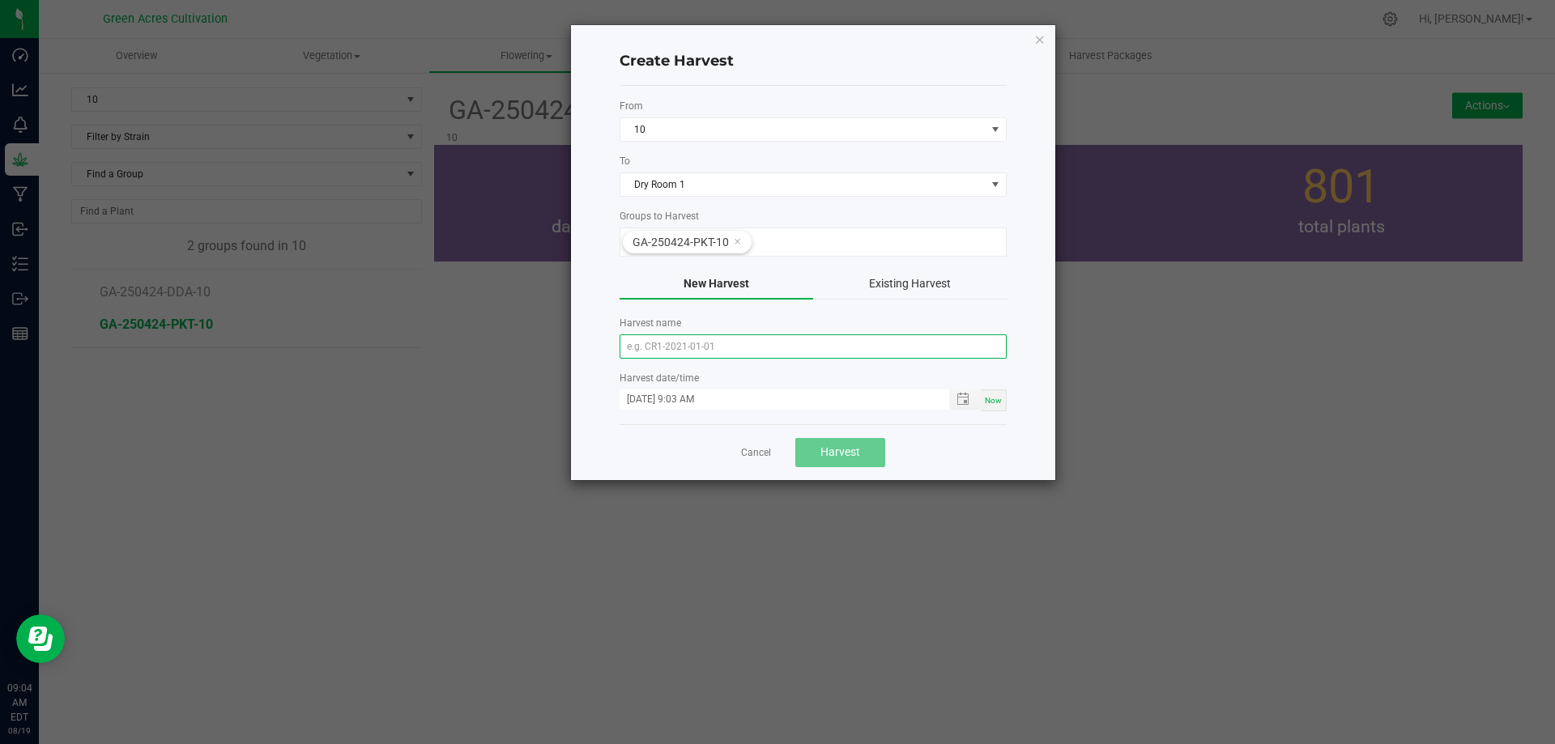
click at [713, 347] on input "text" at bounding box center [813, 346] width 387 height 24
type input "g"
type input "GA-250819-PKT-10"
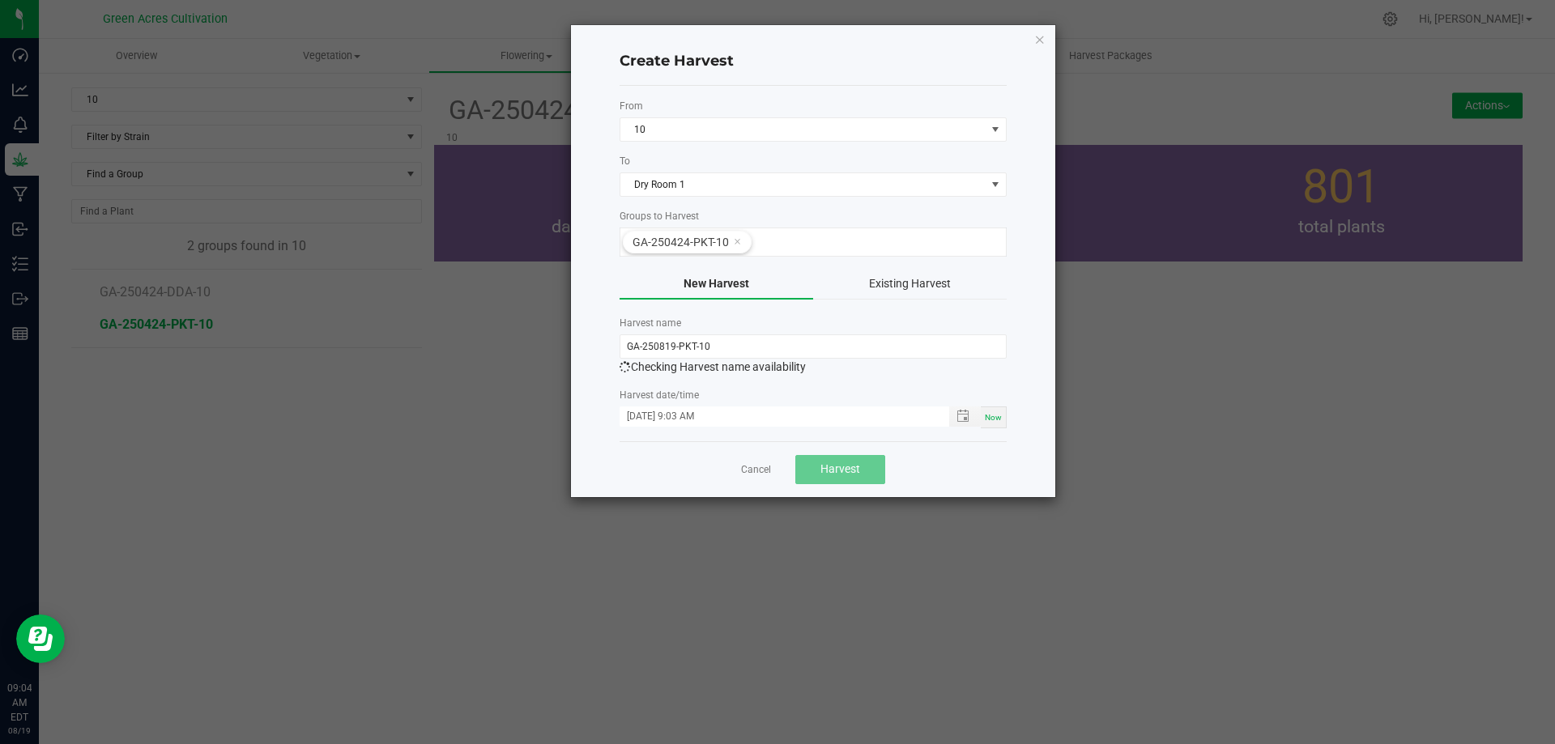
click at [970, 425] on div "Create Harvest From 10 To Dry Room 1 Groups to Harvest GA-250424-PKT-10 New Har…" at bounding box center [813, 261] width 484 height 472
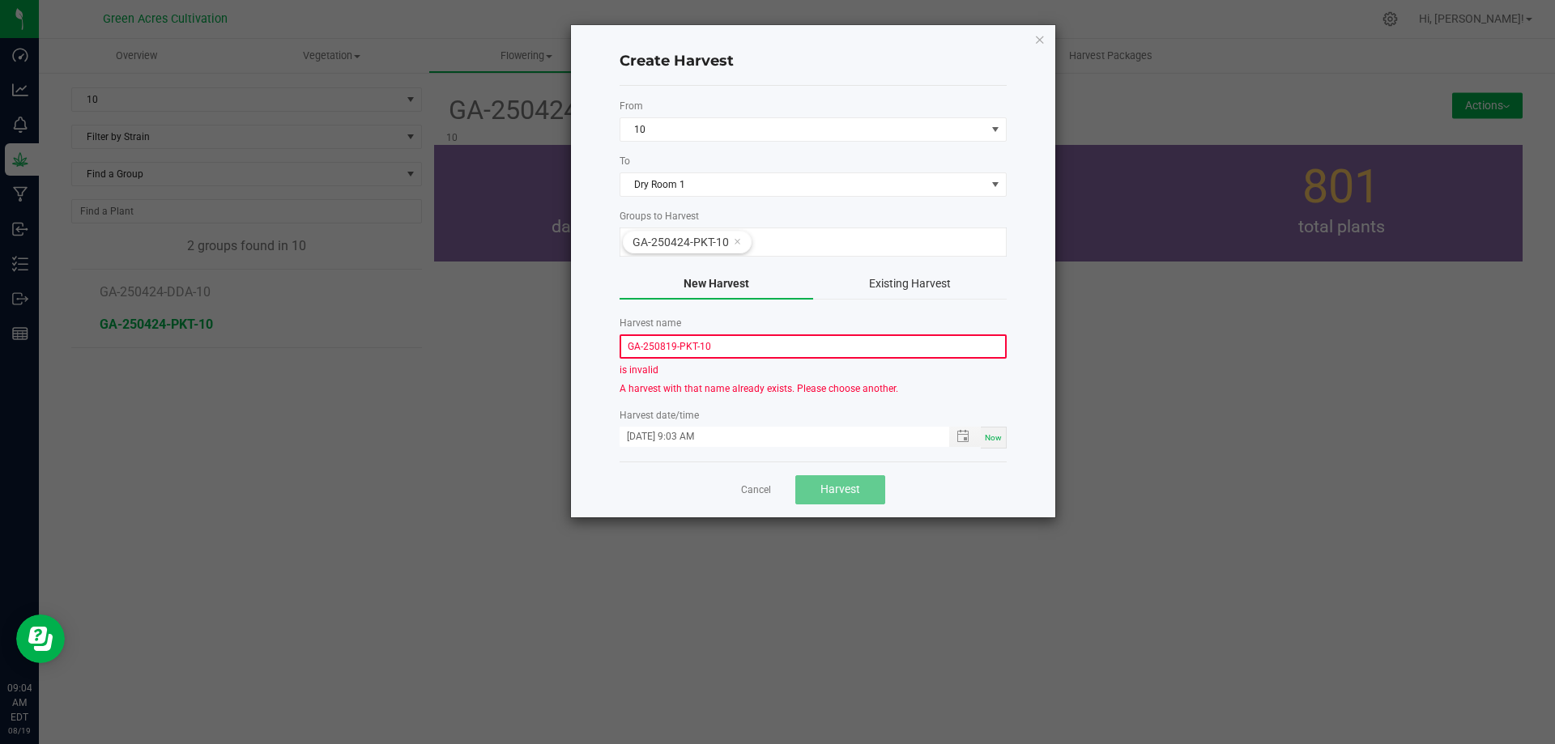
click at [939, 507] on div "Cancel Harvest" at bounding box center [813, 490] width 387 height 56
click at [995, 440] on span "Now" at bounding box center [993, 437] width 17 height 9
type input "[DATE] 9:04 AM"
click at [995, 440] on span "Now" at bounding box center [993, 437] width 17 height 9
click at [749, 353] on input "GA-250819-PKT-10" at bounding box center [813, 346] width 387 height 24
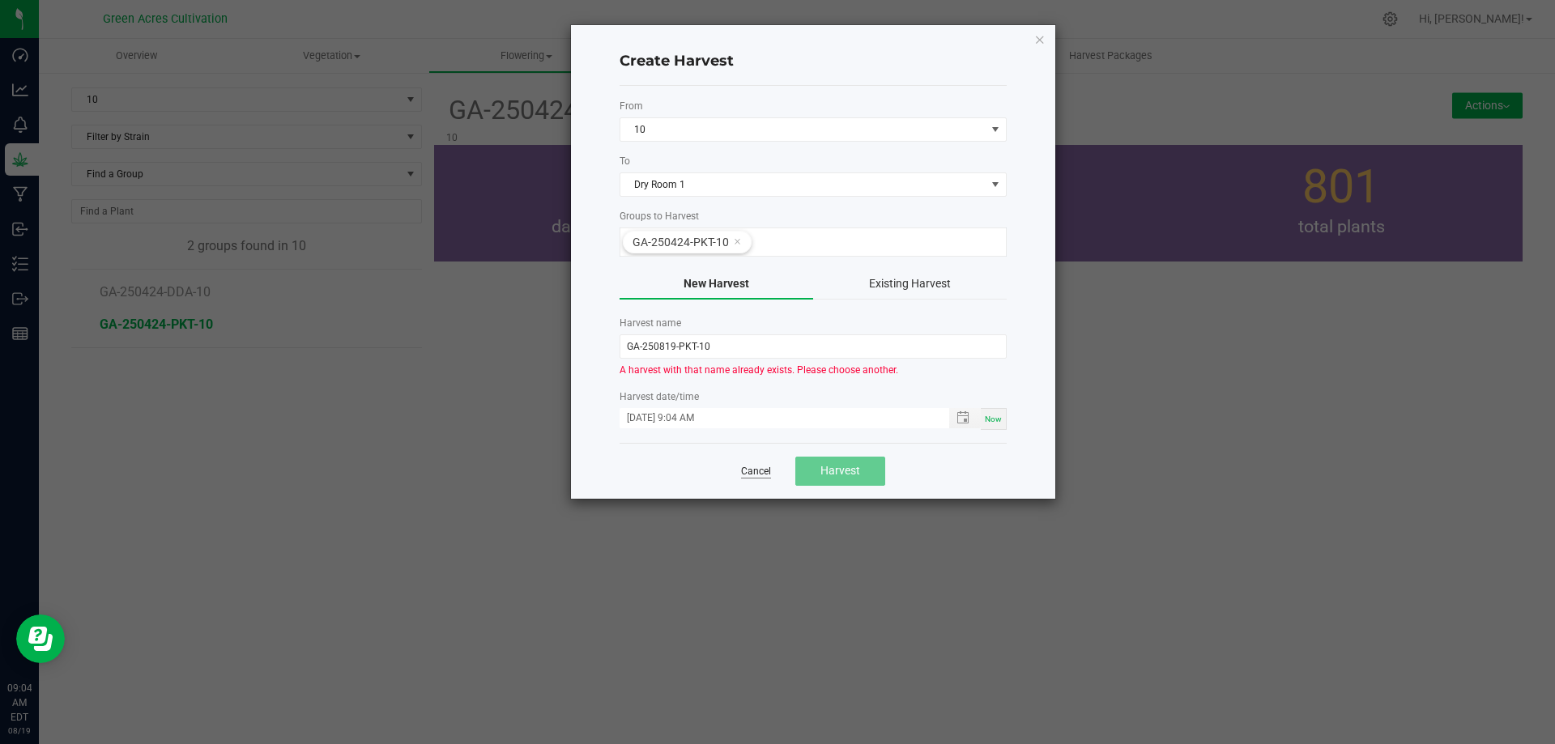
click at [758, 470] on link "Cancel" at bounding box center [756, 472] width 30 height 14
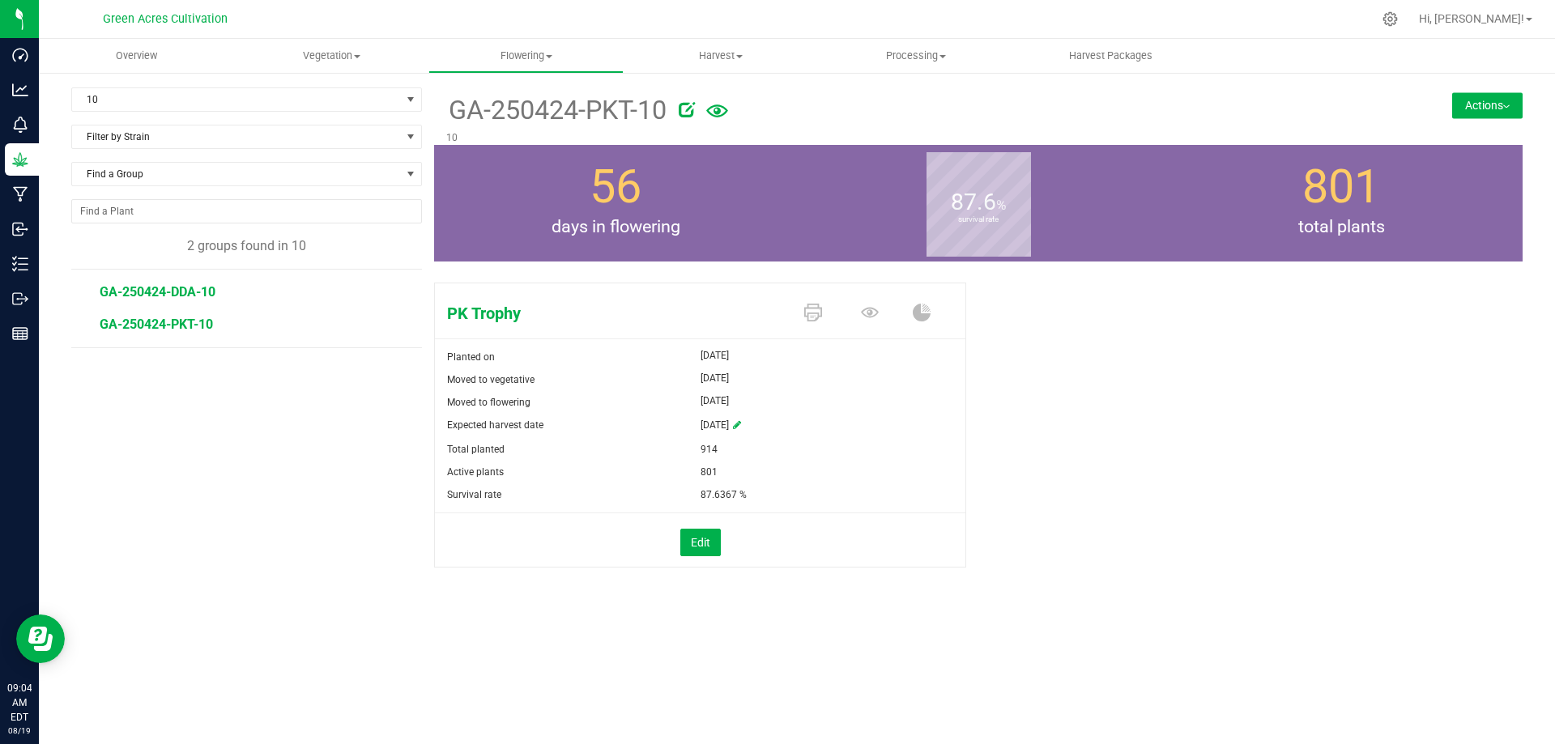
click at [190, 293] on span "GA-250424-DDA-10" at bounding box center [158, 291] width 116 height 15
click at [195, 458] on div "10 Filter by Area All 01 02 05 06 09 10 14 18 22 25 26 29 30 33 33-B 33-D 33-F …" at bounding box center [252, 347] width 363 height 521
click at [922, 50] on span "Processing" at bounding box center [917, 56] width 194 height 15
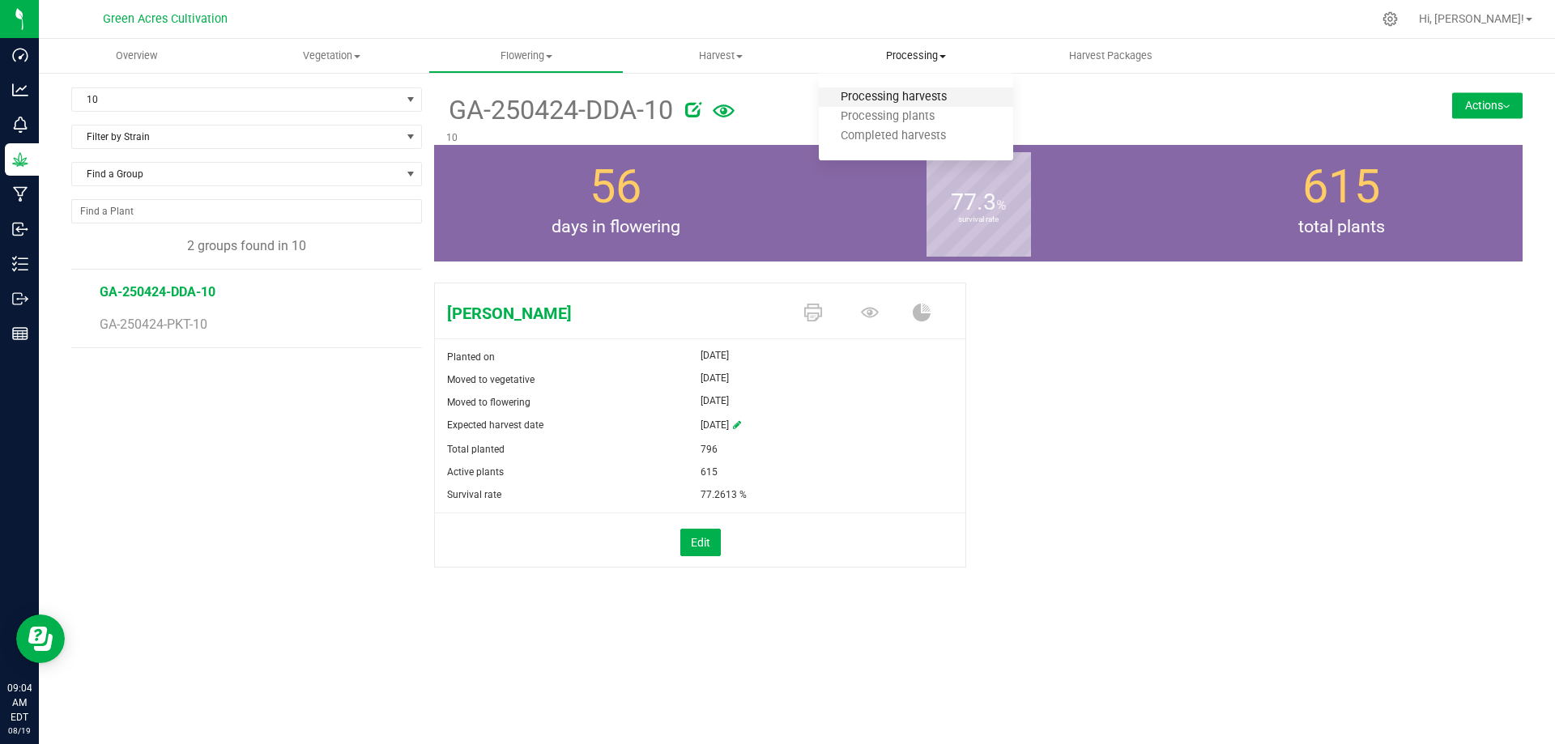
click at [899, 102] on span "Processing harvests" at bounding box center [894, 98] width 150 height 14
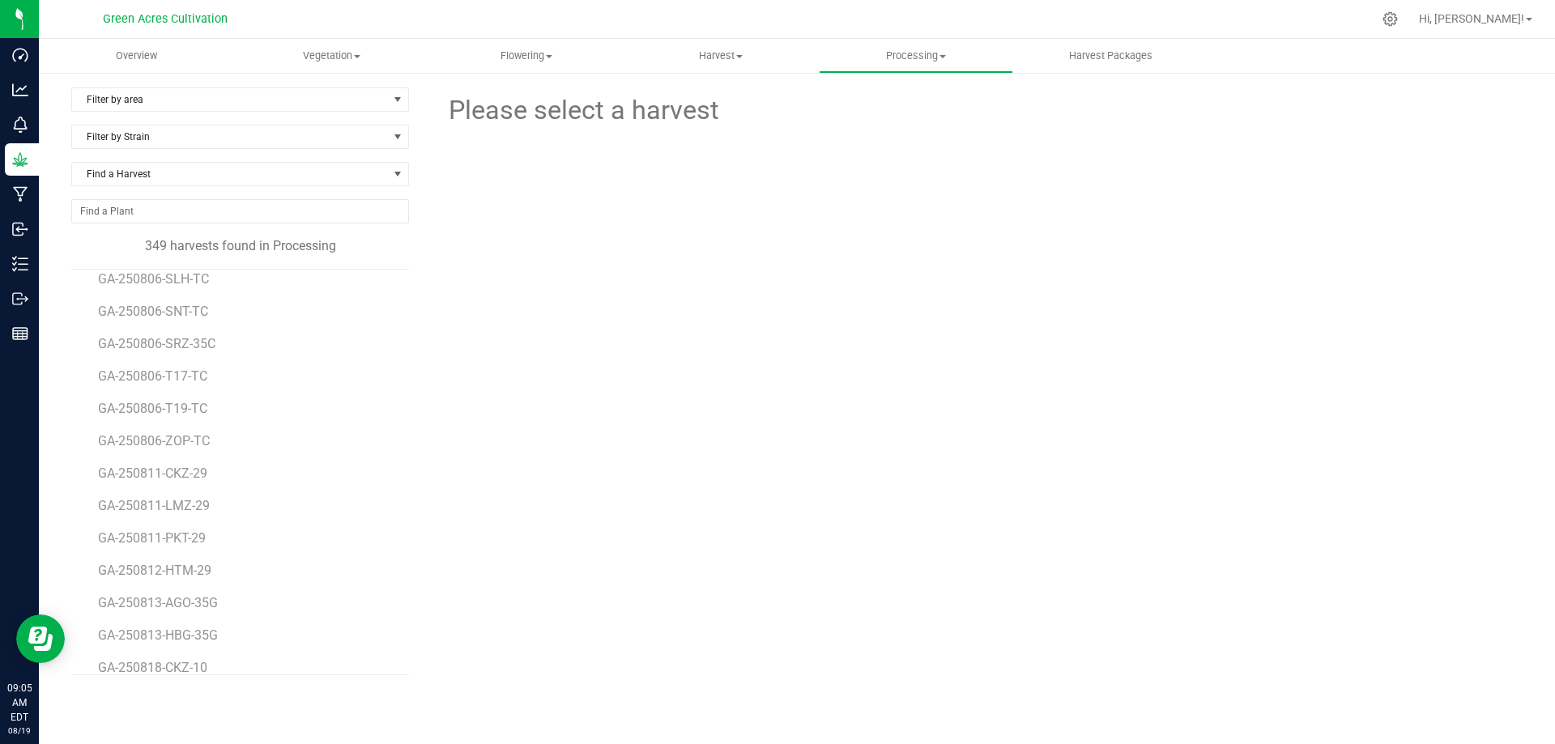
scroll to position [10914, 0]
click at [522, 53] on span "Flowering" at bounding box center [526, 56] width 194 height 15
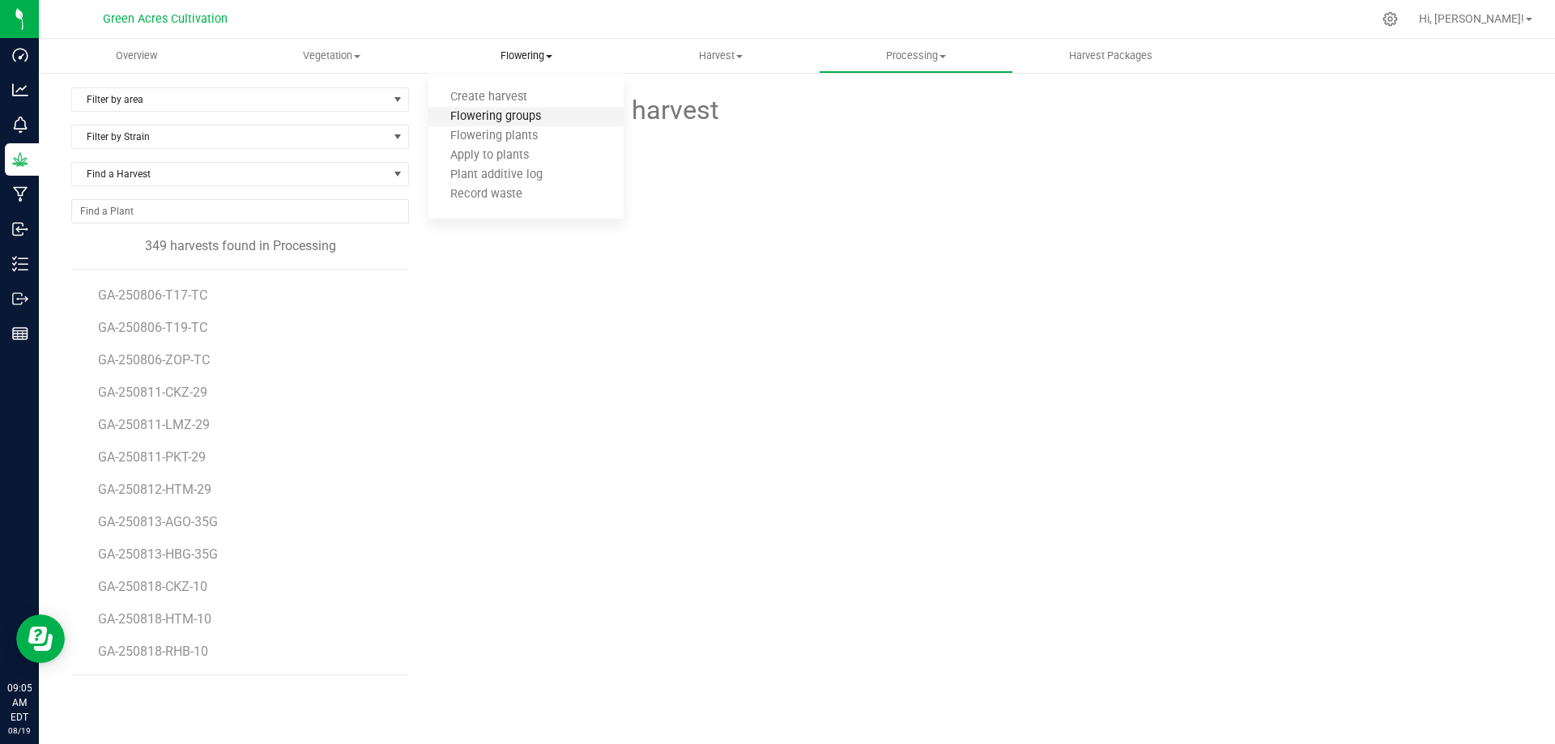
click at [488, 118] on span "Flowering groups" at bounding box center [495, 117] width 134 height 14
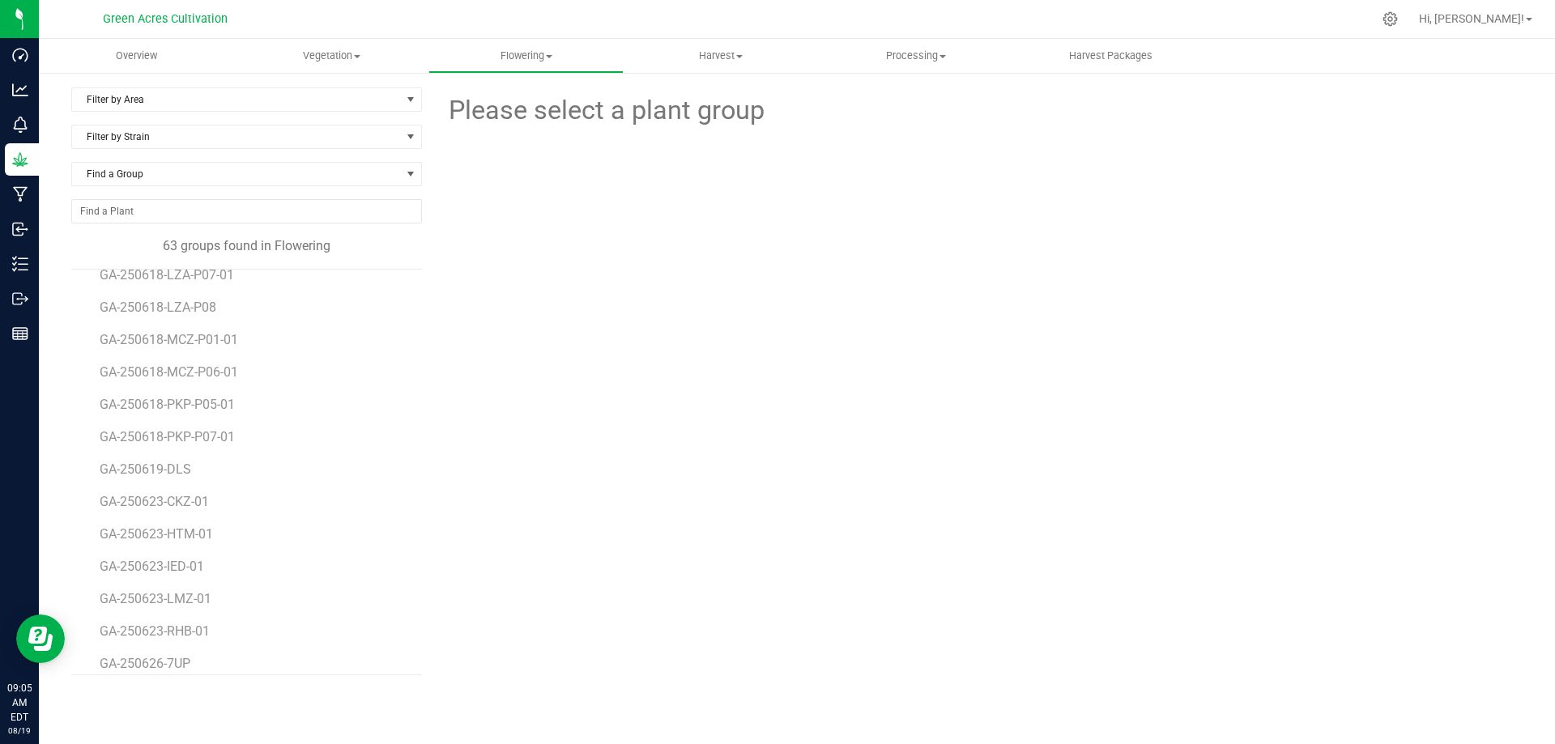
scroll to position [1649, 0]
click at [236, 92] on span "Filter by Area" at bounding box center [236, 99] width 329 height 23
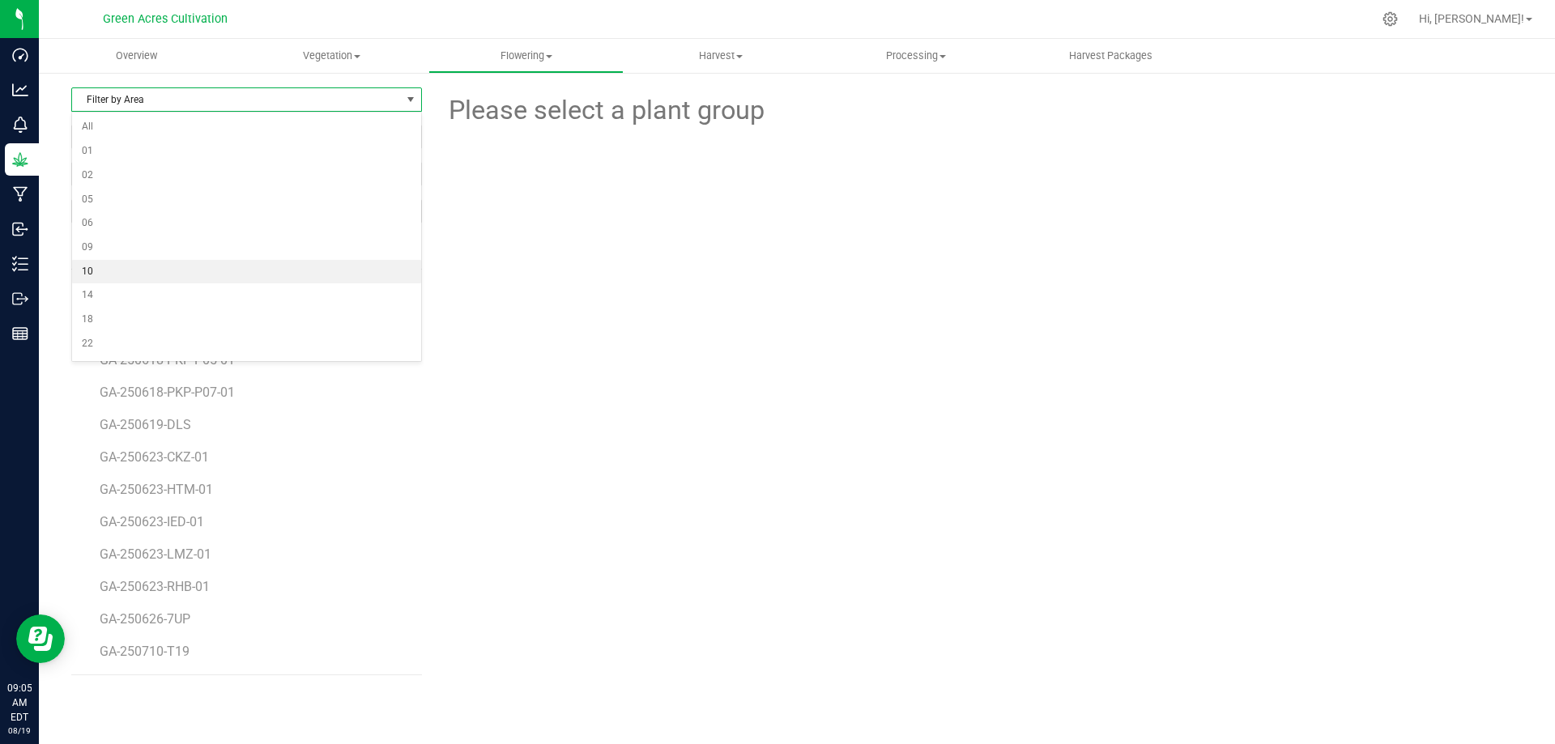
click at [105, 265] on li "10" at bounding box center [246, 272] width 349 height 24
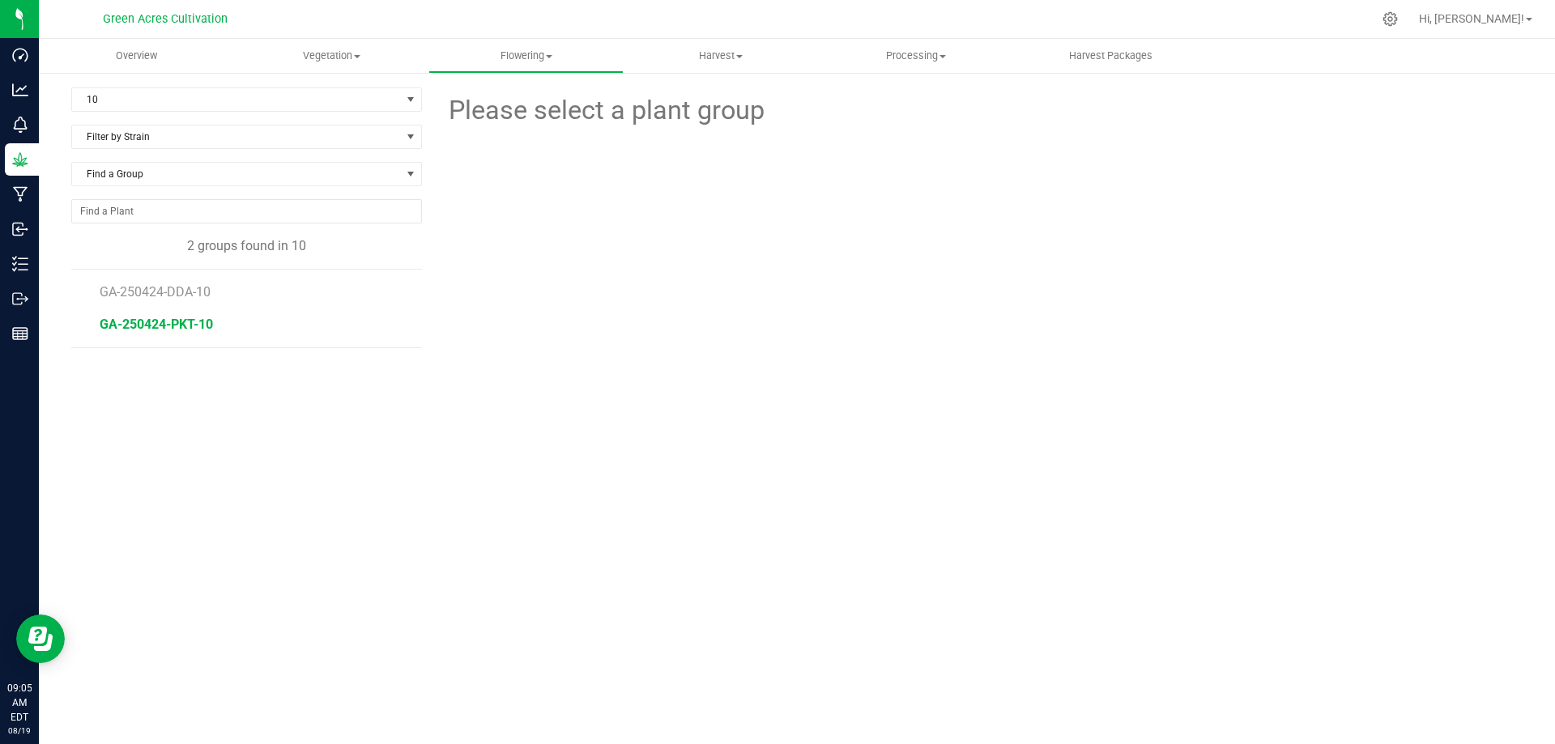
click at [168, 319] on span "GA-250424-PKT-10" at bounding box center [156, 324] width 113 height 15
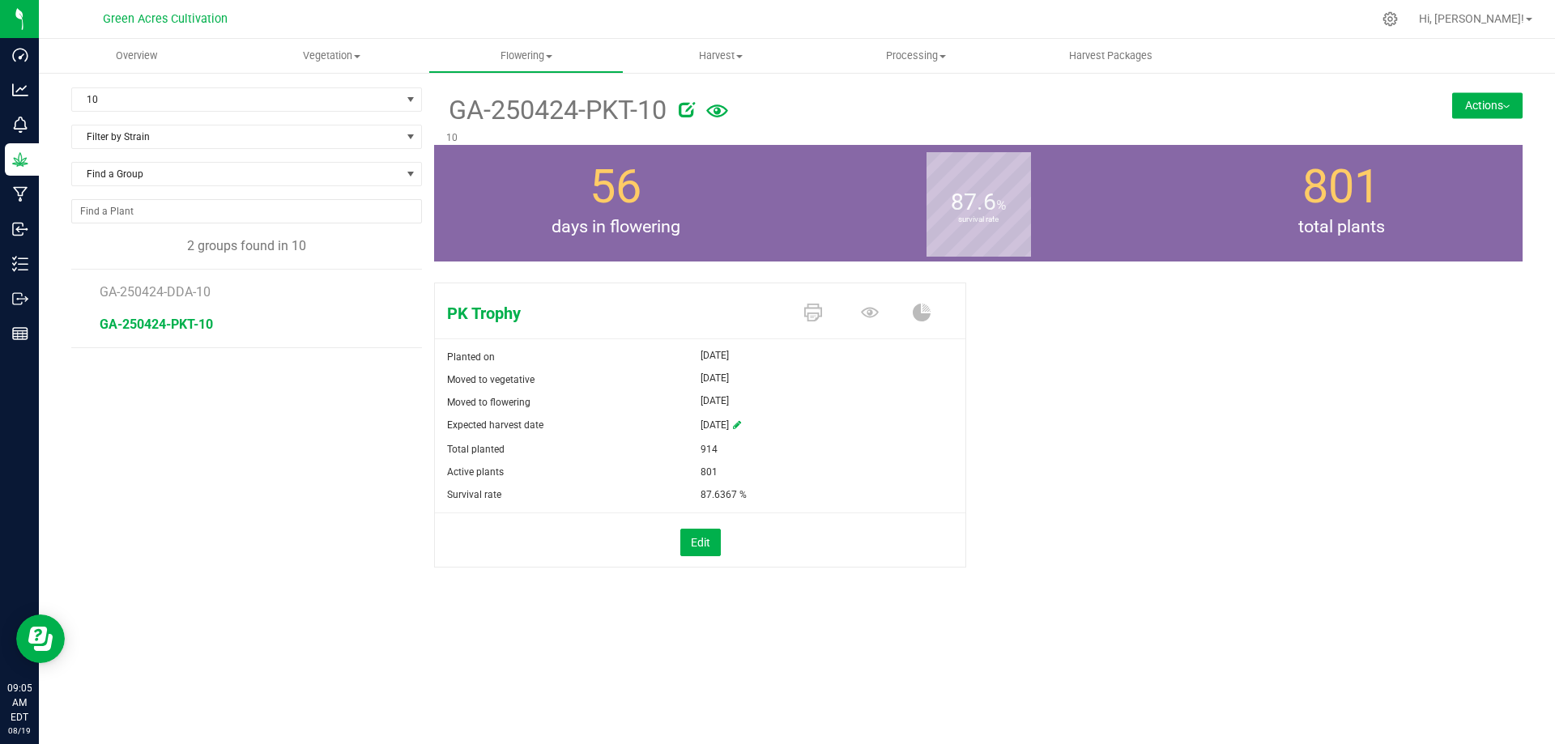
click at [1472, 111] on button "Actions" at bounding box center [1487, 105] width 70 height 26
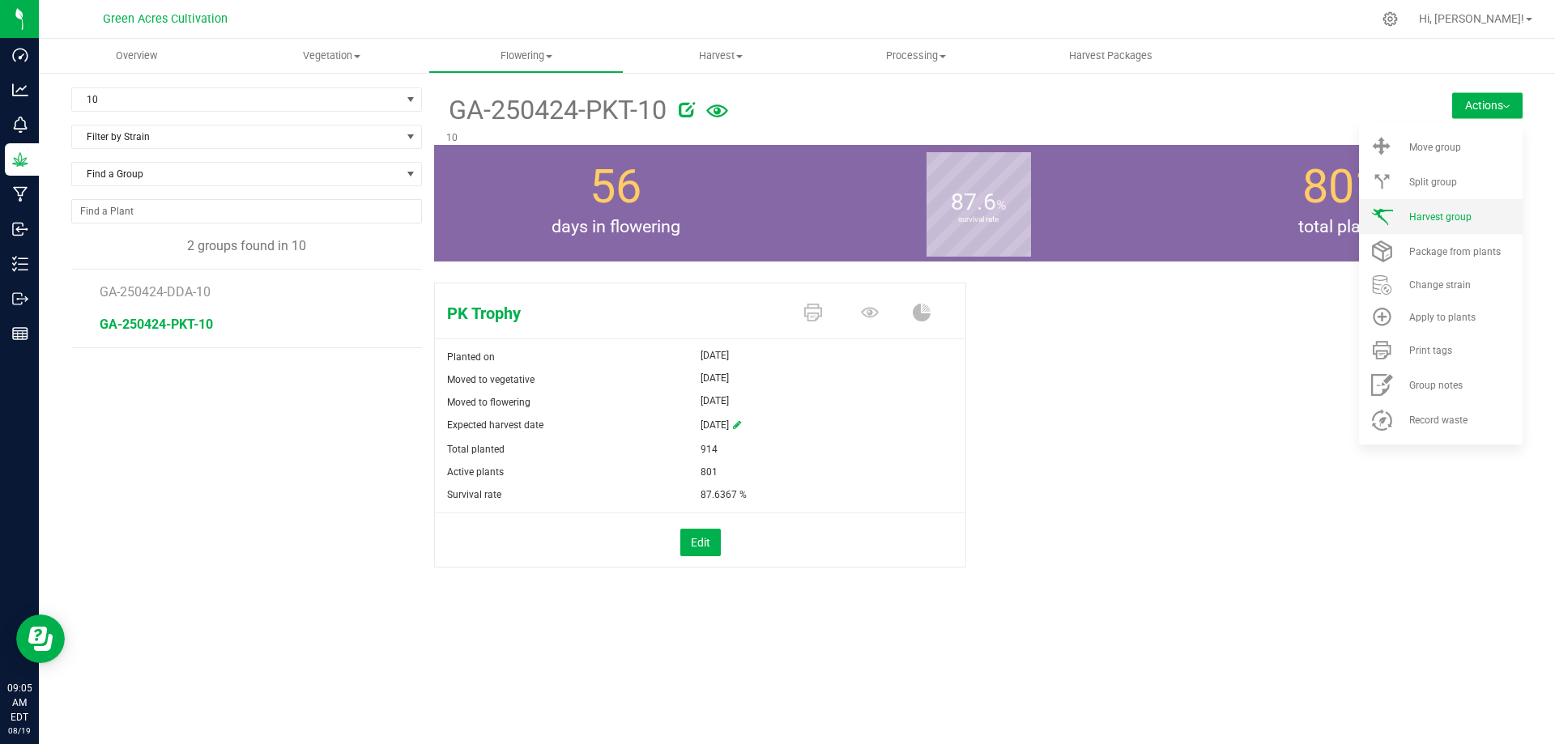
click at [1428, 216] on span "Harvest group" at bounding box center [1440, 216] width 62 height 11
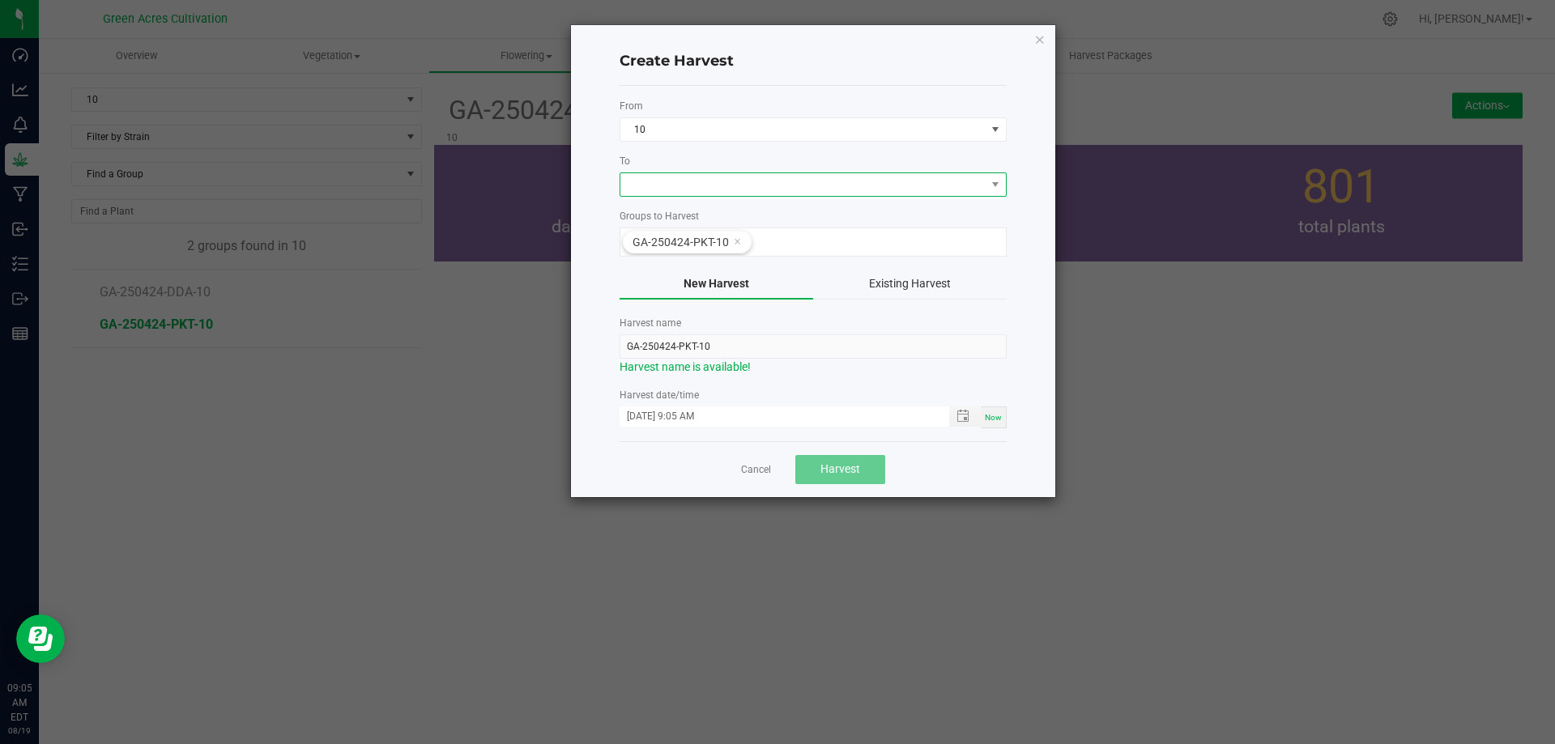
click at [641, 179] on span at bounding box center [802, 184] width 365 height 23
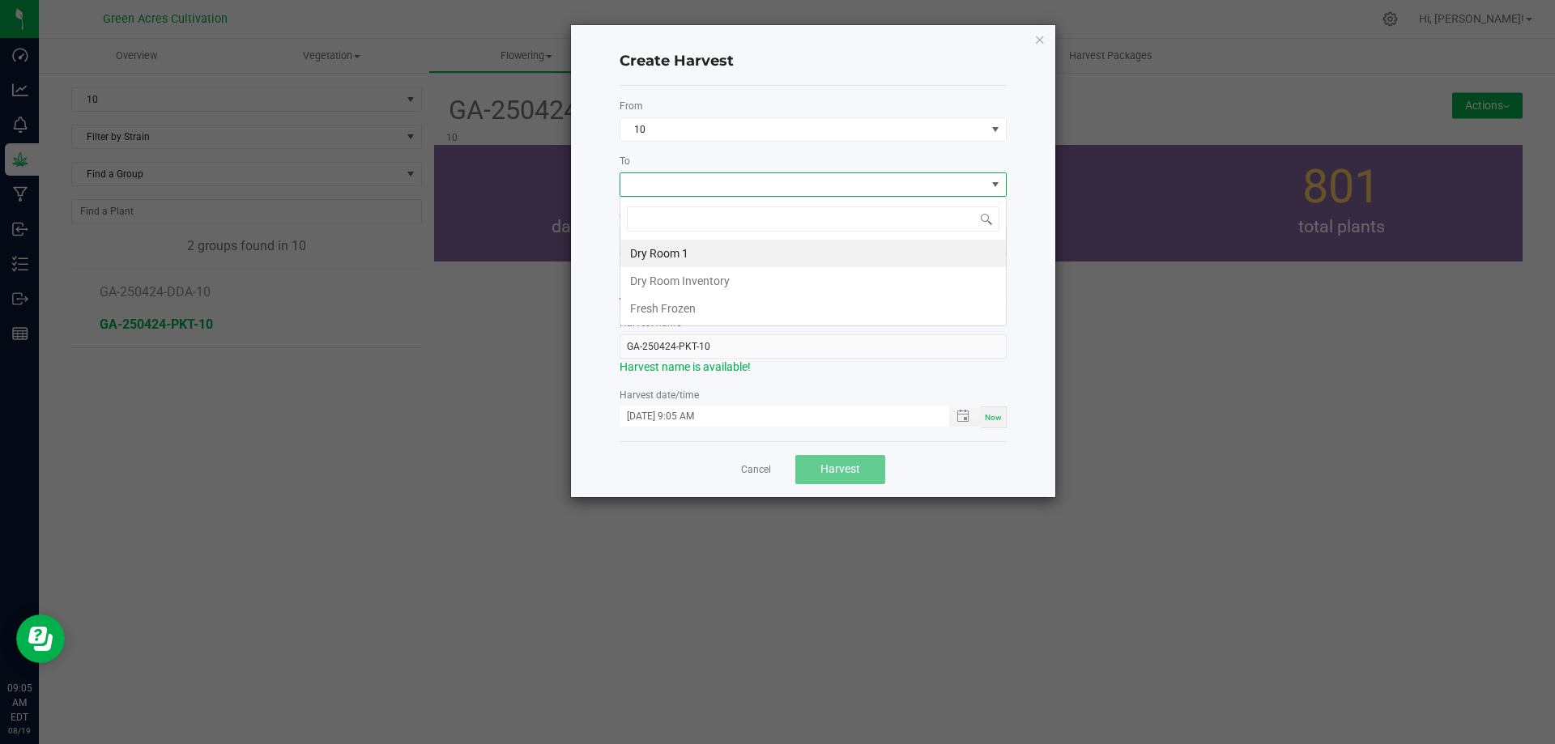
scroll to position [24, 387]
click at [667, 258] on li "Dry Room 1" at bounding box center [812, 254] width 385 height 28
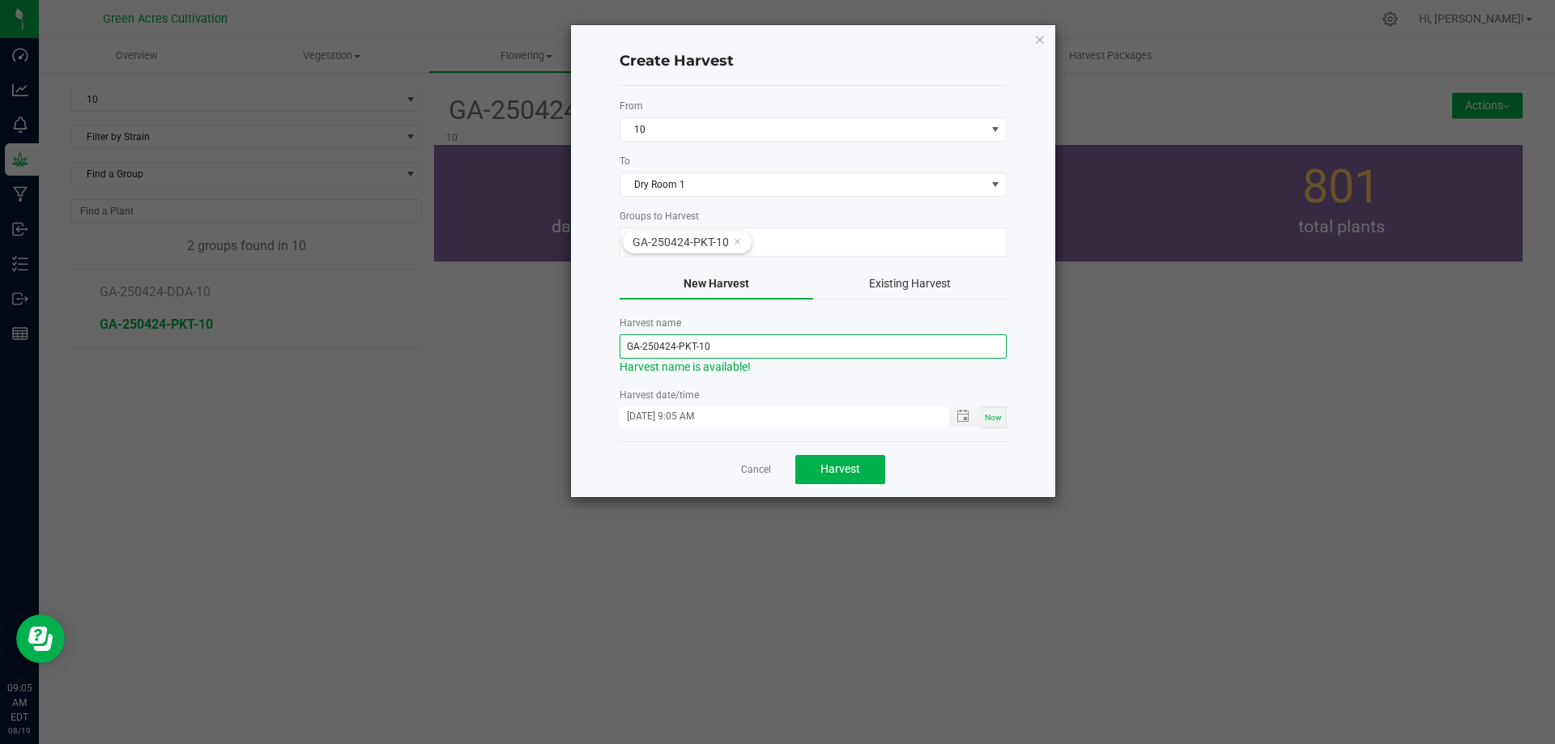
click at [675, 343] on input "GA-250424-PKT-10" at bounding box center [813, 346] width 387 height 24
type input "GA-250819-PKT-10"
click at [819, 390] on label "Harvest date/time" at bounding box center [813, 395] width 387 height 15
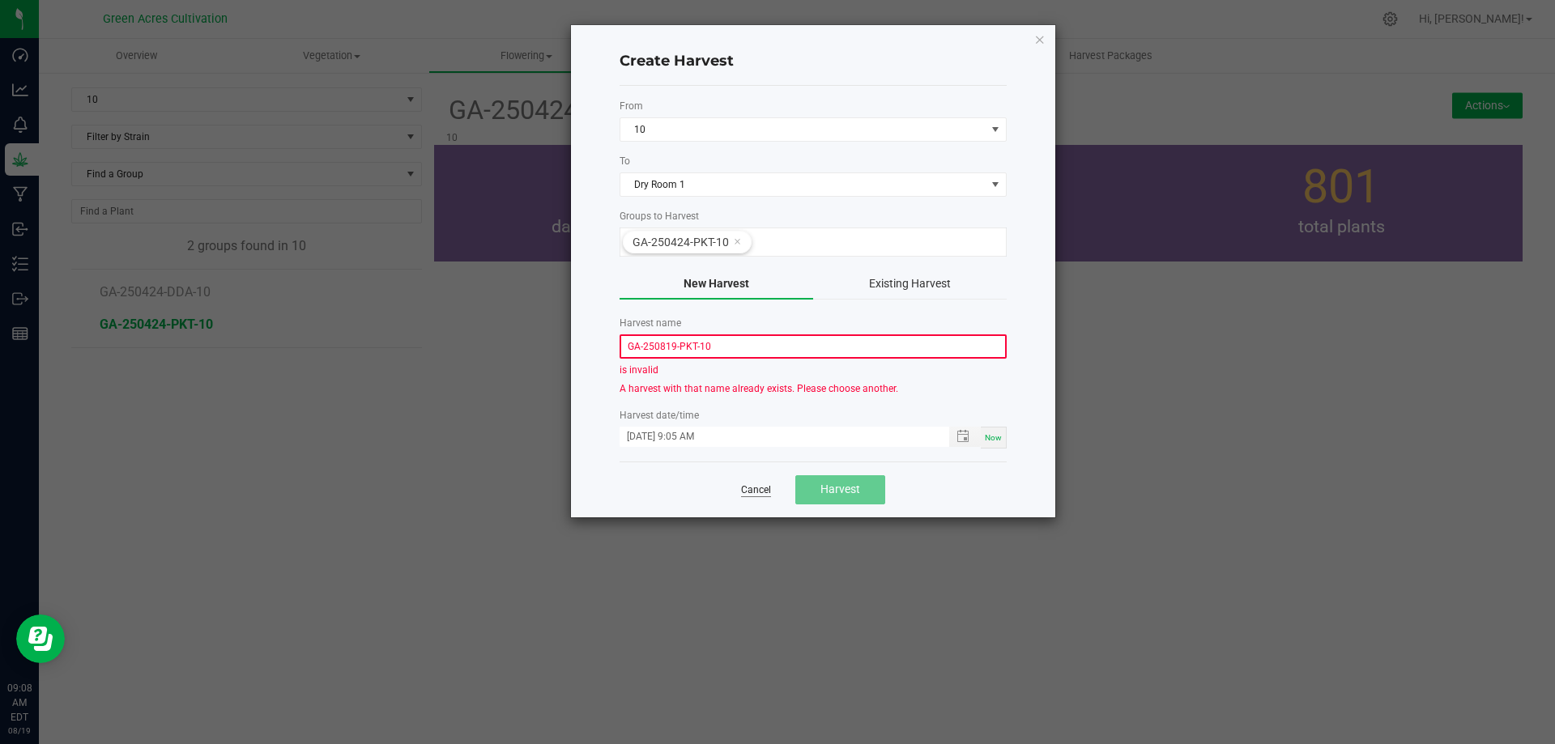
click at [759, 484] on link "Cancel" at bounding box center [756, 490] width 30 height 14
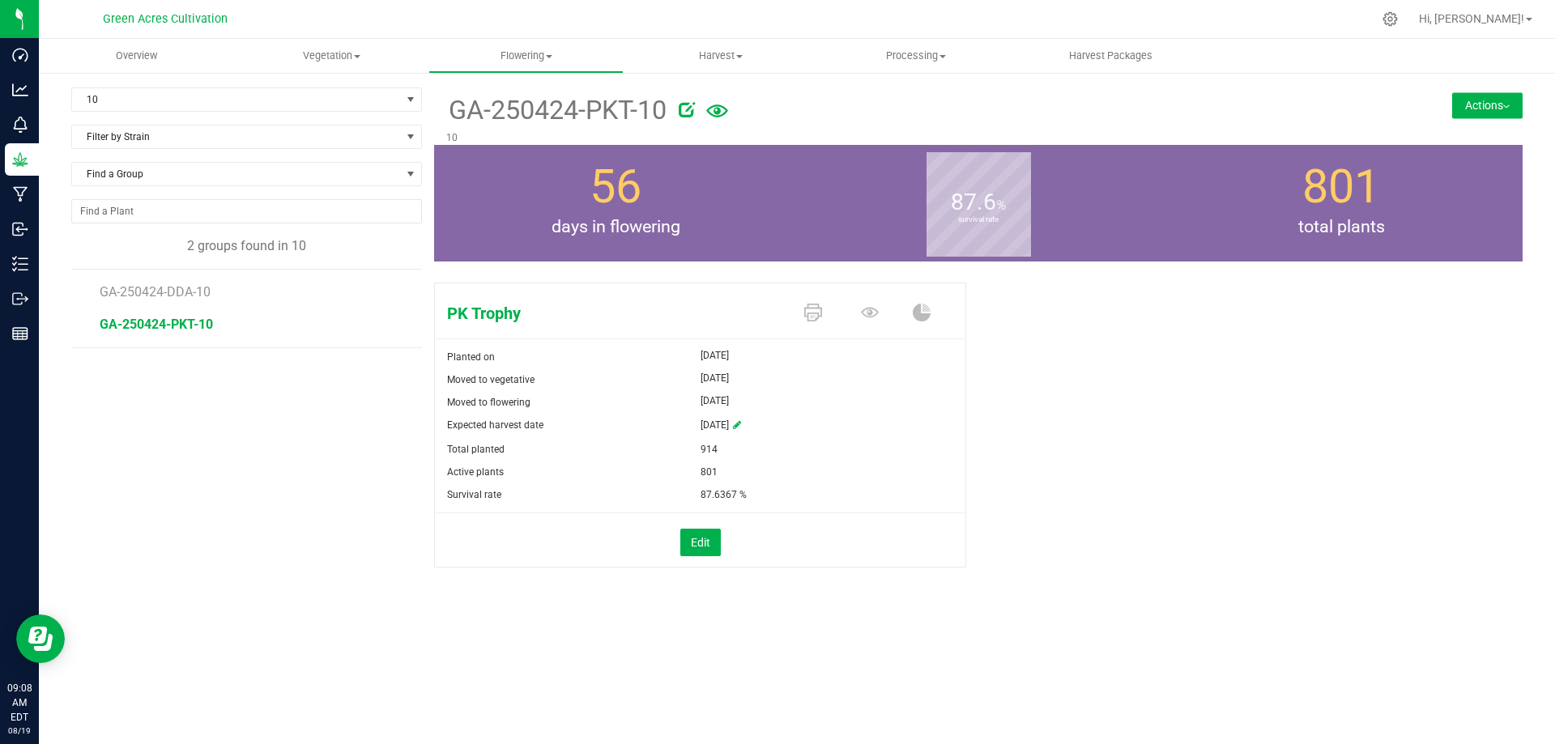
click at [1517, 109] on button "Actions" at bounding box center [1487, 105] width 70 height 26
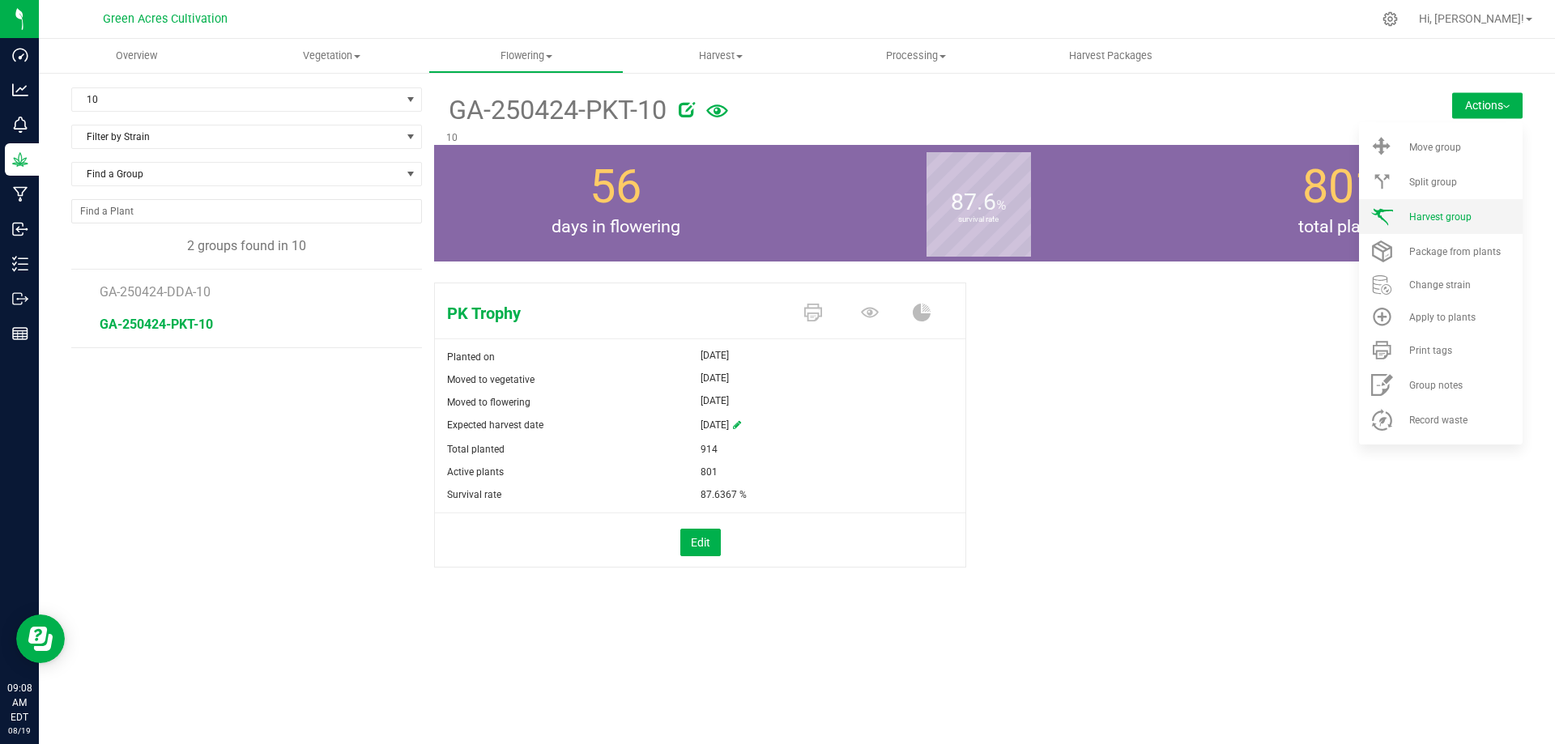
click at [1410, 228] on li "Harvest group" at bounding box center [1441, 216] width 164 height 35
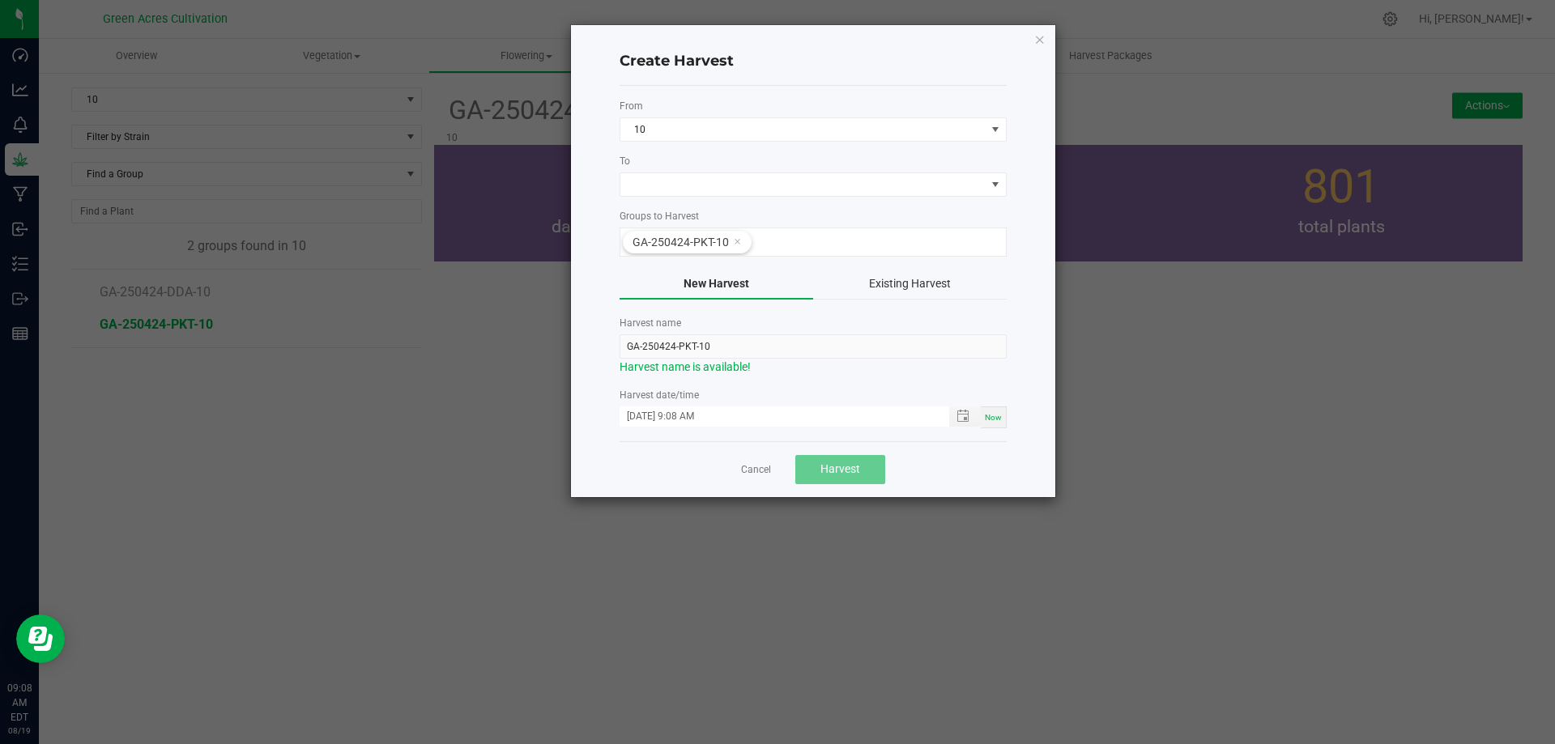
click at [995, 422] on span "Now" at bounding box center [993, 417] width 17 height 9
click at [716, 185] on span at bounding box center [802, 184] width 365 height 23
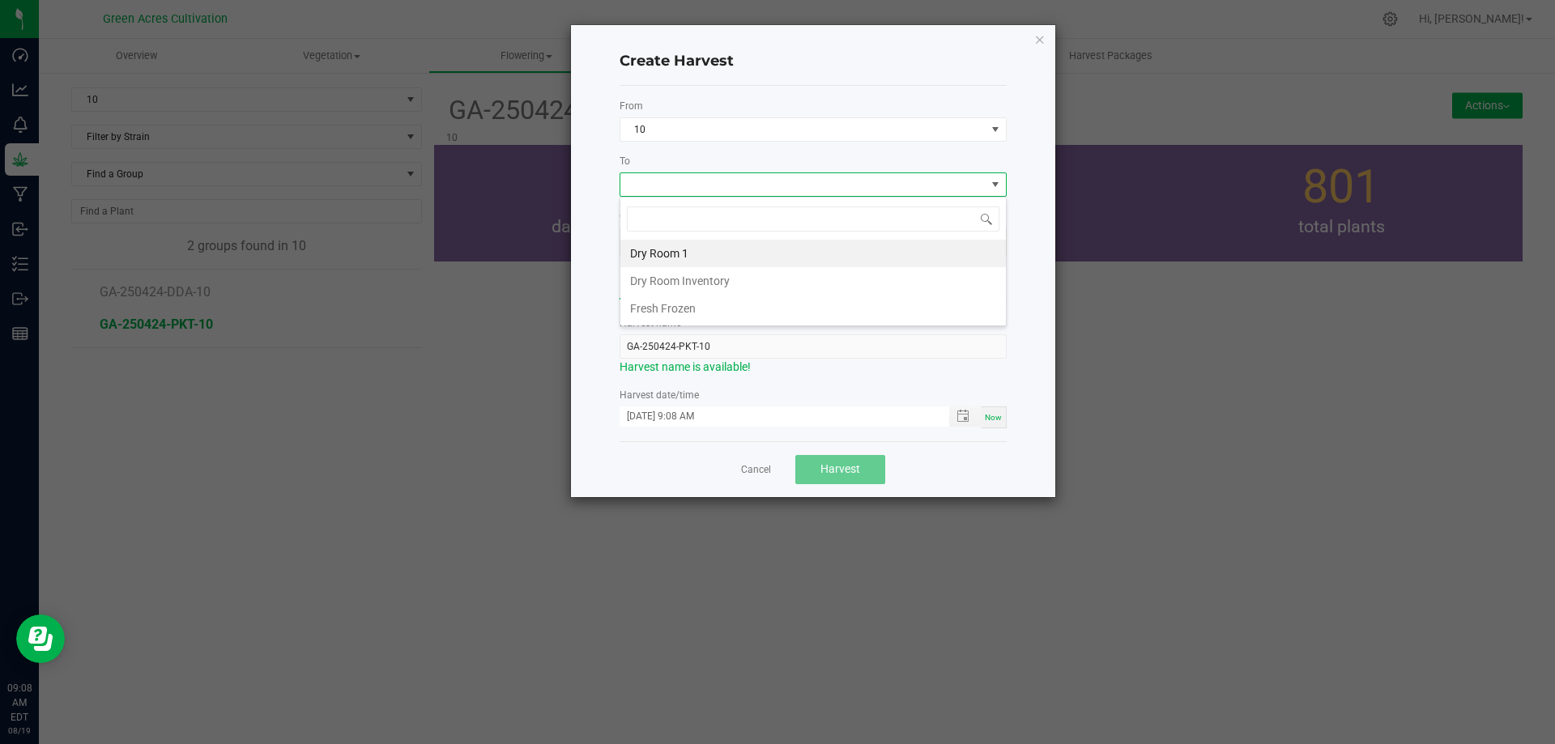
scroll to position [24, 387]
type input "DRY"
click at [696, 256] on li "Dry Room 1" at bounding box center [812, 254] width 385 height 28
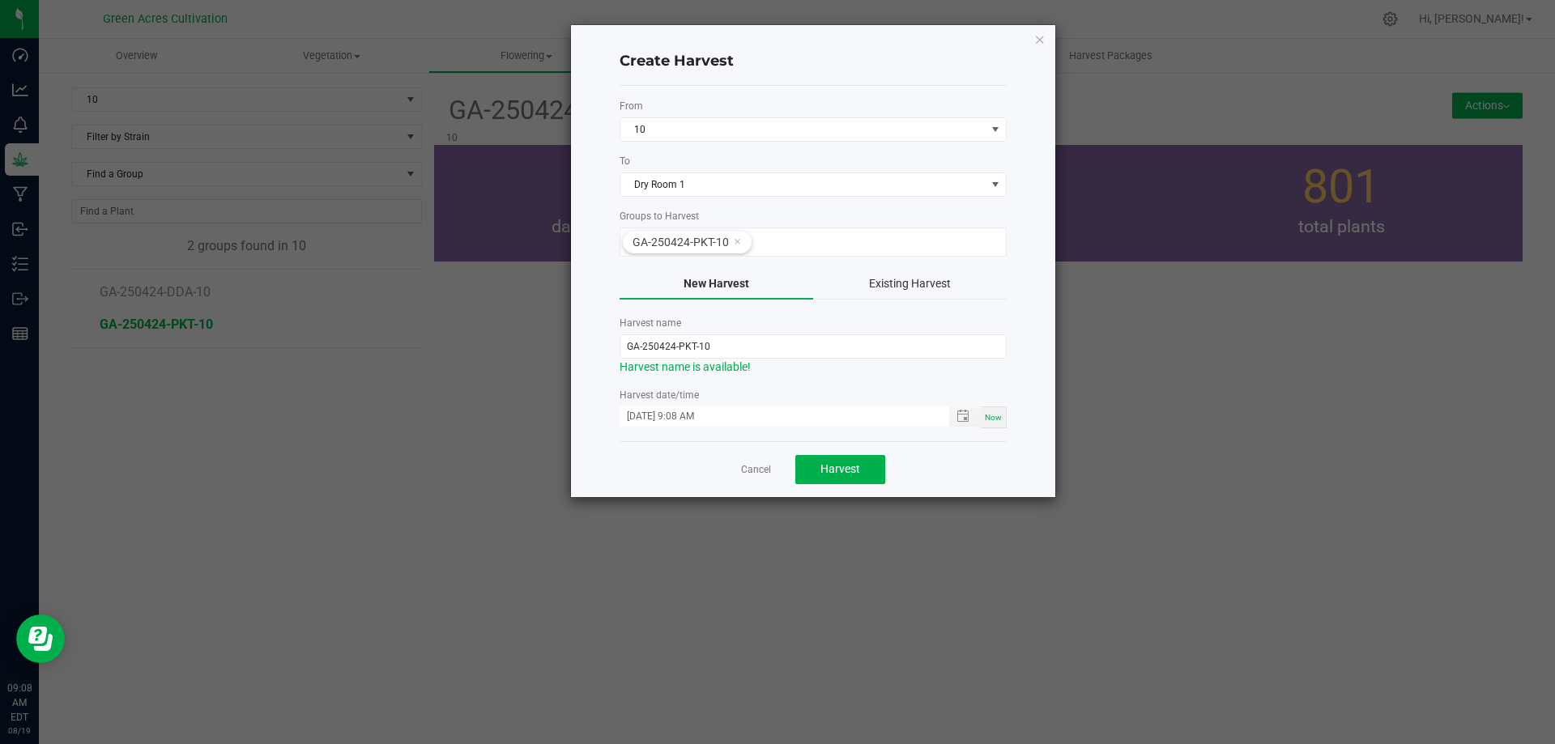
click at [996, 420] on span "Now" at bounding box center [993, 417] width 17 height 9
click at [992, 416] on span "Now" at bounding box center [993, 417] width 17 height 9
click at [675, 347] on input "GA-250424-PKT-10" at bounding box center [813, 346] width 387 height 24
type input "GA-250819-PKT-10"
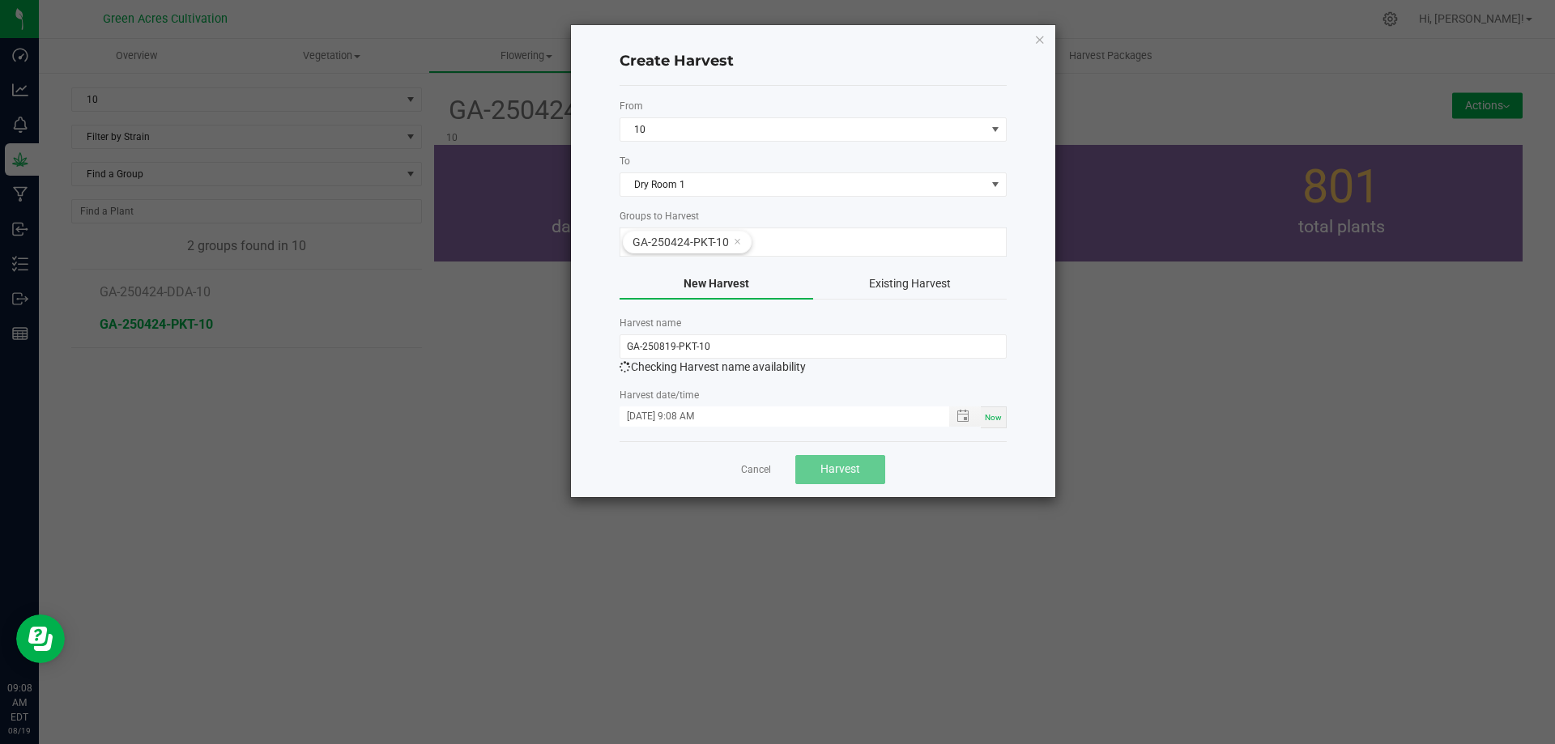
click at [833, 382] on form "From 10 To Dry Room 1 Groups to Harvest GA-250424-PKT-10 New Harvest Existing H…" at bounding box center [813, 264] width 387 height 330
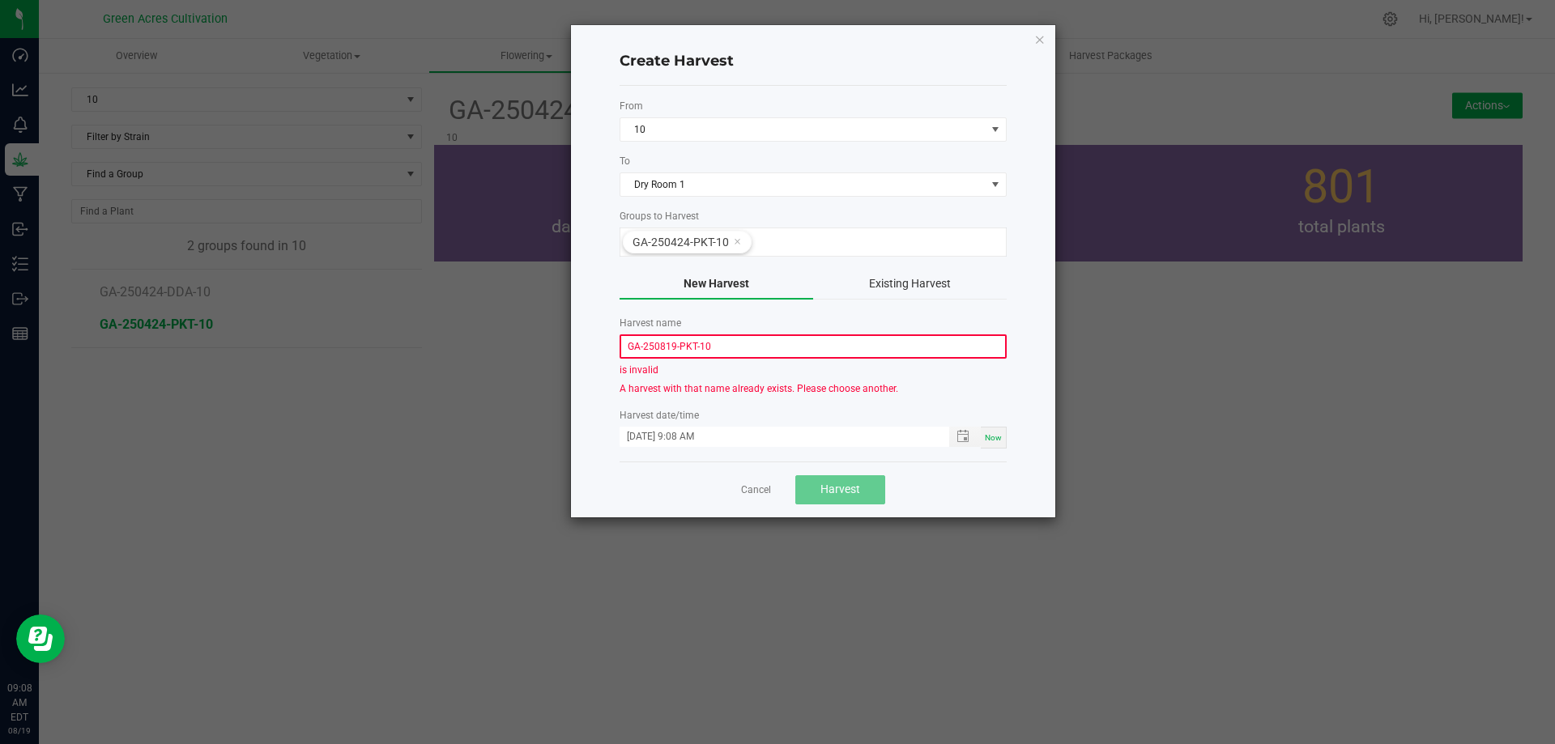
click at [991, 436] on span "Now" at bounding box center [993, 437] width 17 height 9
click at [758, 489] on link "Cancel" at bounding box center [756, 490] width 30 height 14
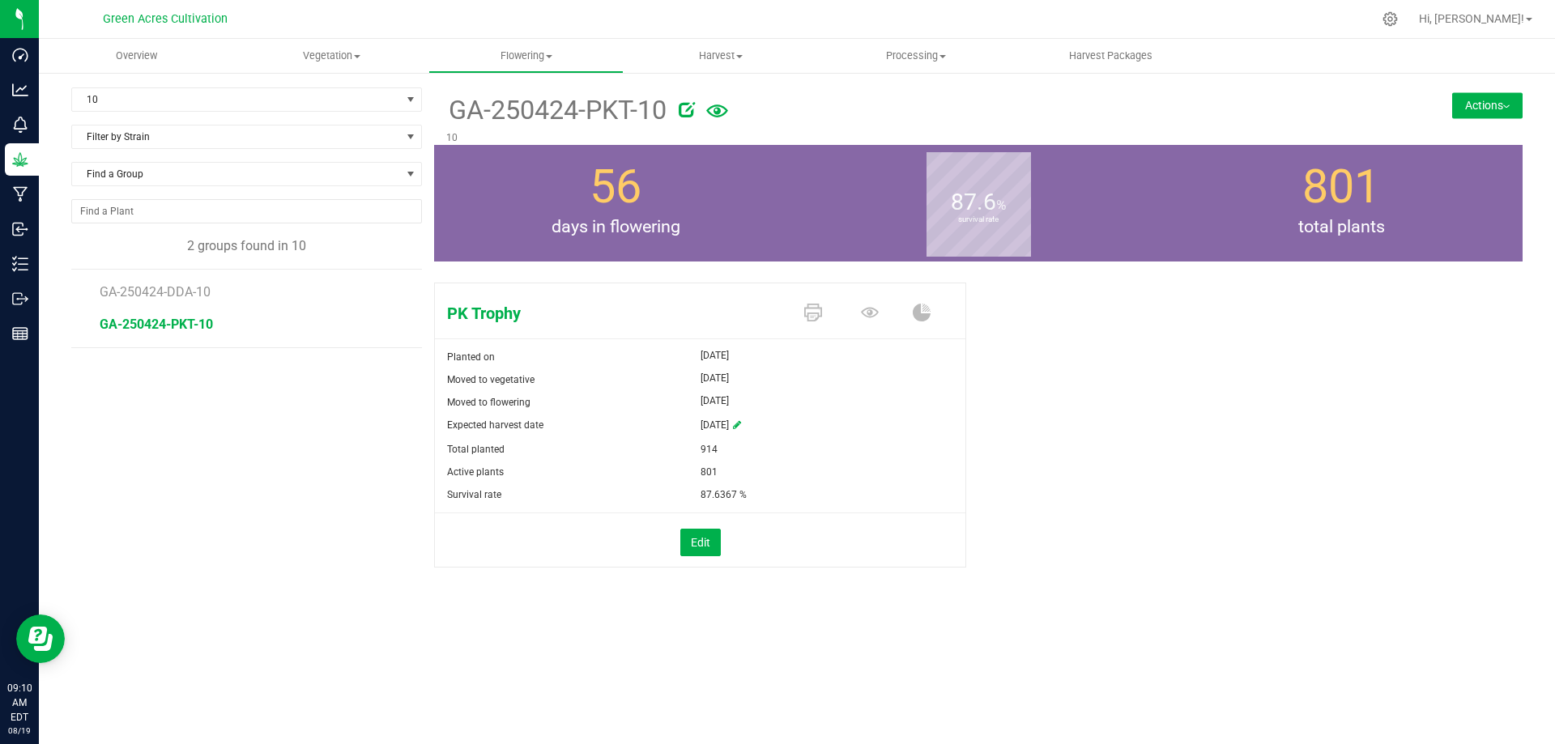
click at [151, 426] on div "10 Filter by Area All 01 02 05 06 09 10 14 18 22 25 26 29 30 33 33-B 33-D 33-F …" at bounding box center [252, 347] width 363 height 521
click at [163, 322] on span "GA-250424-PKT-10" at bounding box center [156, 324] width 113 height 15
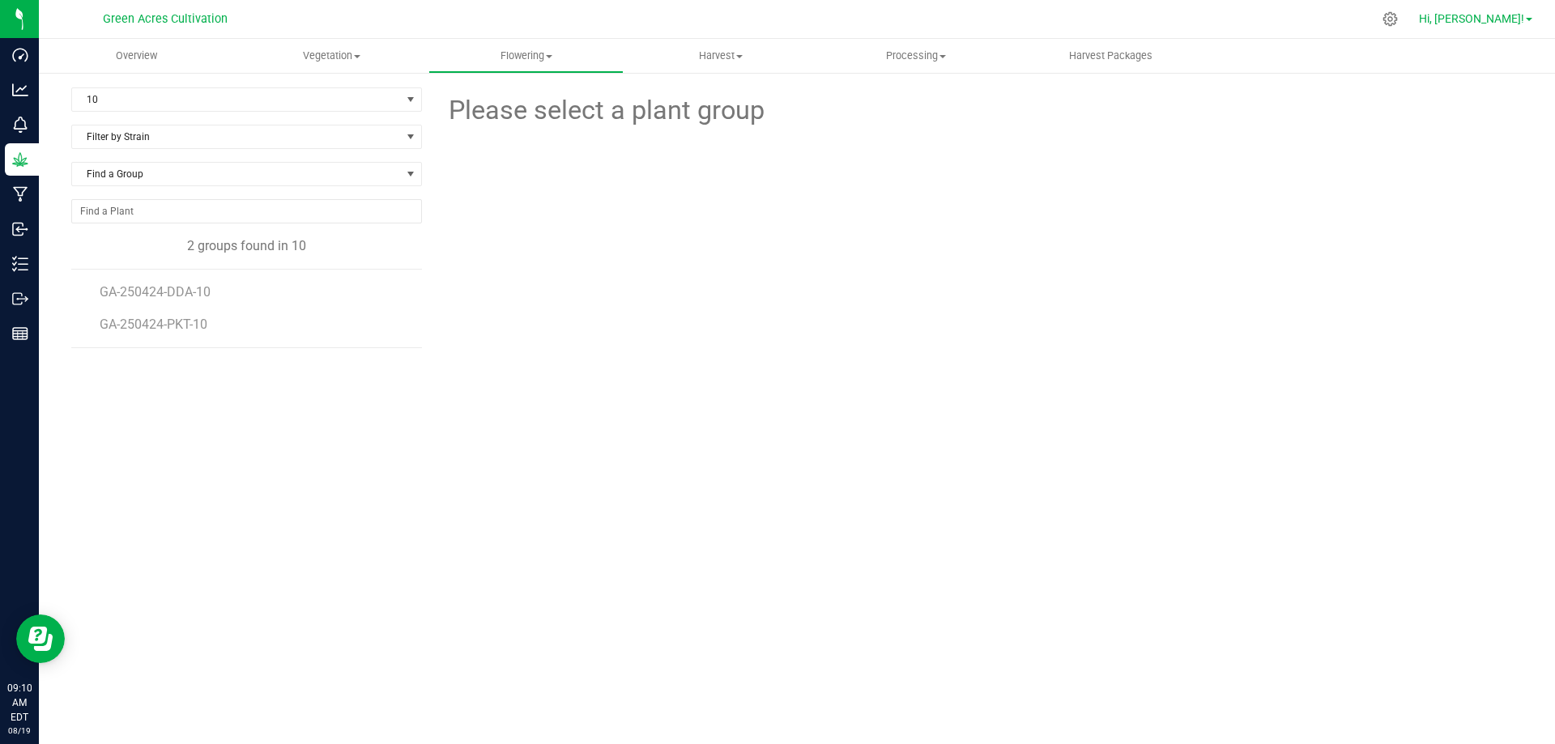
click at [1497, 19] on span "Hi, [PERSON_NAME]!" at bounding box center [1471, 18] width 105 height 13
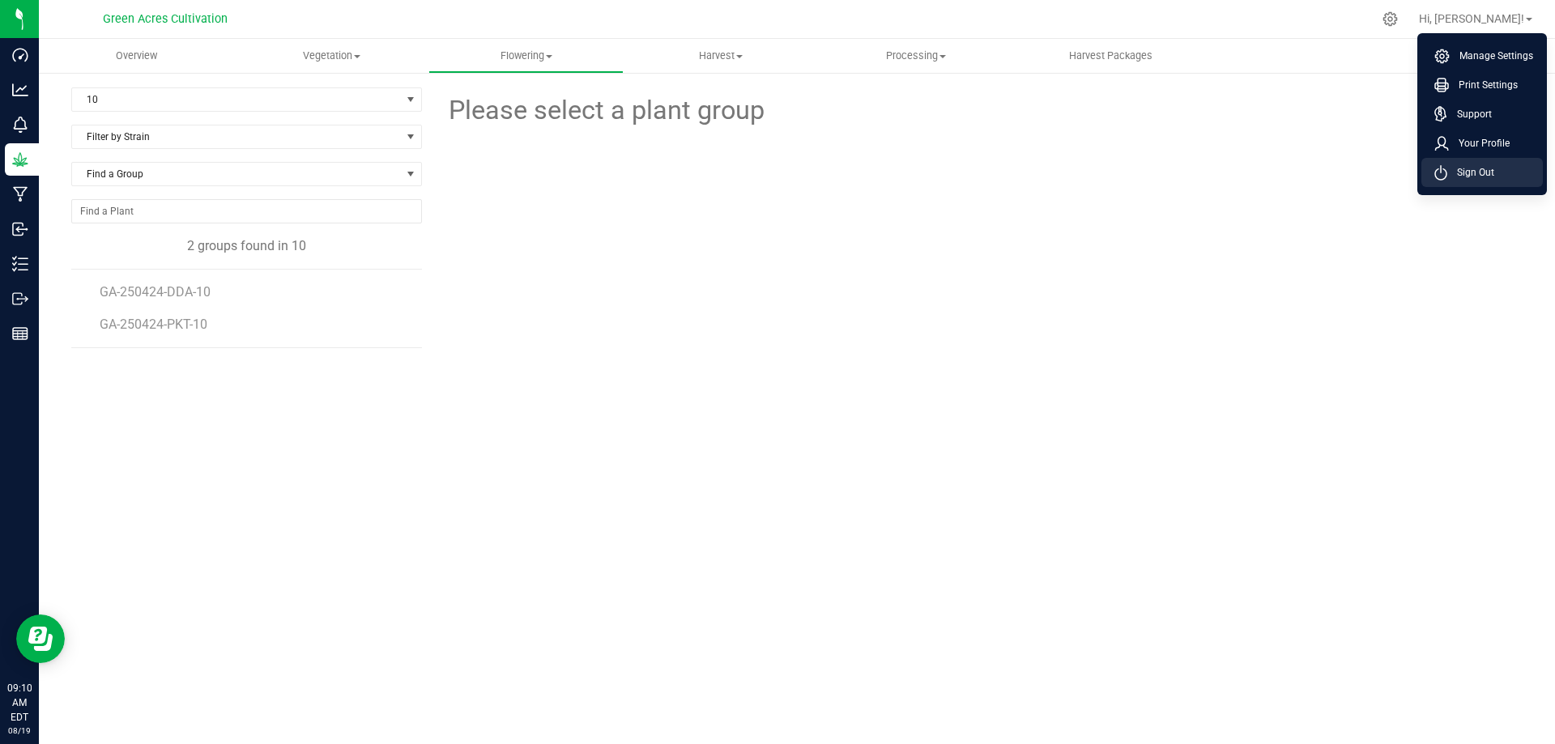
click at [1466, 170] on span "Sign Out" at bounding box center [1470, 172] width 47 height 16
